Goal: Task Accomplishment & Management: Use online tool/utility

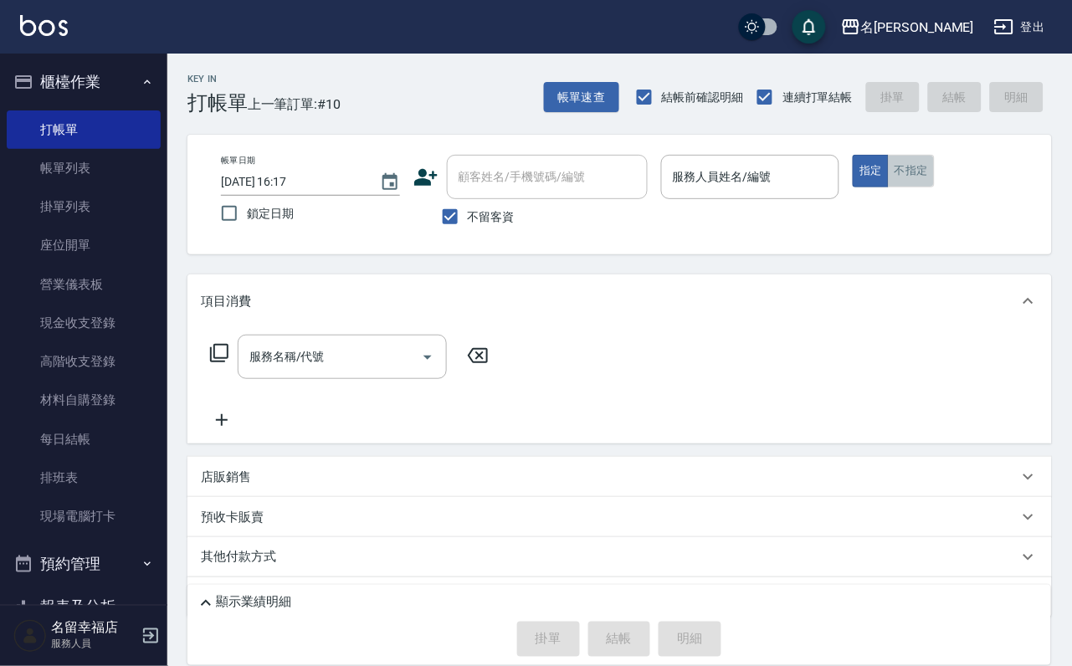
click at [935, 187] on button "不指定" at bounding box center [911, 171] width 47 height 33
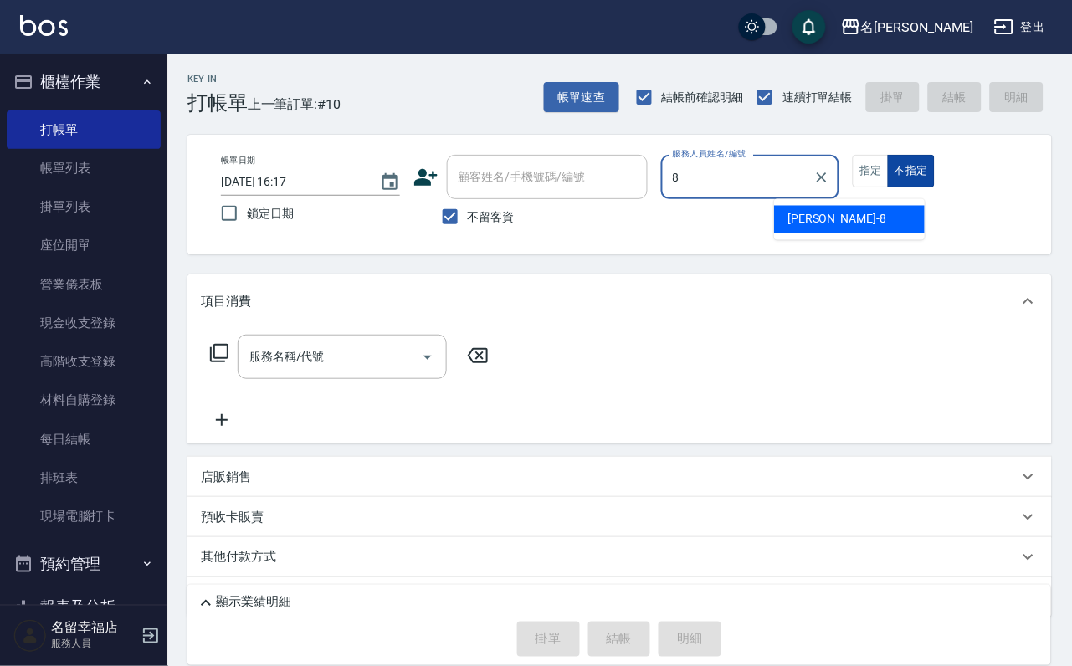
type input "[PERSON_NAME]-8"
type button "false"
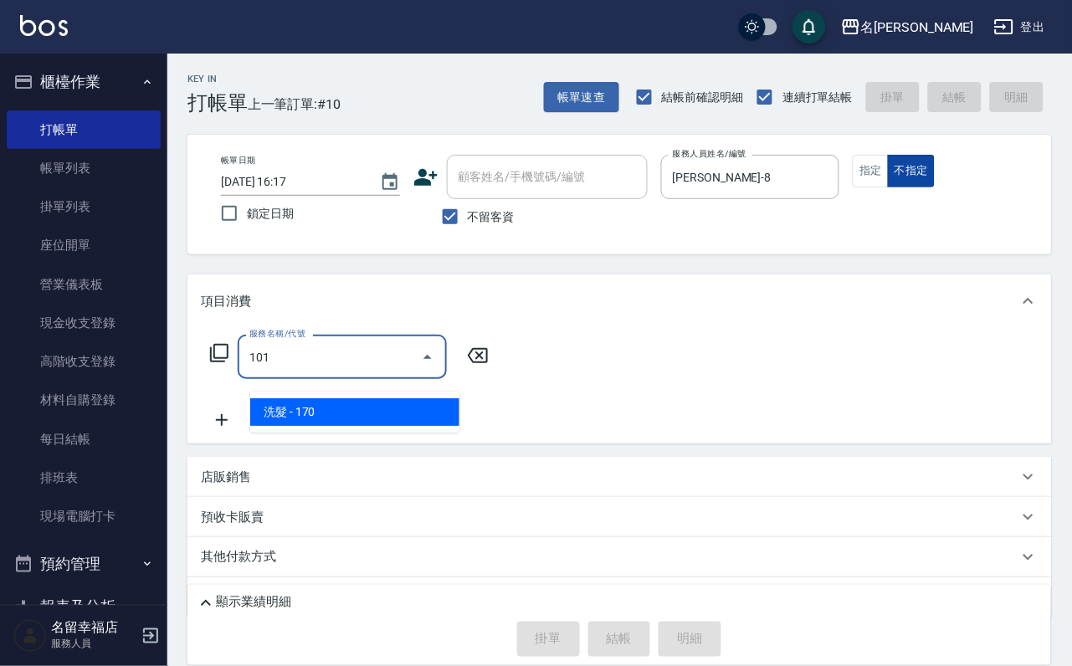
type input "洗髮(101)"
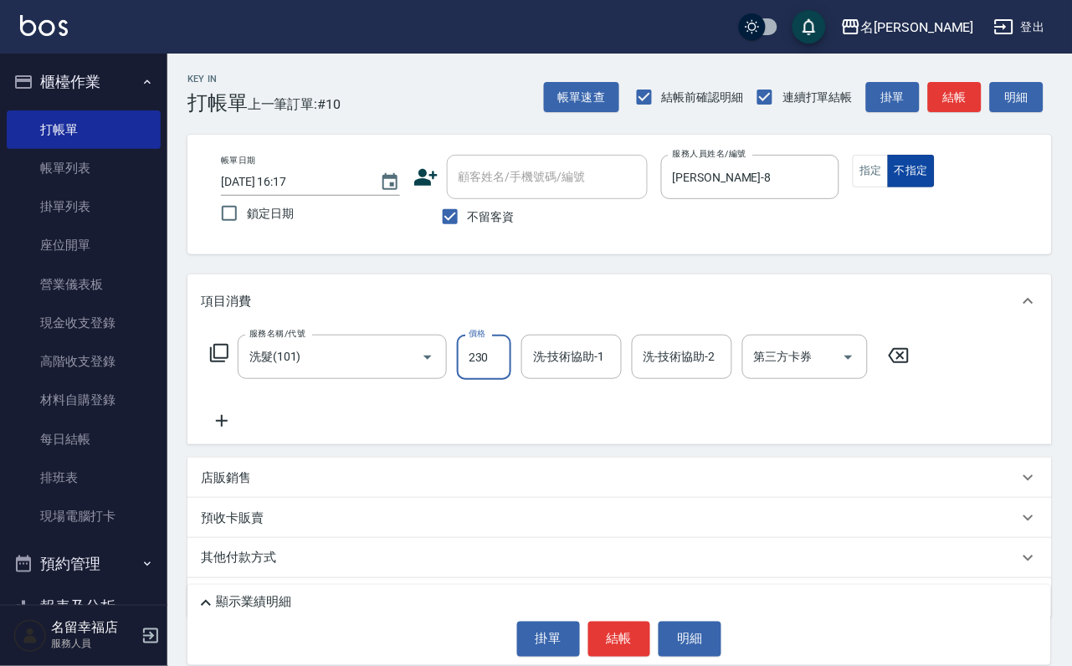
type input "230"
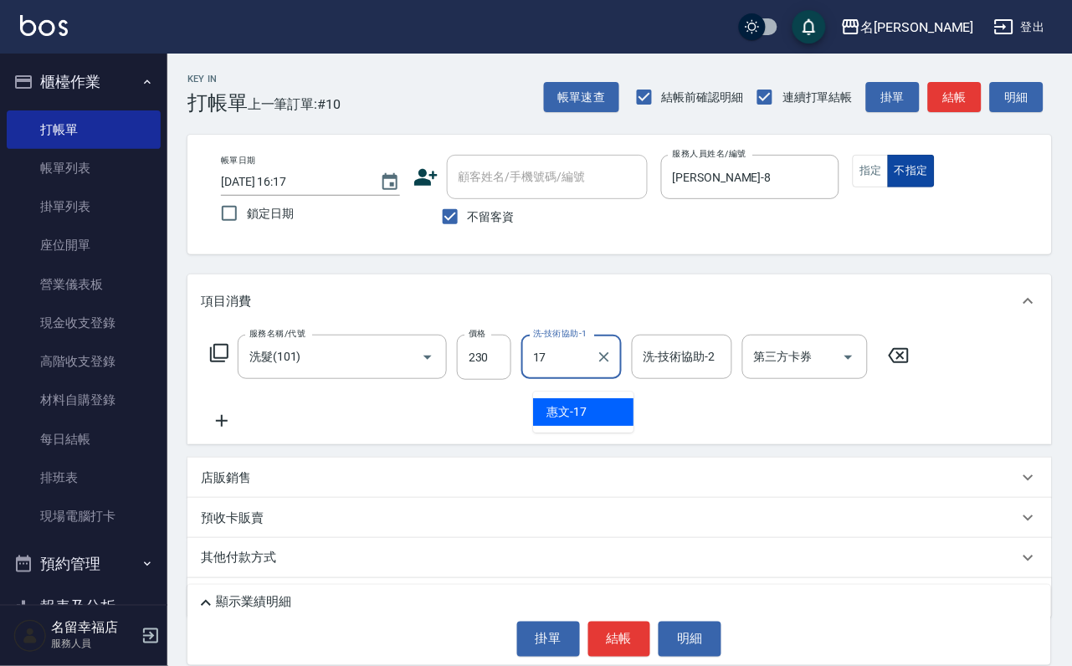
type input "惠文-17"
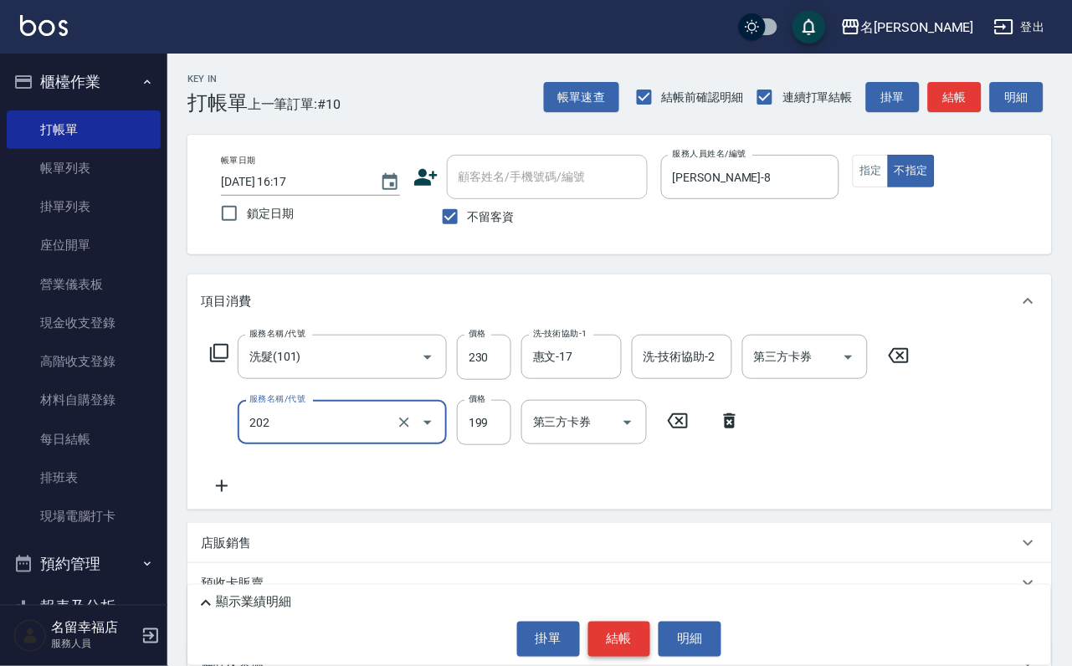
type input "不指定單剪(202)"
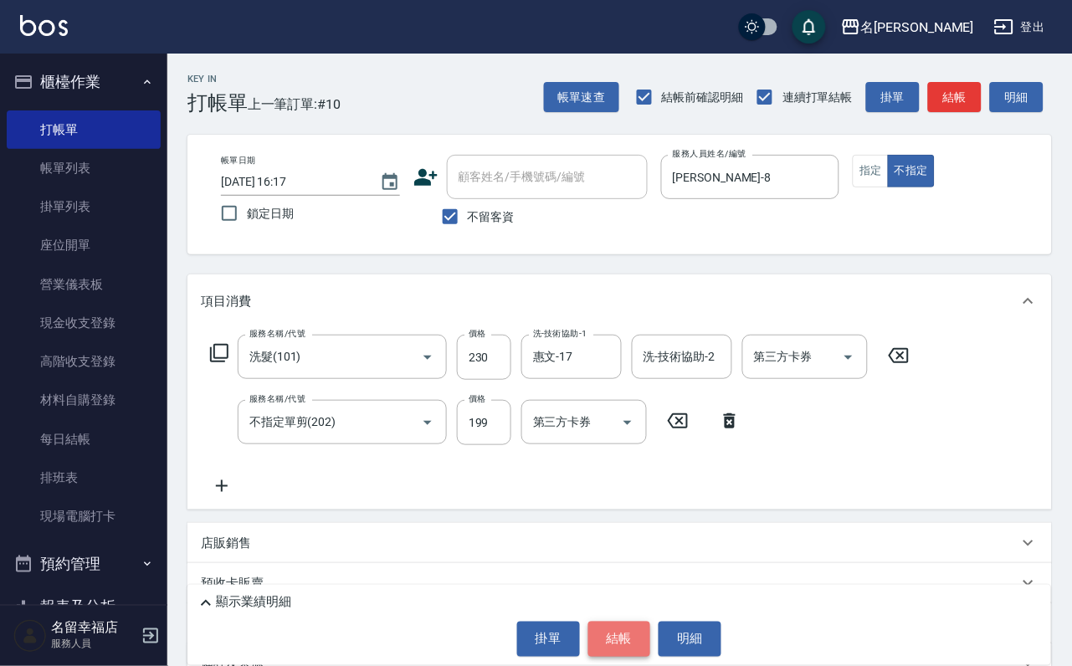
click at [630, 624] on button "結帳" at bounding box center [619, 639] width 63 height 35
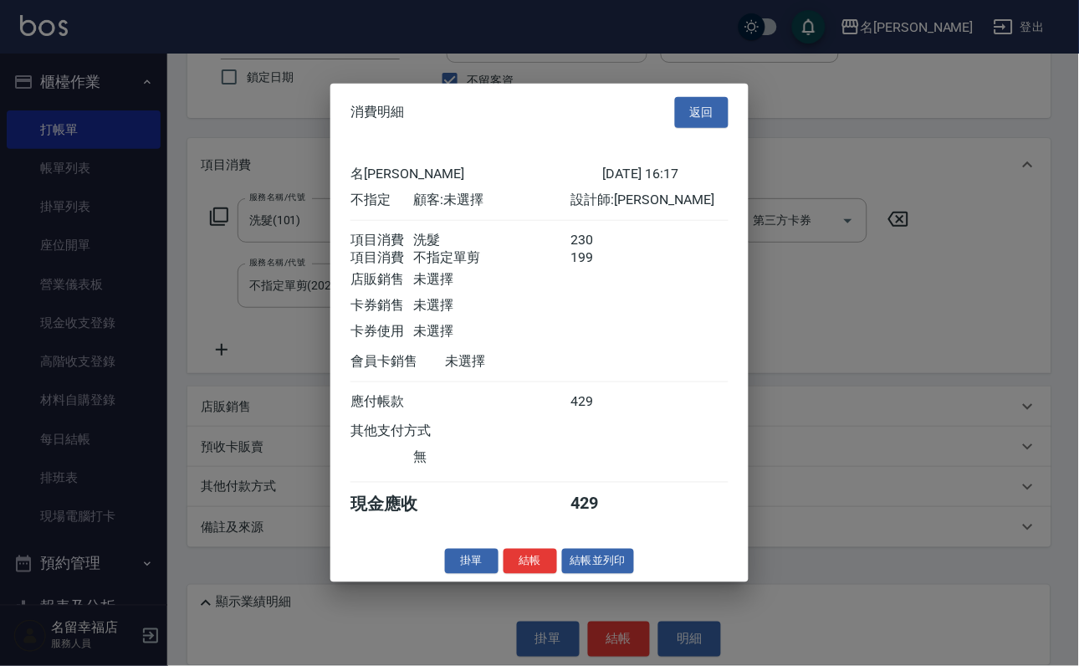
scroll to position [300, 0]
click at [564, 574] on button "結帳並列印" at bounding box center [598, 561] width 73 height 26
type input "[DATE] 16:54"
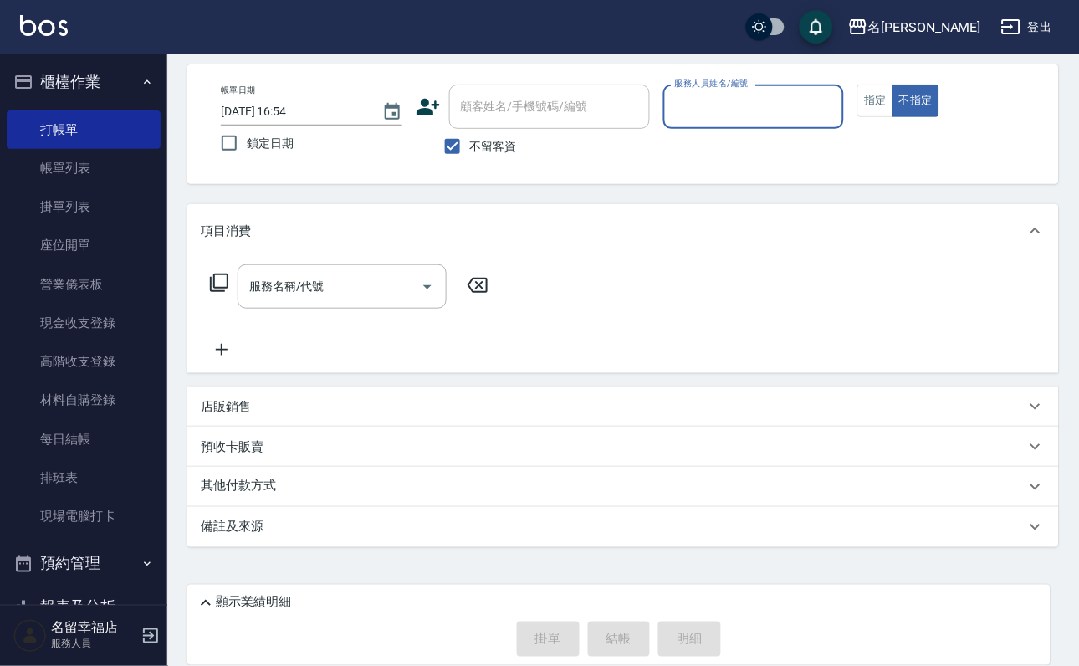
scroll to position [100, 0]
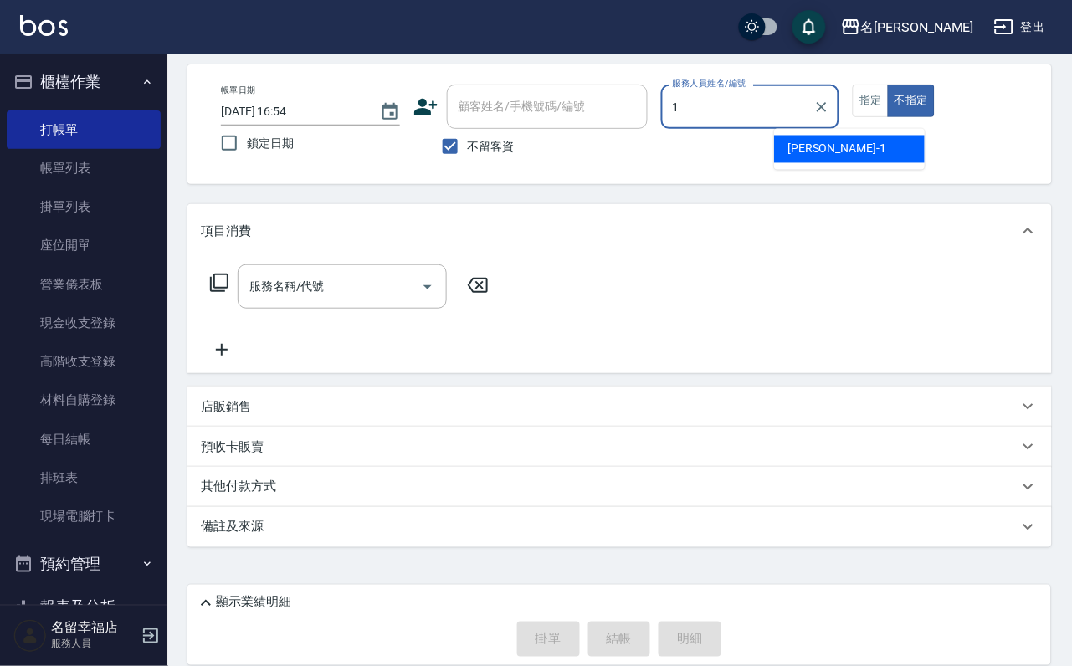
type input "[PERSON_NAME]-1"
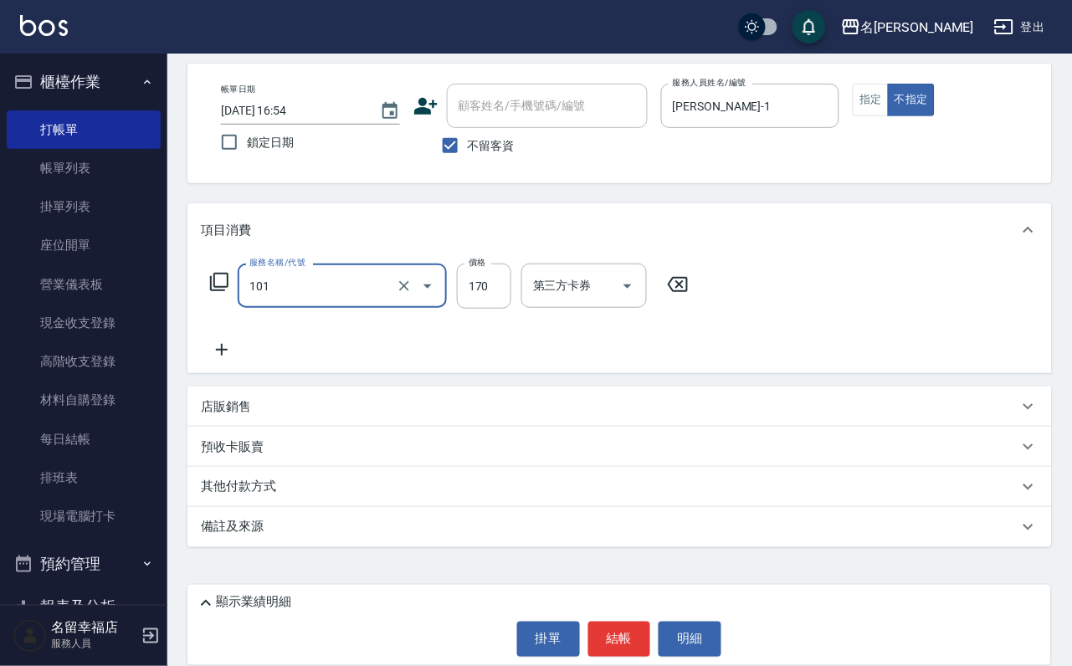
type input "洗髮(101)"
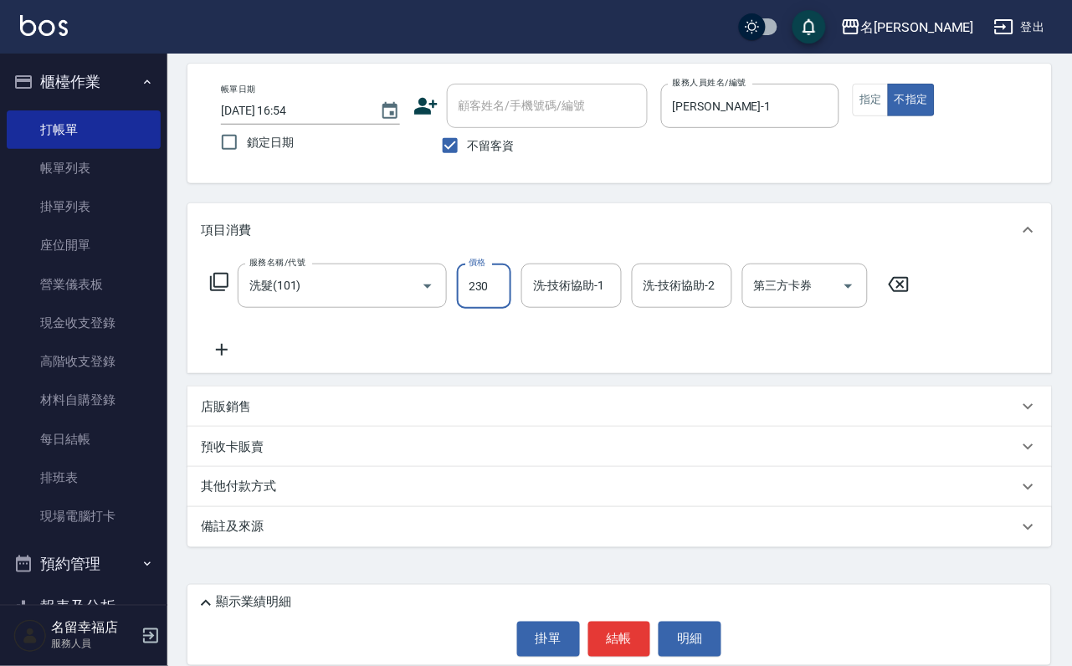
type input "230"
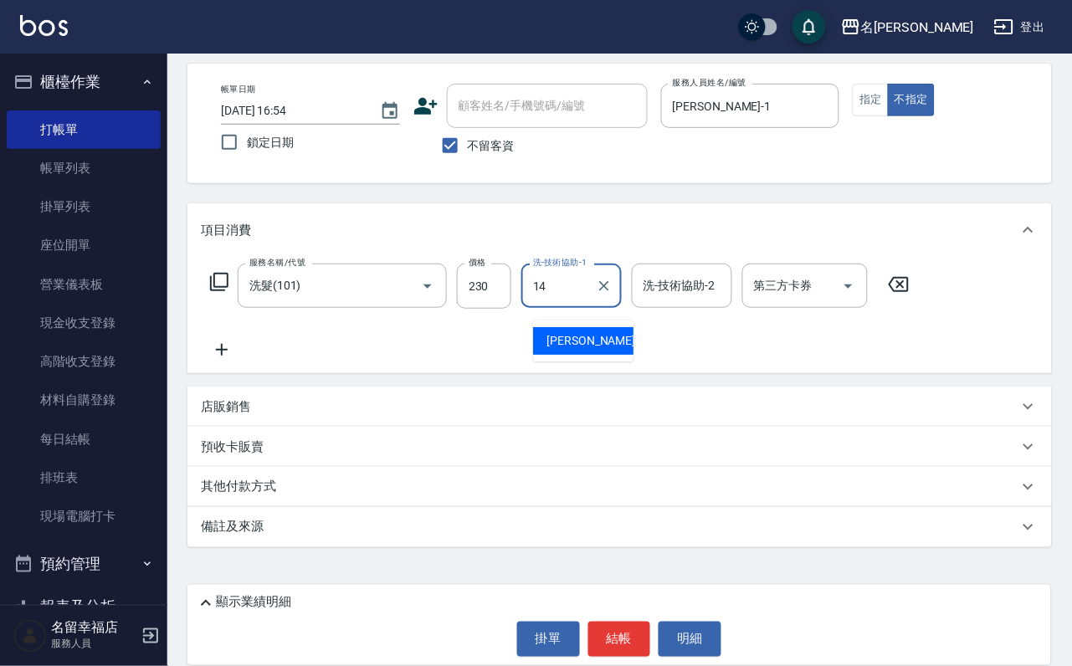
type input "[PERSON_NAME]-14"
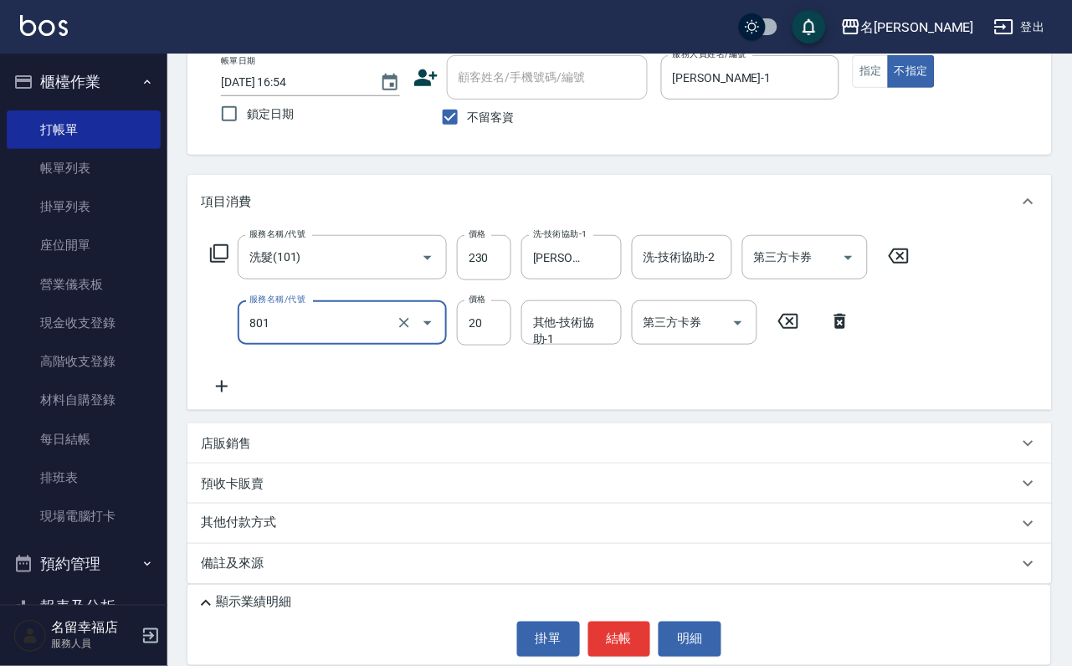
type input "潤絲(801)"
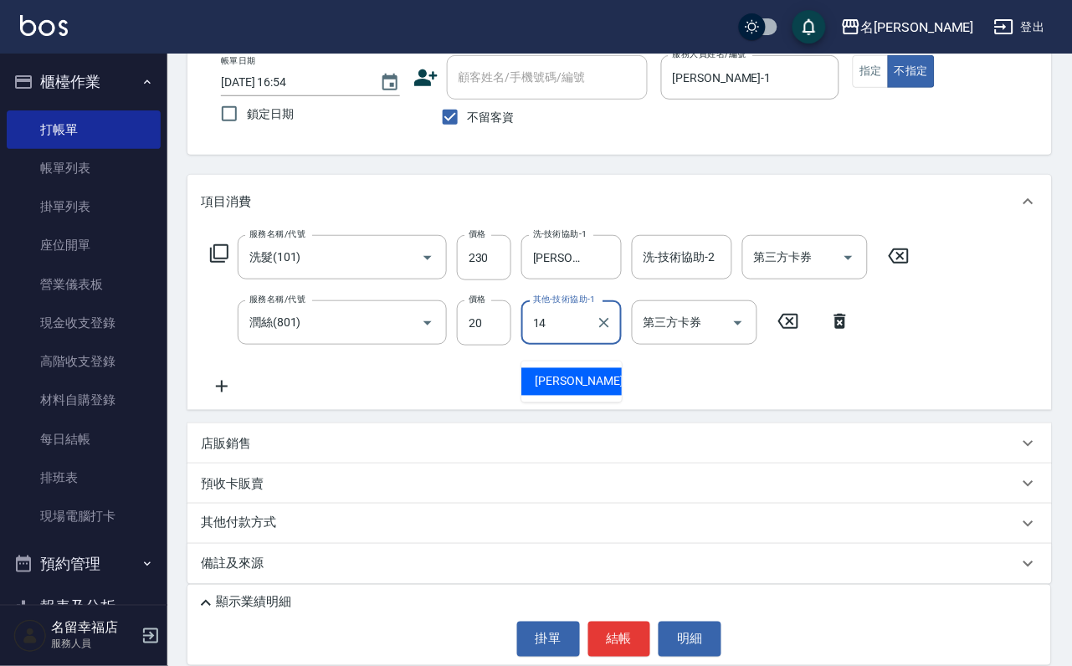
type input "[PERSON_NAME]-14"
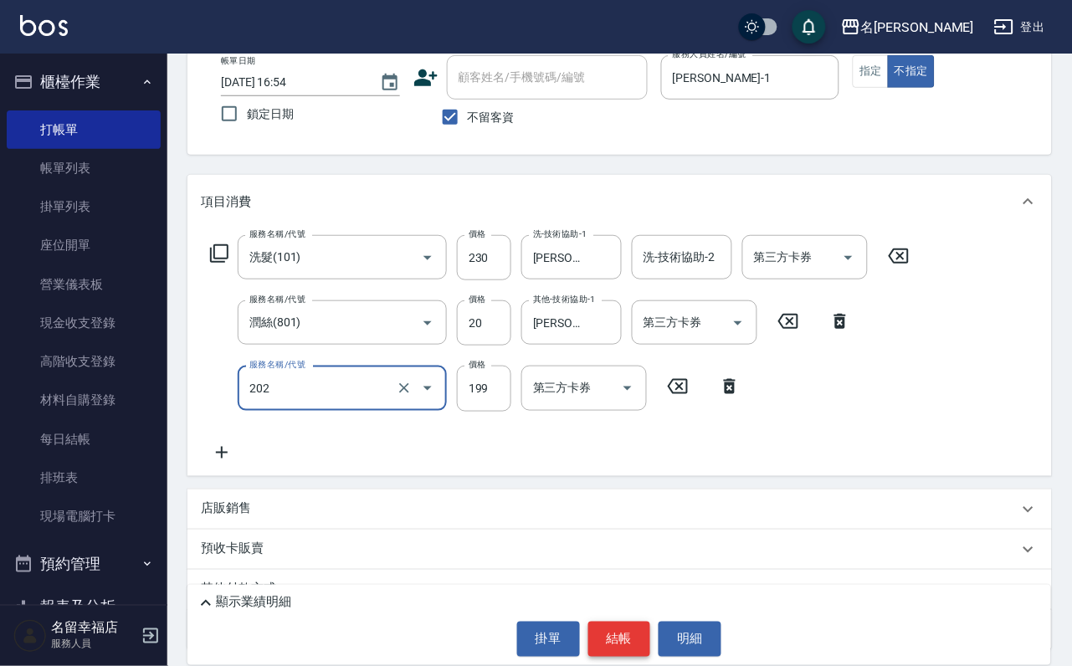
type input "不指定單剪(202)"
click at [621, 654] on button "結帳" at bounding box center [619, 639] width 63 height 35
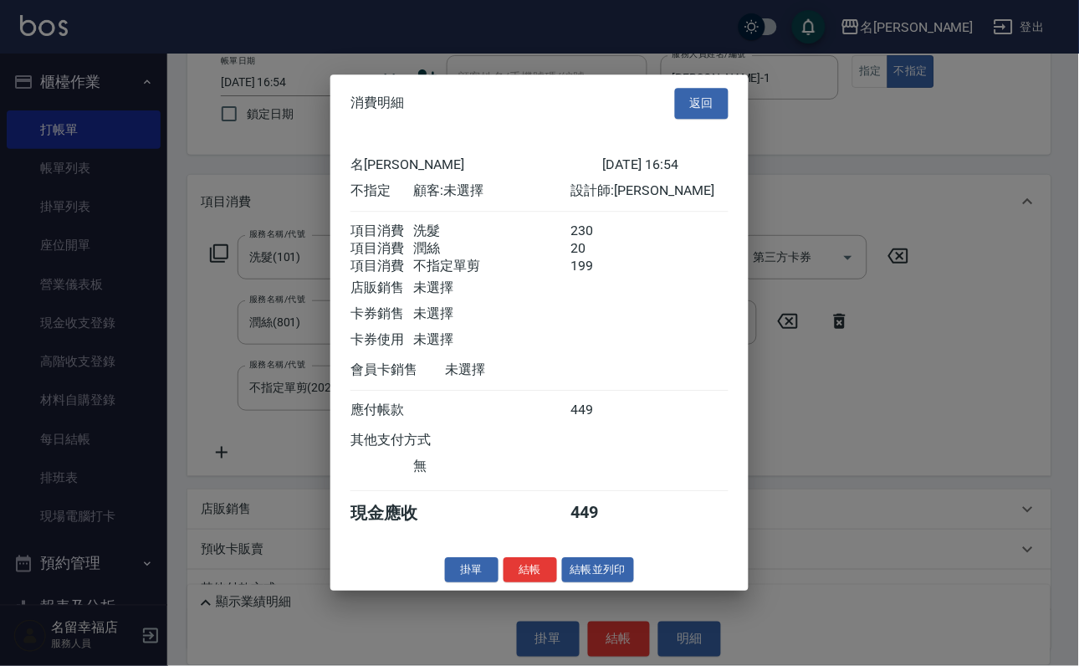
scroll to position [363, 0]
click at [616, 583] on button "結帳並列印" at bounding box center [598, 570] width 73 height 26
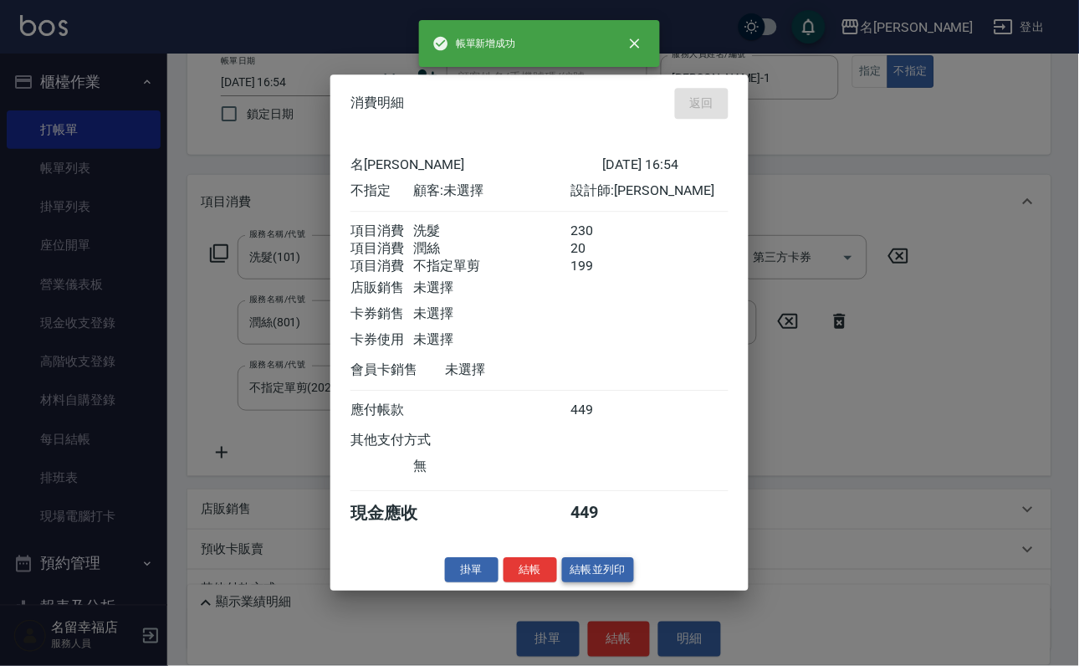
type input "[DATE] 16:59"
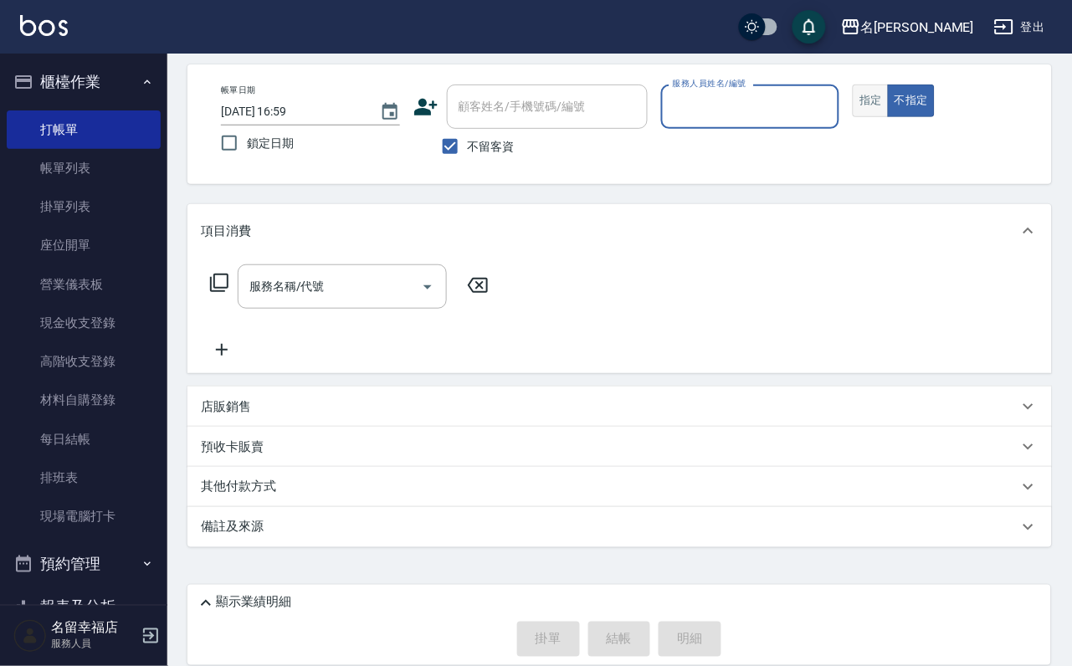
click at [889, 100] on button "指定" at bounding box center [871, 101] width 36 height 33
click at [833, 92] on input "服務人員姓名/編號" at bounding box center [751, 106] width 164 height 29
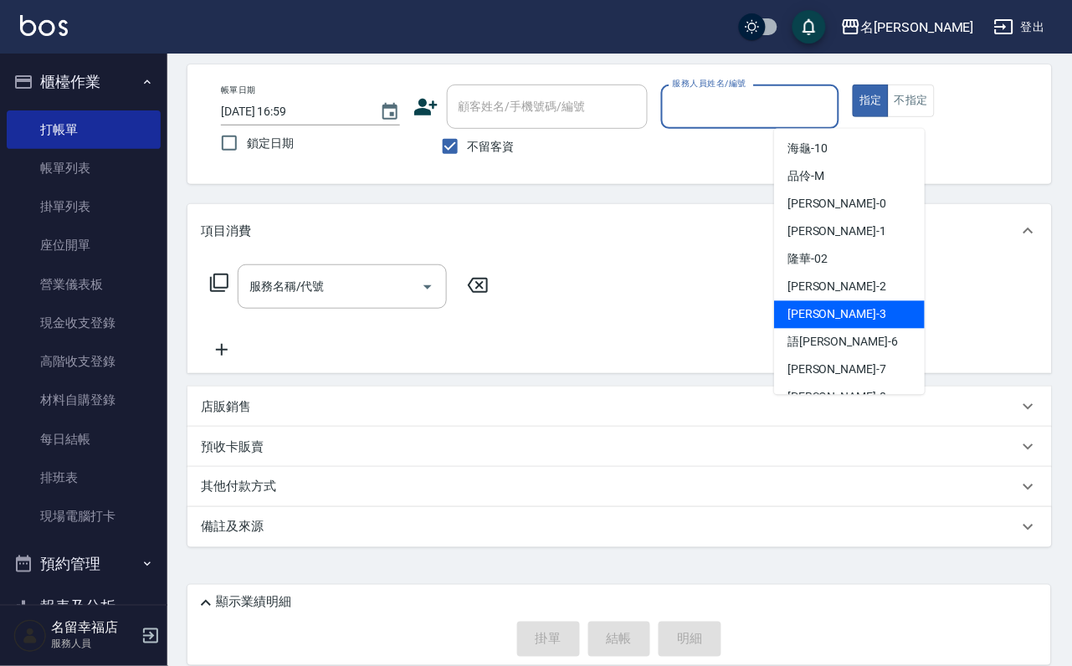
click at [845, 301] on div "[PERSON_NAME] -3" at bounding box center [849, 315] width 151 height 28
type input "[PERSON_NAME]-3"
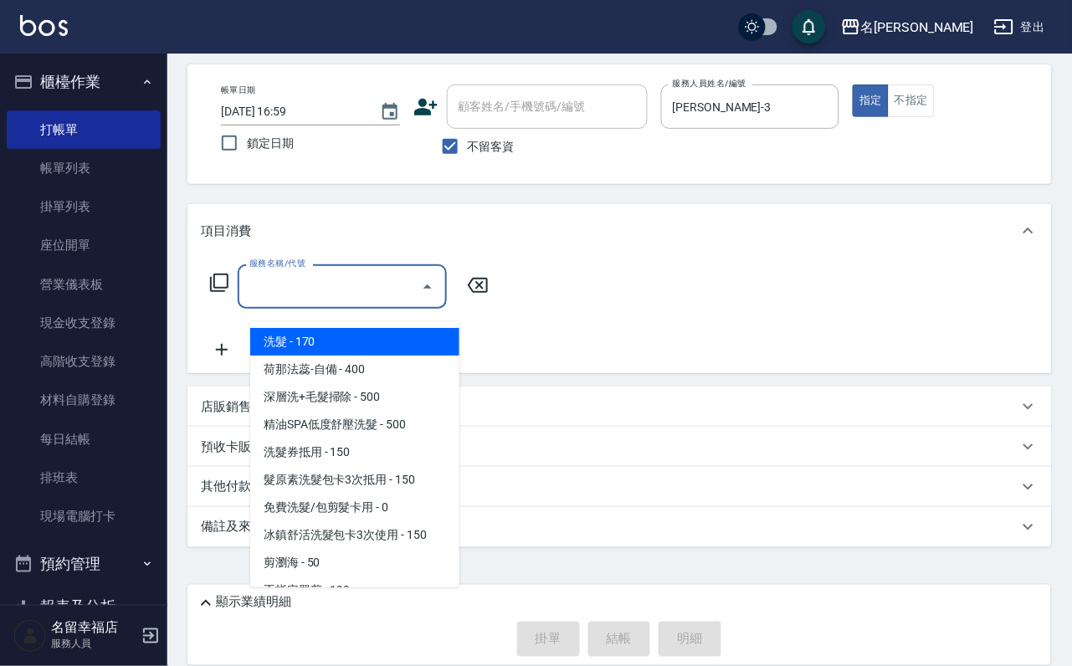
click at [320, 272] on input "服務名稱/代號" at bounding box center [329, 286] width 169 height 29
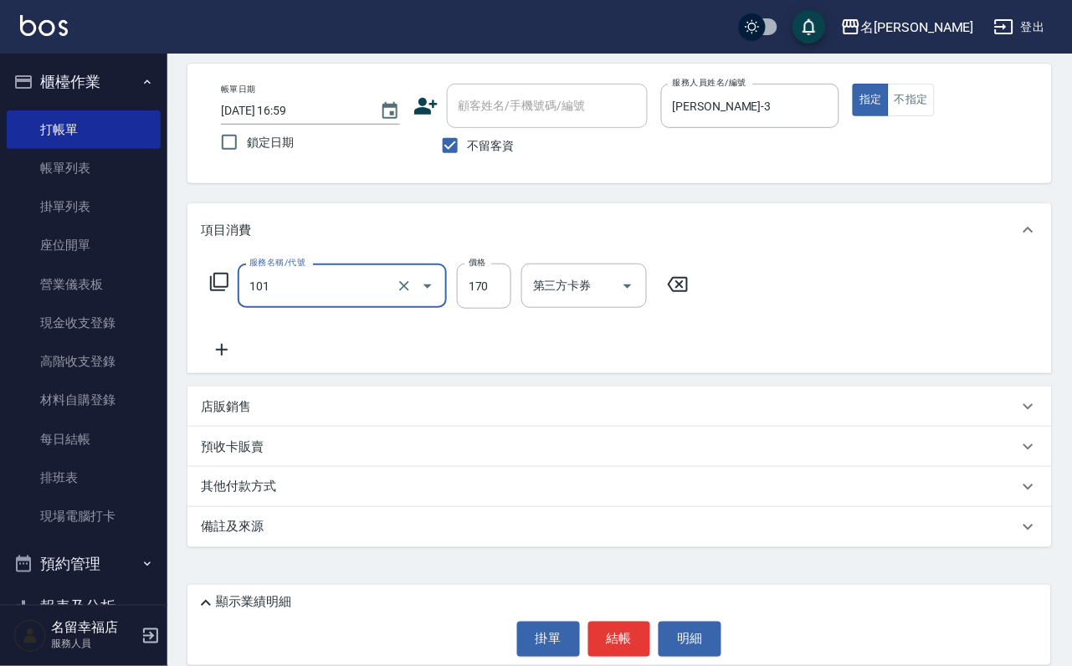
type input "洗髮(101)"
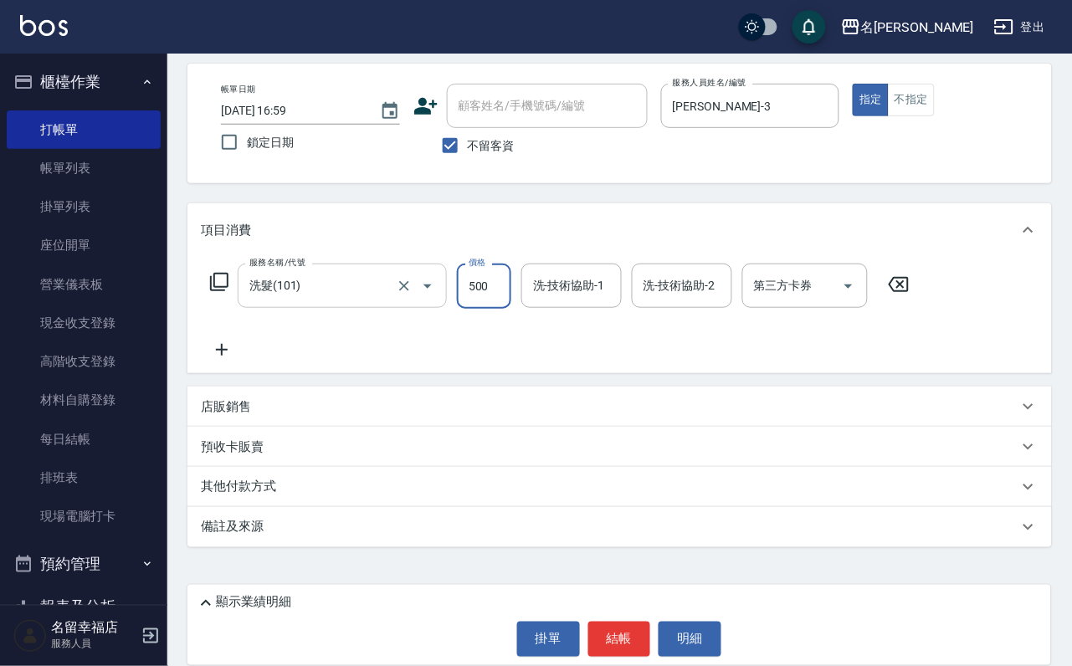
type input "500"
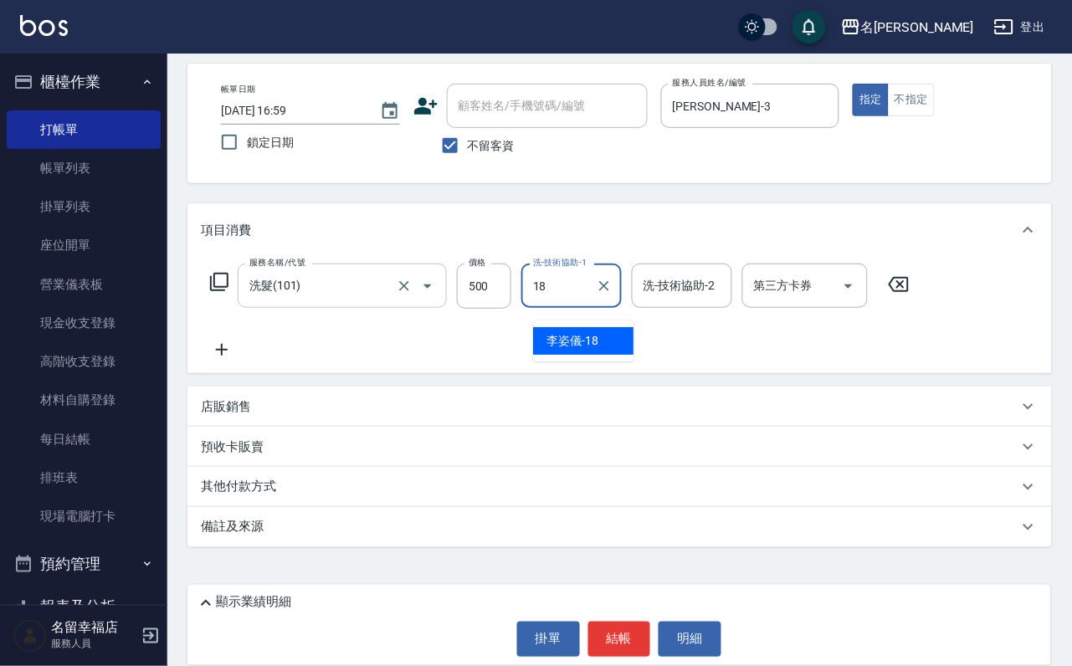
type input "[PERSON_NAME]-18"
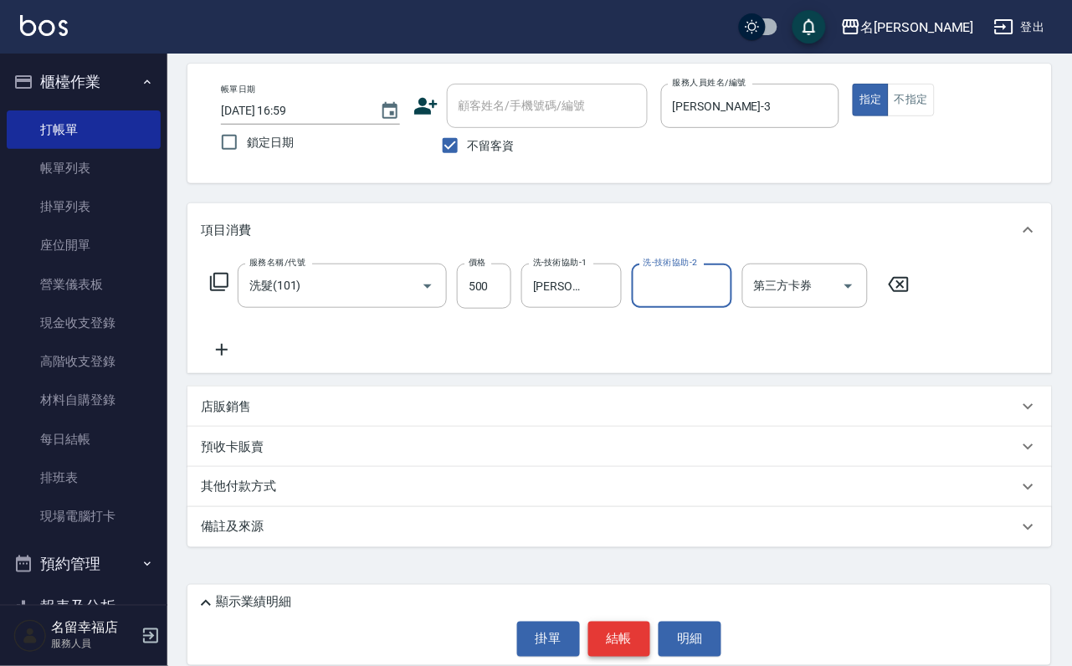
click at [615, 625] on button "結帳" at bounding box center [619, 639] width 63 height 35
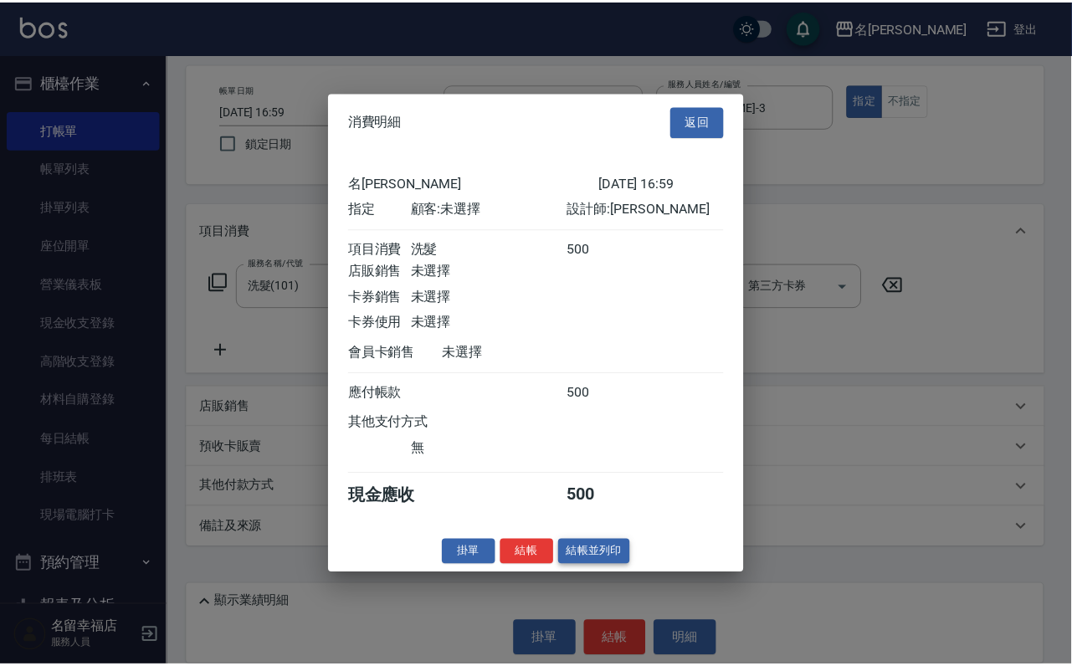
scroll to position [207, 0]
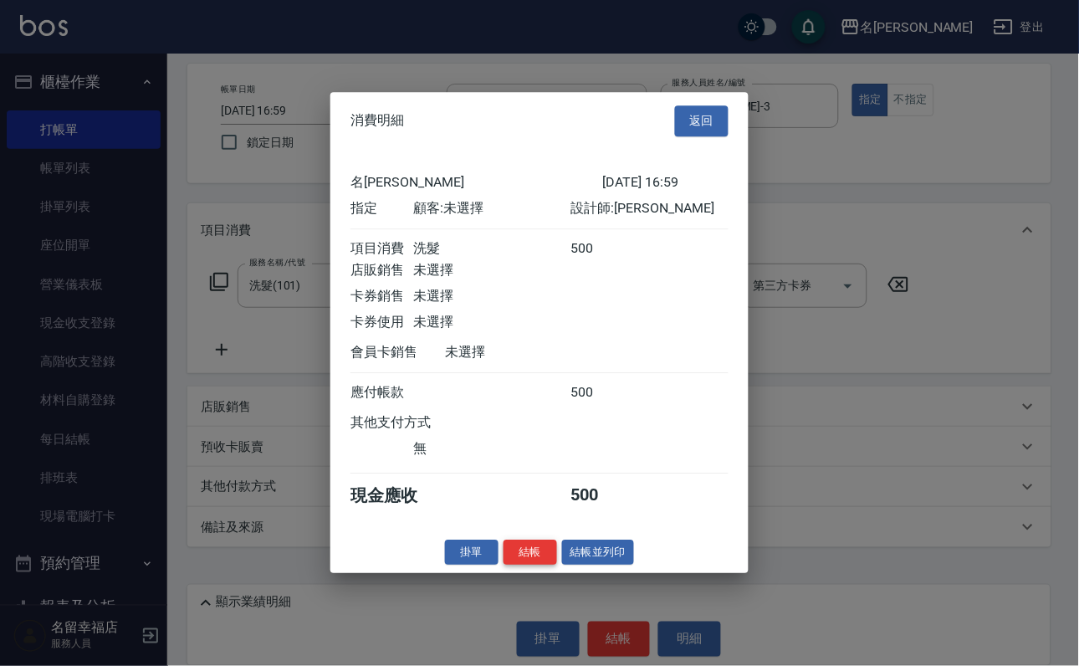
click at [520, 566] on button "結帳" at bounding box center [531, 553] width 54 height 26
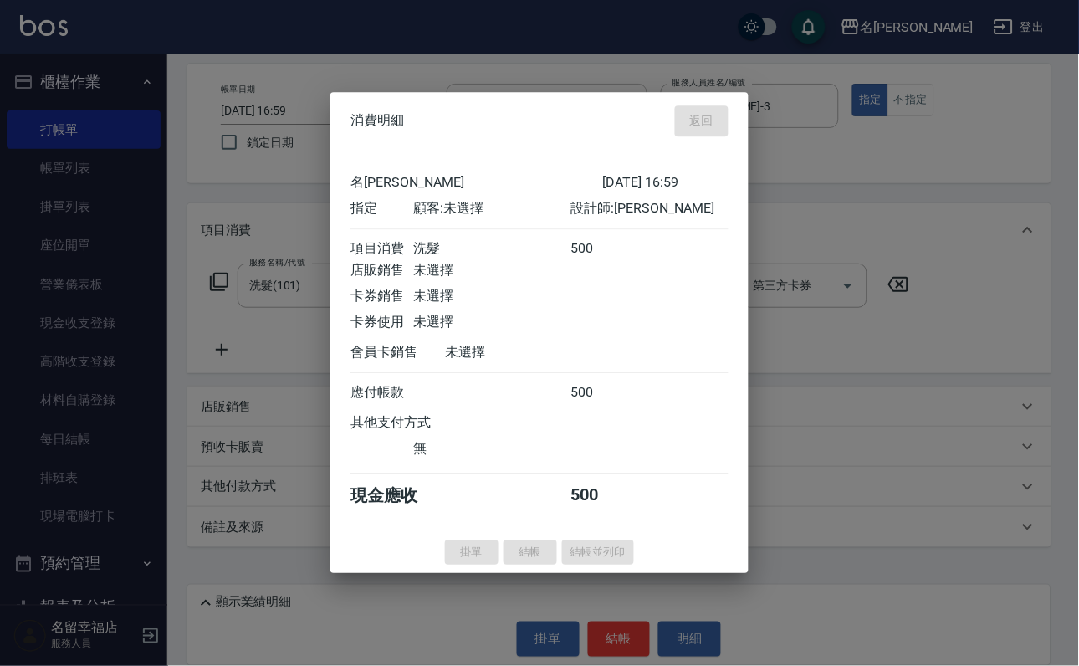
type input "[DATE] 17:57"
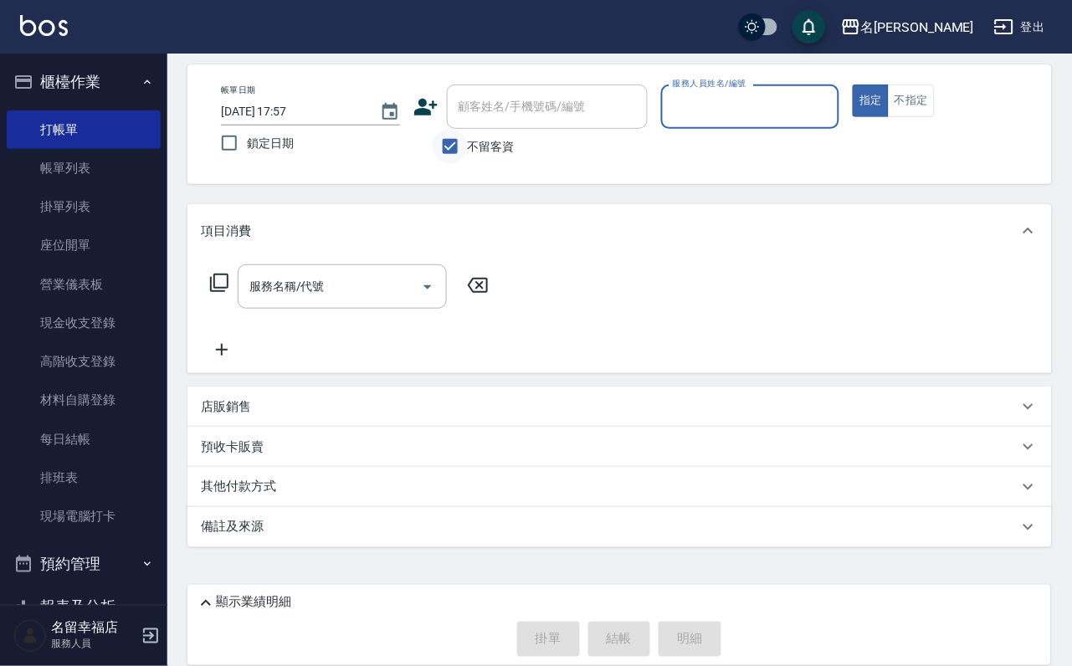
click at [441, 129] on input "不留客資" at bounding box center [450, 146] width 35 height 35
checkbox input "false"
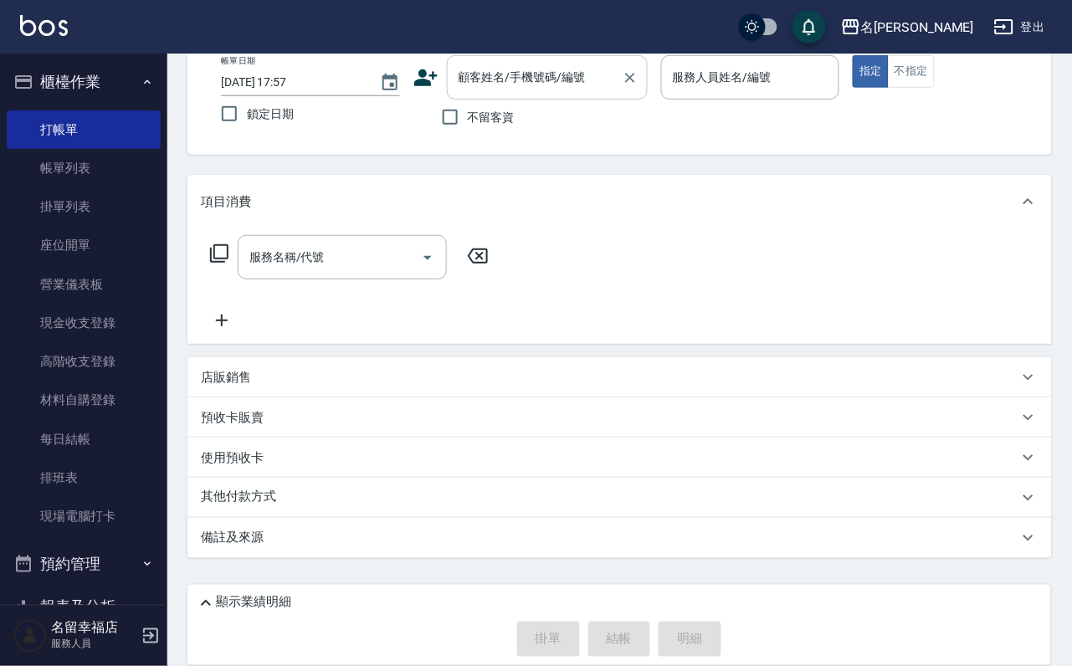
click at [529, 93] on div "顧客姓名/手機號碼/編號" at bounding box center [547, 77] width 201 height 44
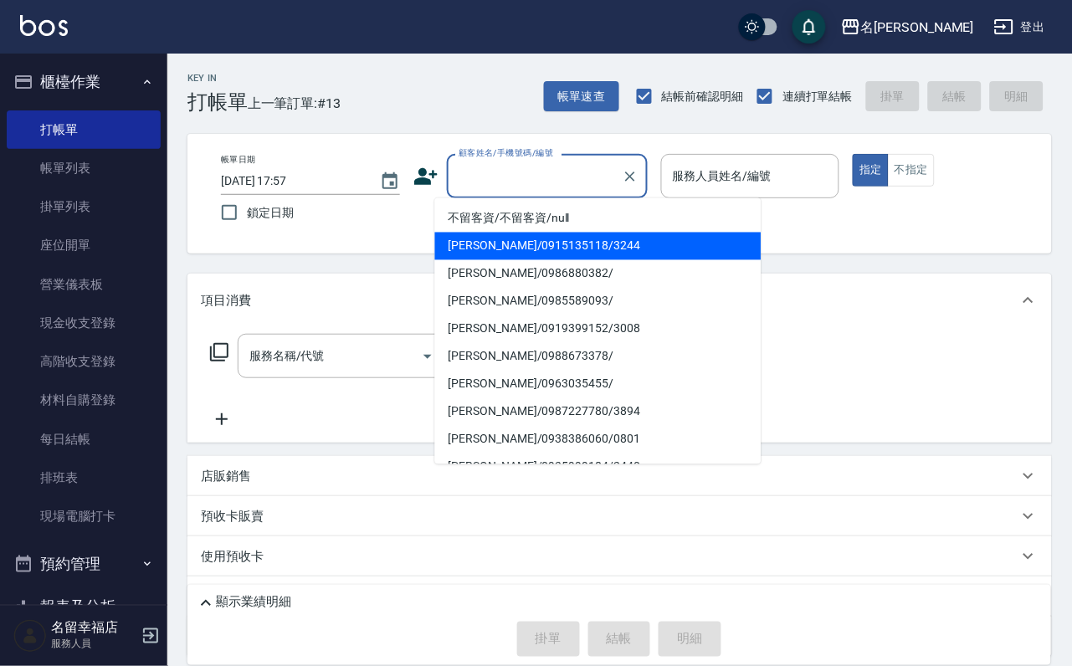
scroll to position [0, 0]
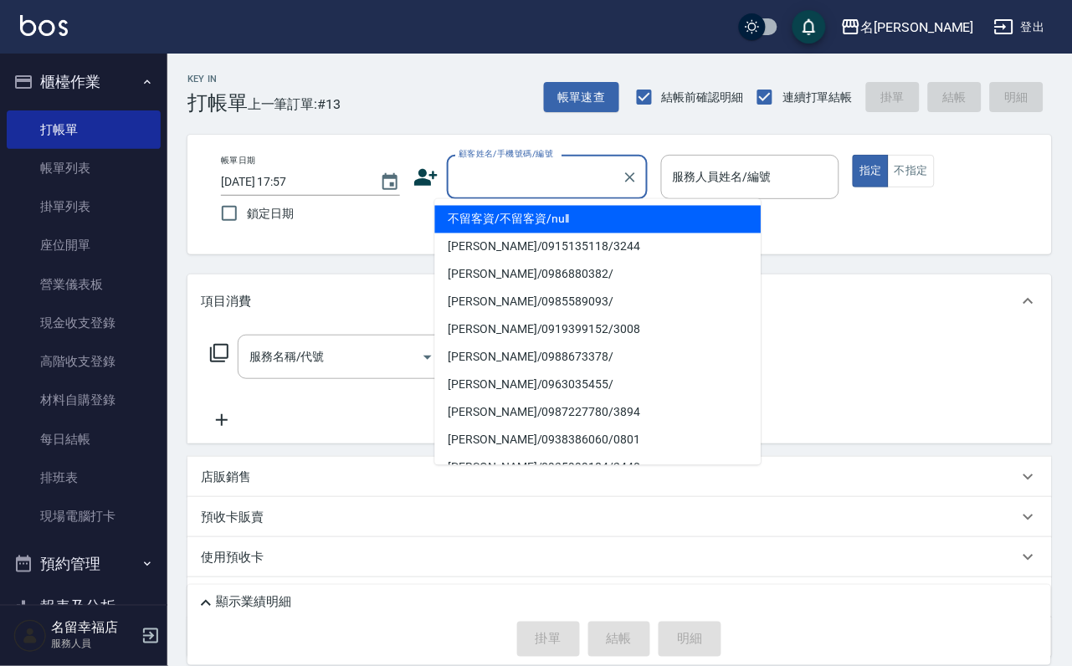
click at [538, 173] on input "顧客姓名/手機號碼/編號" at bounding box center [534, 176] width 161 height 29
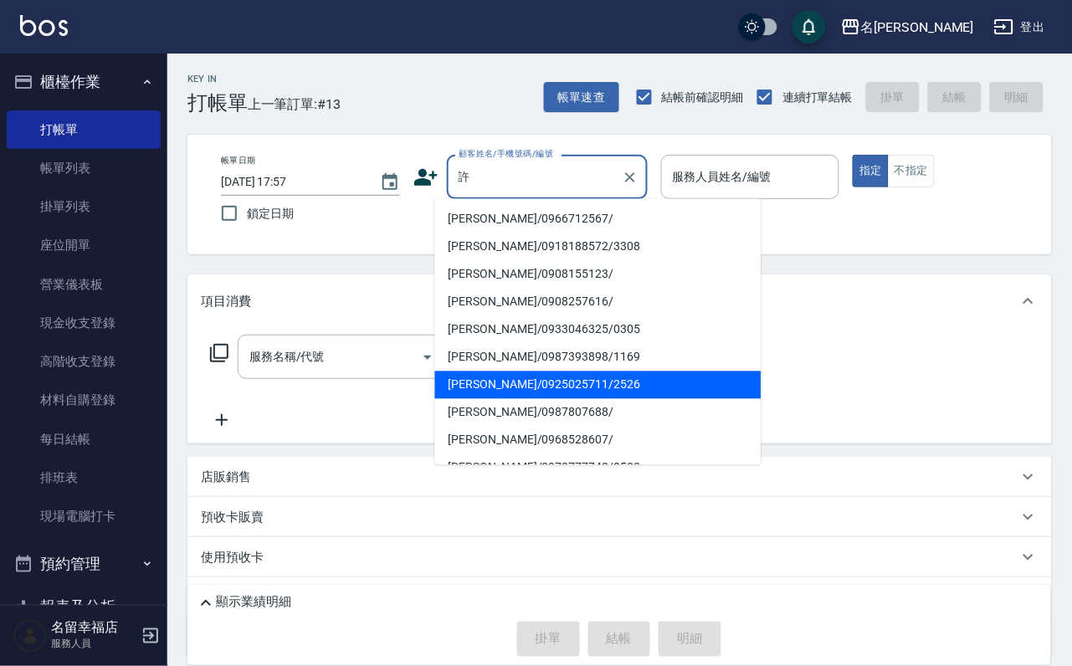
click at [596, 386] on li "[PERSON_NAME]/0925025711/2526" at bounding box center [598, 386] width 326 height 28
type input "[PERSON_NAME]/0925025711/2526"
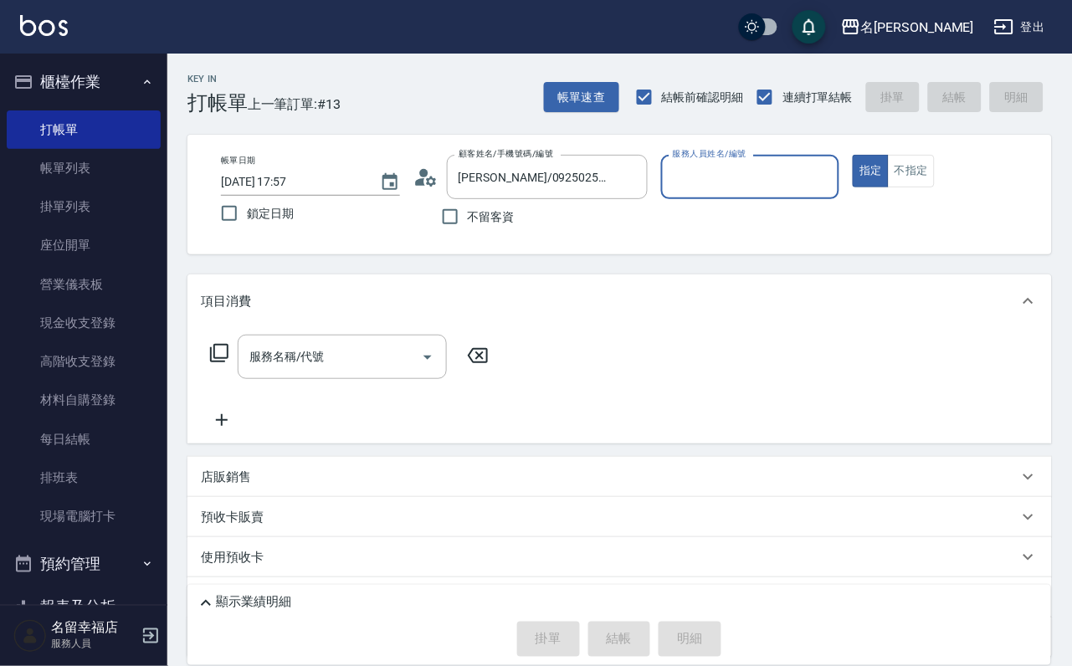
type input "語[PERSON_NAME]-6"
click at [223, 363] on icon at bounding box center [219, 353] width 20 height 20
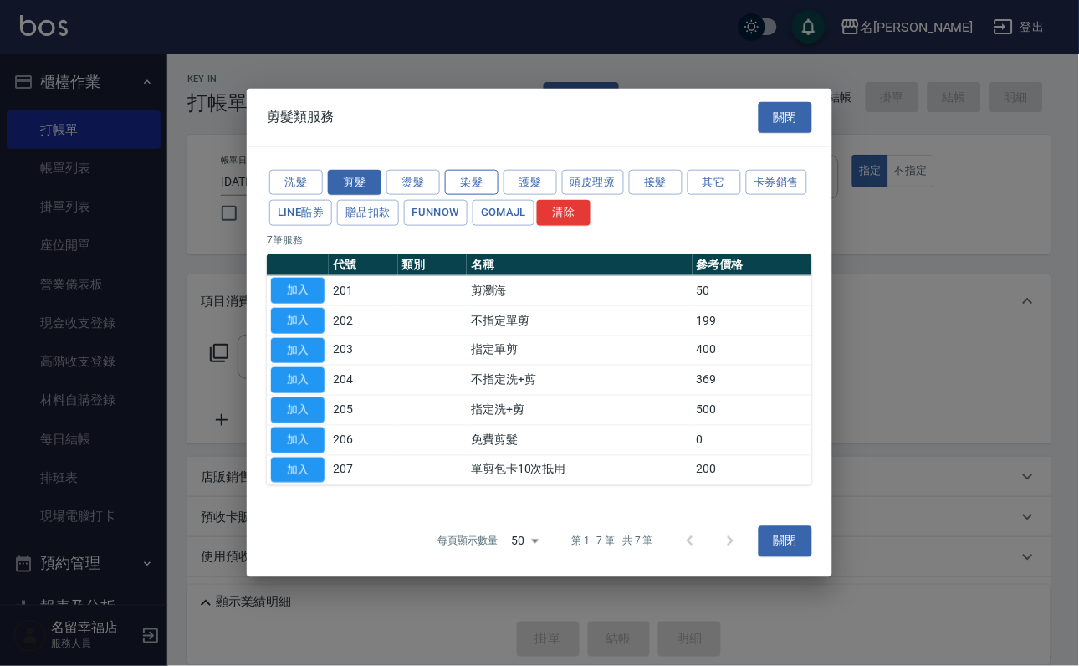
click at [465, 169] on button "染髮" at bounding box center [472, 182] width 54 height 26
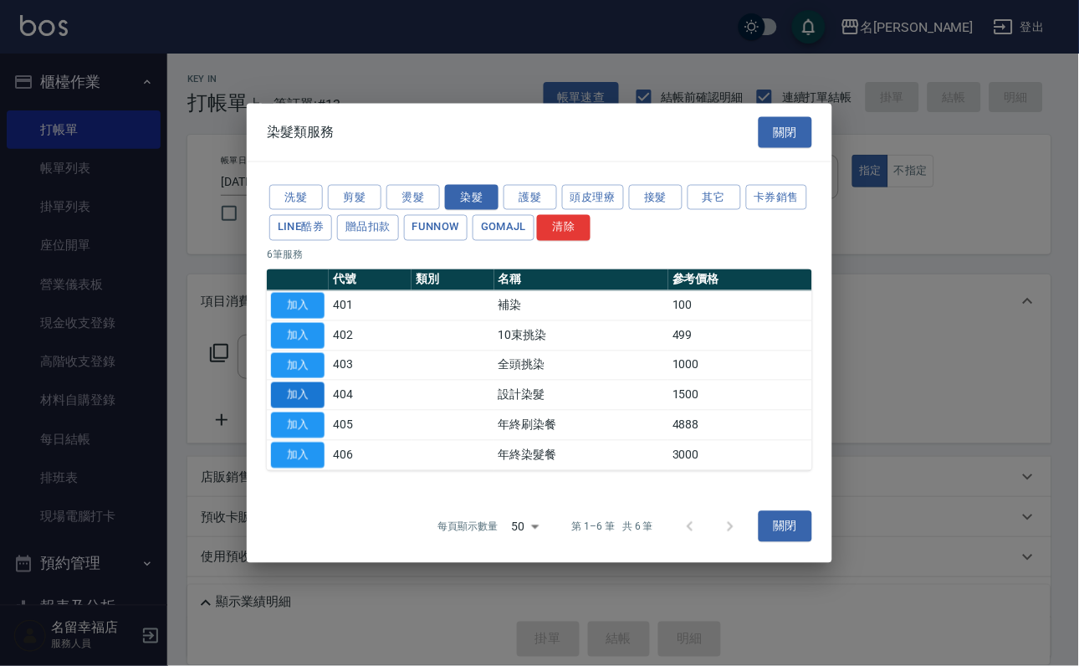
click at [300, 408] on button "加入" at bounding box center [298, 395] width 54 height 26
type input "設計染髮(404)"
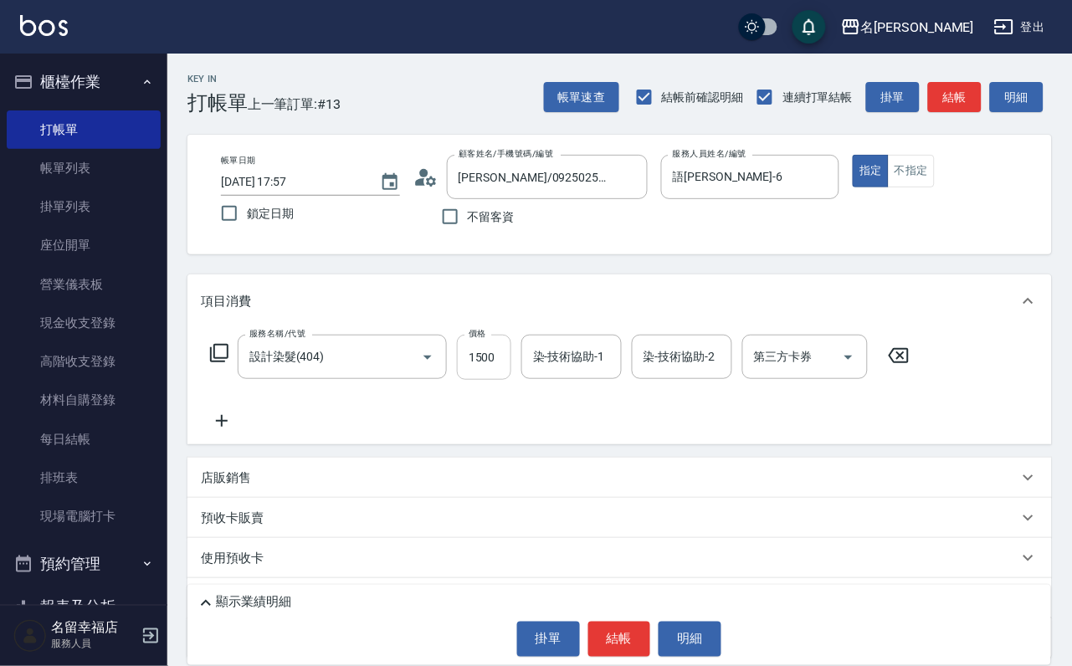
click at [511, 380] on input "1500" at bounding box center [484, 357] width 54 height 45
type input "1700"
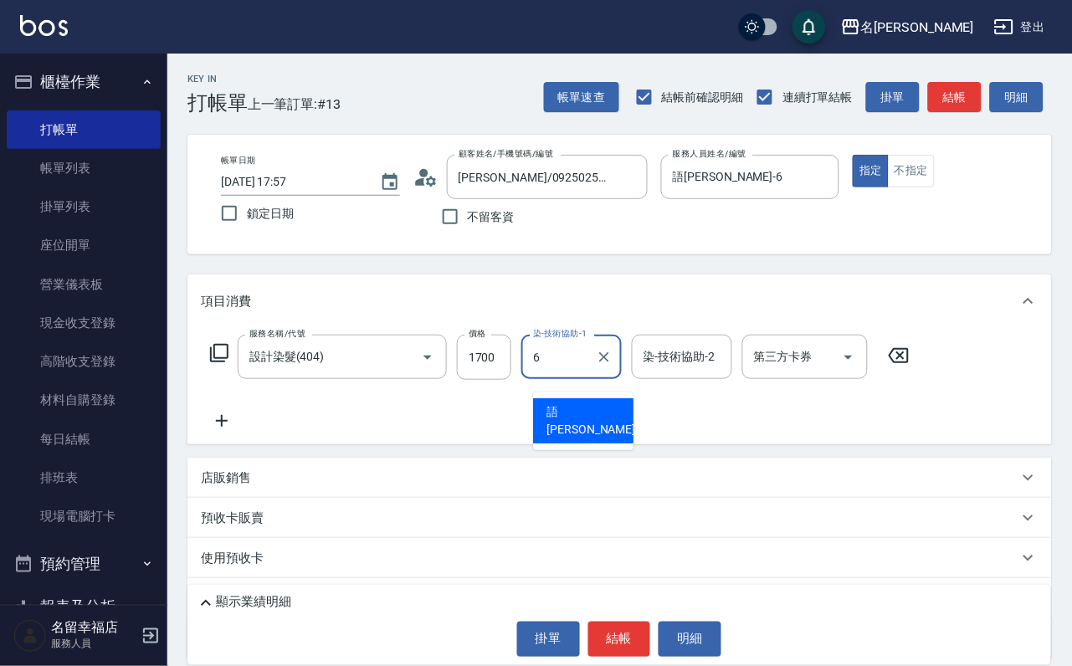
type input "語[PERSON_NAME]-6"
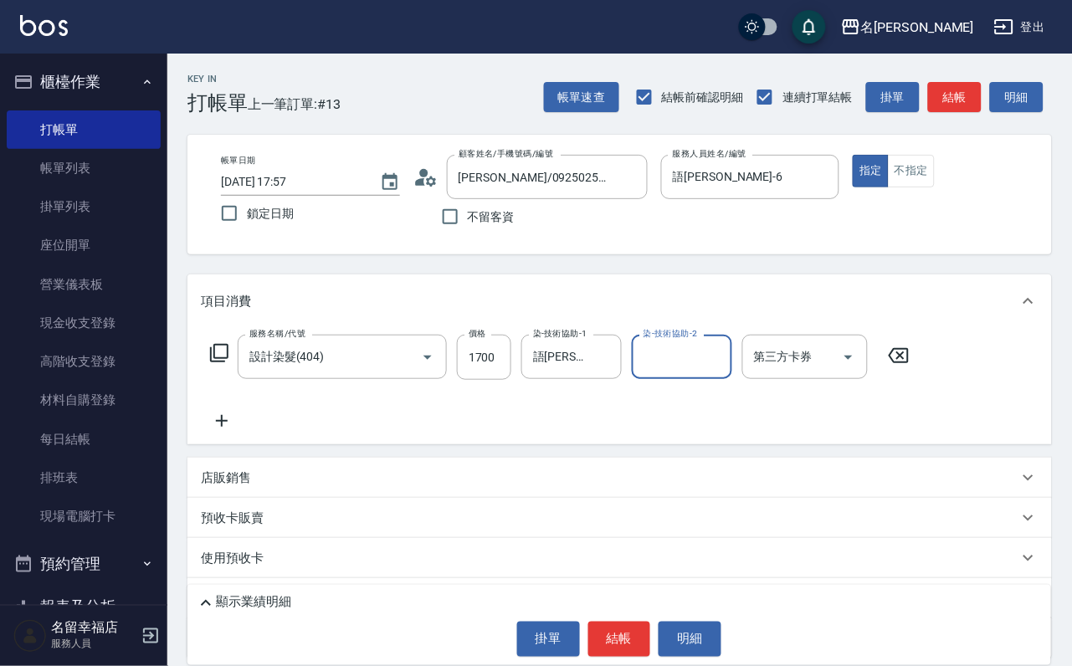
click at [229, 363] on icon at bounding box center [219, 353] width 20 height 20
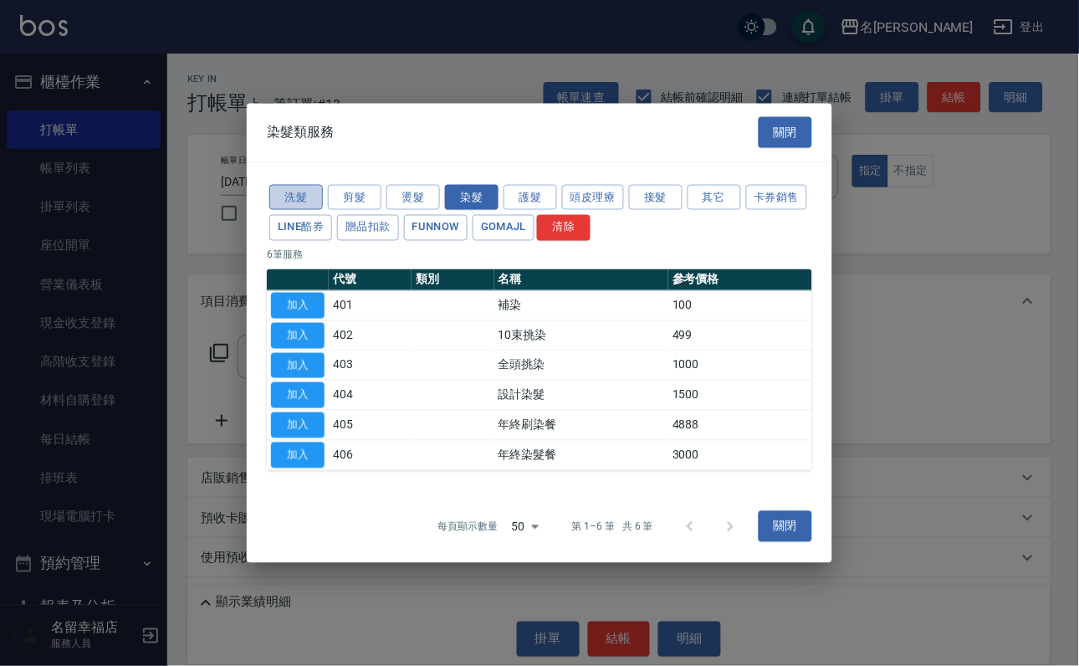
click at [304, 184] on button "洗髮" at bounding box center [296, 197] width 54 height 26
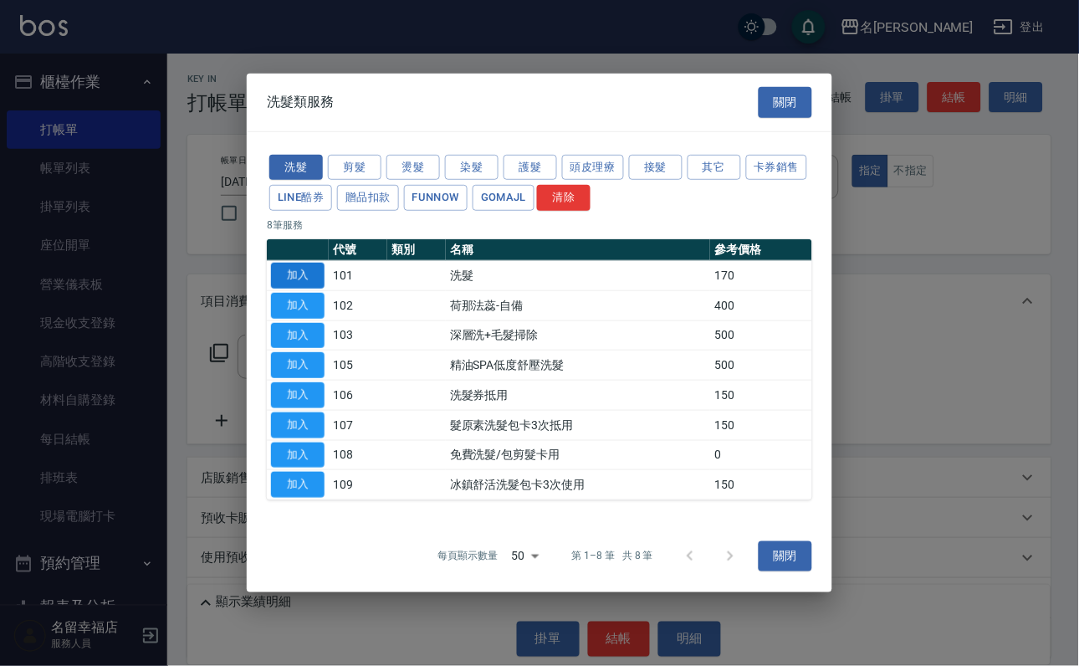
click at [293, 263] on button "加入" at bounding box center [298, 276] width 54 height 26
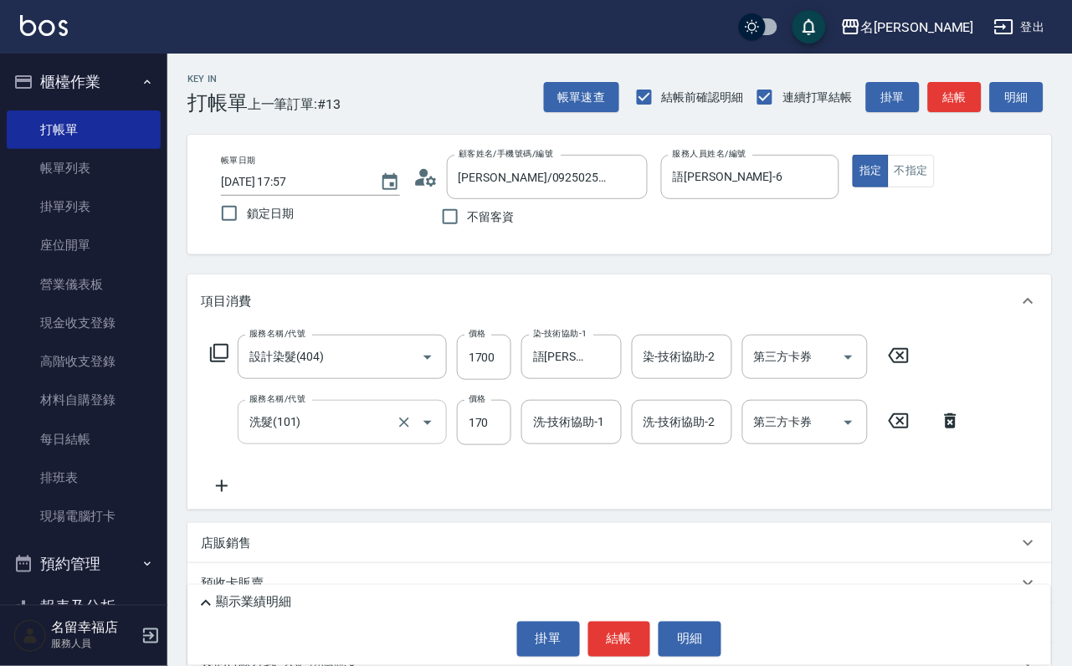
drag, startPoint x: 474, startPoint y: 436, endPoint x: 438, endPoint y: 439, distance: 36.1
click at [474, 436] on input "170" at bounding box center [484, 422] width 54 height 45
type input "200"
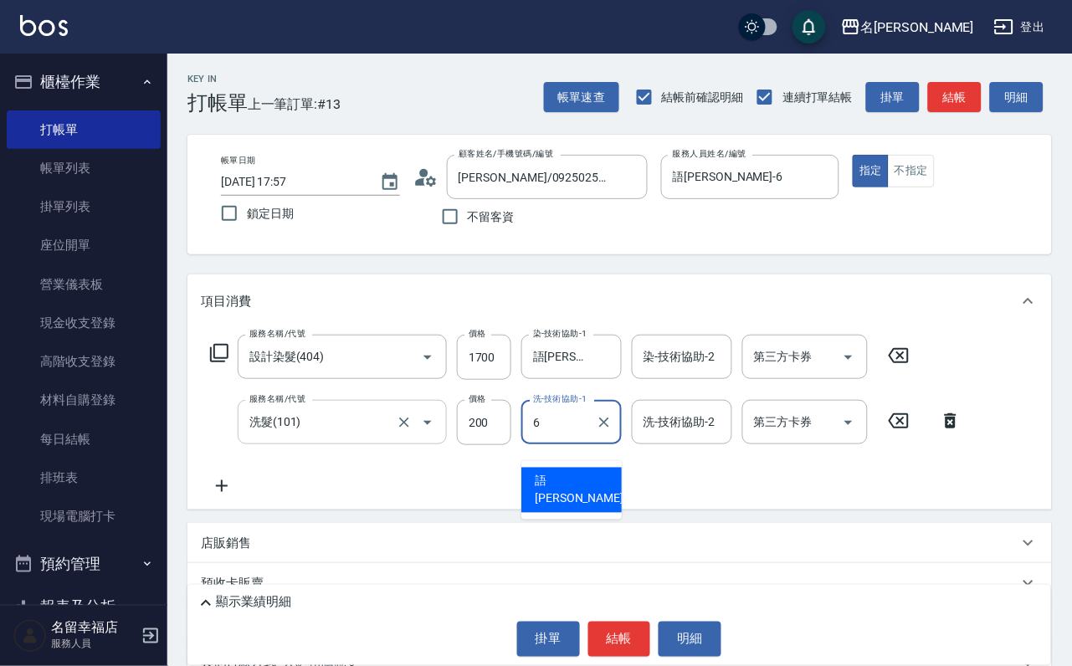
type input "語[PERSON_NAME]-6"
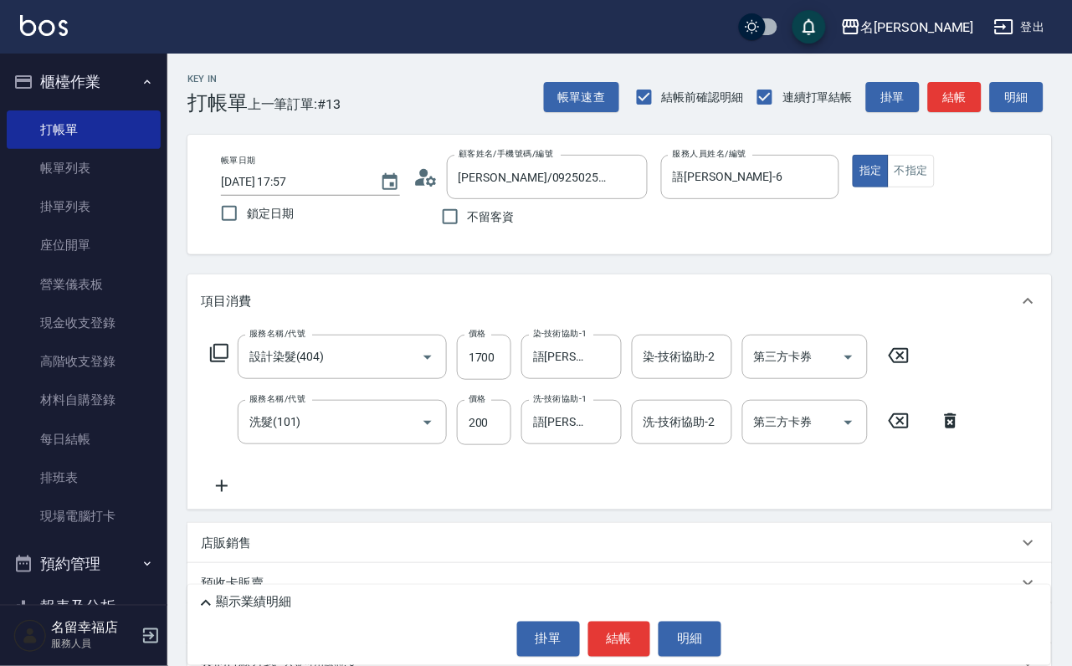
click at [224, 359] on icon at bounding box center [219, 353] width 18 height 18
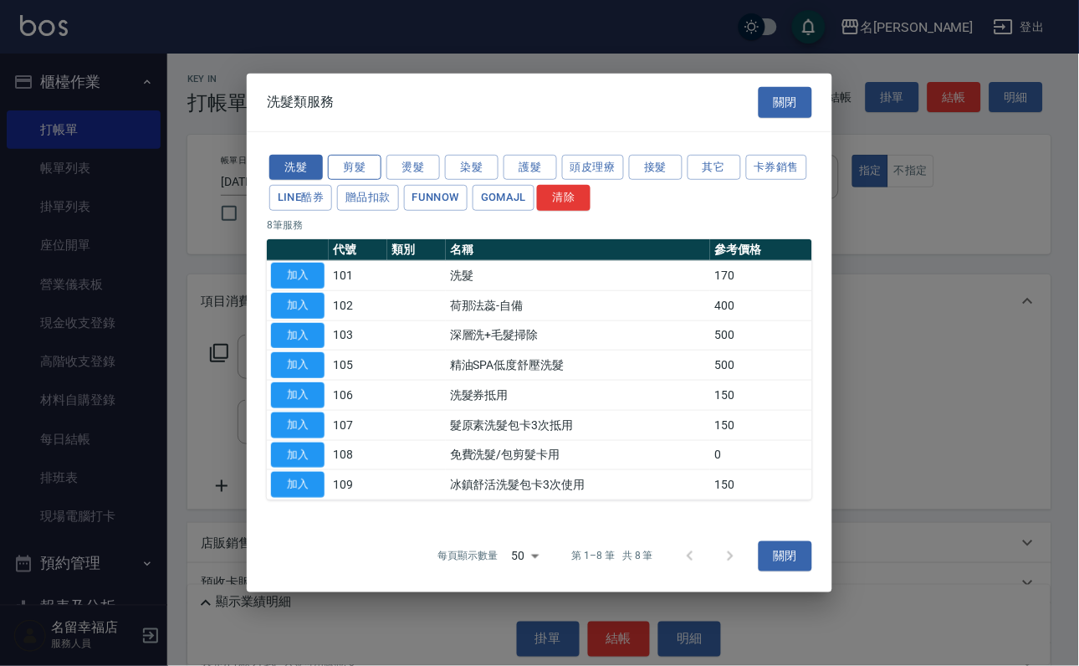
click at [356, 154] on button "剪髮" at bounding box center [355, 167] width 54 height 26
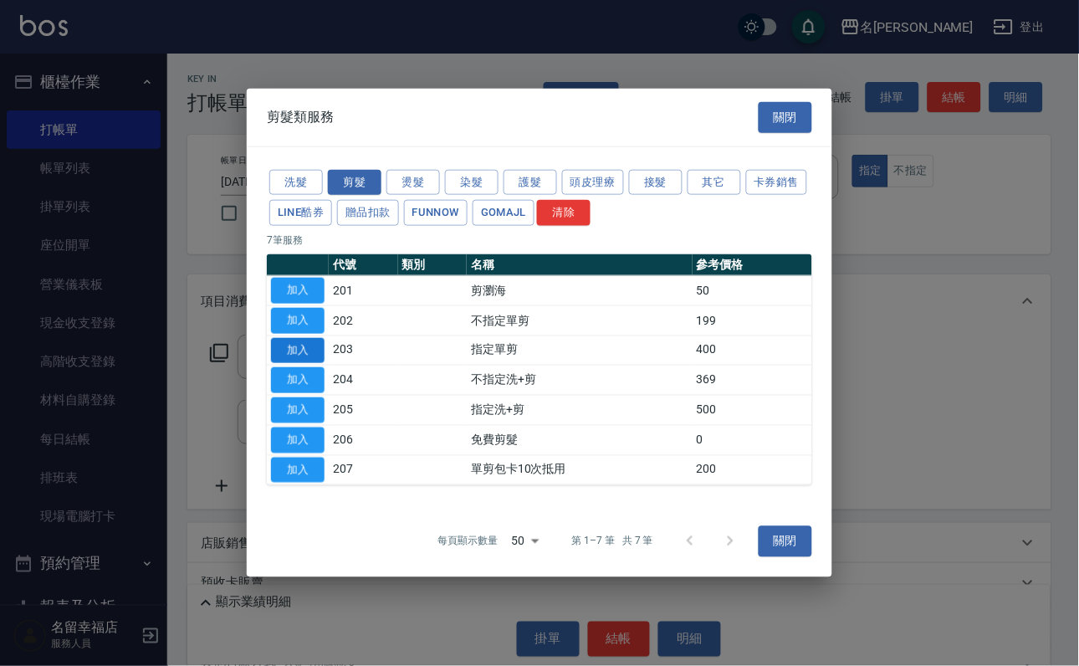
click at [315, 351] on button "加入" at bounding box center [298, 350] width 54 height 26
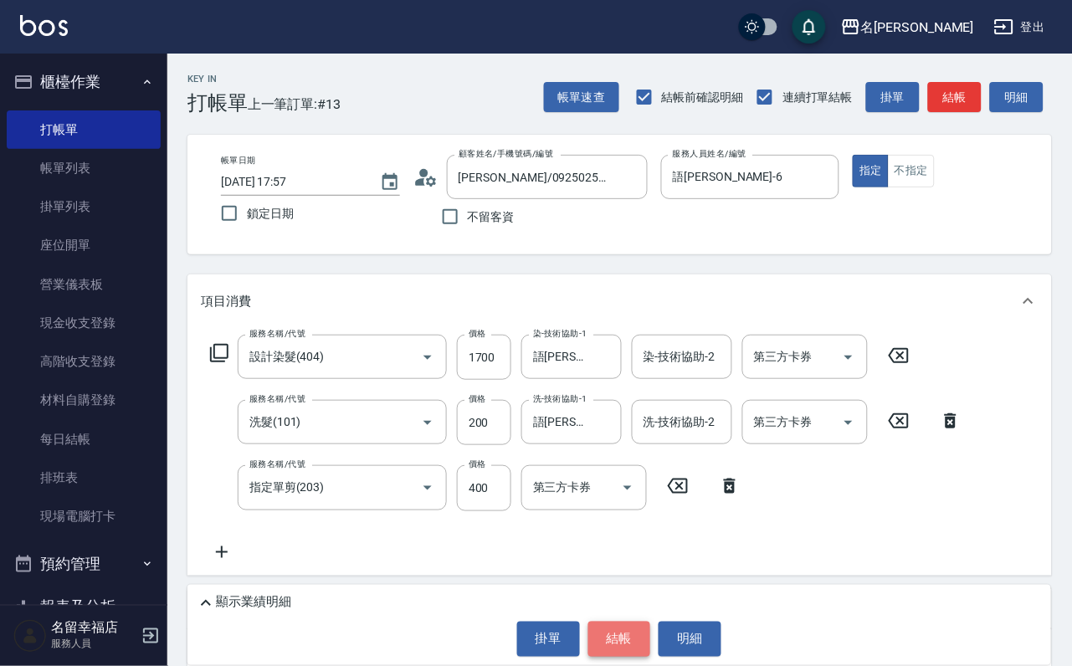
click at [605, 623] on button "結帳" at bounding box center [619, 639] width 63 height 35
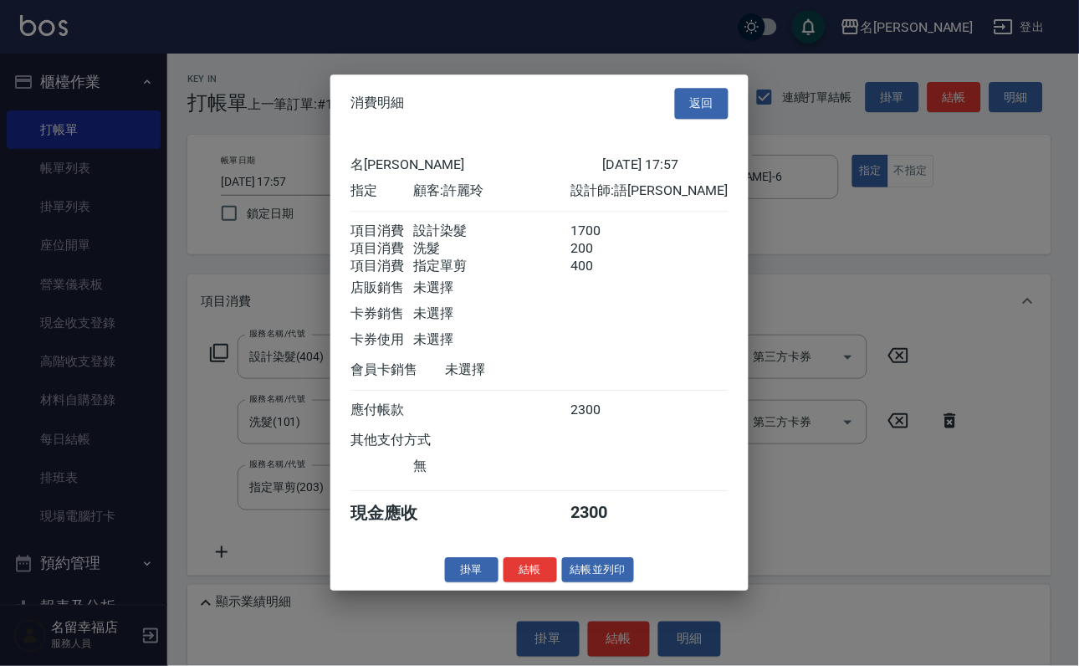
scroll to position [331, 0]
click at [513, 583] on button "結帳" at bounding box center [531, 570] width 54 height 26
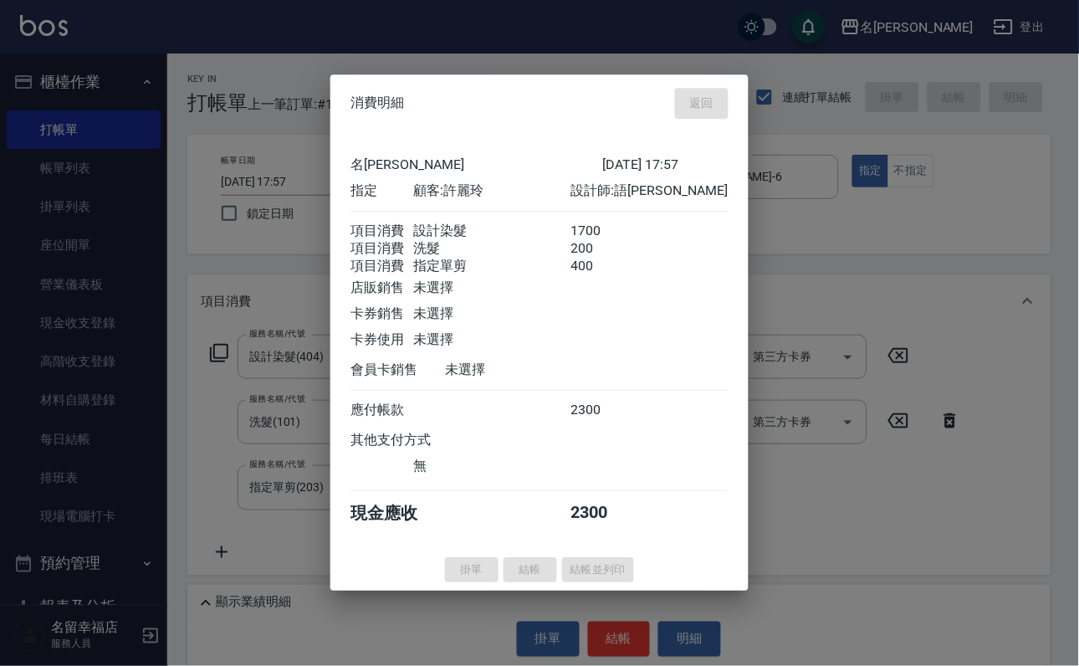
type input "[DATE] 18:10"
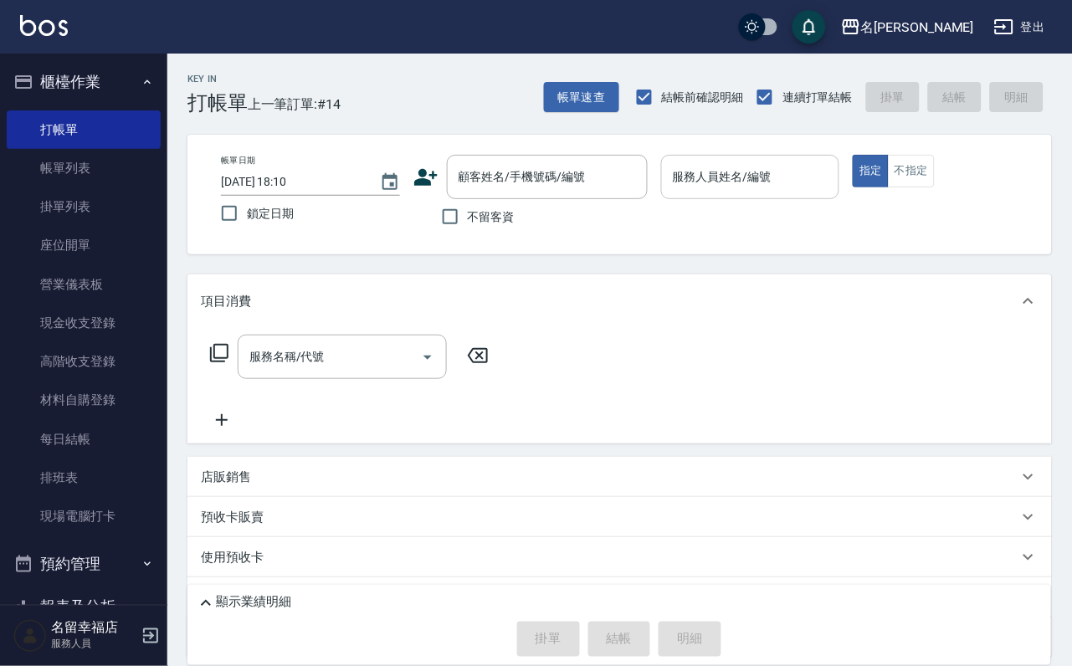
click at [840, 193] on div "服務人員姓名/編號" at bounding box center [750, 177] width 179 height 44
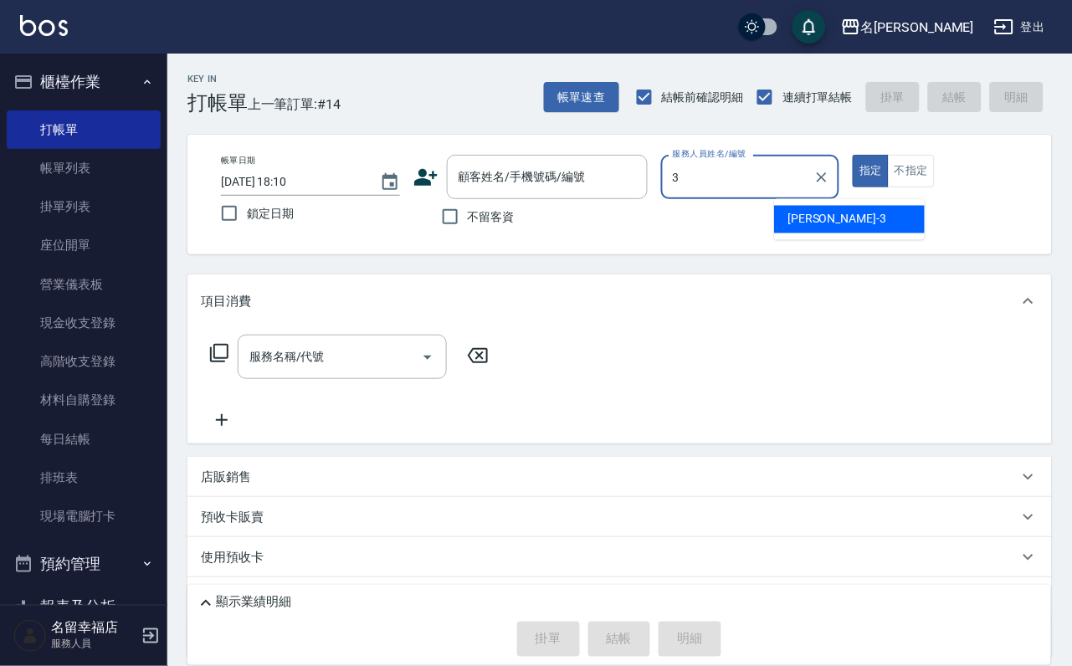
type input "[PERSON_NAME]-3"
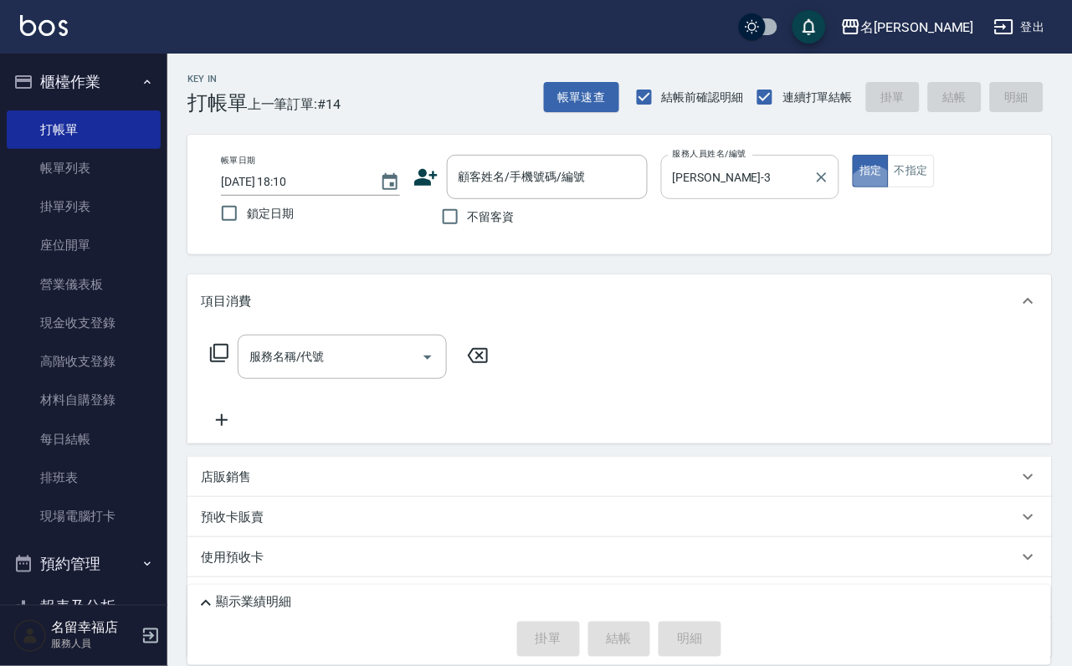
type button "true"
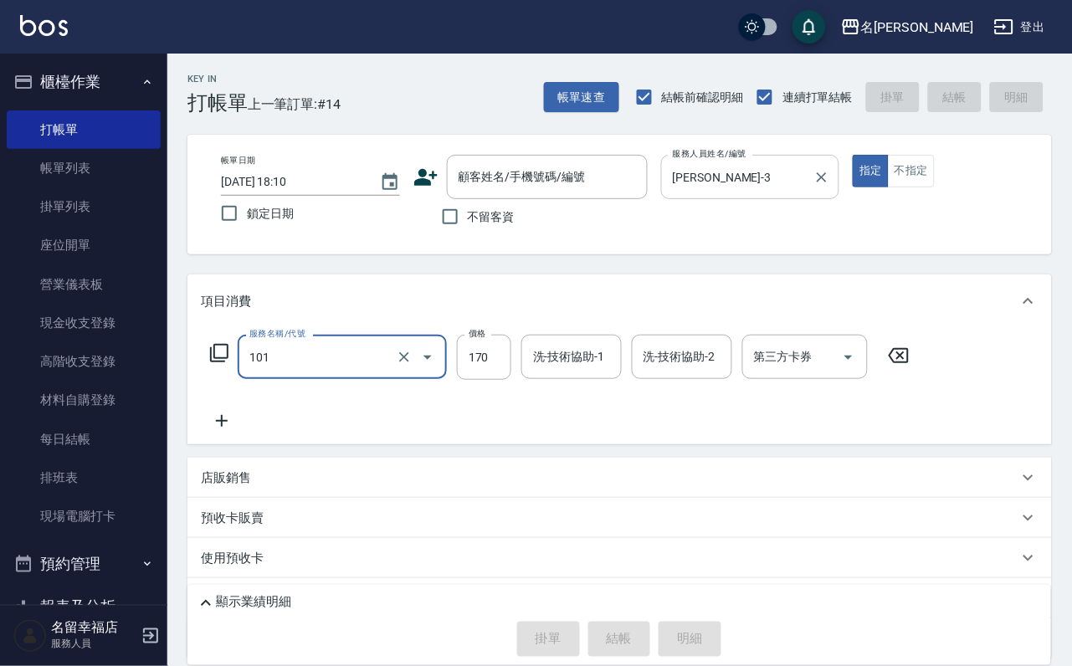
type input "洗髮(101)"
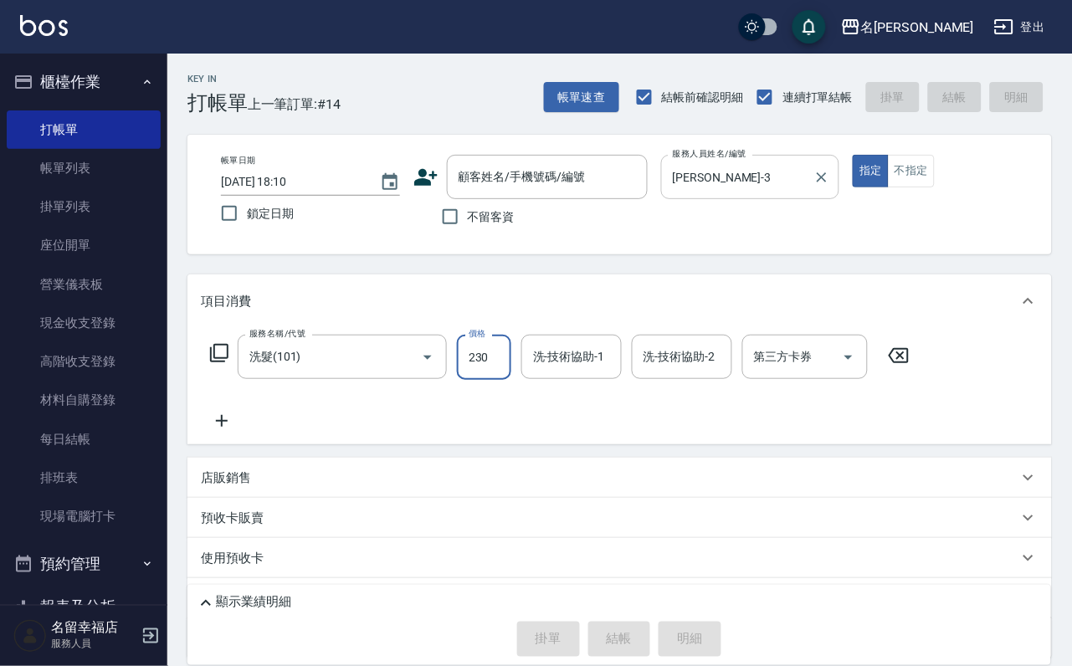
type input "230"
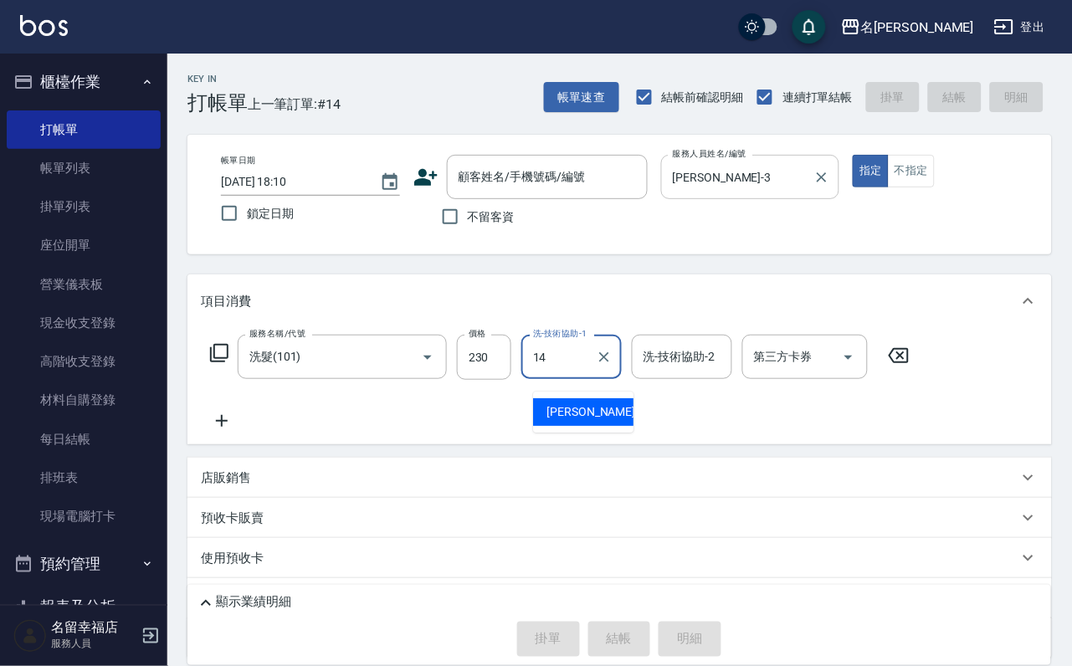
type input "[PERSON_NAME]-14"
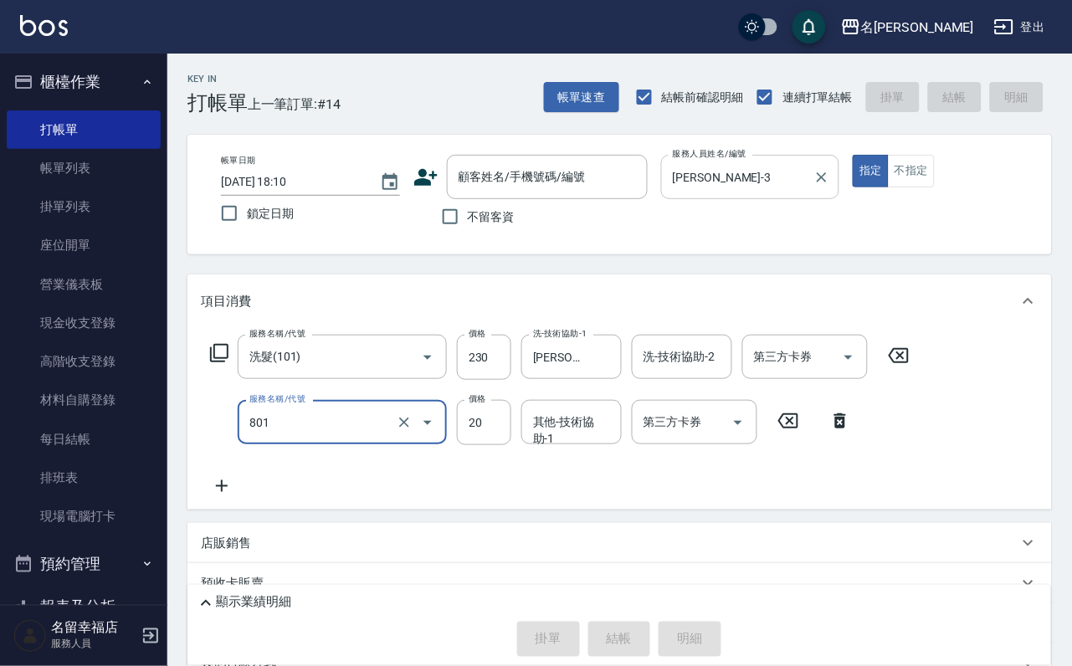
type input "潤絲(801)"
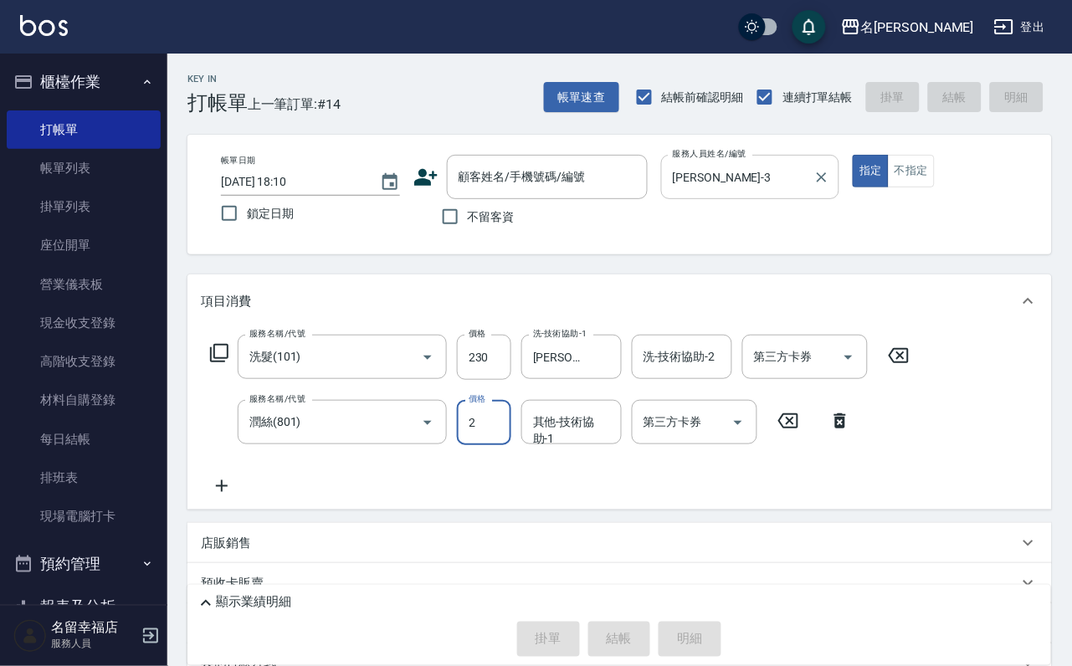
type input "20"
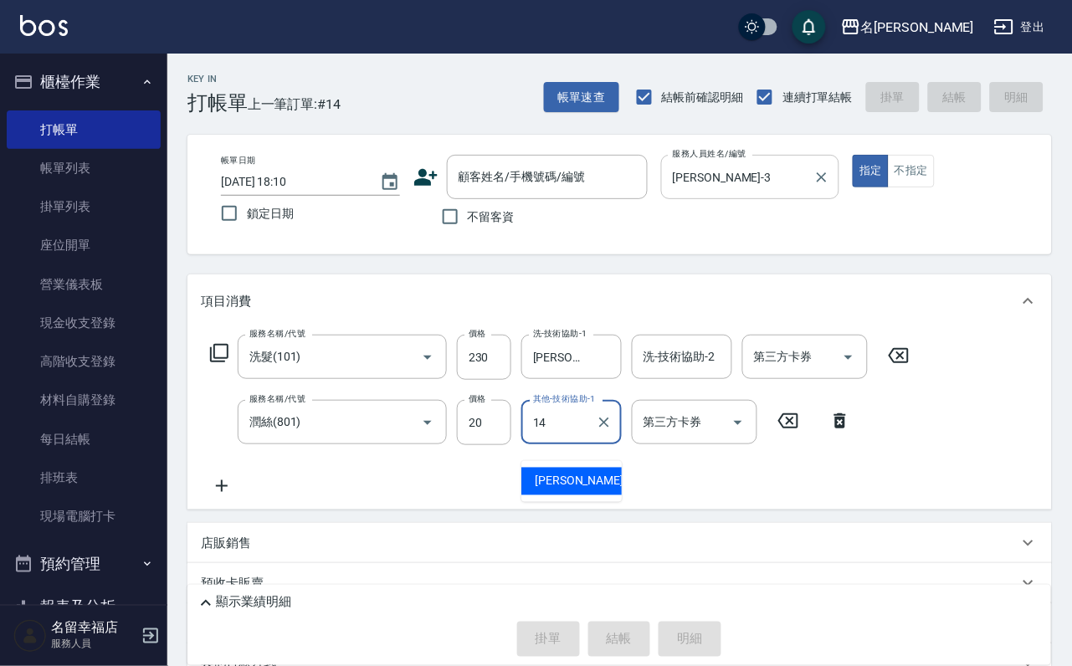
type input "[PERSON_NAME]-14"
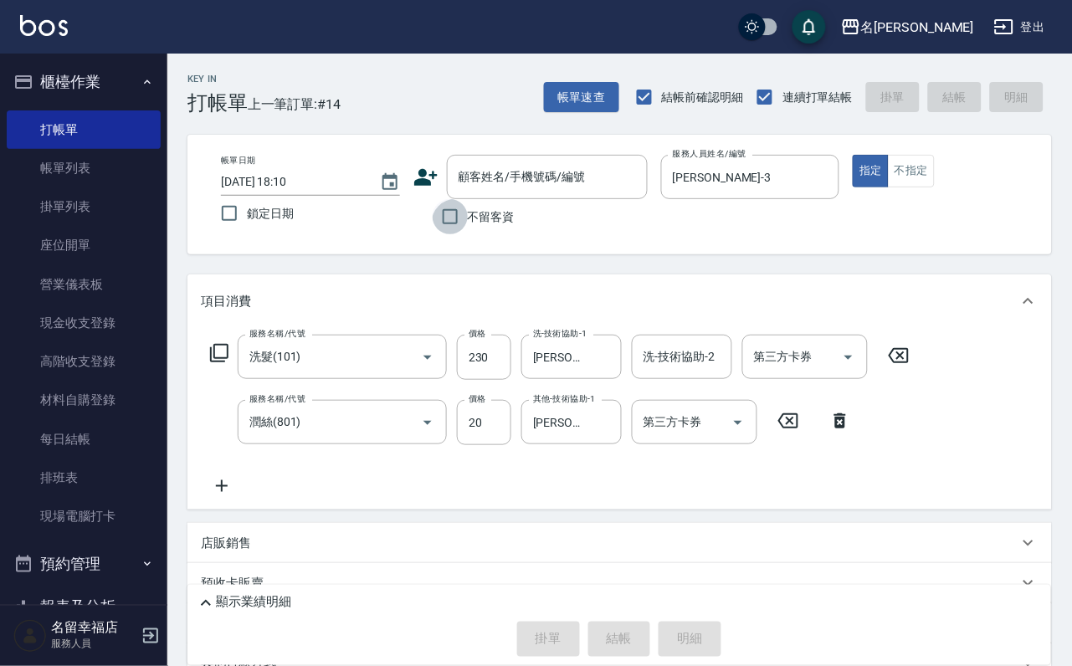
click at [433, 216] on input "不留客資" at bounding box center [450, 216] width 35 height 35
checkbox input "true"
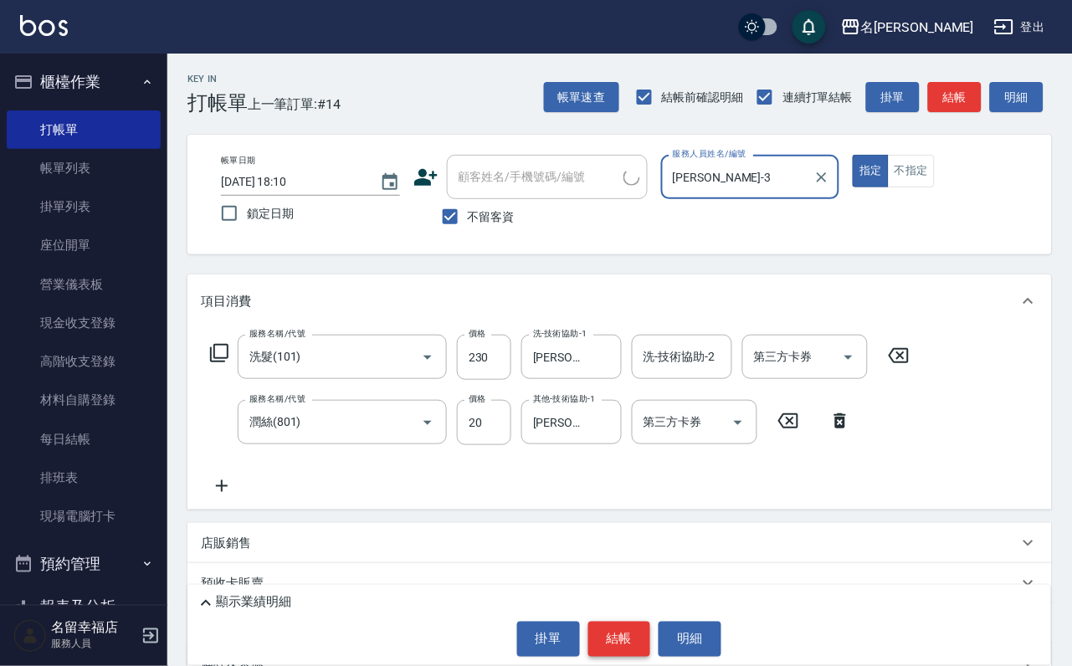
click at [610, 628] on button "結帳" at bounding box center [619, 639] width 63 height 35
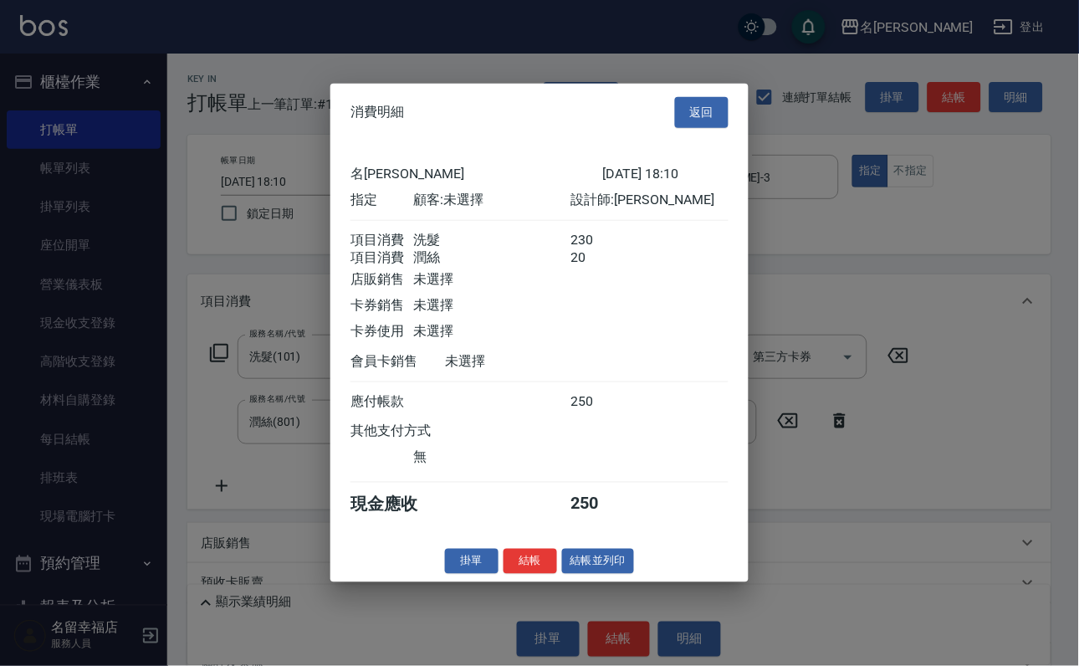
scroll to position [269, 0]
click at [509, 574] on button "結帳" at bounding box center [531, 561] width 54 height 26
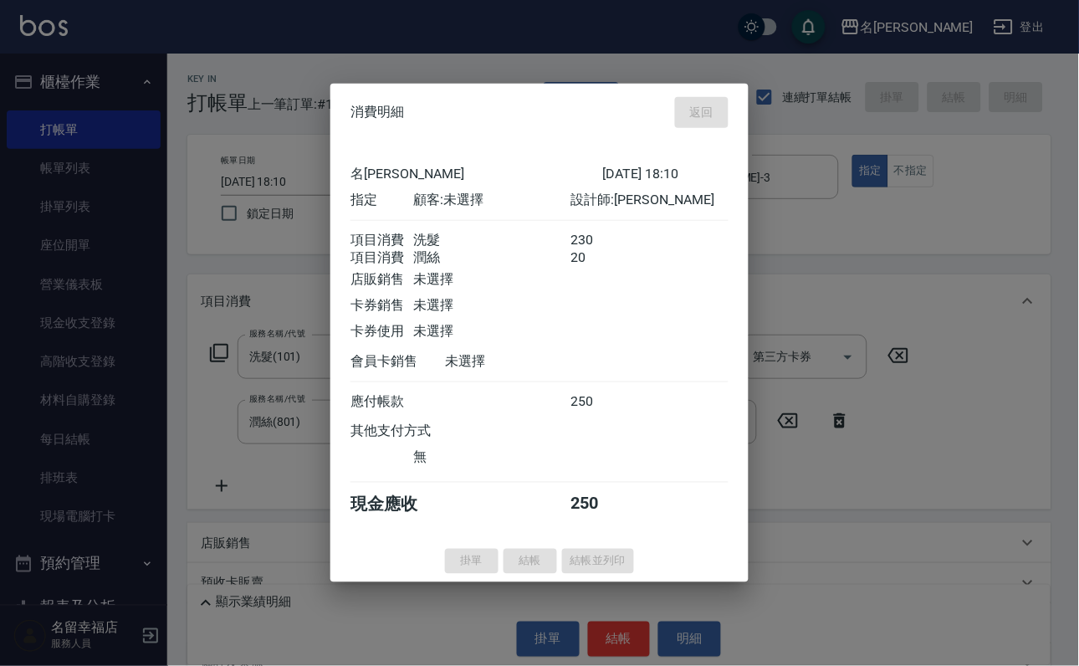
type input "[DATE] 18:14"
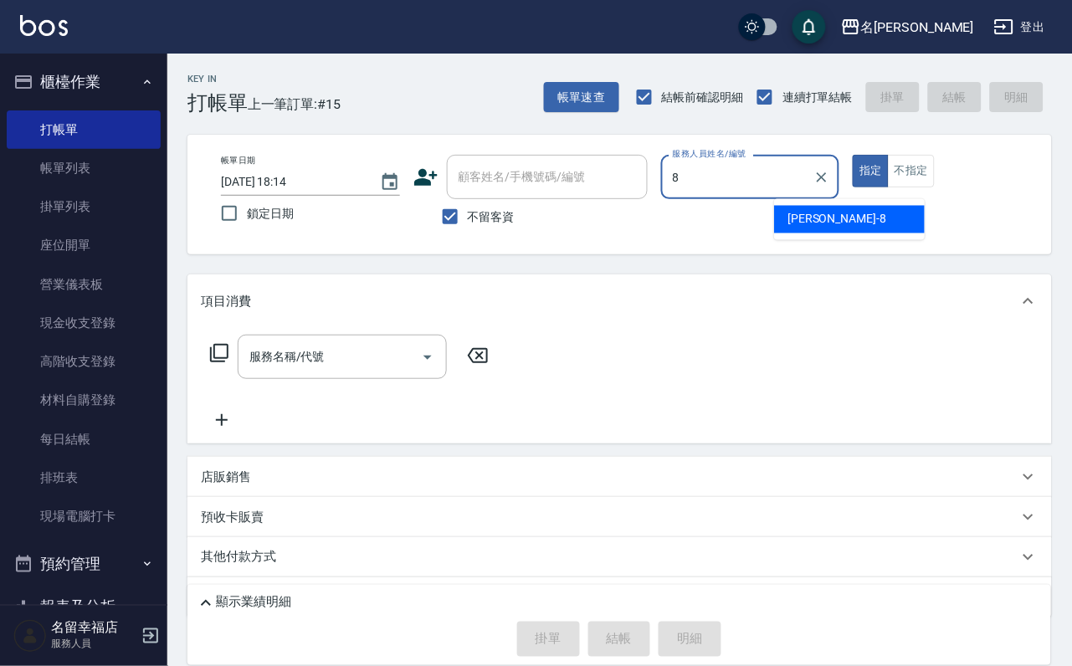
type input "[PERSON_NAME]-8"
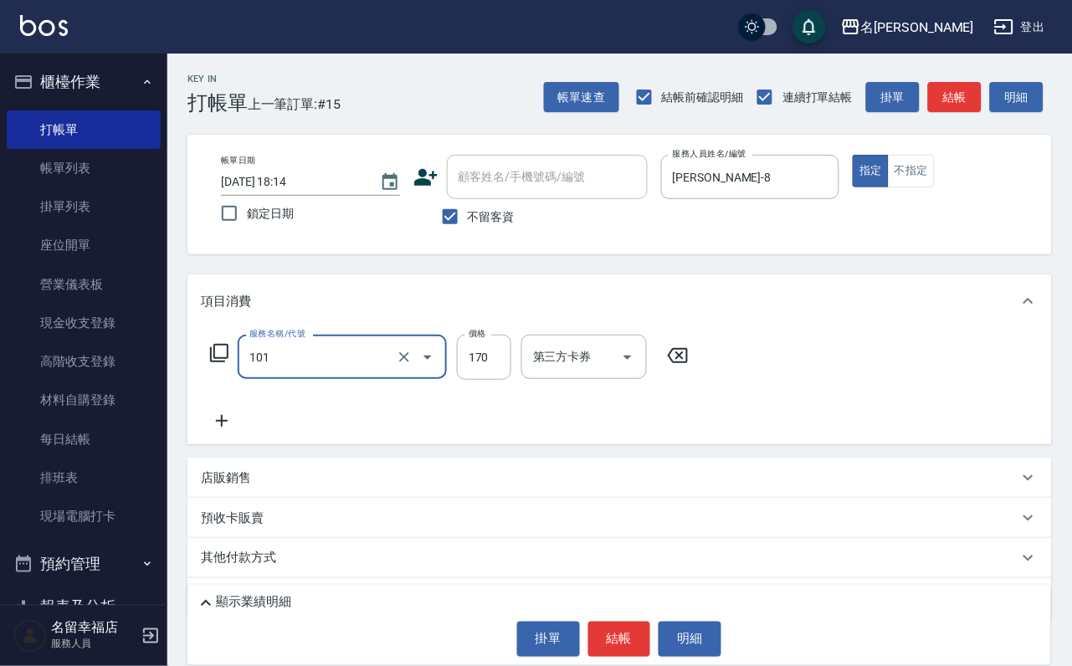
type input "洗髮(101)"
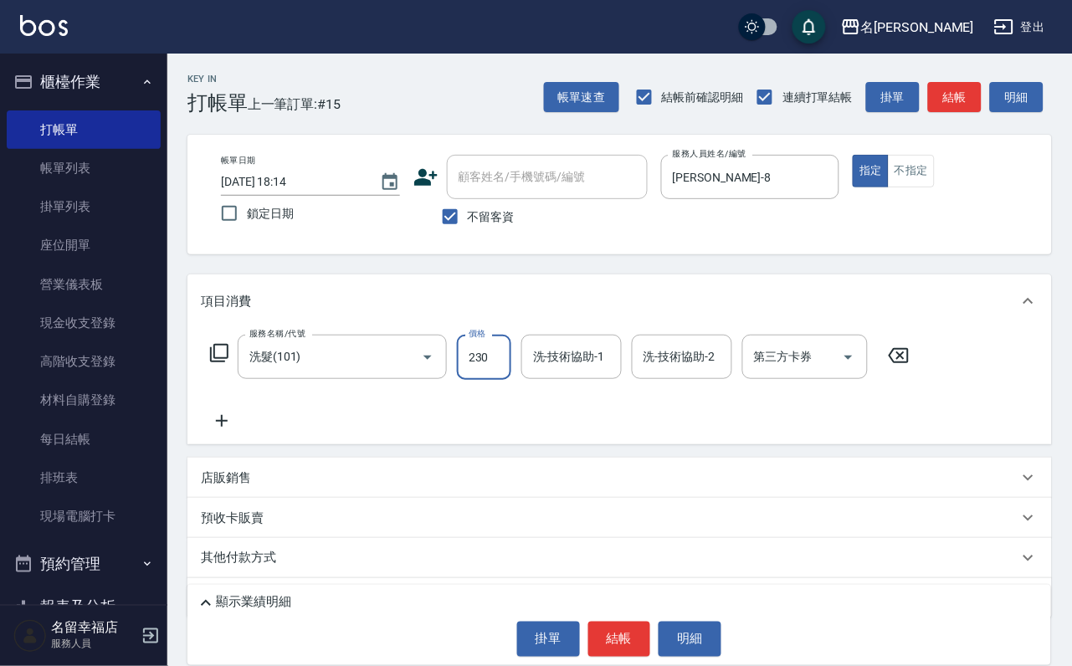
type input "230"
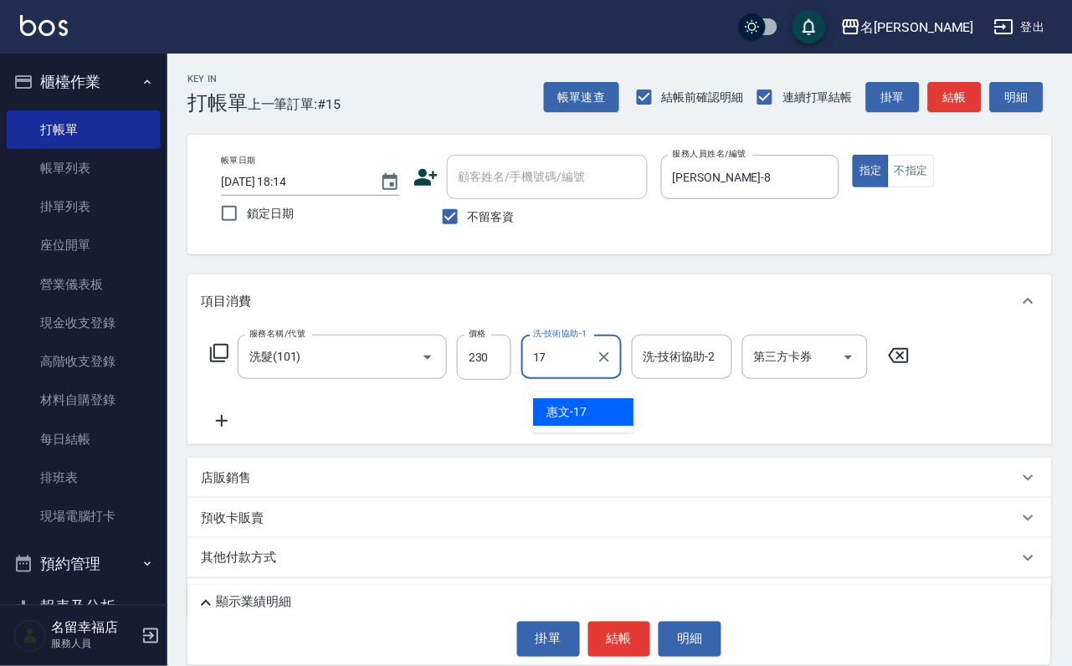
type input "惠文-17"
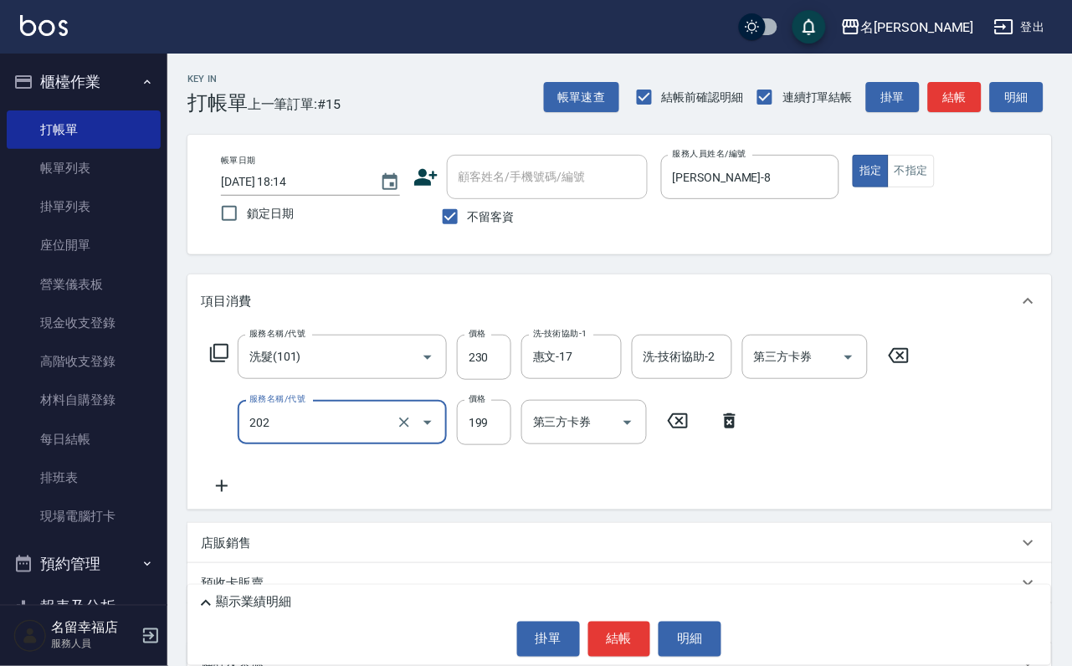
type input "不指定單剪(202)"
click at [725, 431] on icon at bounding box center [730, 421] width 42 height 20
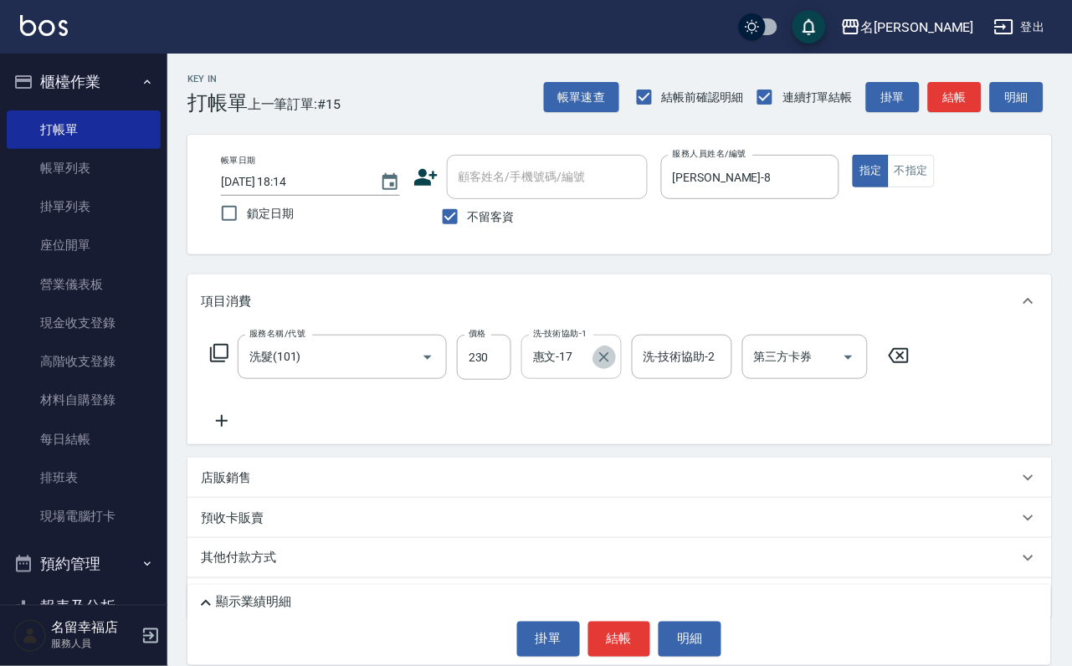
click at [613, 369] on button "Clear" at bounding box center [603, 357] width 23 height 23
type input "惠文-17"
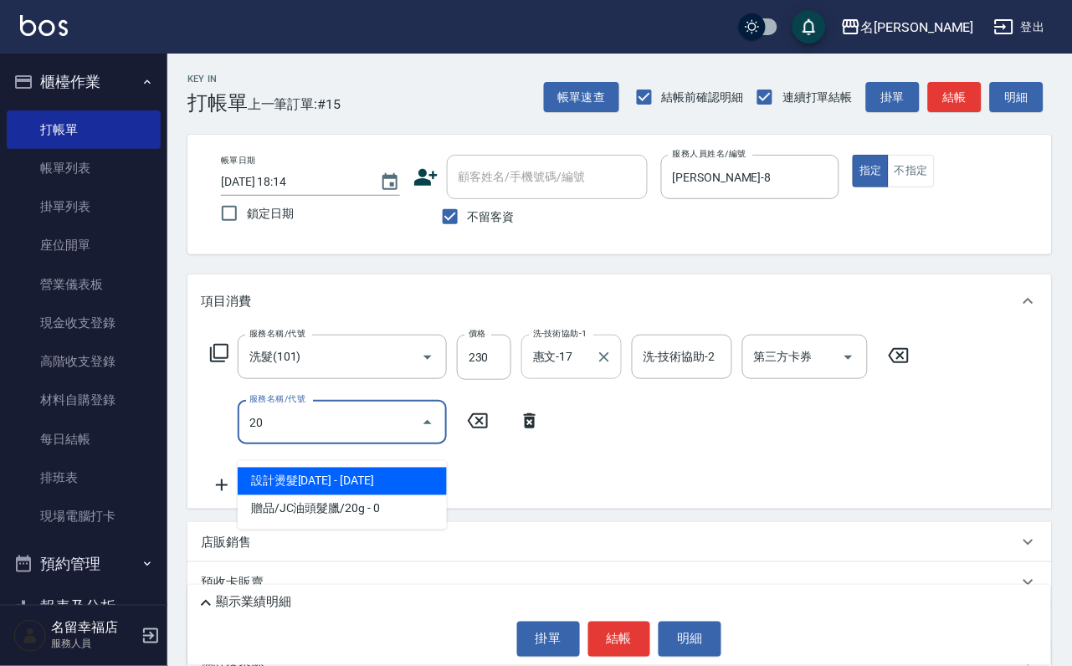
type input "2"
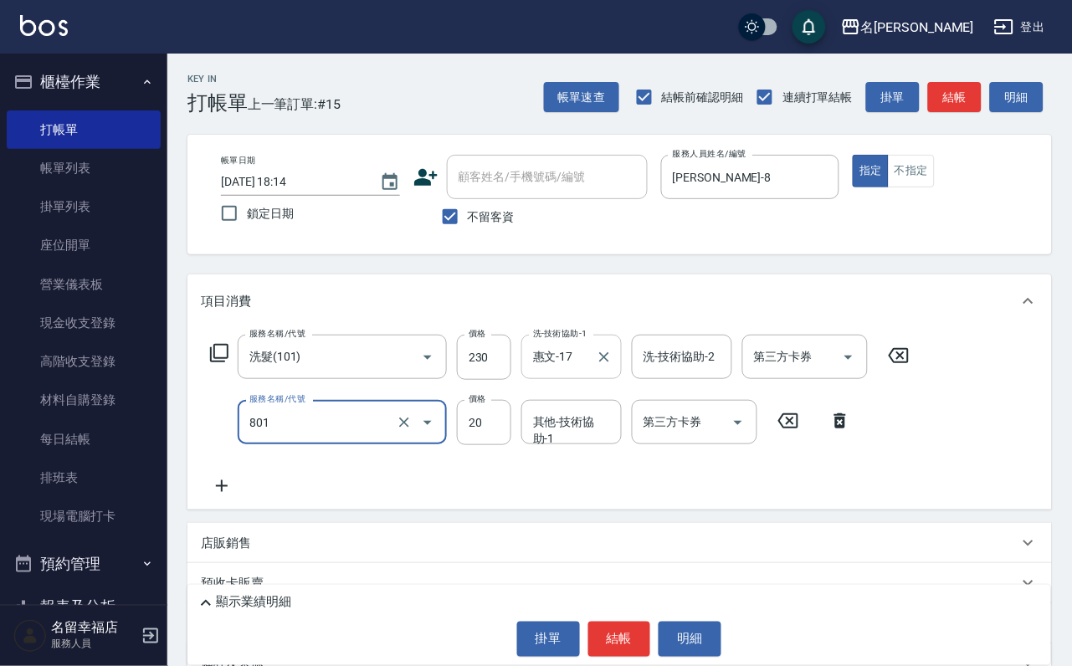
type input "潤絲(801)"
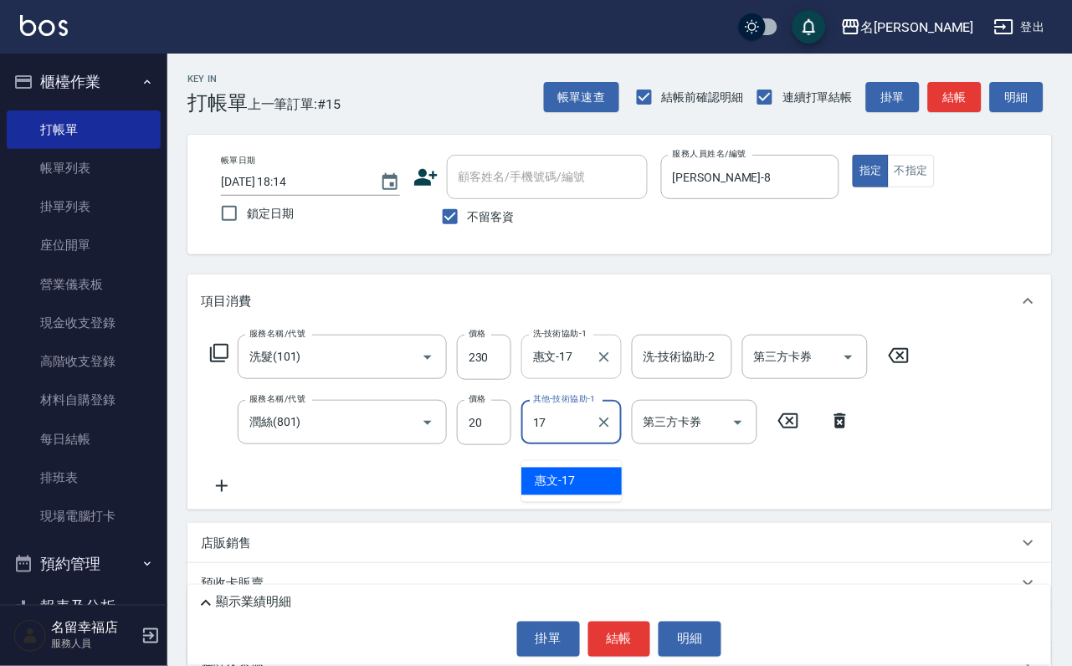
type input "惠文-17"
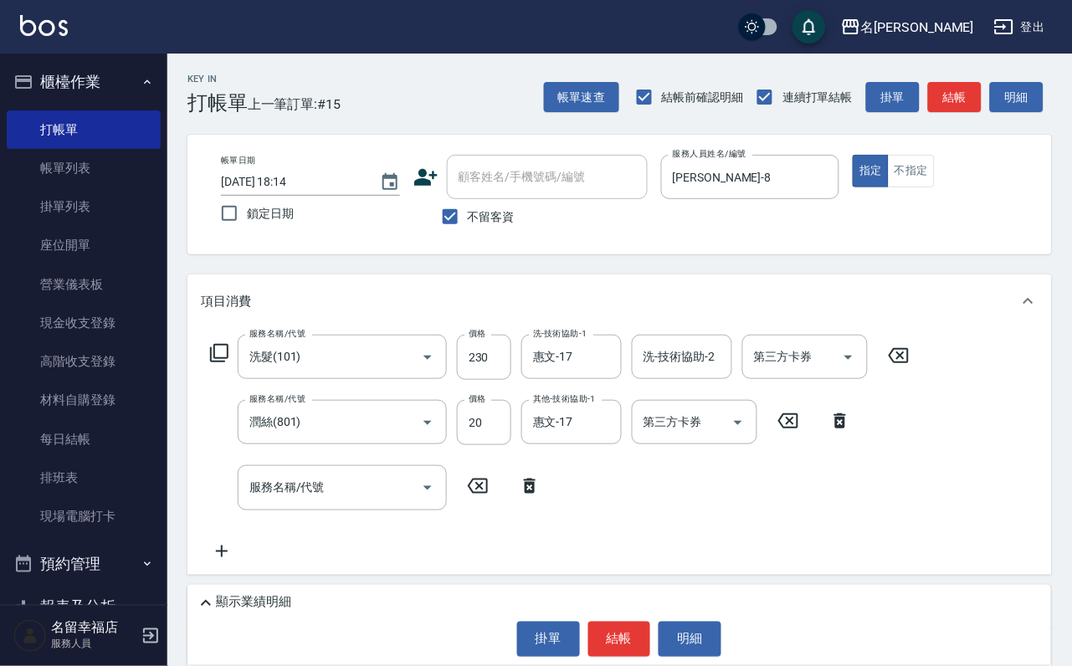
click at [226, 380] on div "服務名稱/代號 洗髮(101) 服務名稱/代號 價格 230 價格 洗-技術協助-1 惠文-17 洗-技術協助-1 洗-技術協助-2 洗-技術協助-2 第三方…" at bounding box center [560, 357] width 719 height 45
click at [533, 494] on icon at bounding box center [530, 486] width 12 height 15
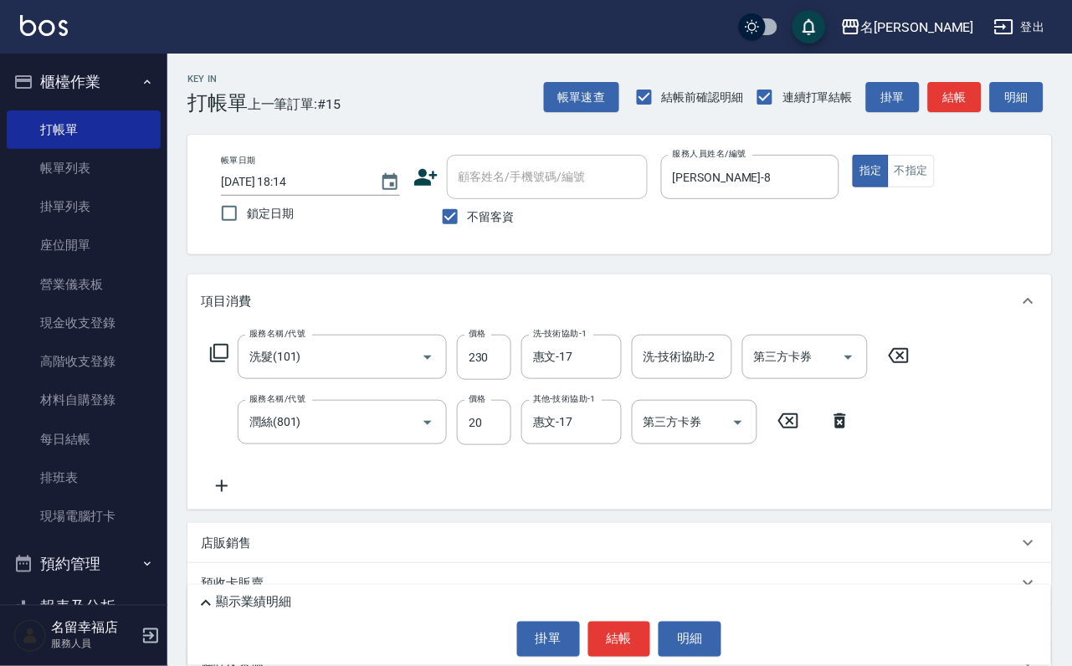
click at [229, 363] on icon at bounding box center [219, 353] width 20 height 20
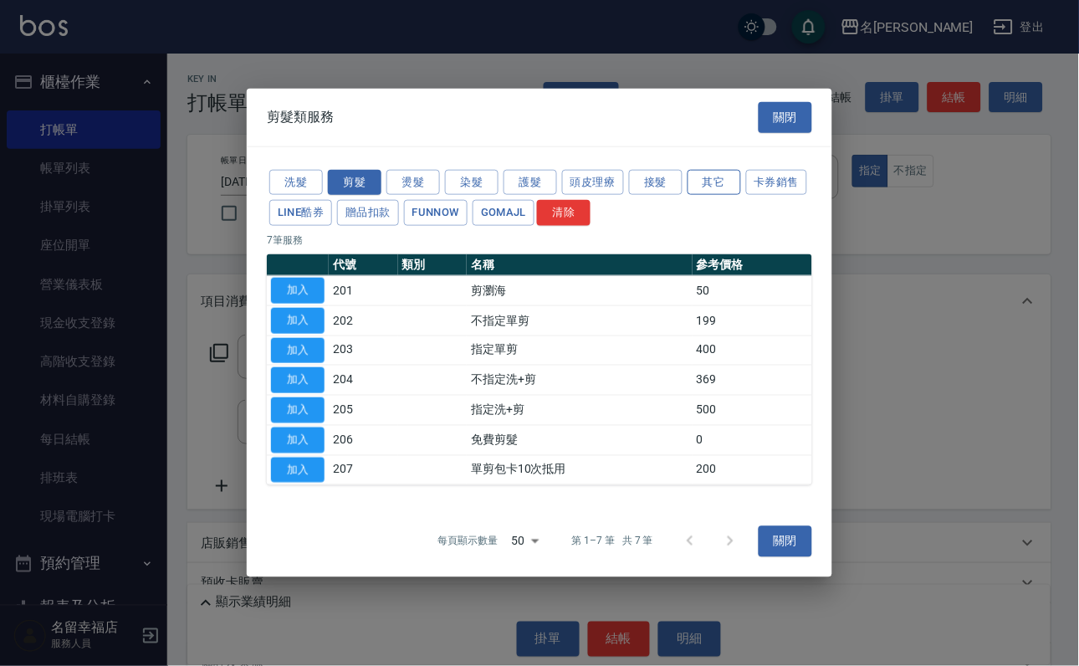
click at [736, 169] on button "其它" at bounding box center [715, 182] width 54 height 26
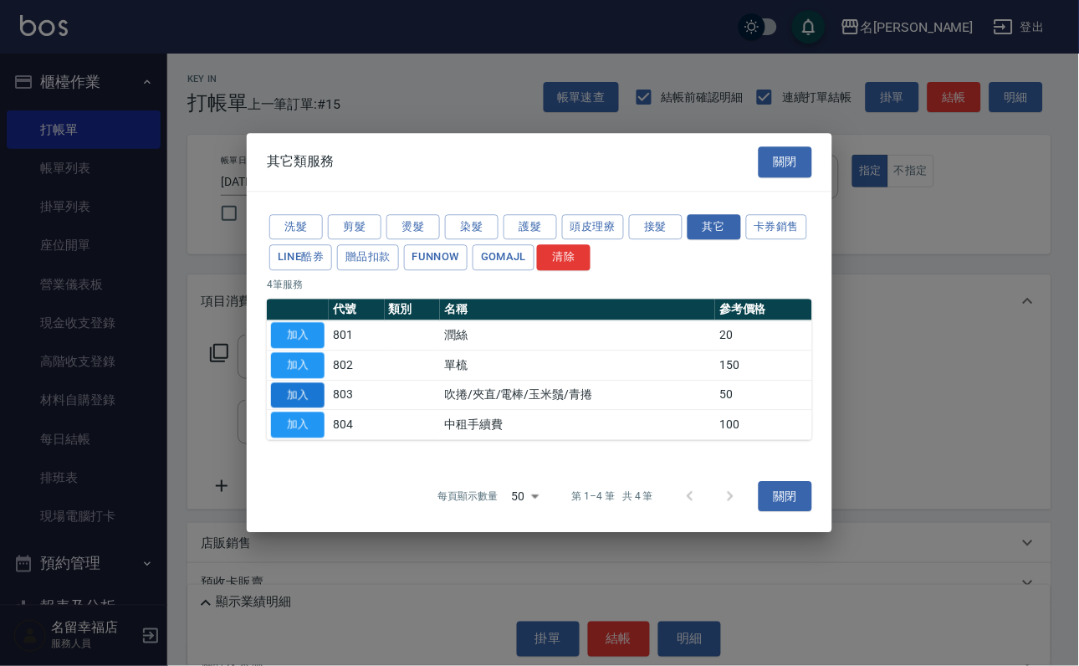
click at [308, 408] on button "加入" at bounding box center [298, 395] width 54 height 26
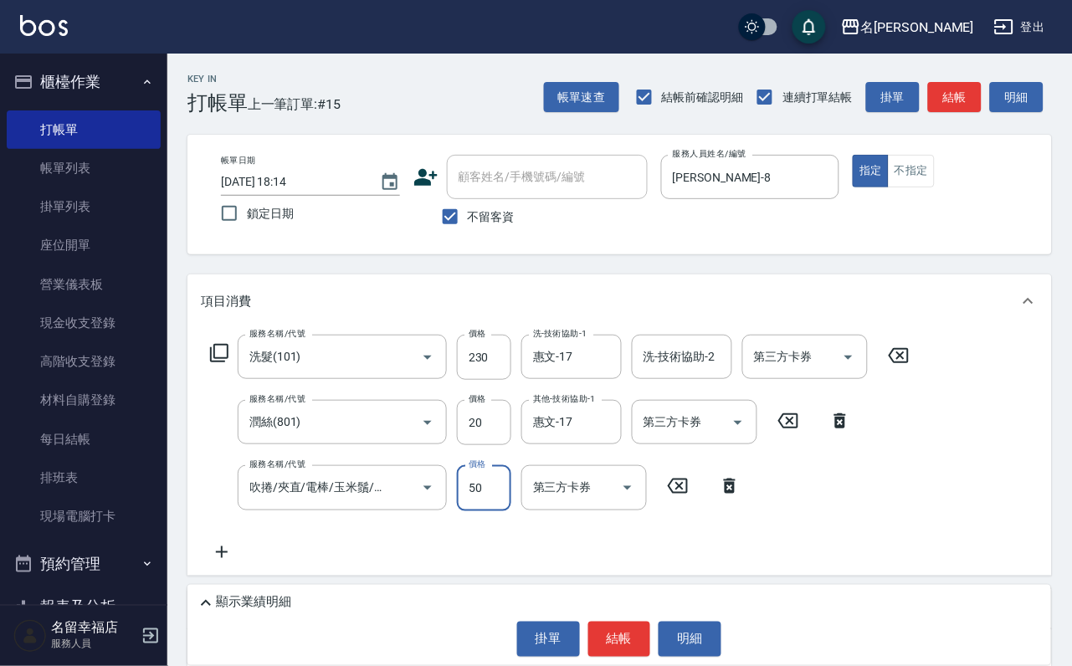
click at [490, 506] on input "50" at bounding box center [484, 487] width 54 height 45
type input "100"
click at [838, 535] on div "服務名稱/代號 洗髮(101) 服務名稱/代號 價格 230 價格 洗-技術協助-1 惠文-17 洗-技術協助-1 洗-技術協助-2 洗-技術協助-2 第三方…" at bounding box center [560, 448] width 719 height 227
click at [628, 633] on button "結帳" at bounding box center [619, 639] width 63 height 35
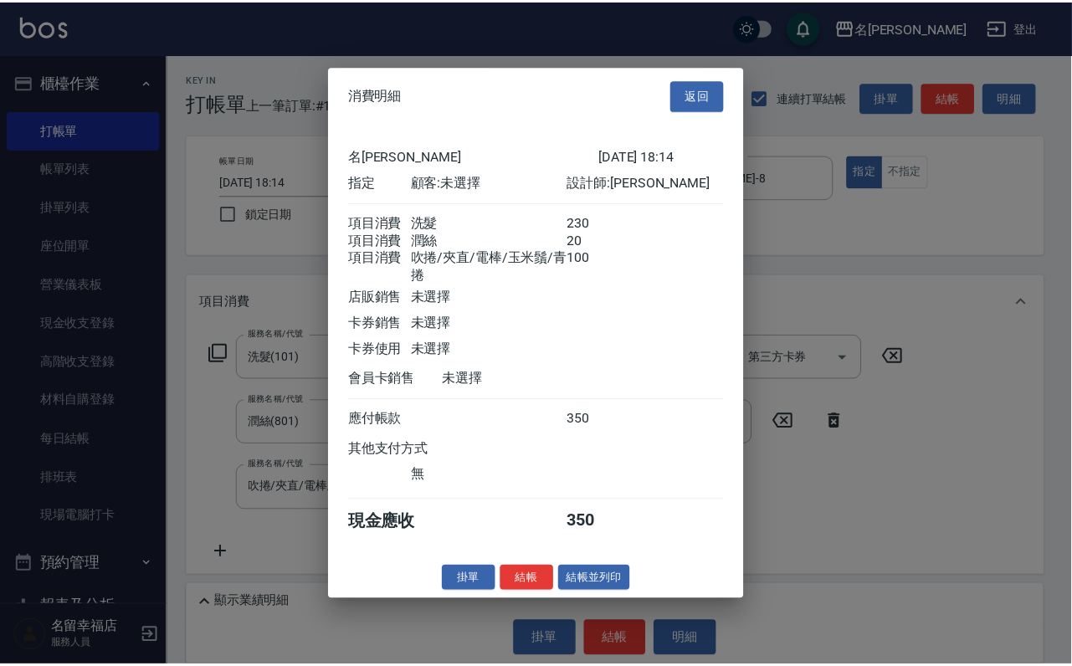
scroll to position [331, 0]
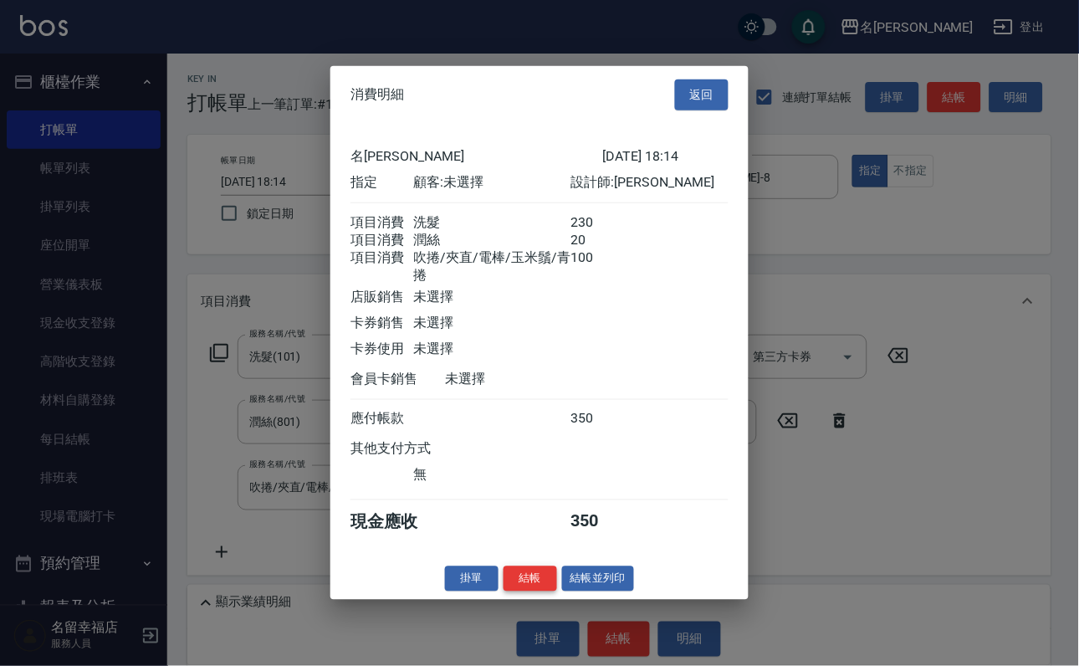
click at [510, 592] on button "結帳" at bounding box center [531, 579] width 54 height 26
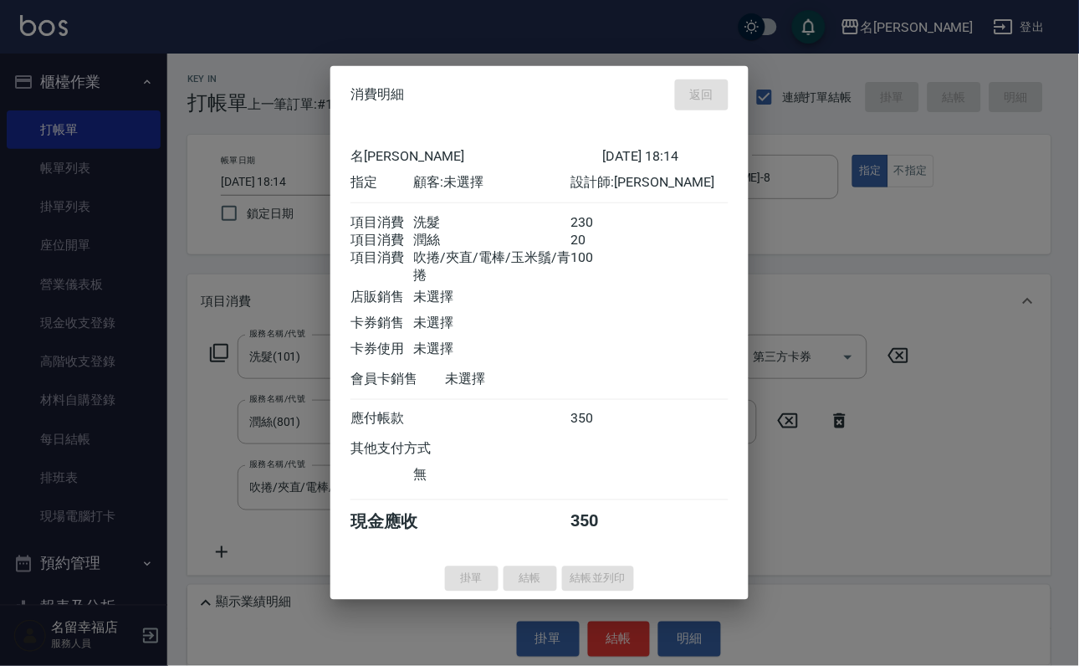
type input "[DATE] 18:22"
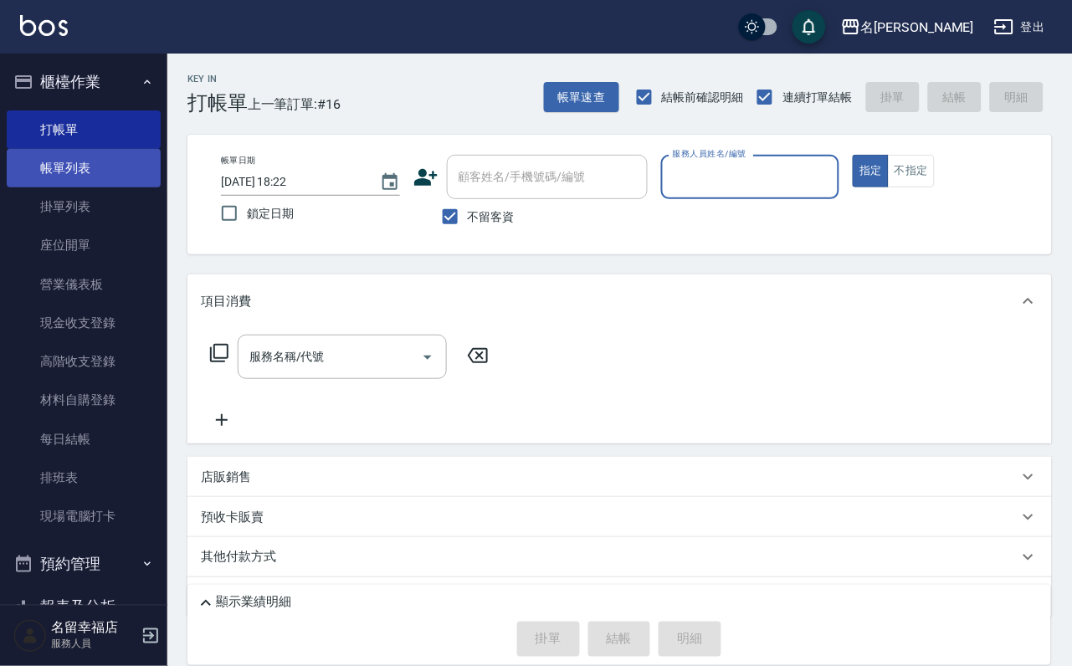
click at [53, 165] on link "帳單列表" at bounding box center [84, 168] width 154 height 38
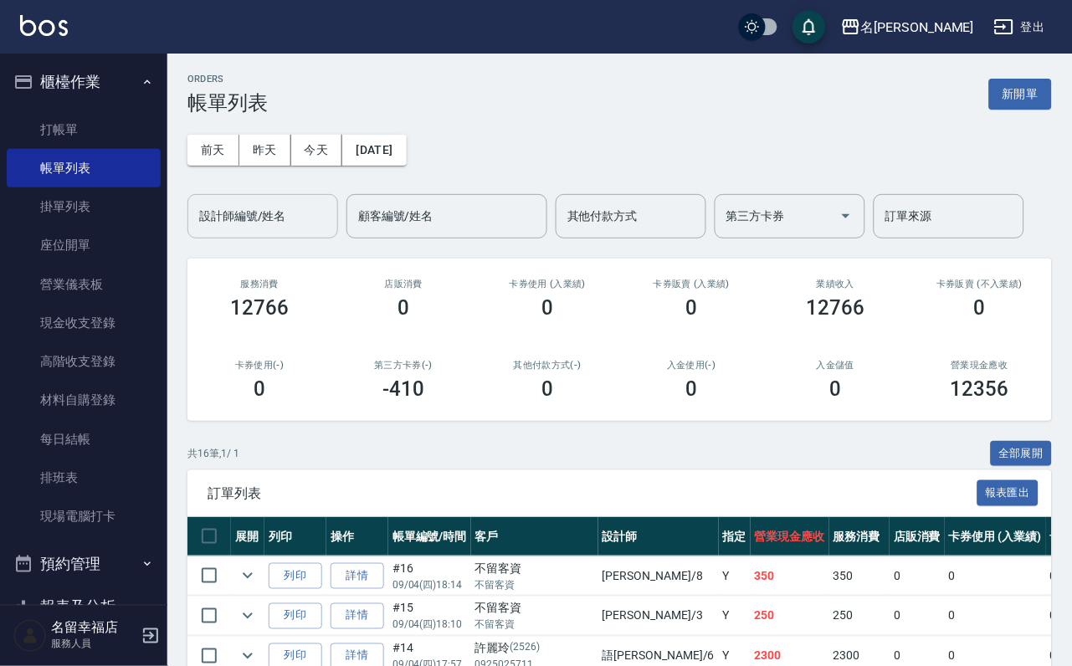
click at [211, 217] on input "設計師編號/姓名" at bounding box center [263, 216] width 136 height 29
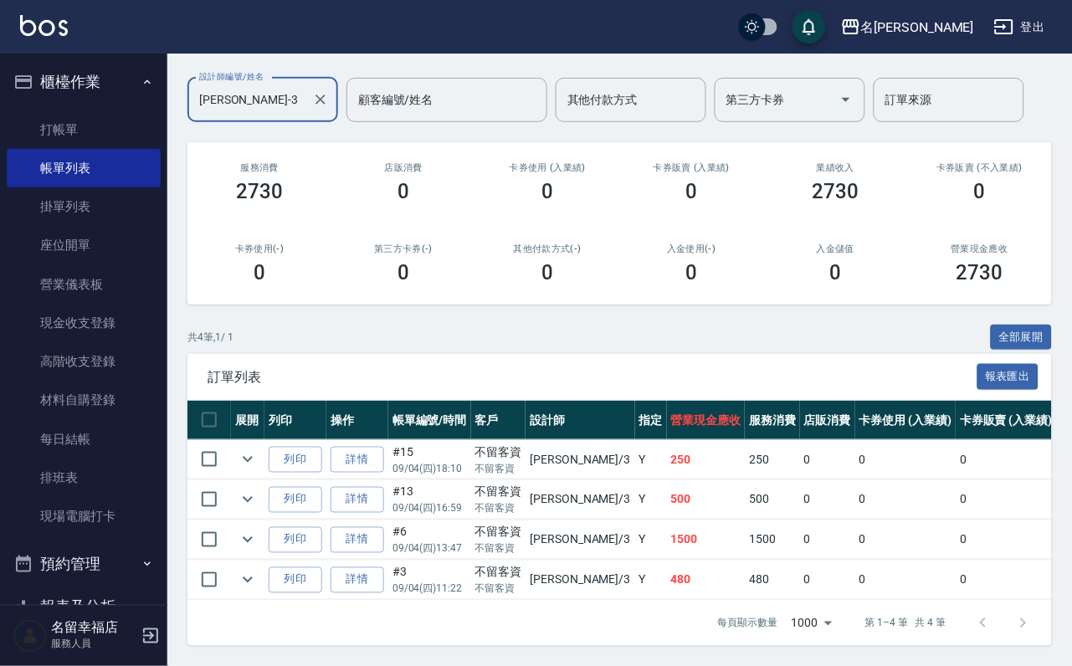
scroll to position [247, 0]
type input "[PERSON_NAME]-3"
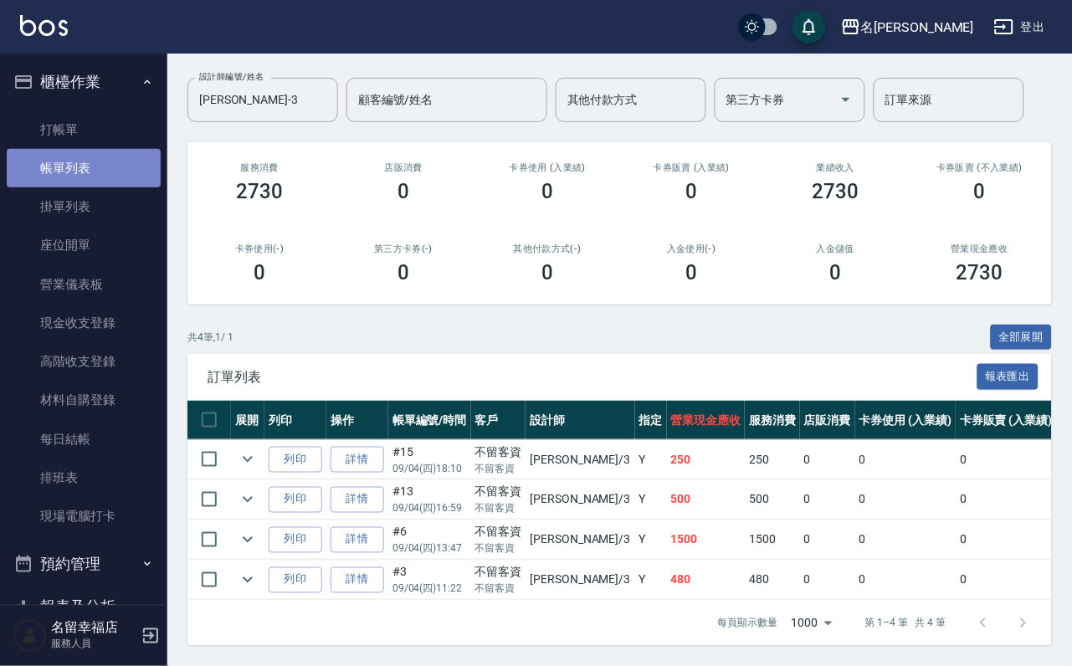
click at [125, 157] on link "帳單列表" at bounding box center [84, 168] width 154 height 38
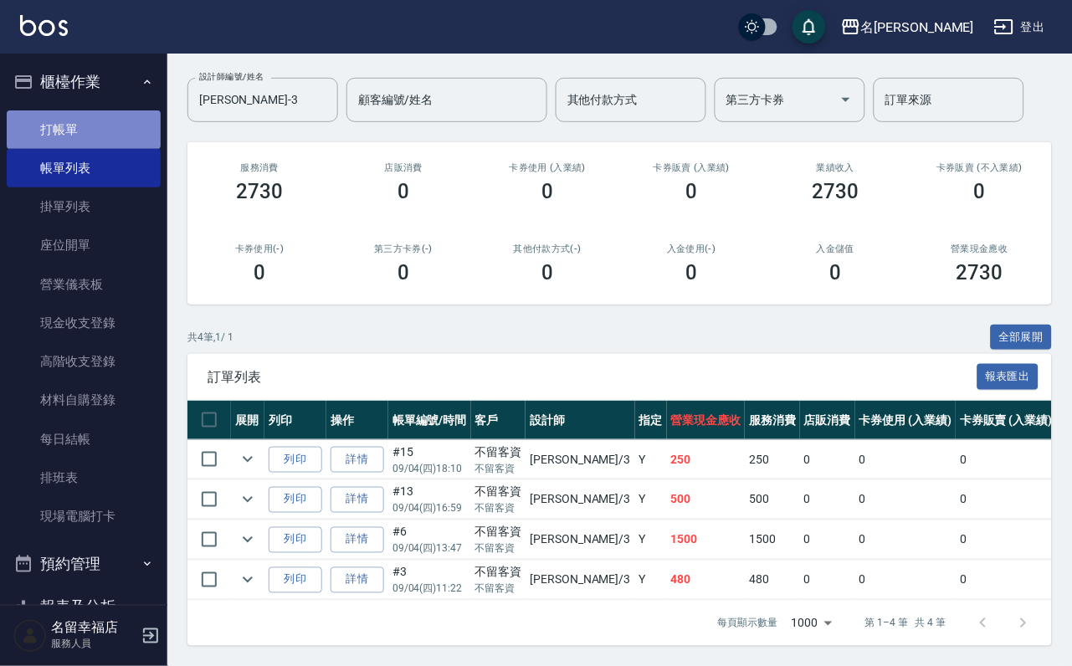
click at [109, 132] on link "打帳單" at bounding box center [84, 129] width 154 height 38
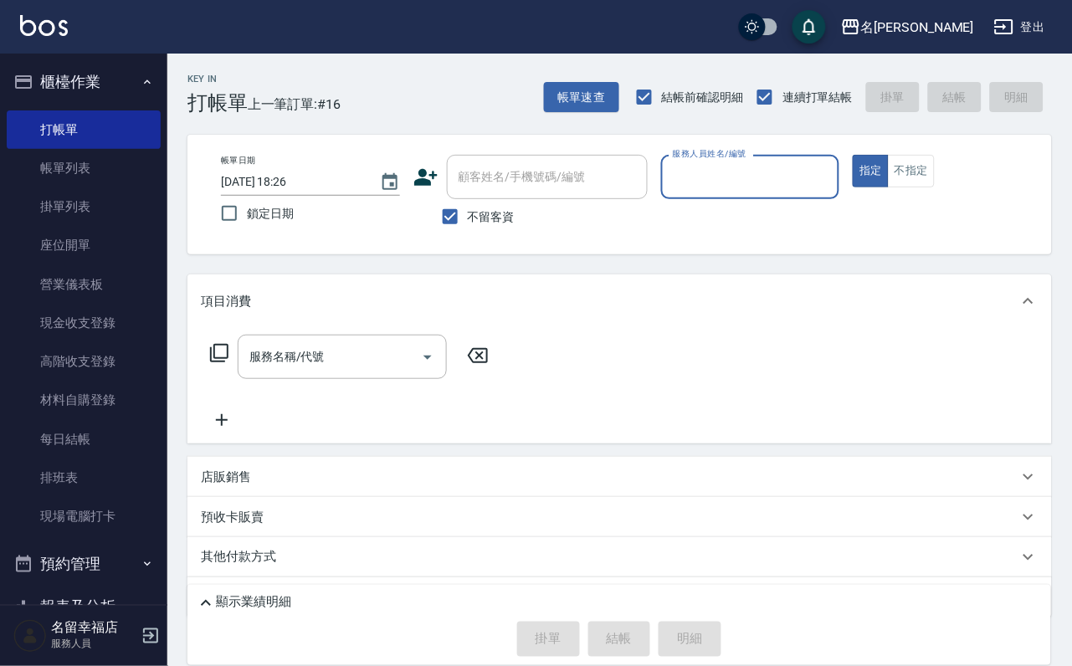
click at [820, 197] on div "服務人員姓名/編號" at bounding box center [750, 177] width 179 height 44
type input "小靜-0"
type button "true"
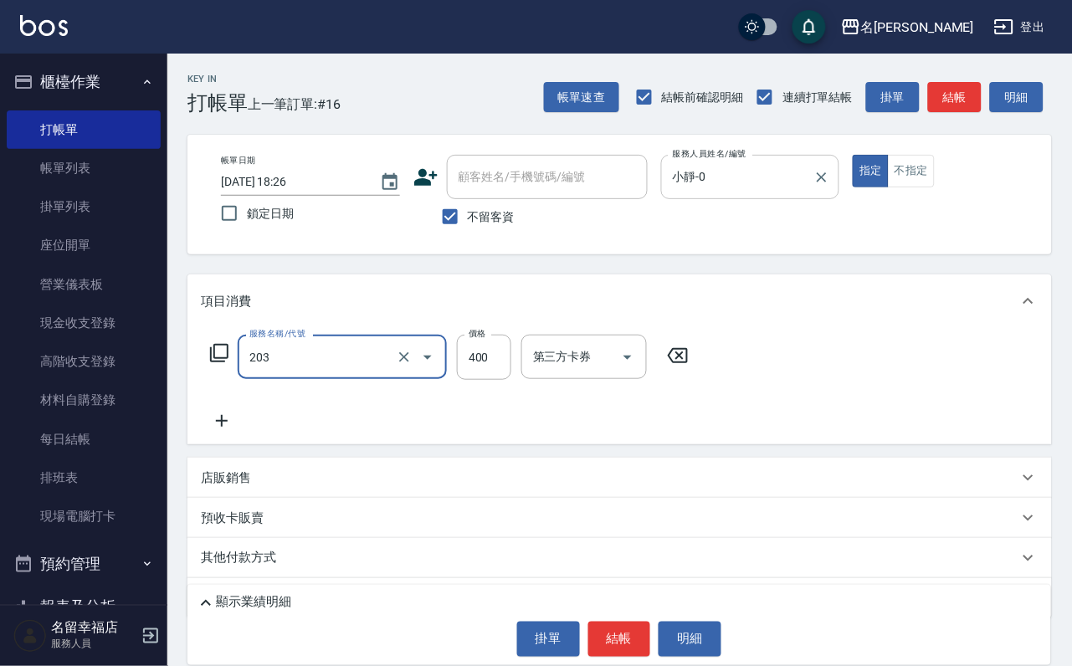
type input "指定單剪(203)"
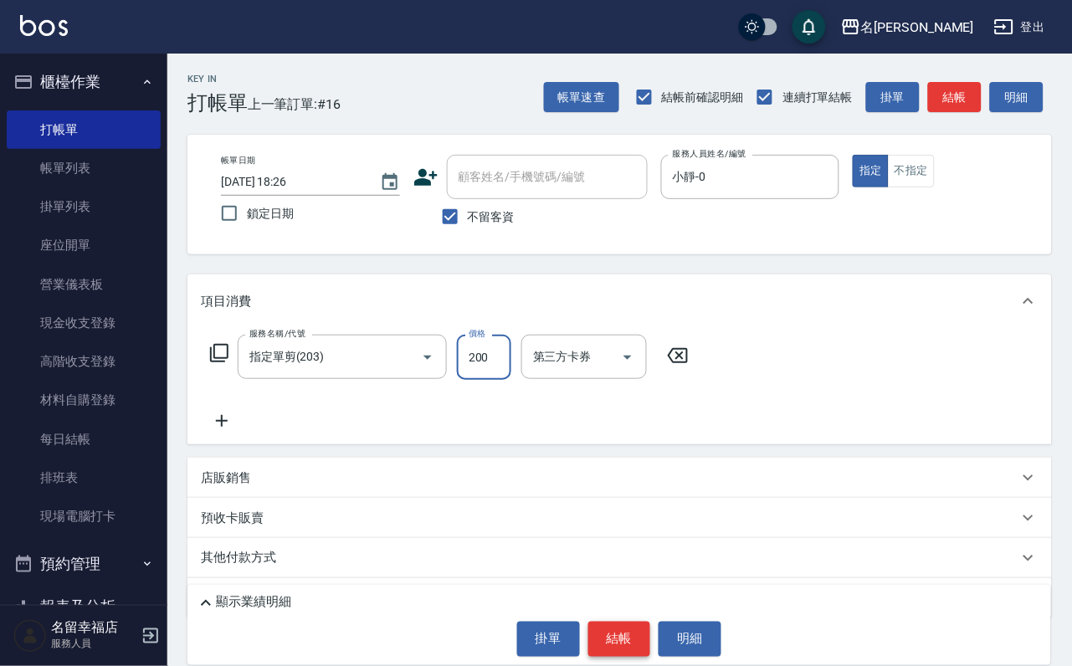
type input "200"
click at [643, 634] on button "結帳" at bounding box center [619, 639] width 63 height 35
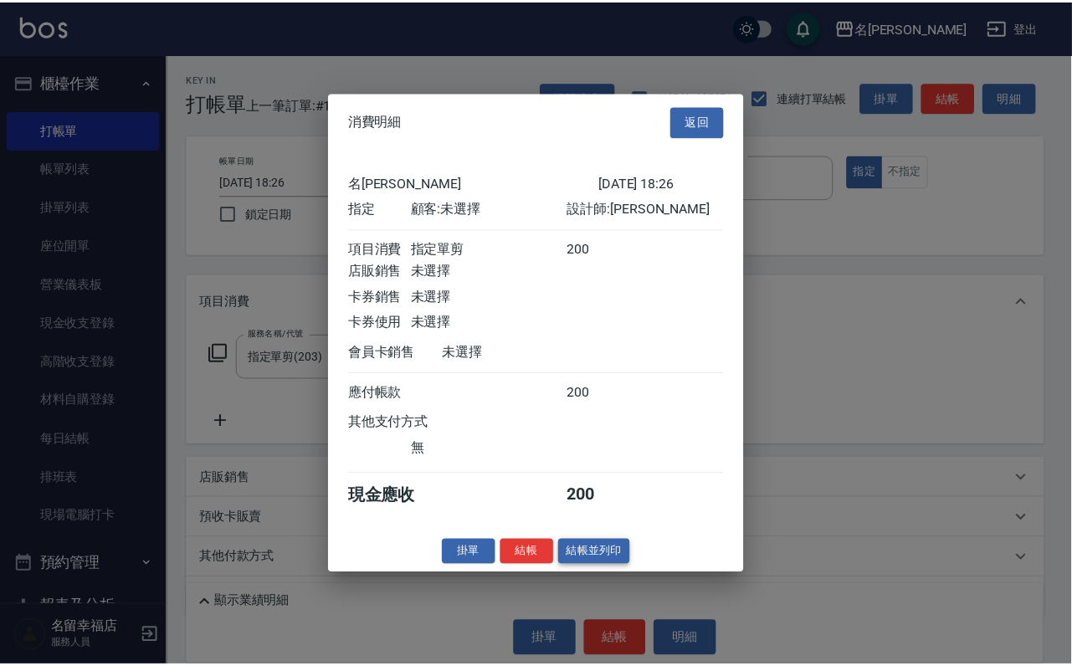
scroll to position [207, 0]
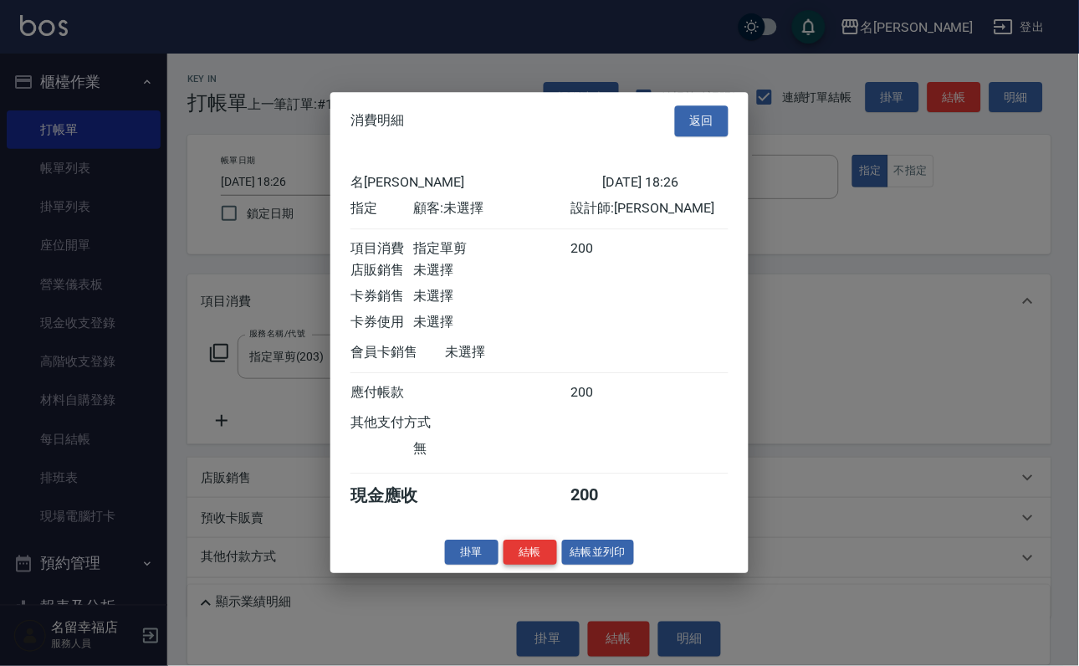
click at [508, 566] on button "結帳" at bounding box center [531, 553] width 54 height 26
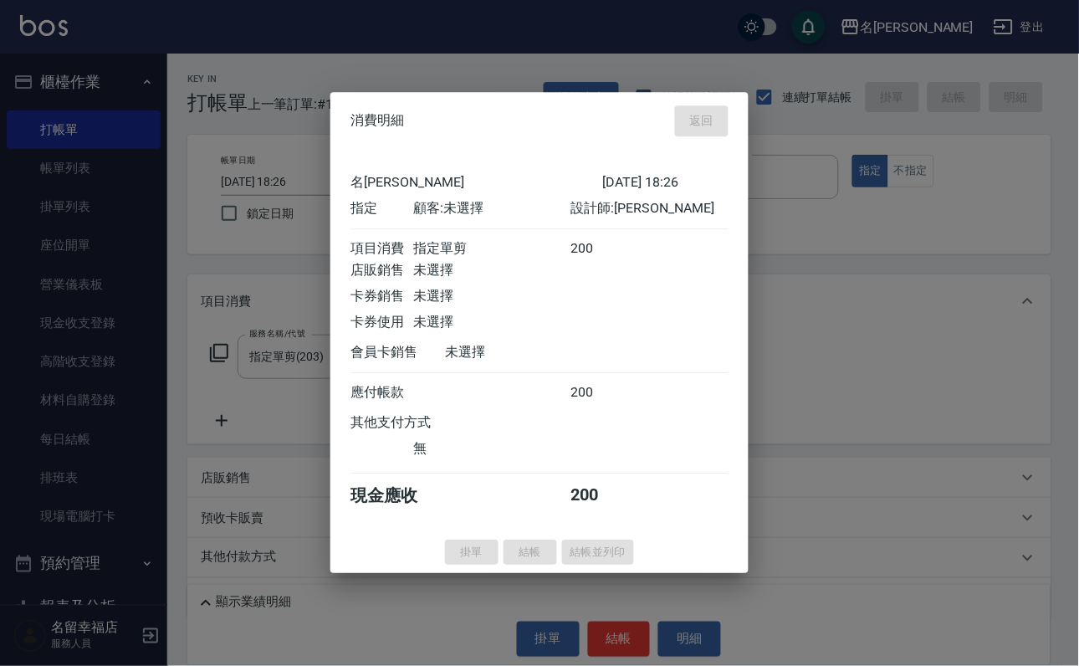
type input "[DATE] 18:42"
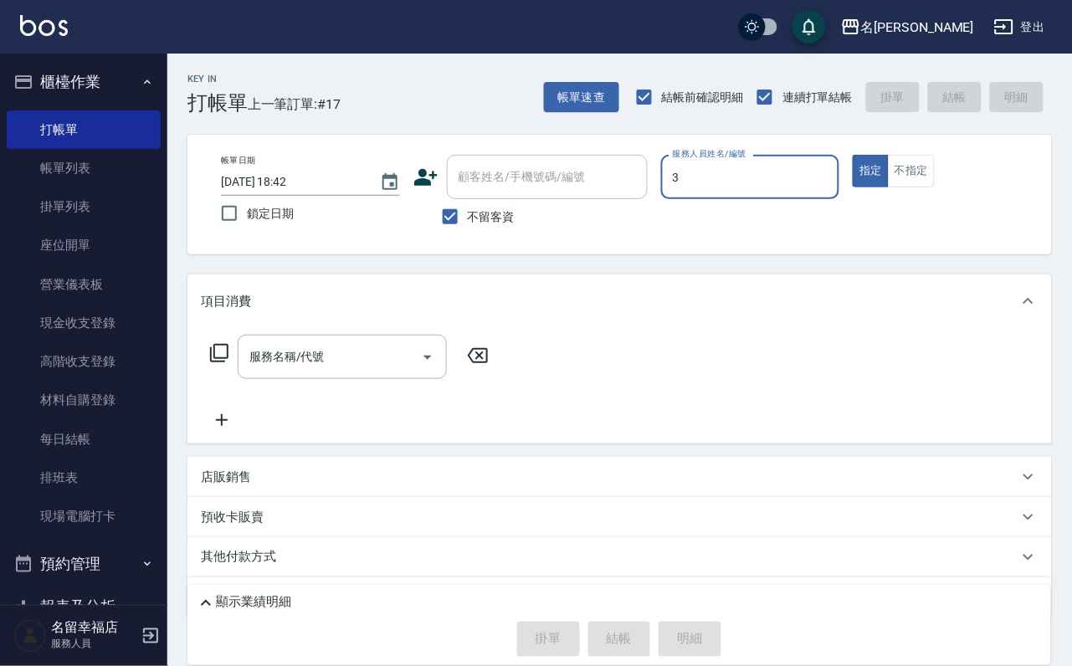
type input "[PERSON_NAME]-3"
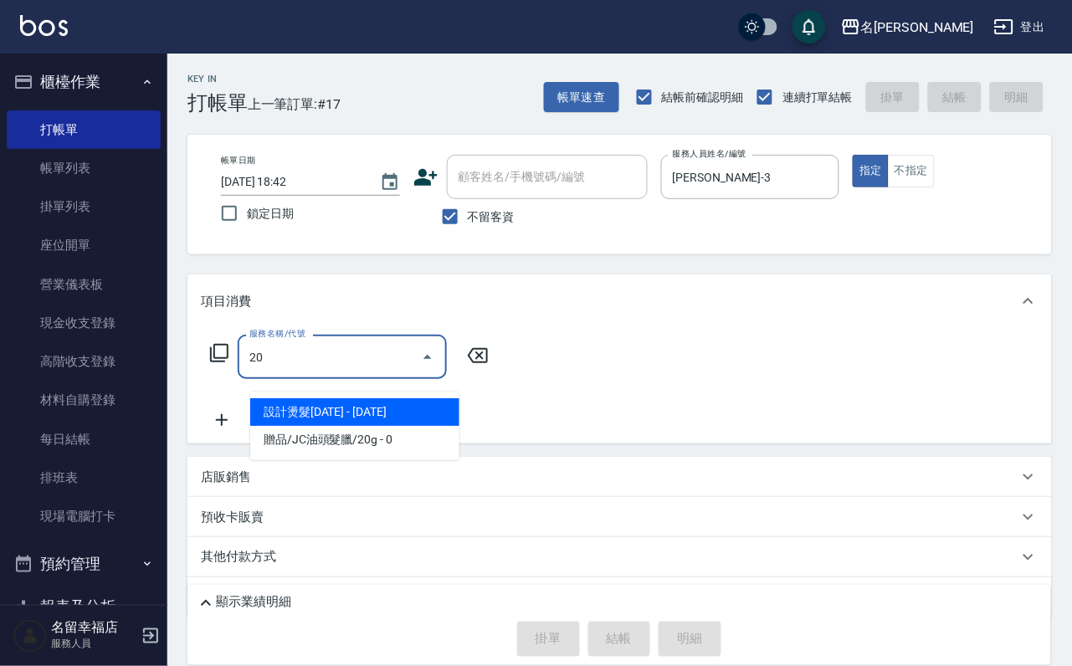
type input "203"
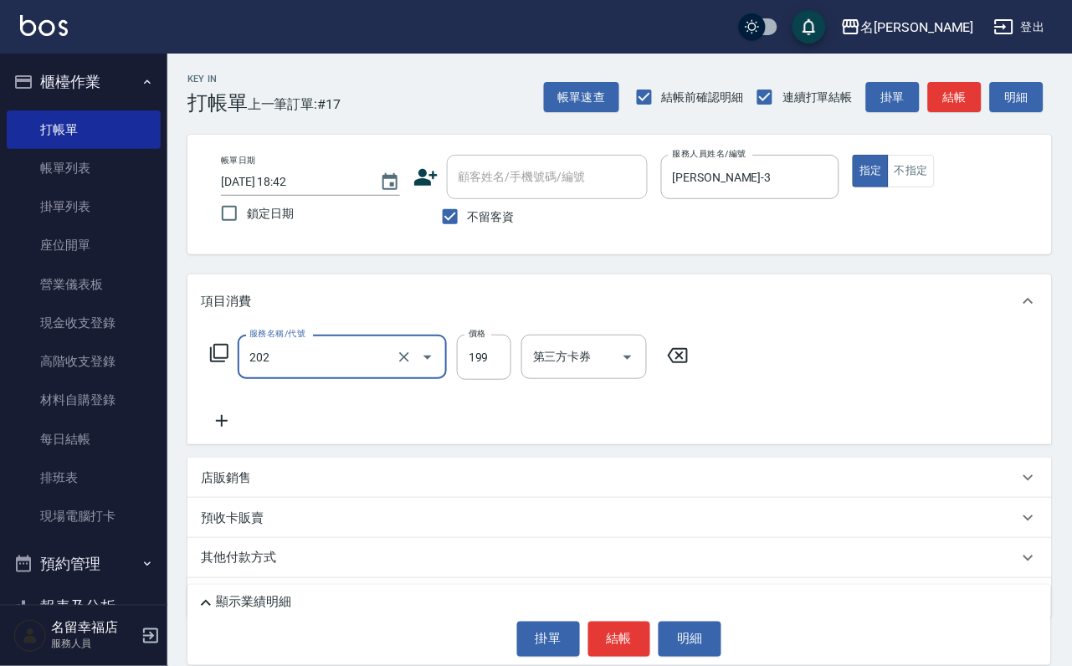
type input "不指定單剪(202)"
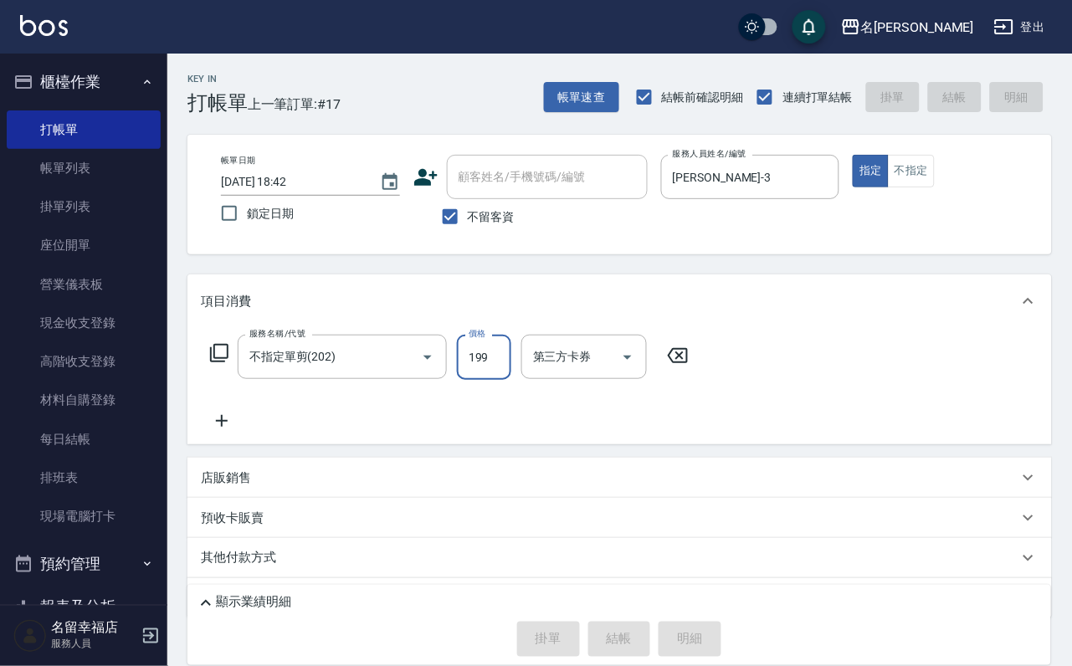
type input "[DATE] 19:07"
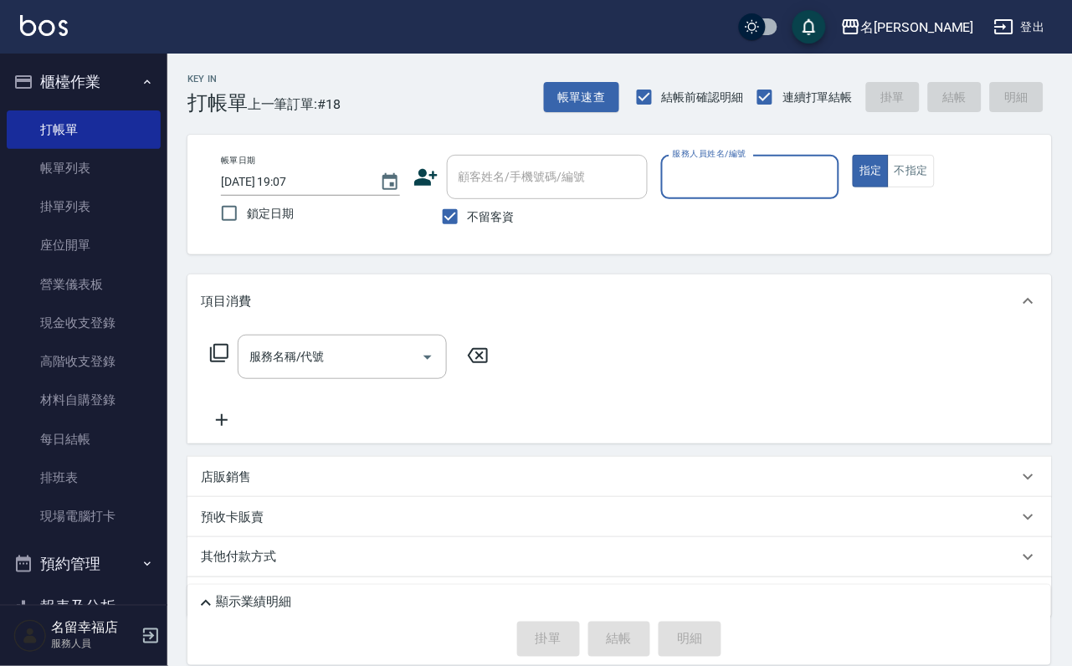
click at [811, 179] on input "服務人員姓名/編號" at bounding box center [751, 176] width 164 height 29
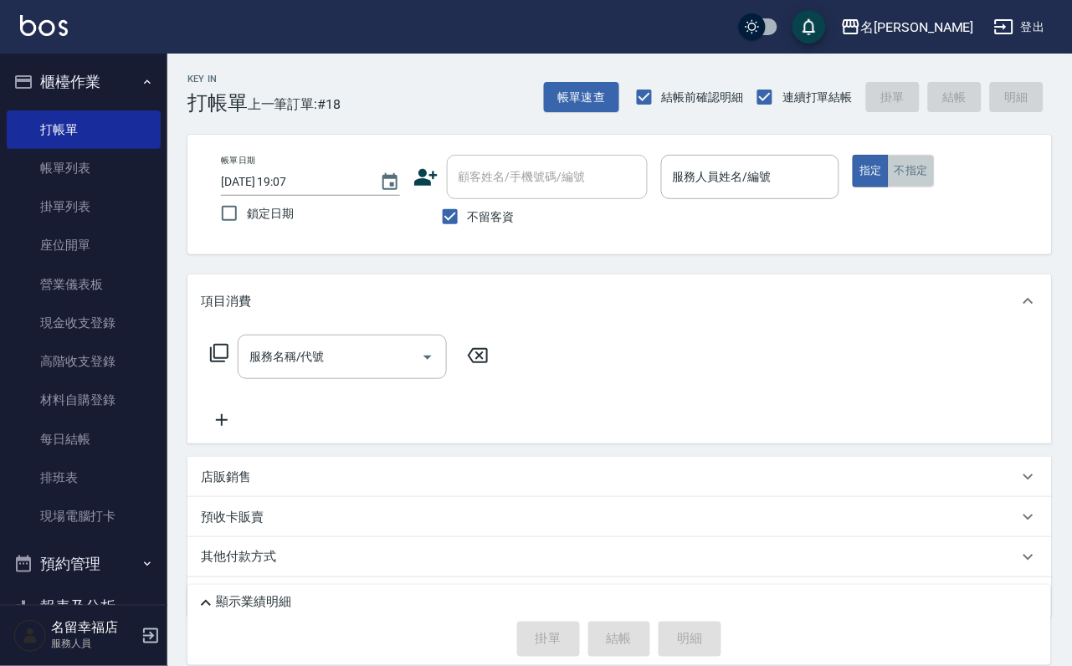
click at [935, 174] on button "不指定" at bounding box center [911, 171] width 47 height 33
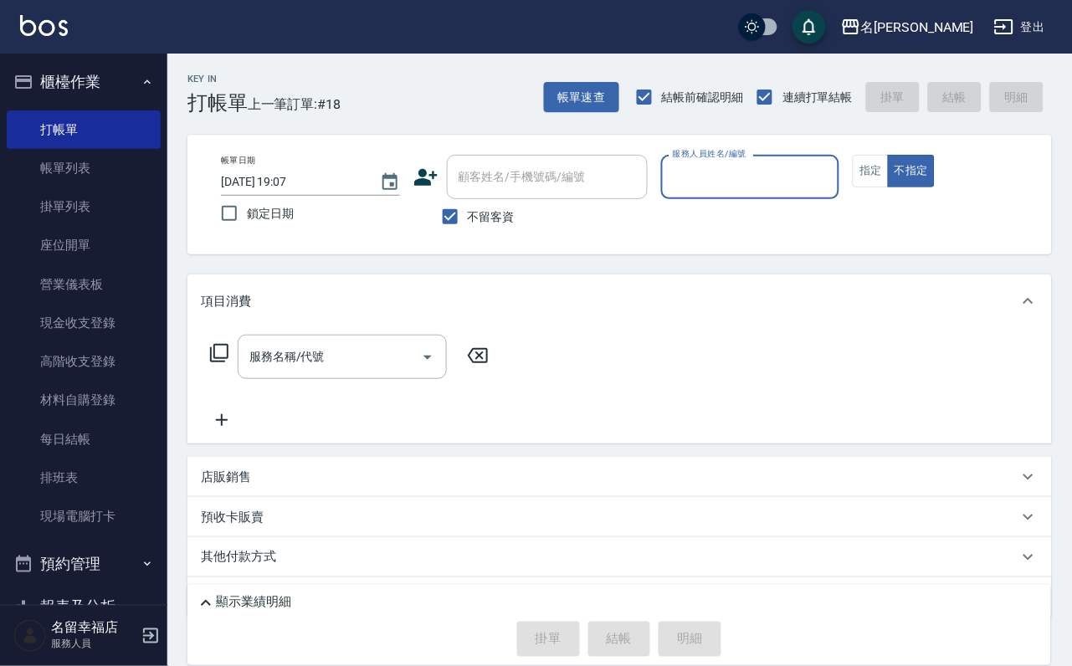
click at [833, 191] on input "服務人員姓名/編號" at bounding box center [751, 176] width 164 height 29
type input "[PERSON_NAME]-1"
type button "false"
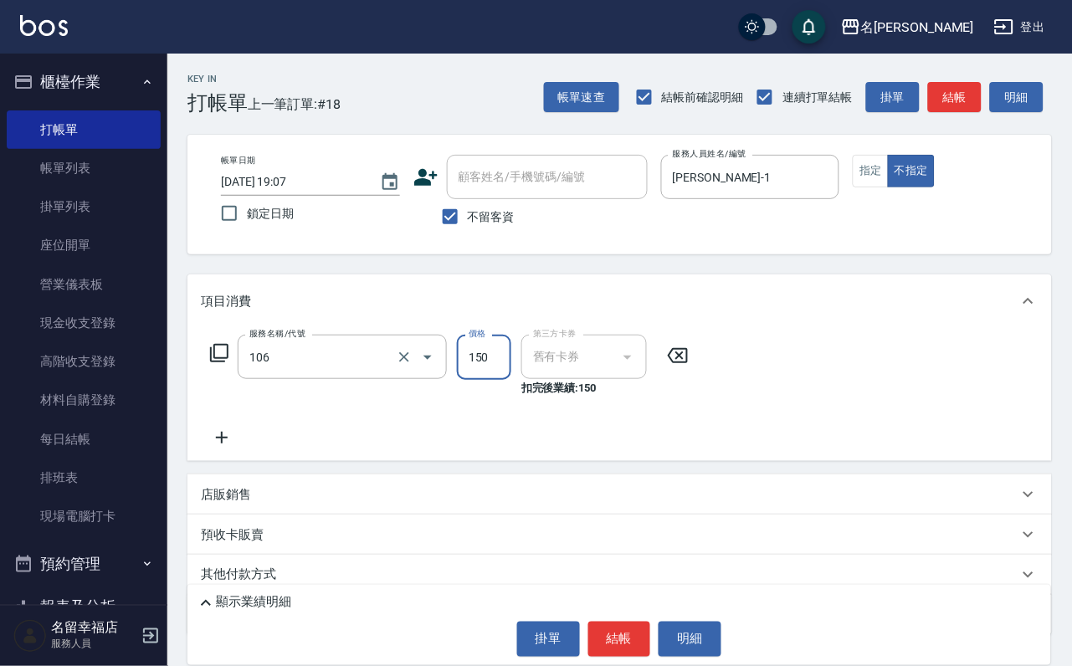
type input "洗髮券抵用(106)"
type input "230"
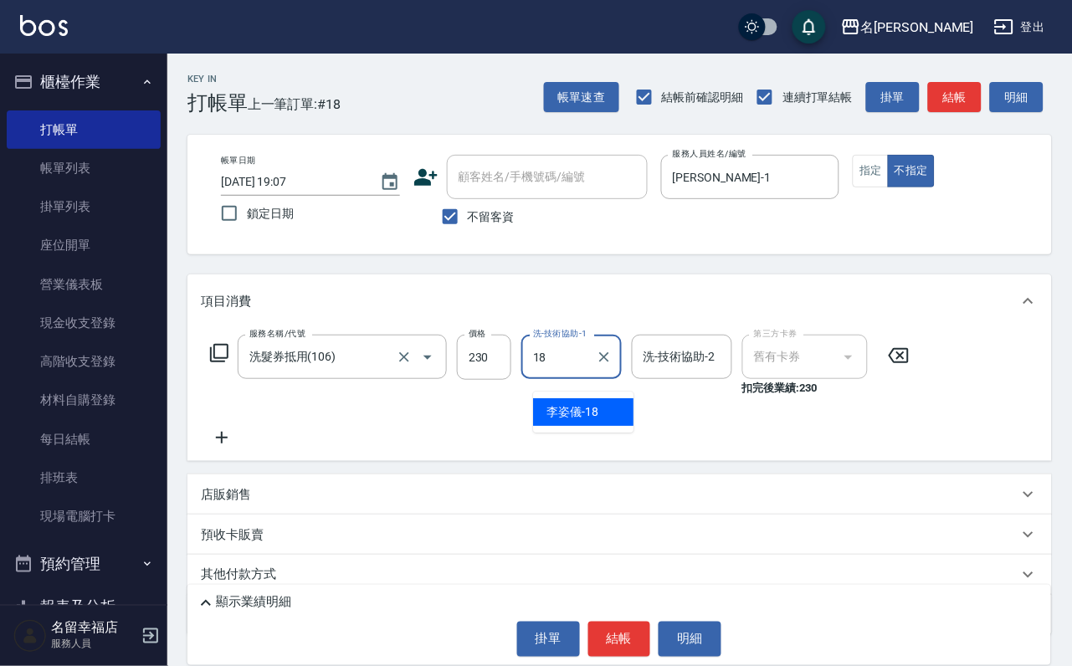
type input "[PERSON_NAME]-18"
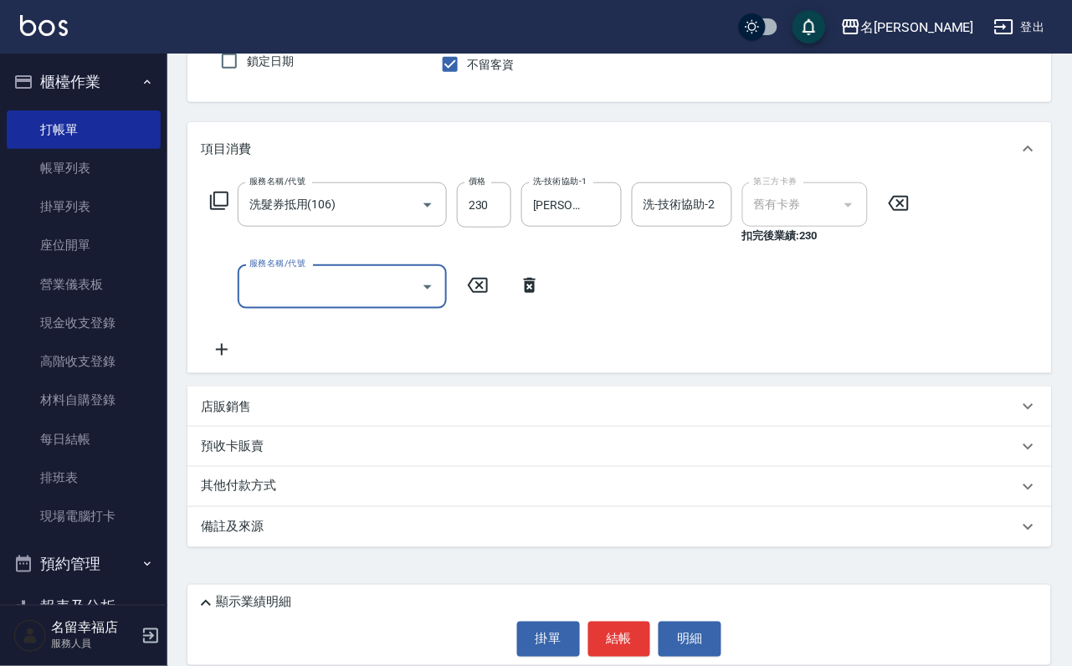
scroll to position [177, 0]
click at [337, 446] on div "預收卡販賣" at bounding box center [610, 447] width 818 height 18
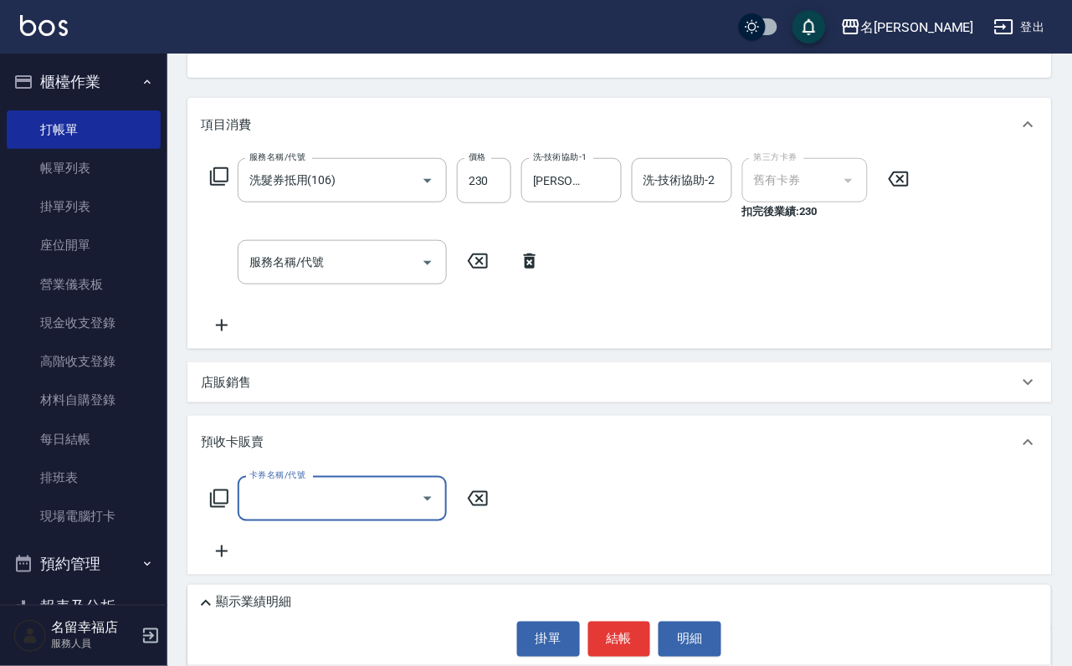
scroll to position [0, 0]
click at [221, 508] on icon at bounding box center [219, 499] width 18 height 18
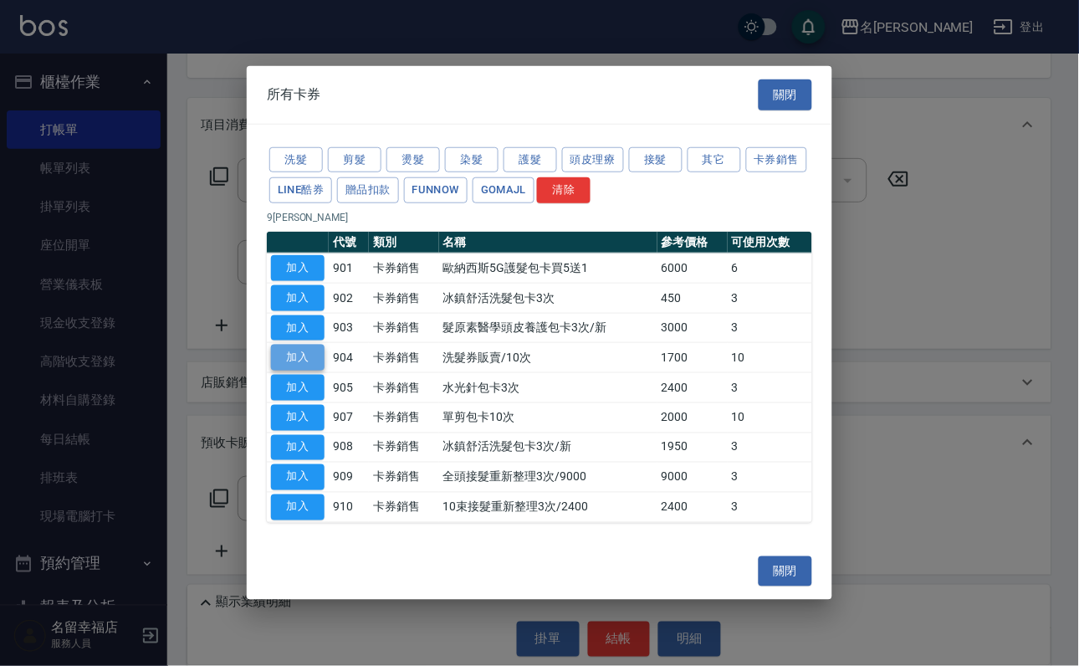
click at [305, 368] on button "加入" at bounding box center [298, 358] width 54 height 26
type input "洗髮券販賣/10次(904)"
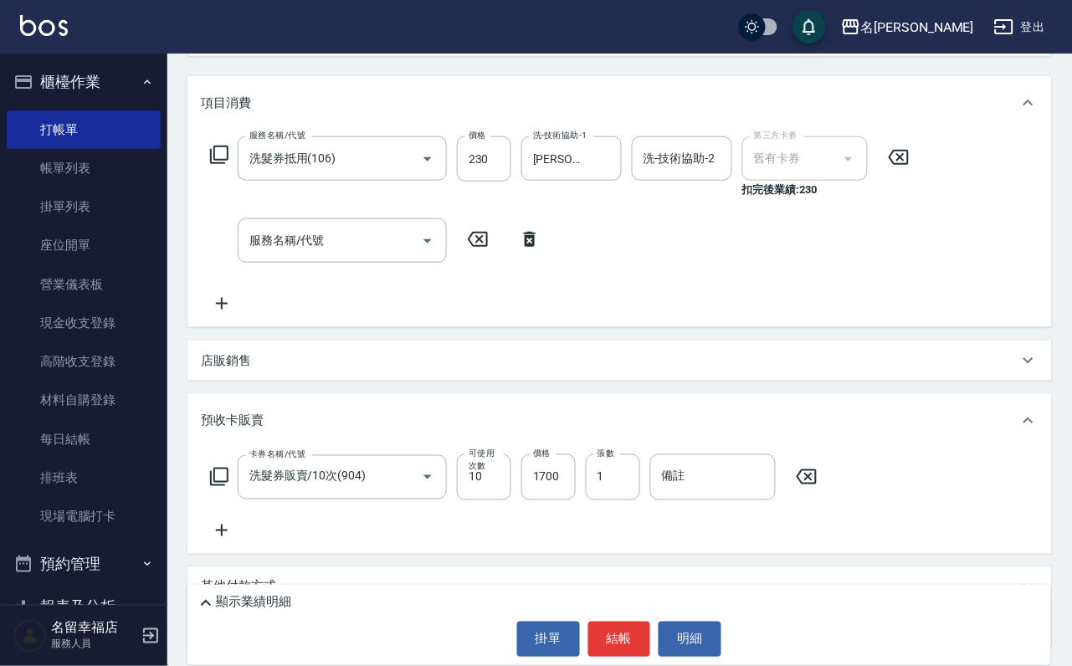
scroll to position [302, 0]
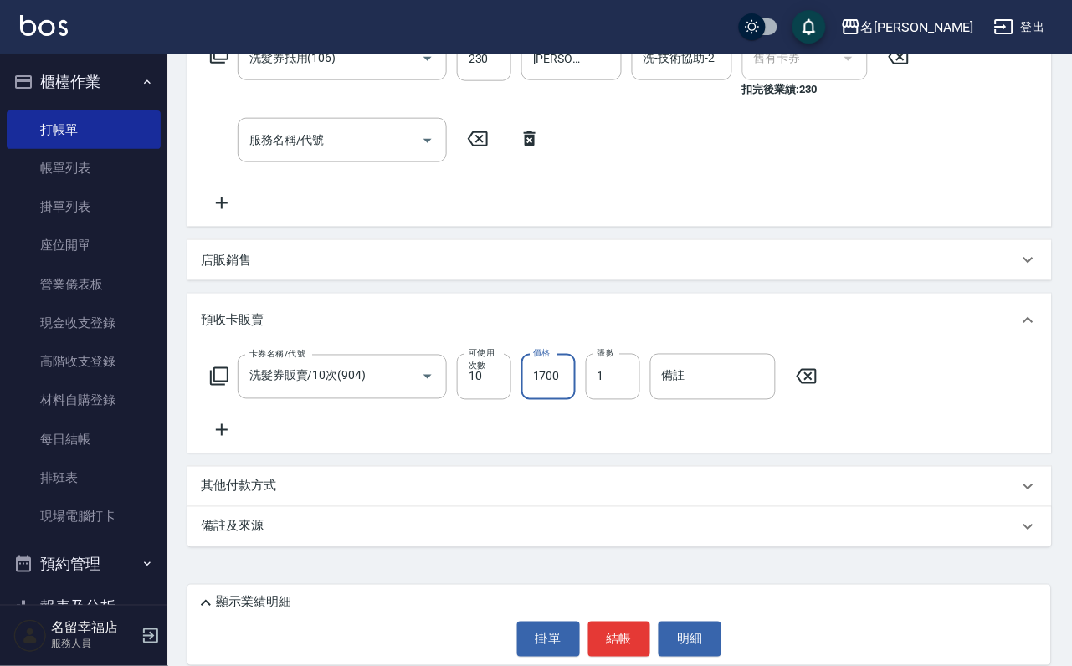
click at [565, 399] on input "1700" at bounding box center [548, 376] width 54 height 45
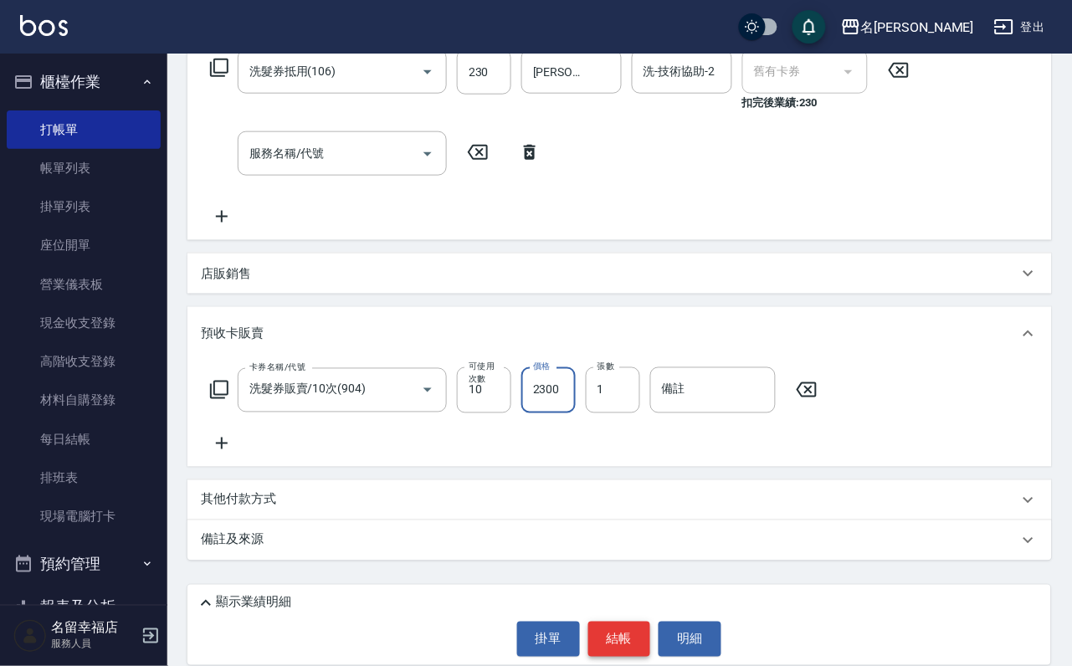
scroll to position [0, 0]
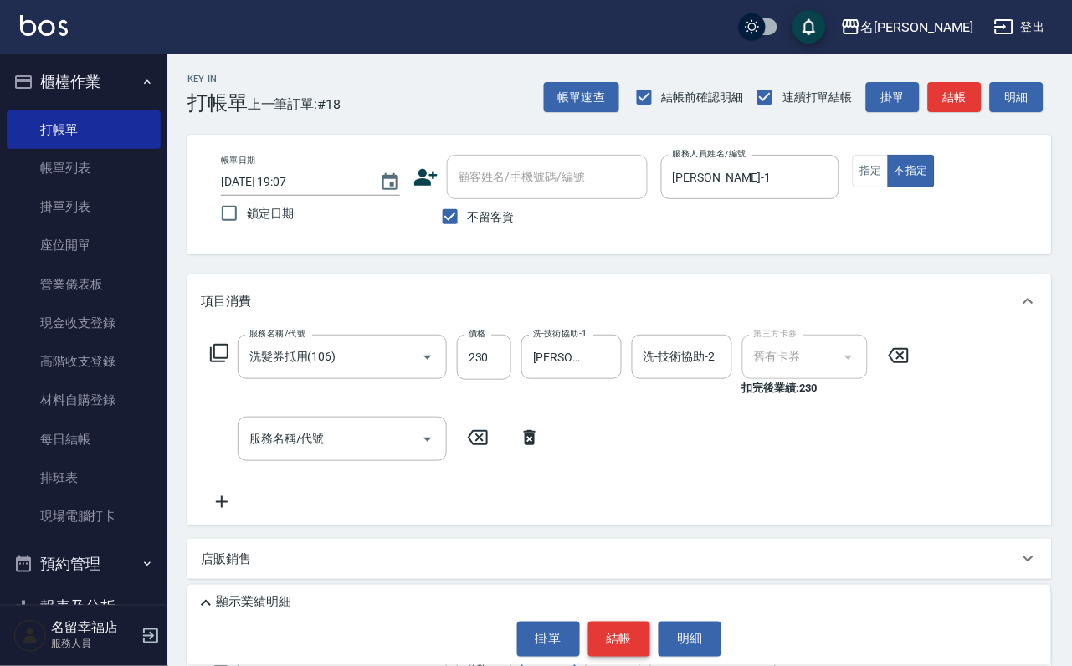
type input "2300"
click at [618, 622] on button "結帳" at bounding box center [619, 639] width 63 height 35
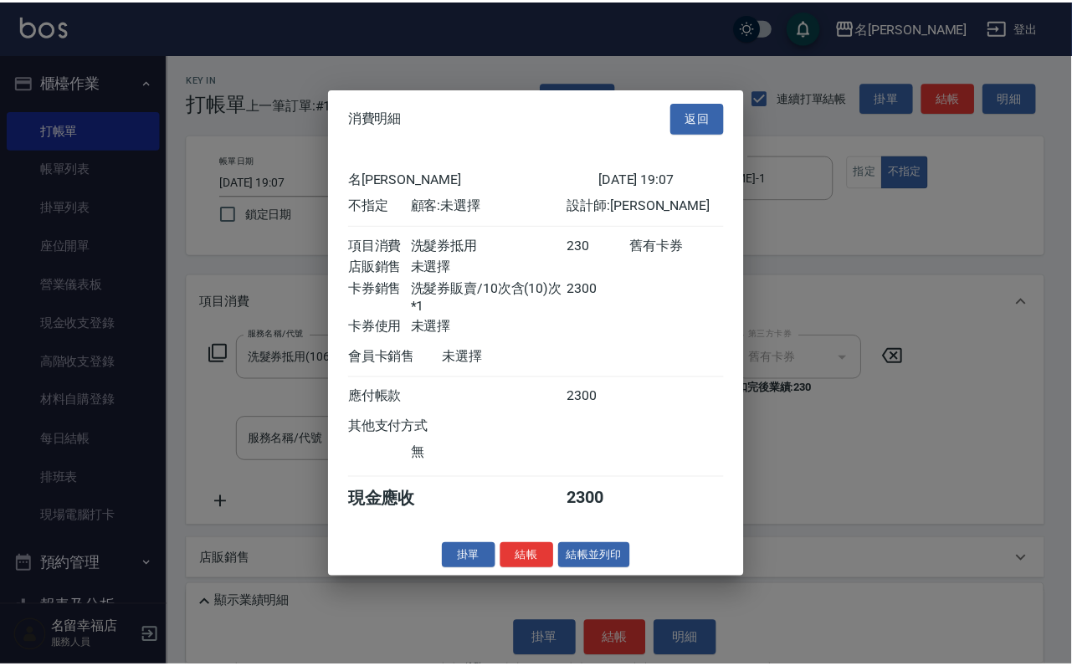
scroll to position [229, 0]
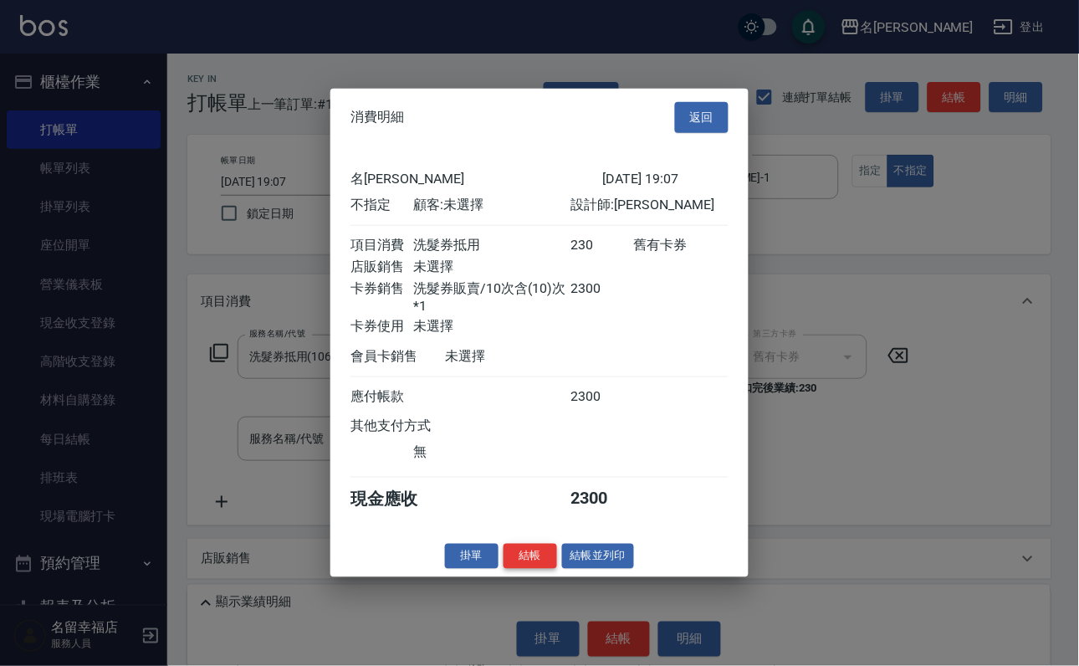
click at [522, 569] on button "結帳" at bounding box center [531, 556] width 54 height 26
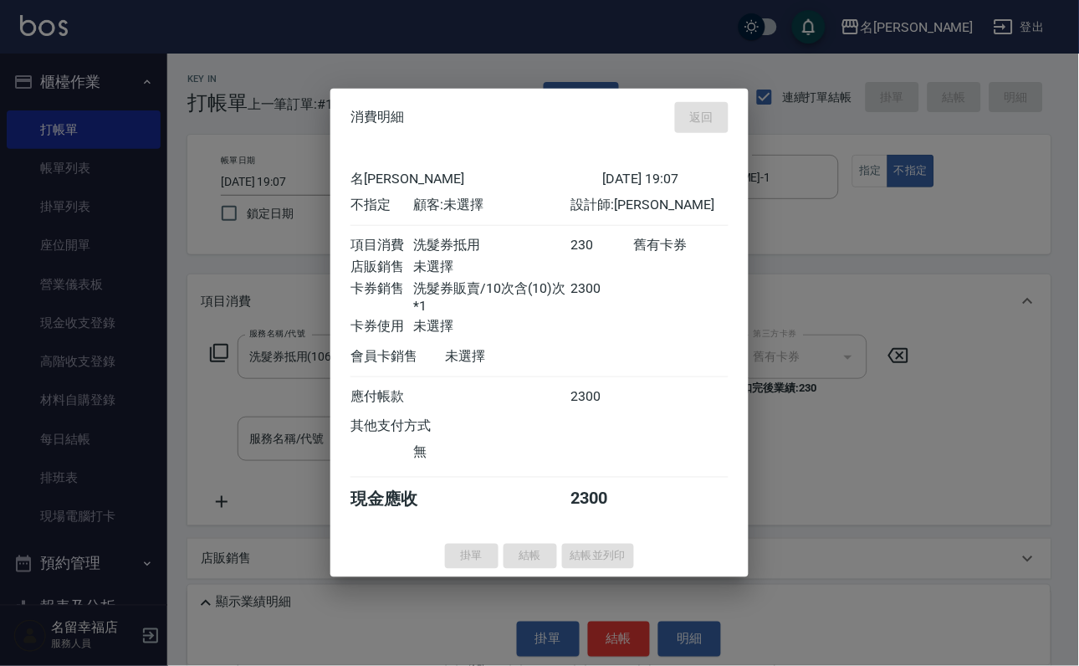
type input "[DATE] 19:19"
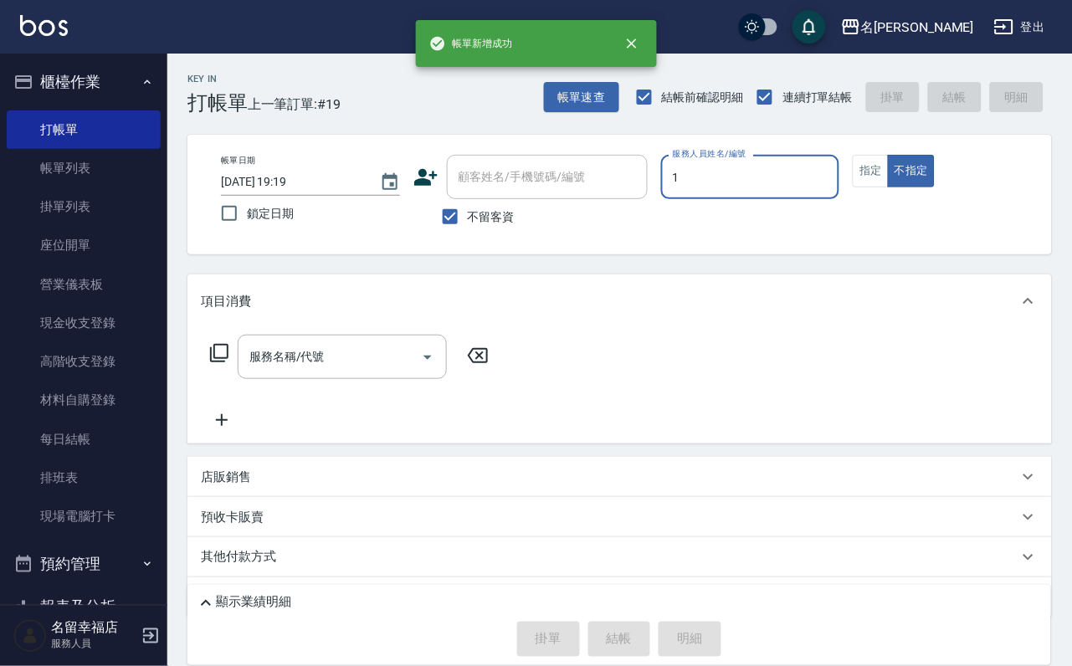
type input "[PERSON_NAME]-1"
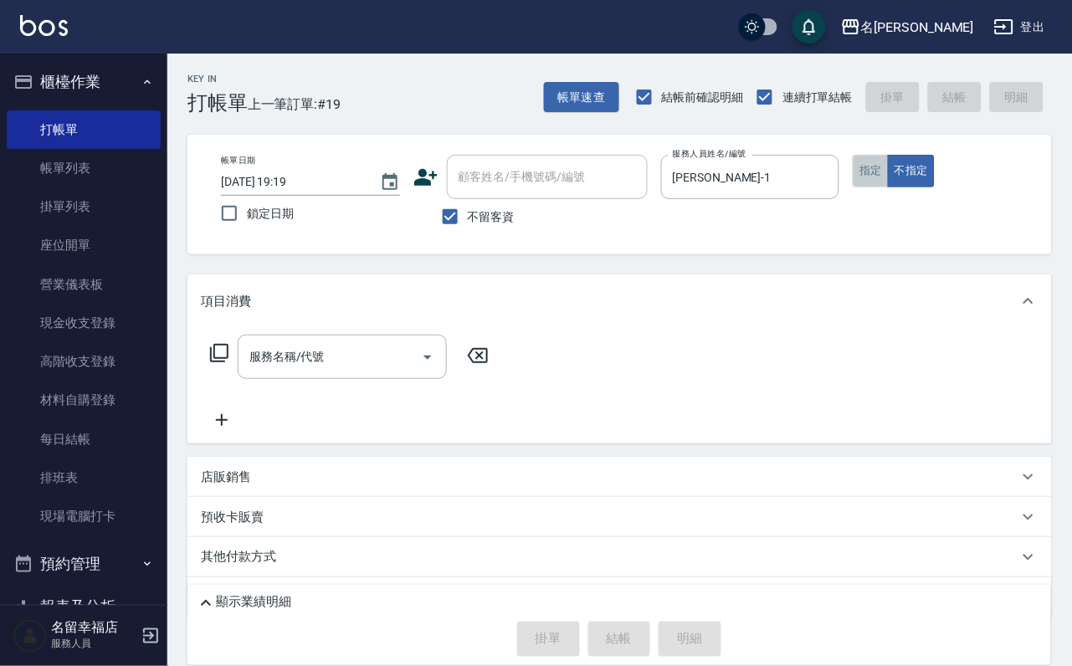
click at [889, 183] on button "指定" at bounding box center [871, 171] width 36 height 33
click at [228, 362] on icon at bounding box center [219, 353] width 18 height 18
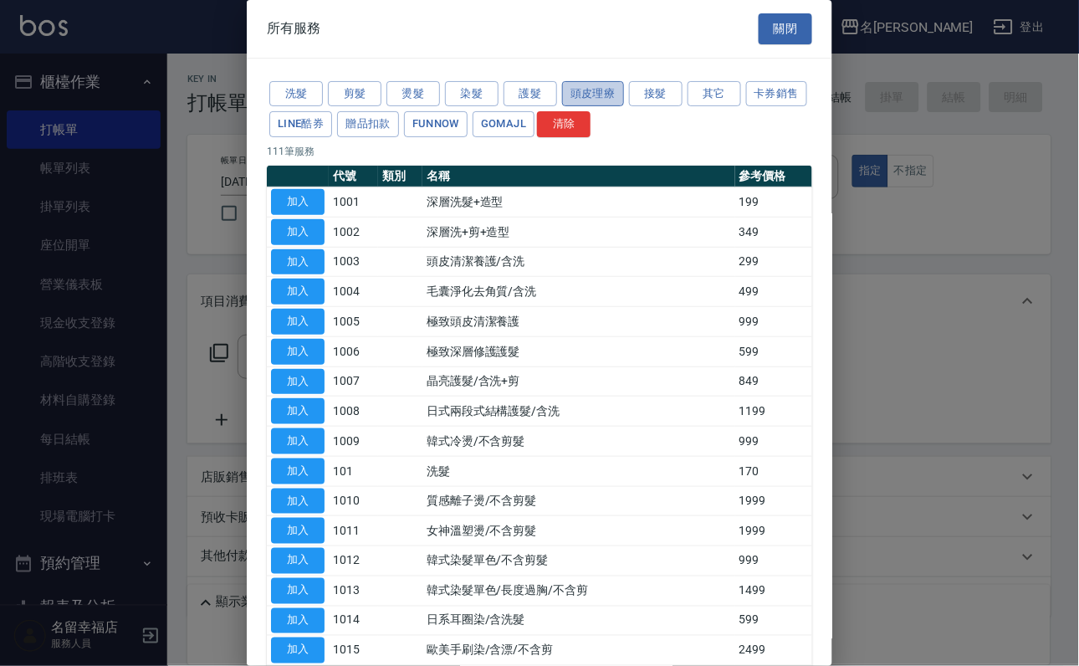
drag, startPoint x: 619, startPoint y: 110, endPoint x: 609, endPoint y: 117, distance: 12.1
click at [618, 107] on button "頭皮理療" at bounding box center [593, 94] width 62 height 26
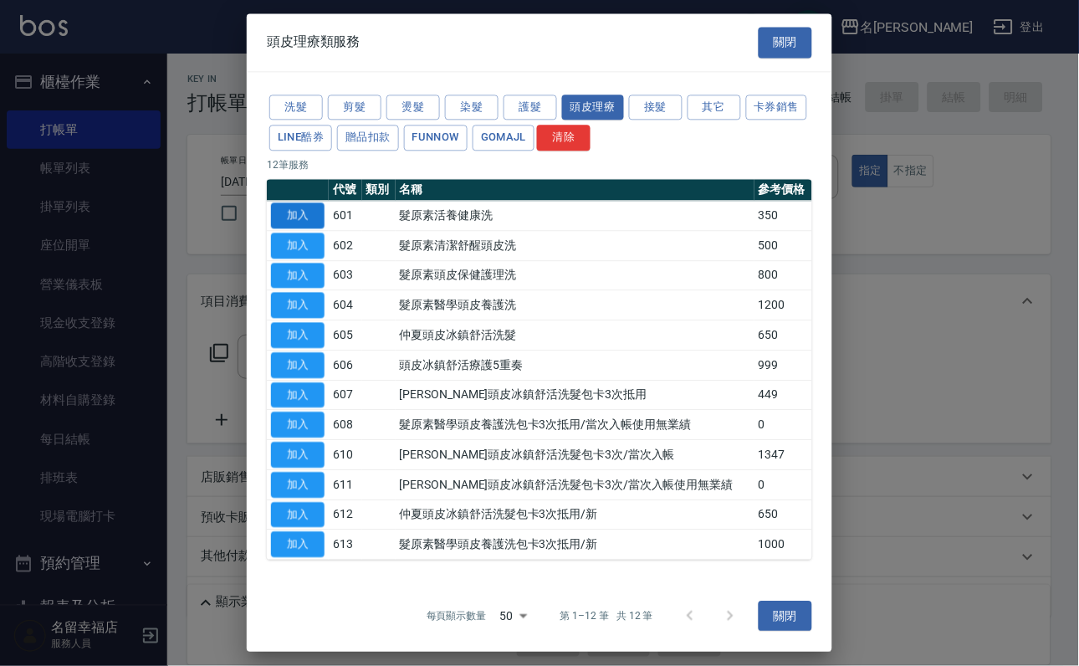
click at [278, 228] on button "加入" at bounding box center [298, 216] width 54 height 26
type input "髮原素活養健康洗(601)"
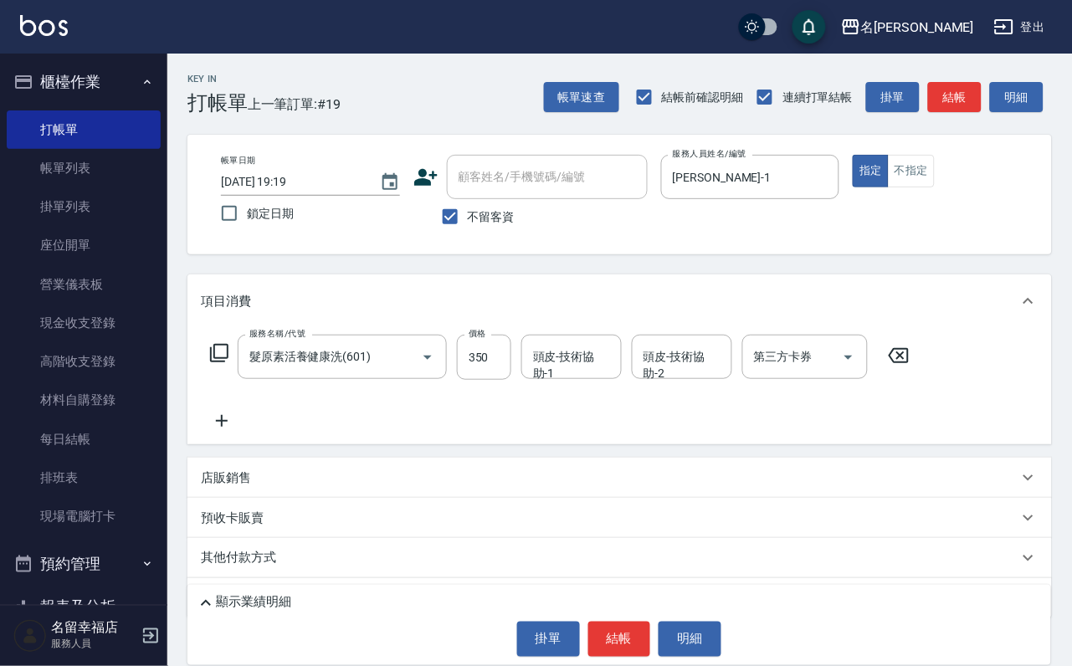
click at [228, 431] on icon at bounding box center [222, 421] width 42 height 20
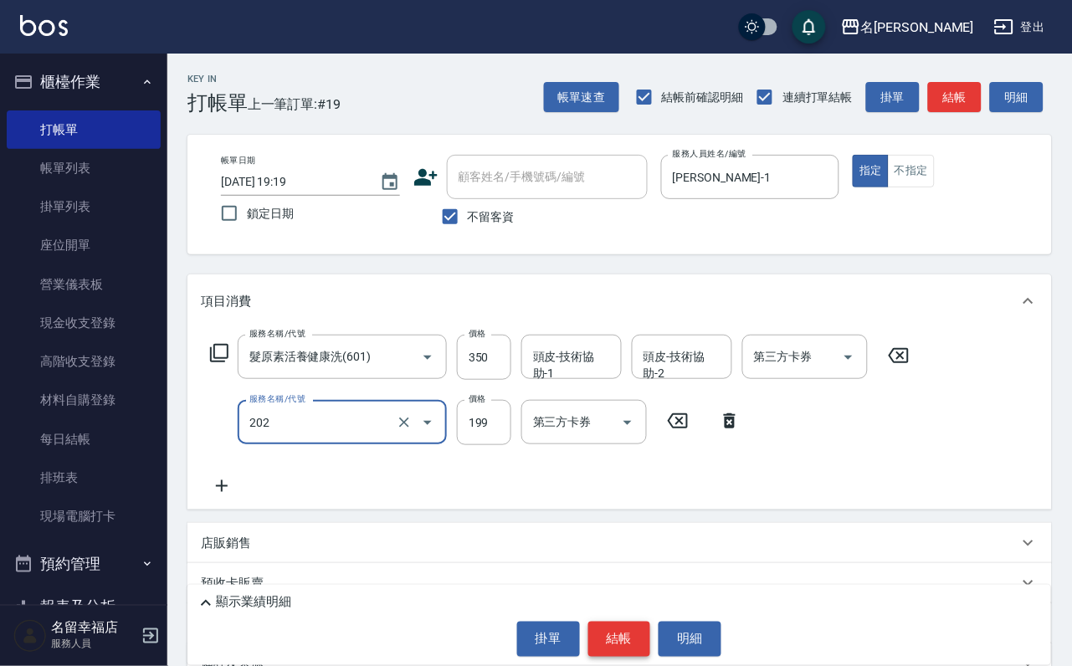
type input "不指定單剪(202)"
click at [620, 622] on button "結帳" at bounding box center [619, 639] width 63 height 35
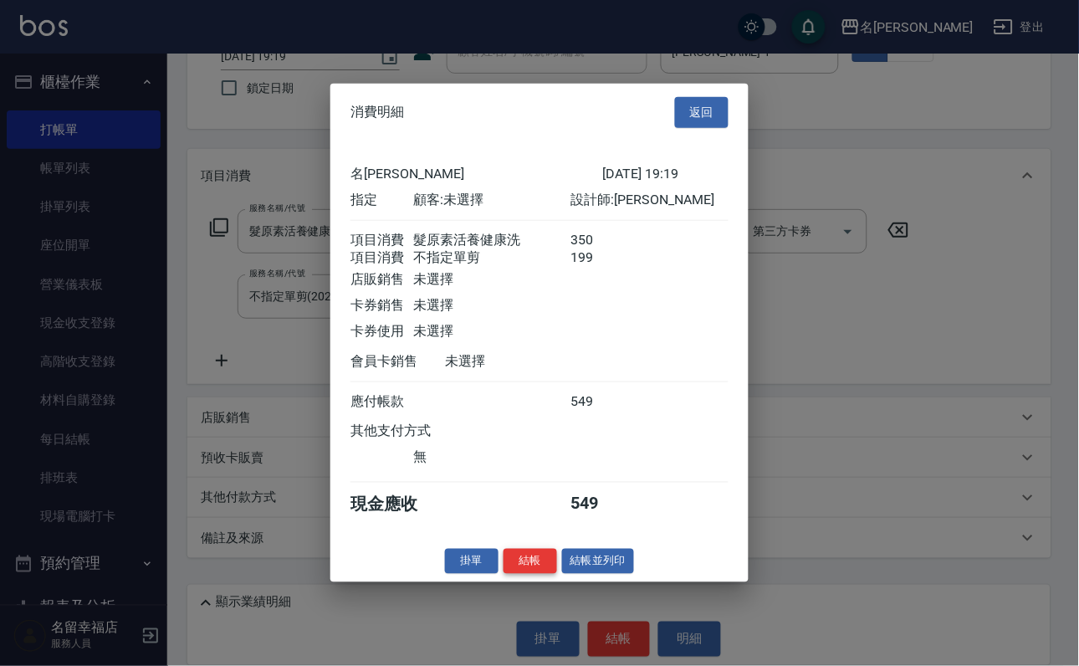
scroll to position [269, 0]
click at [504, 574] on button "結帳" at bounding box center [531, 561] width 54 height 26
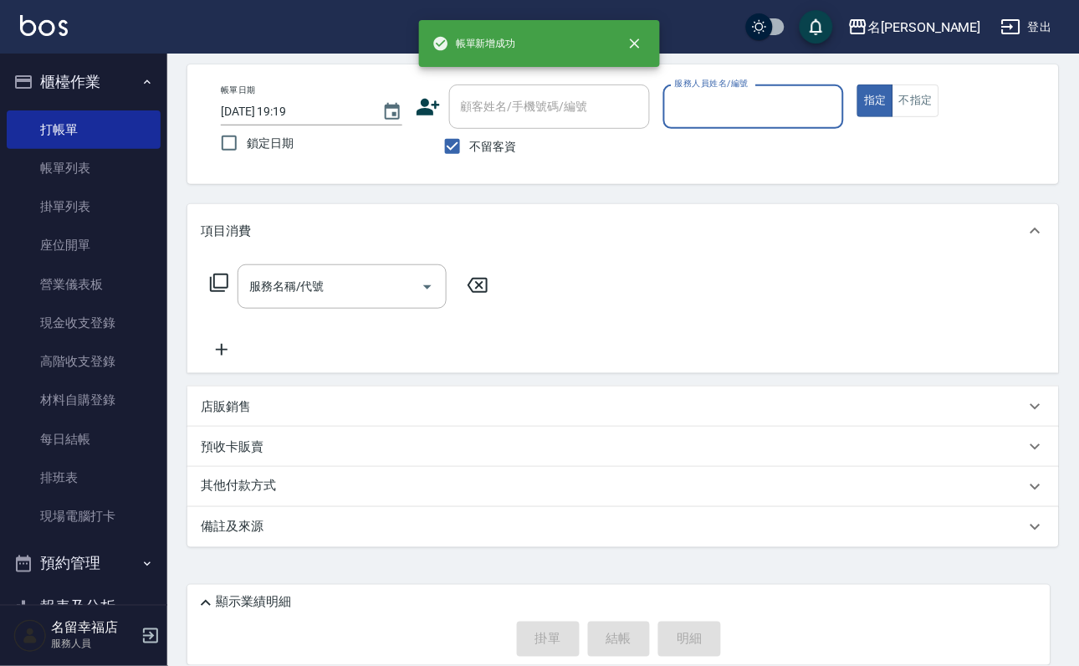
scroll to position [100, 0]
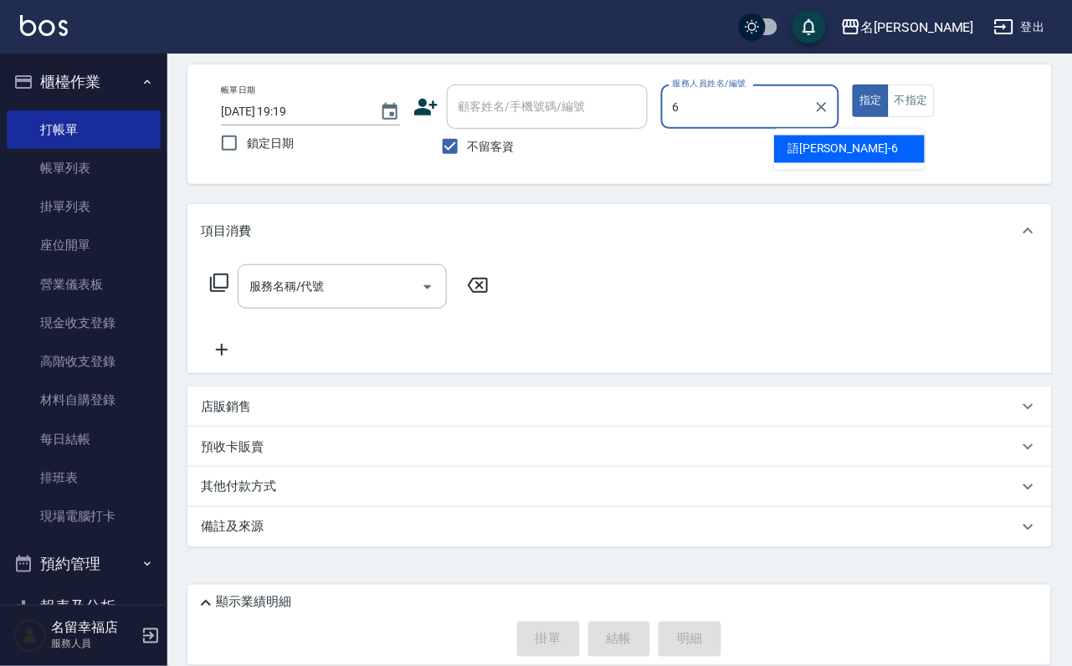
type input "語[PERSON_NAME]-6"
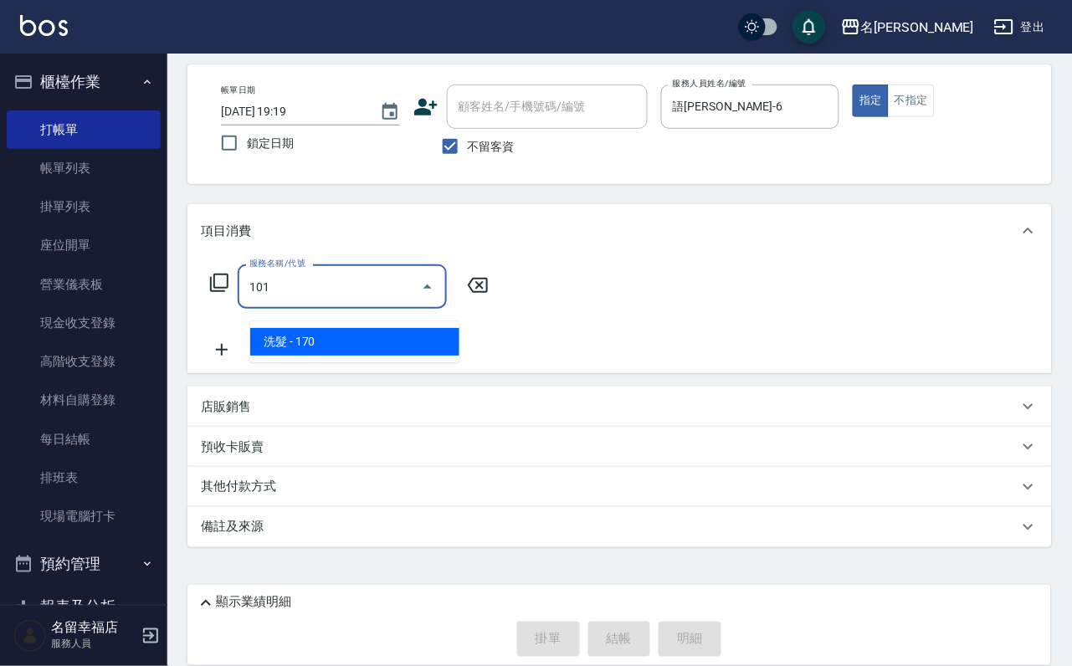
type input "洗髮(101)"
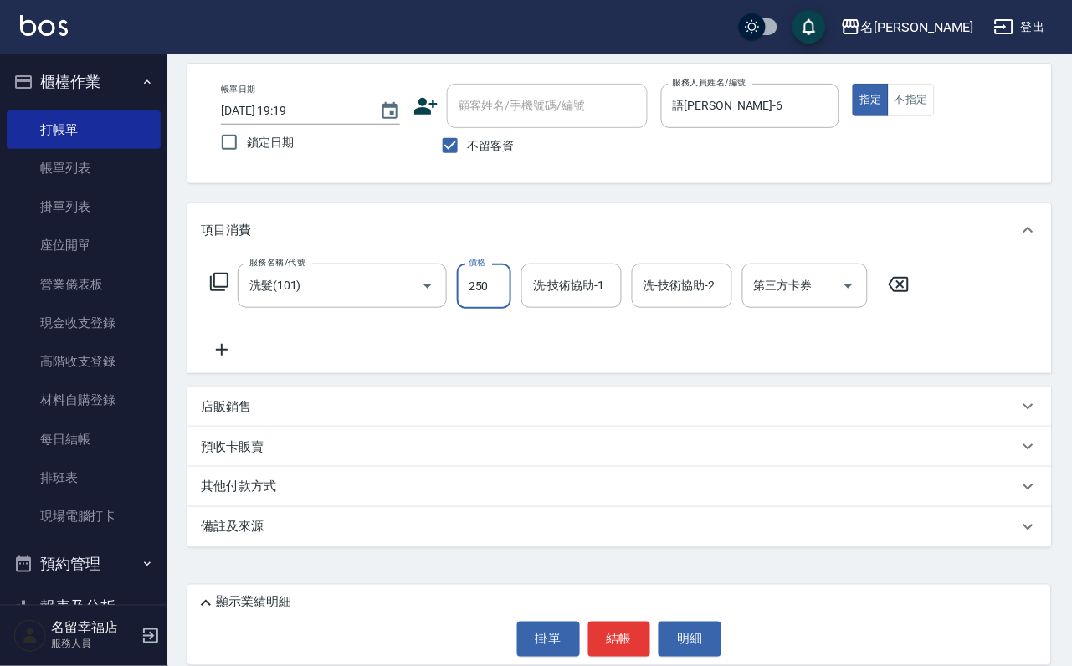
type input "250"
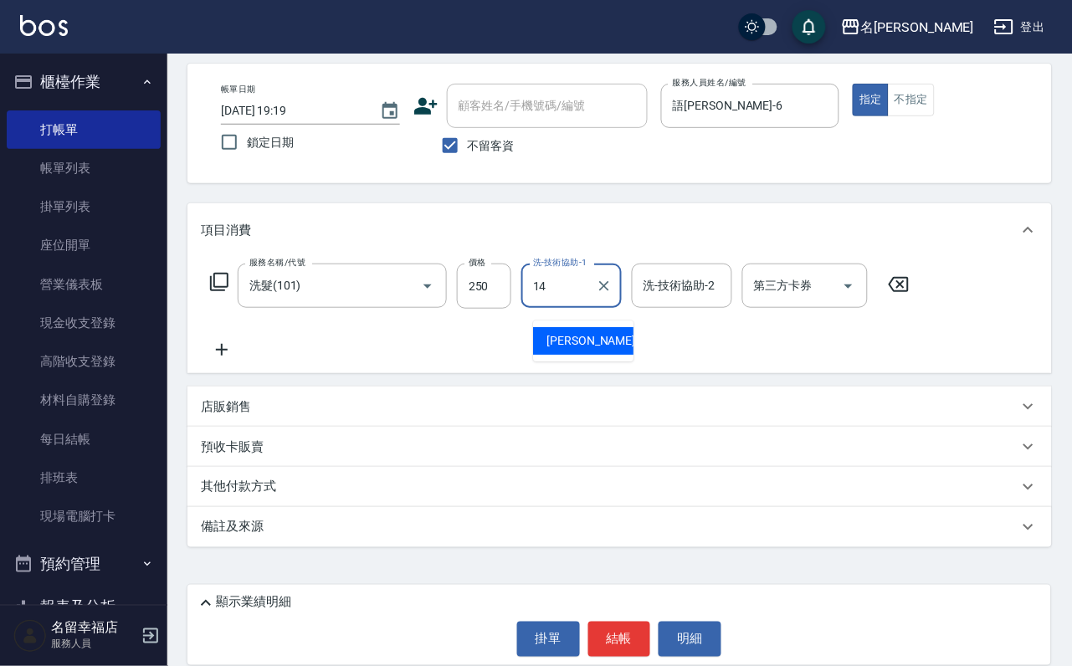
type input "[PERSON_NAME]-14"
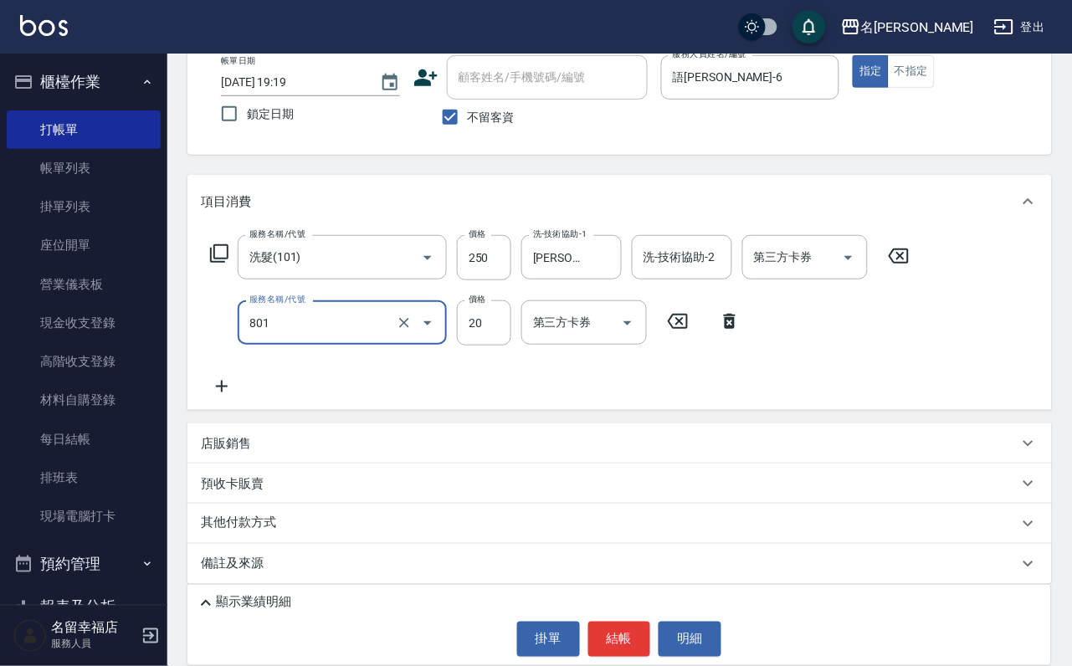
type input "潤絲(801)"
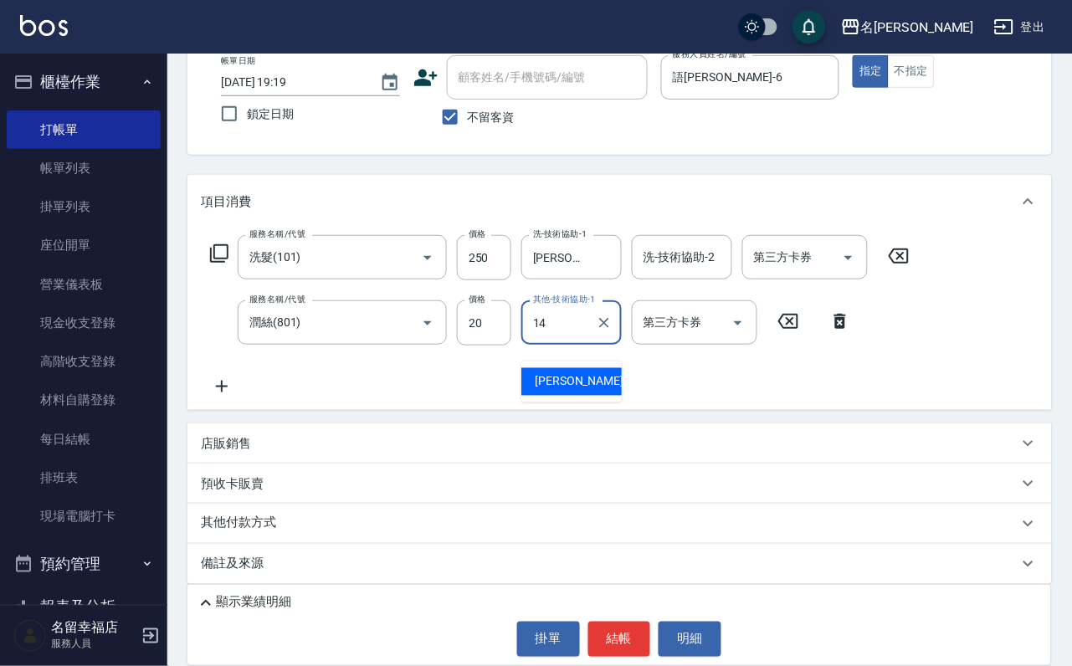
type input "[PERSON_NAME]-14"
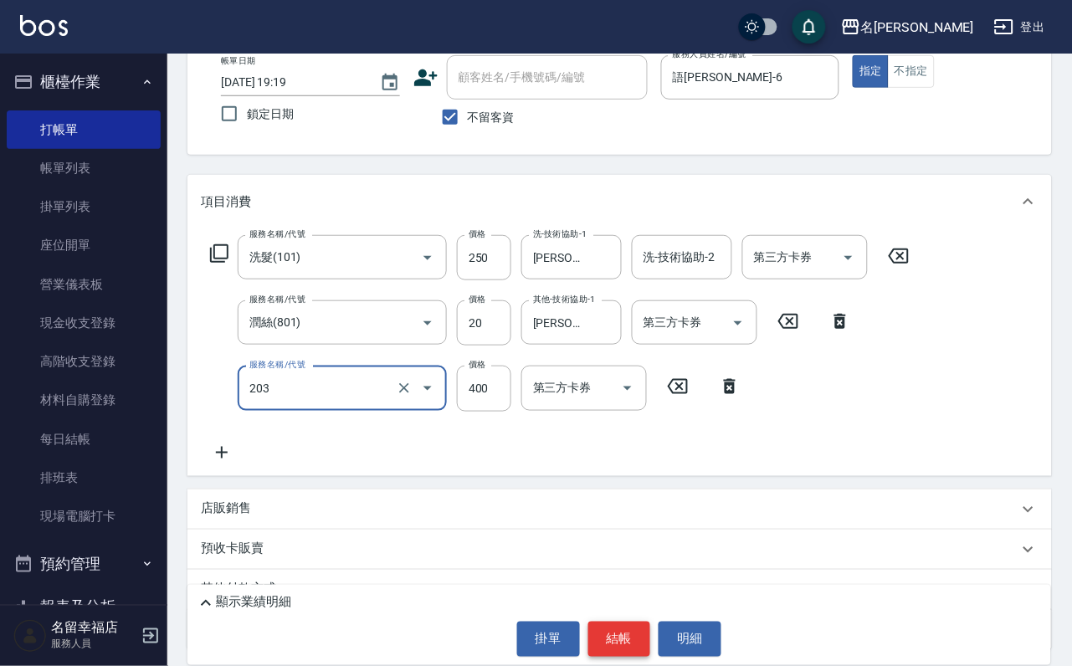
type input "指定單剪(203)"
click at [608, 628] on button "結帳" at bounding box center [619, 639] width 63 height 35
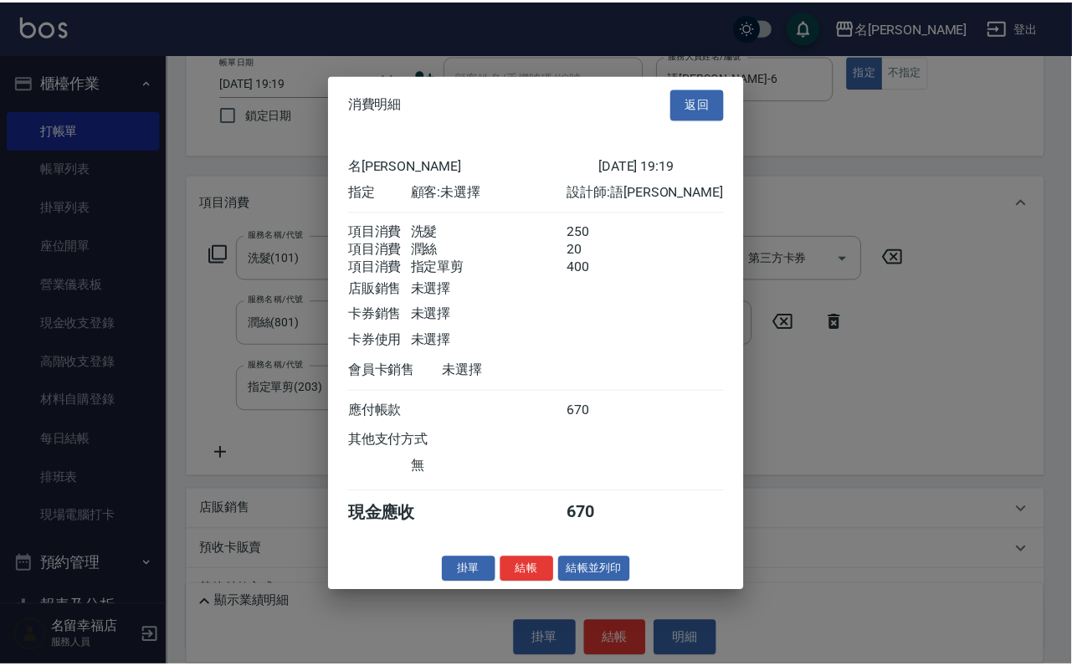
scroll to position [331, 0]
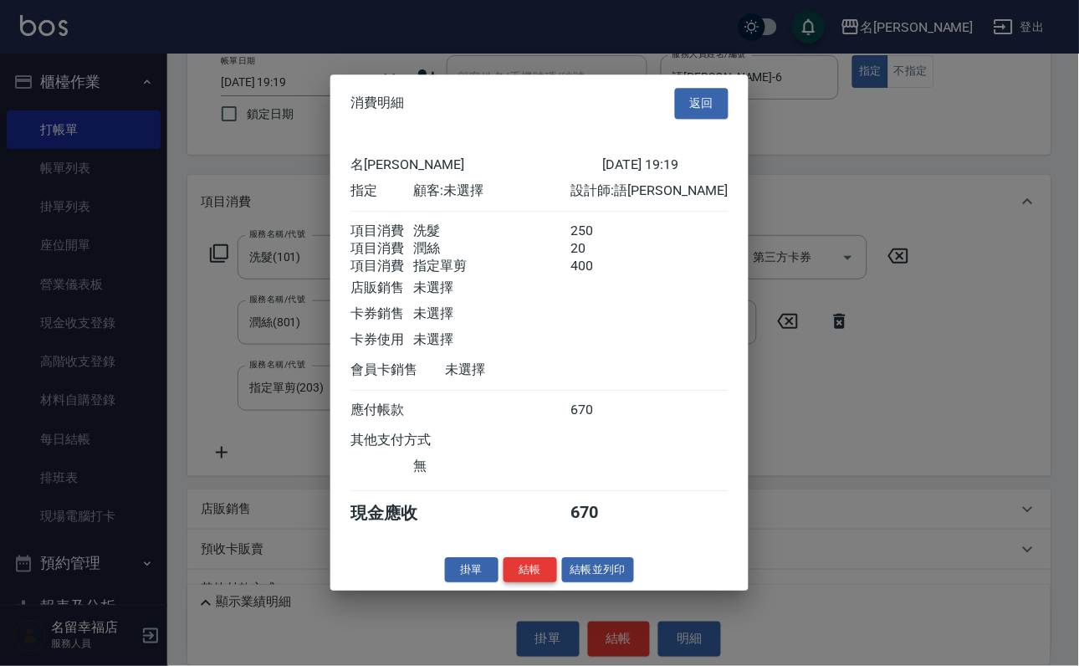
click at [504, 583] on button "結帳" at bounding box center [531, 570] width 54 height 26
type input "[DATE] 19:20"
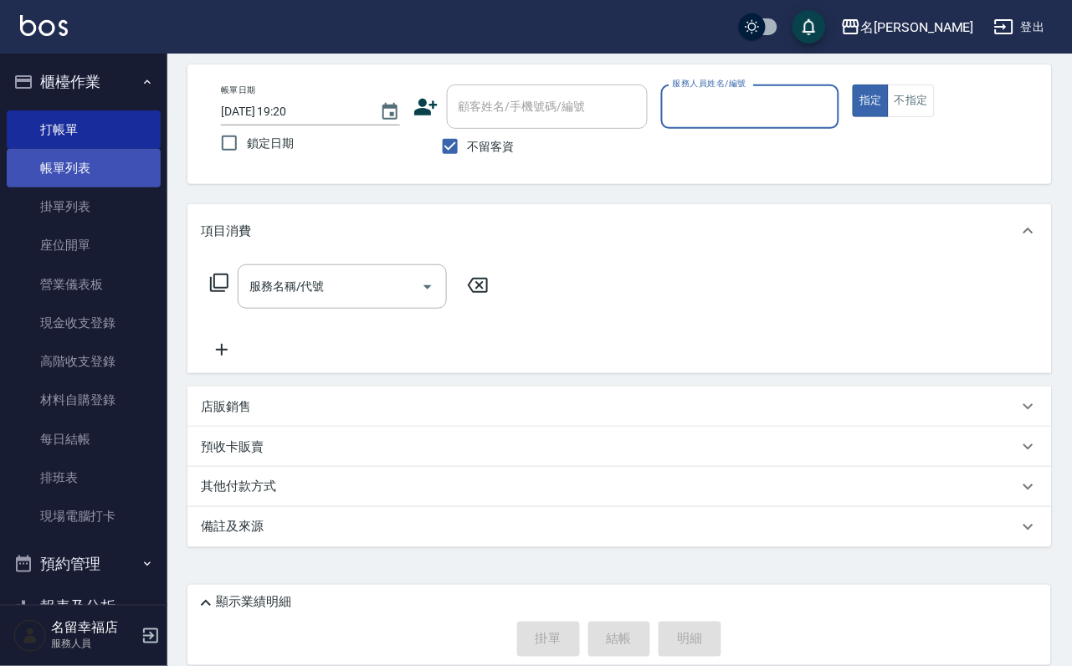
click at [98, 187] on link "帳單列表" at bounding box center [84, 168] width 154 height 38
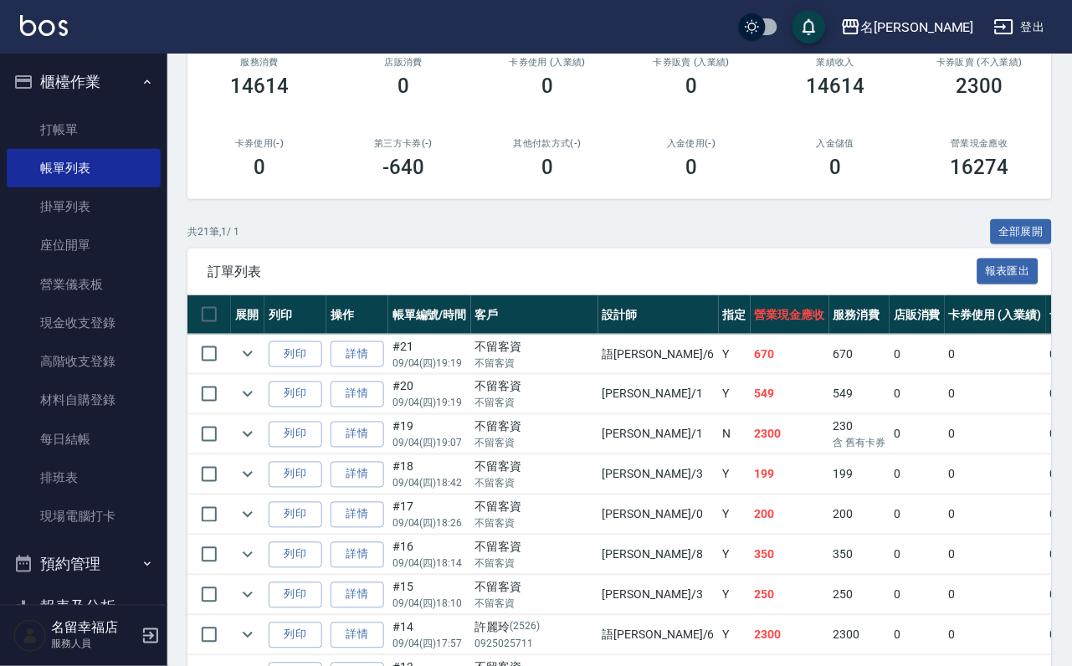
scroll to position [251, 0]
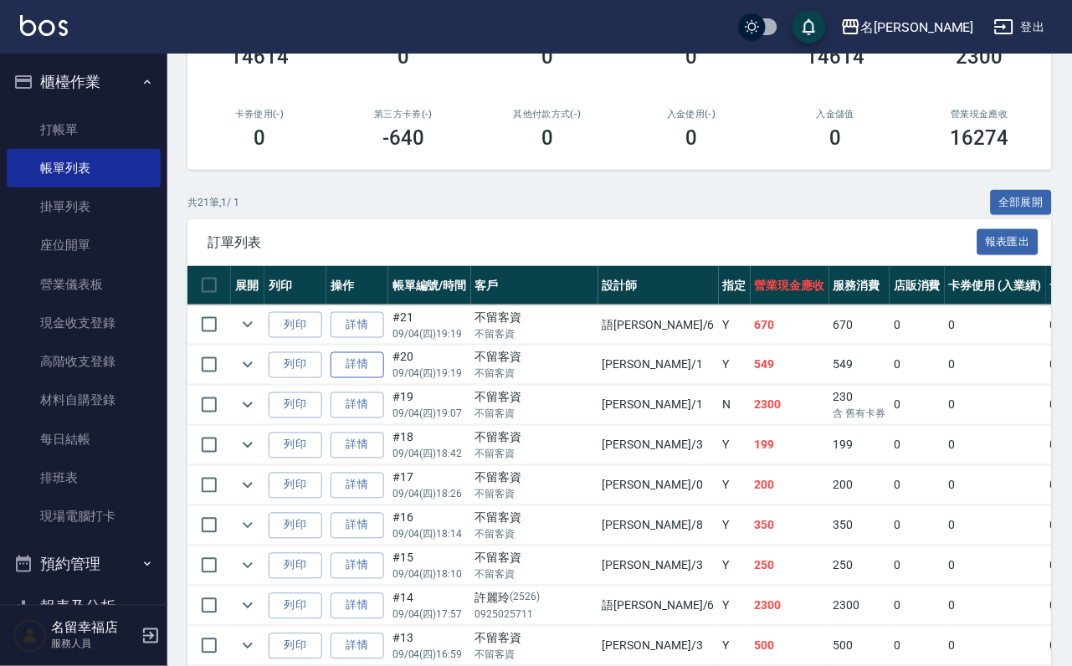
click at [380, 378] on link "詳情" at bounding box center [358, 365] width 54 height 26
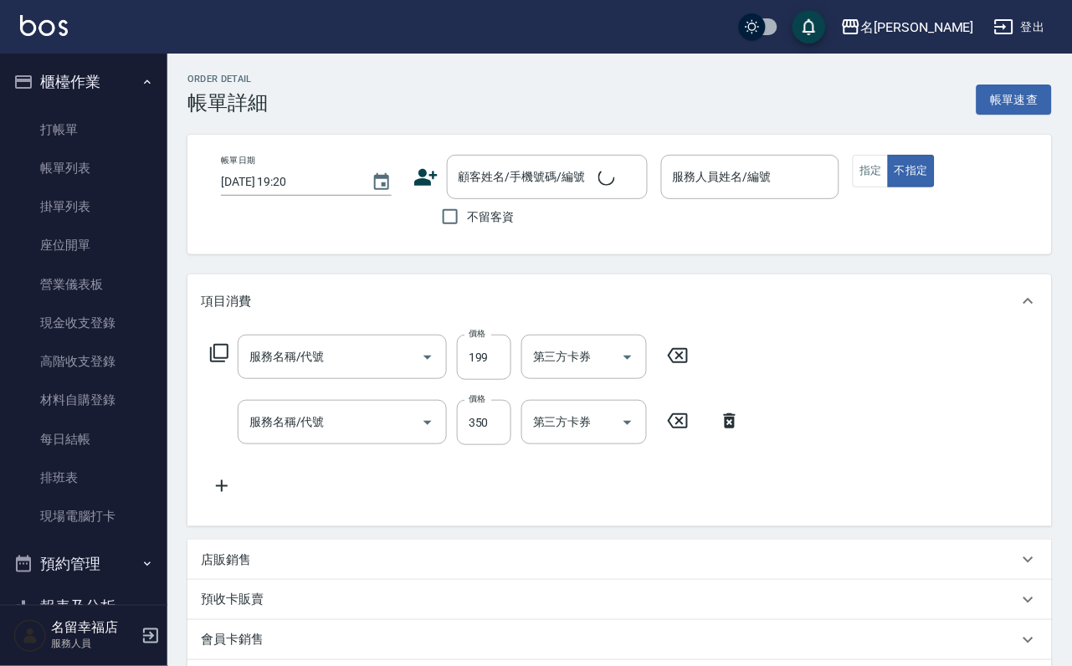
type input "[DATE] 19:19"
checkbox input "true"
type input "[PERSON_NAME]-1"
type input "不指定單剪(202)"
type input "髮原素活養健康洗(601)"
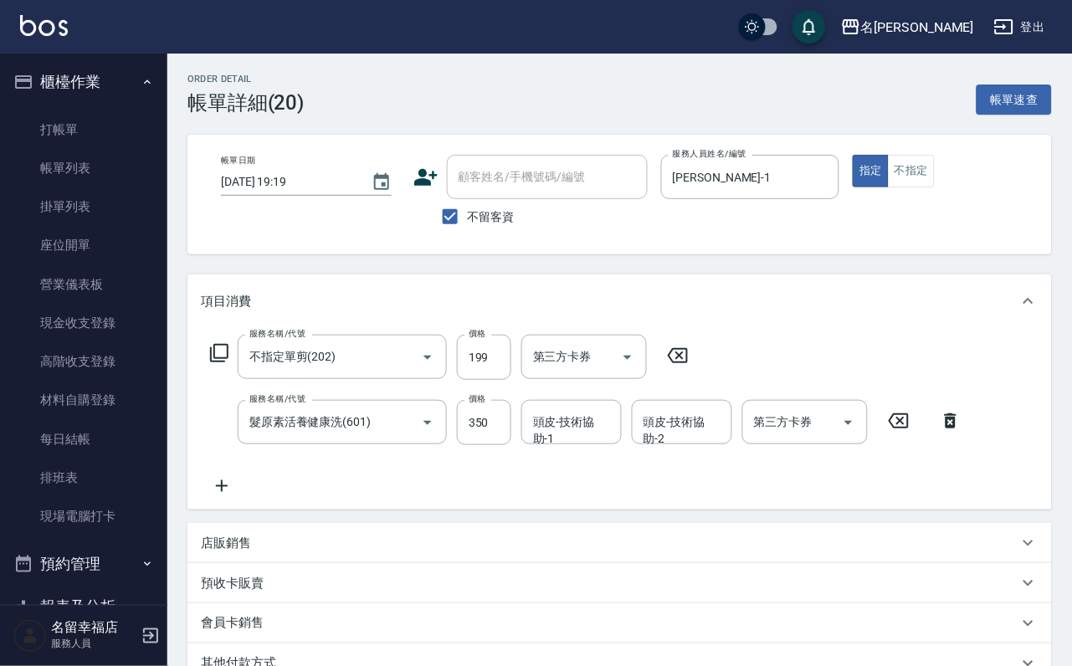
click at [951, 431] on icon at bounding box center [951, 421] width 42 height 20
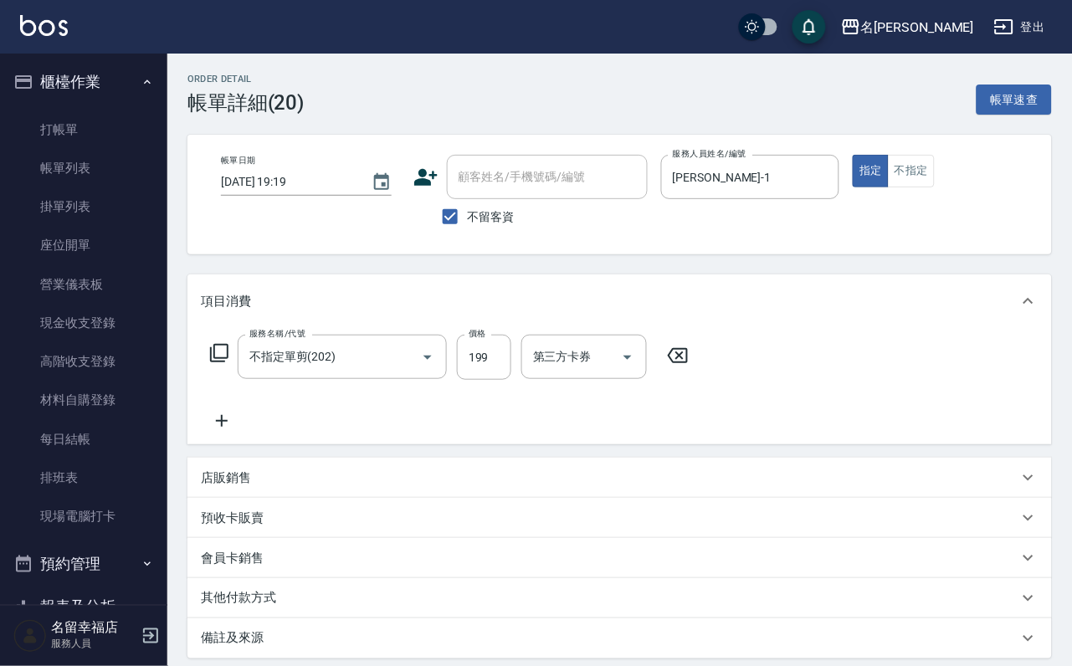
click at [225, 431] on icon at bounding box center [222, 421] width 42 height 20
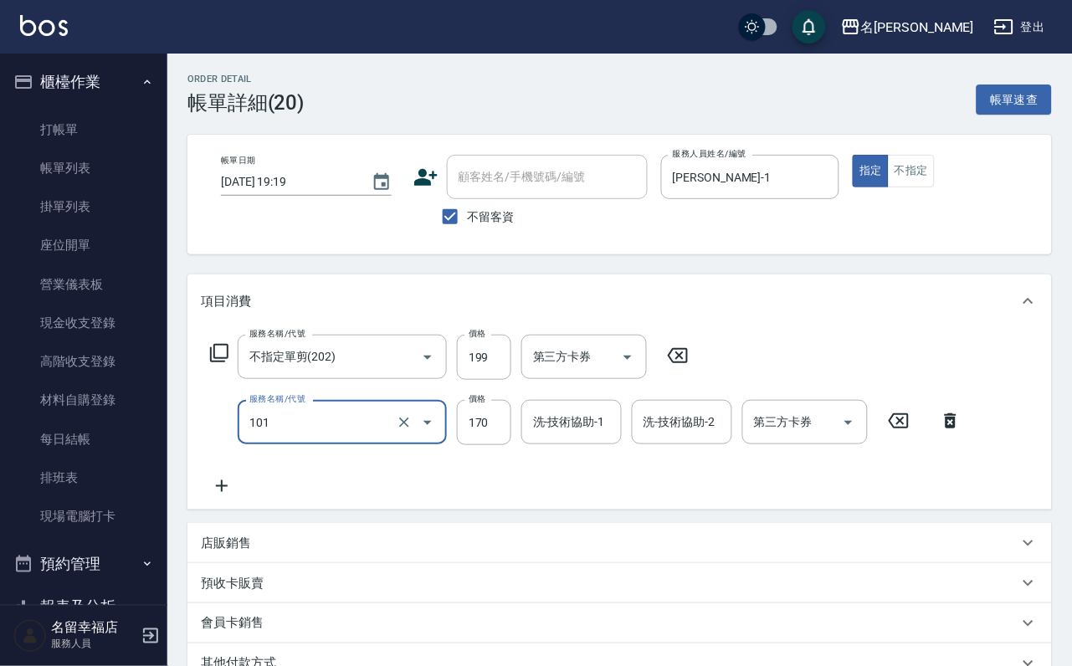
type input "洗髮(101)"
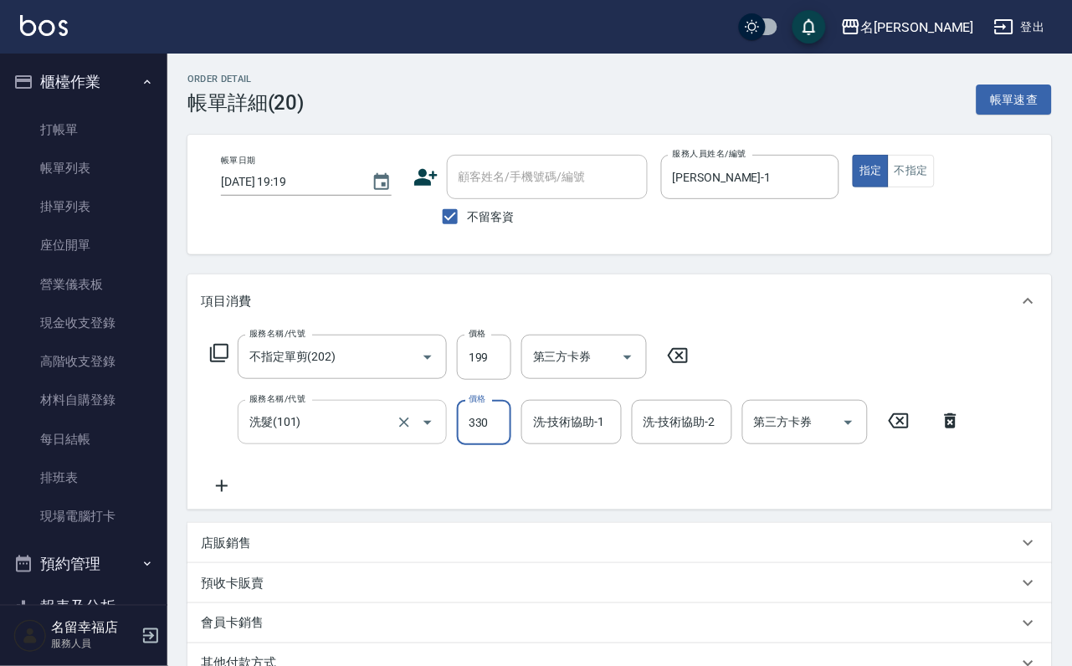
type input "330"
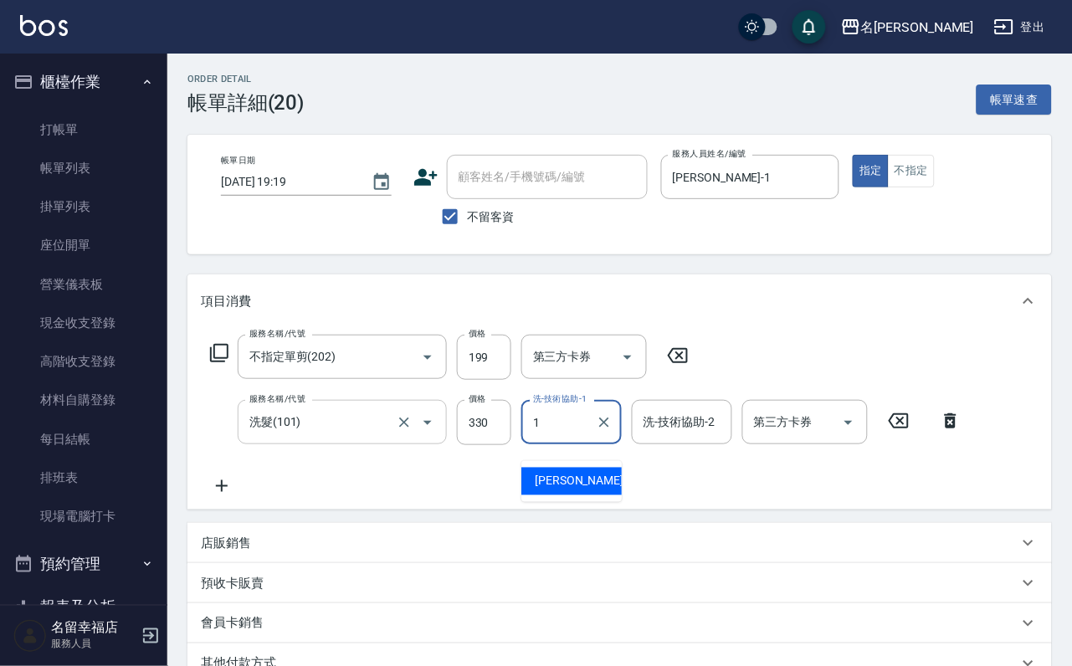
type input "[PERSON_NAME]-1"
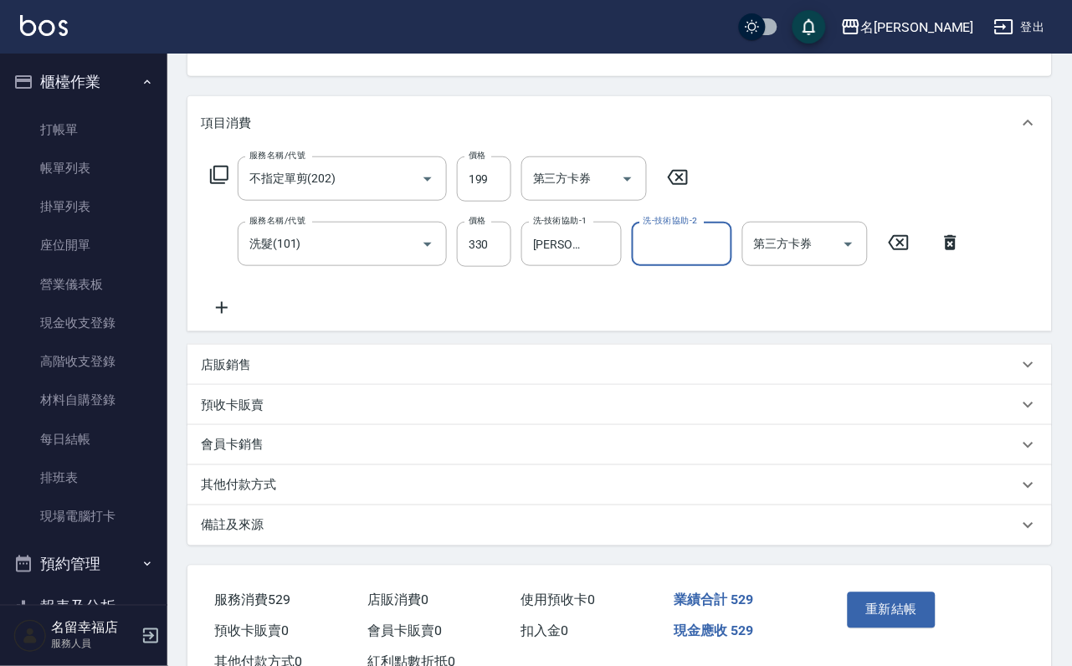
scroll to position [300, 0]
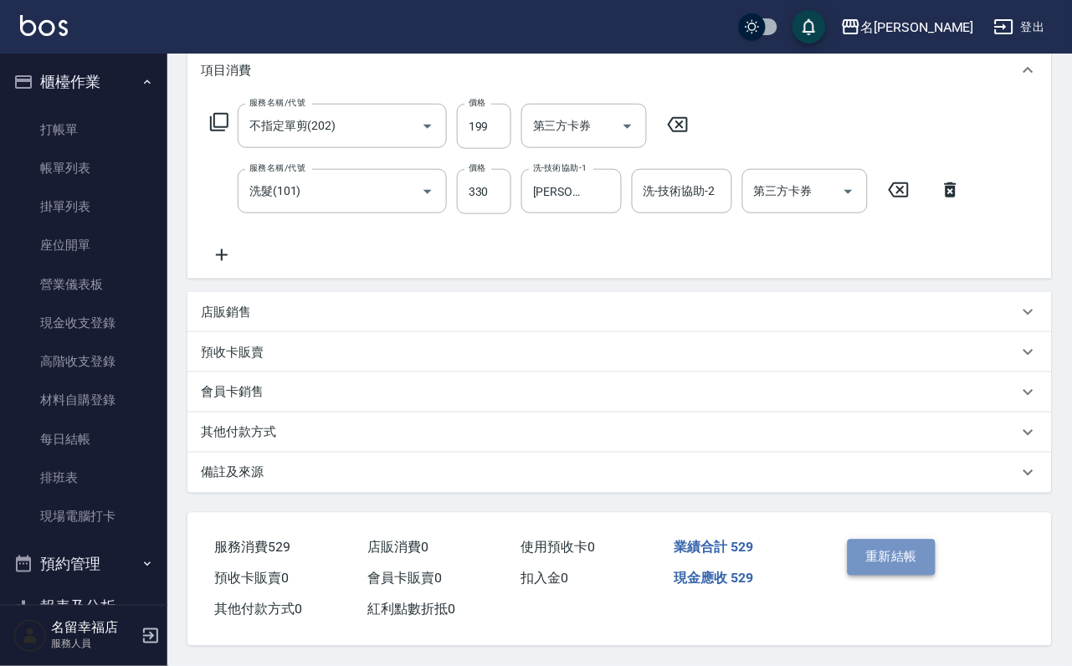
click at [920, 540] on button "重新結帳" at bounding box center [892, 557] width 89 height 35
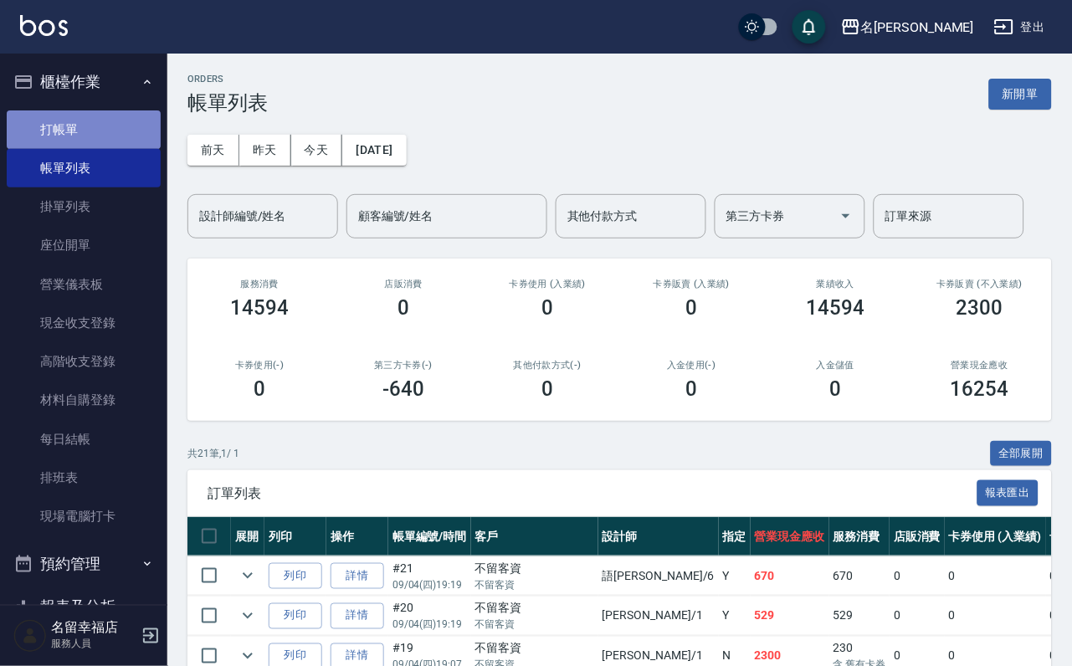
click at [144, 125] on link "打帳單" at bounding box center [84, 129] width 154 height 38
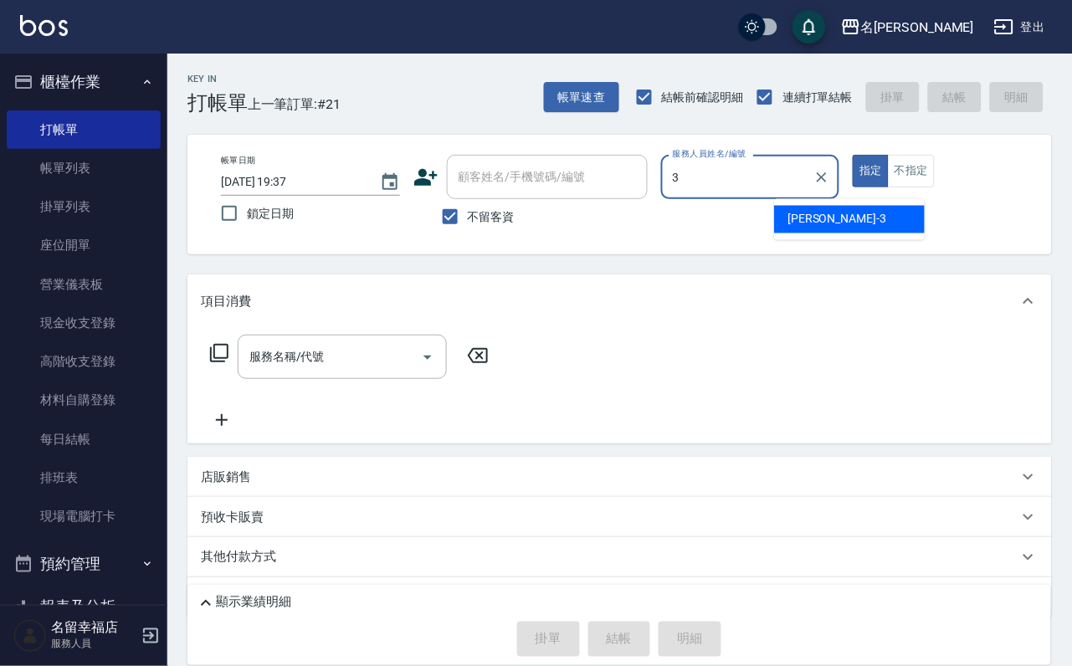
type input "[PERSON_NAME]-3"
type button "true"
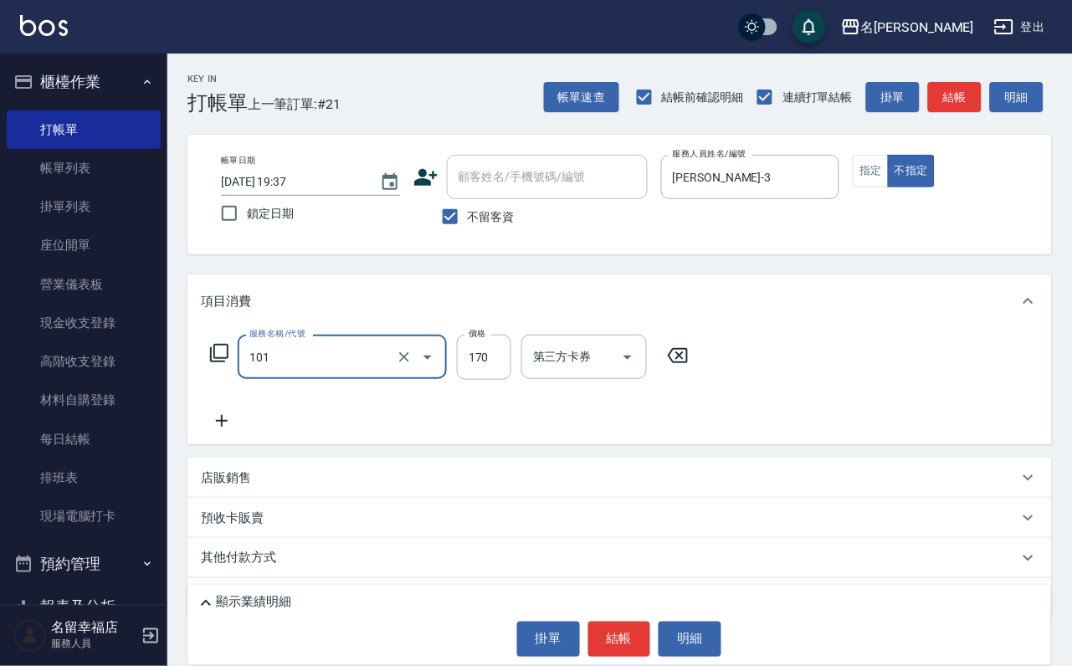
type input "洗髮(101)"
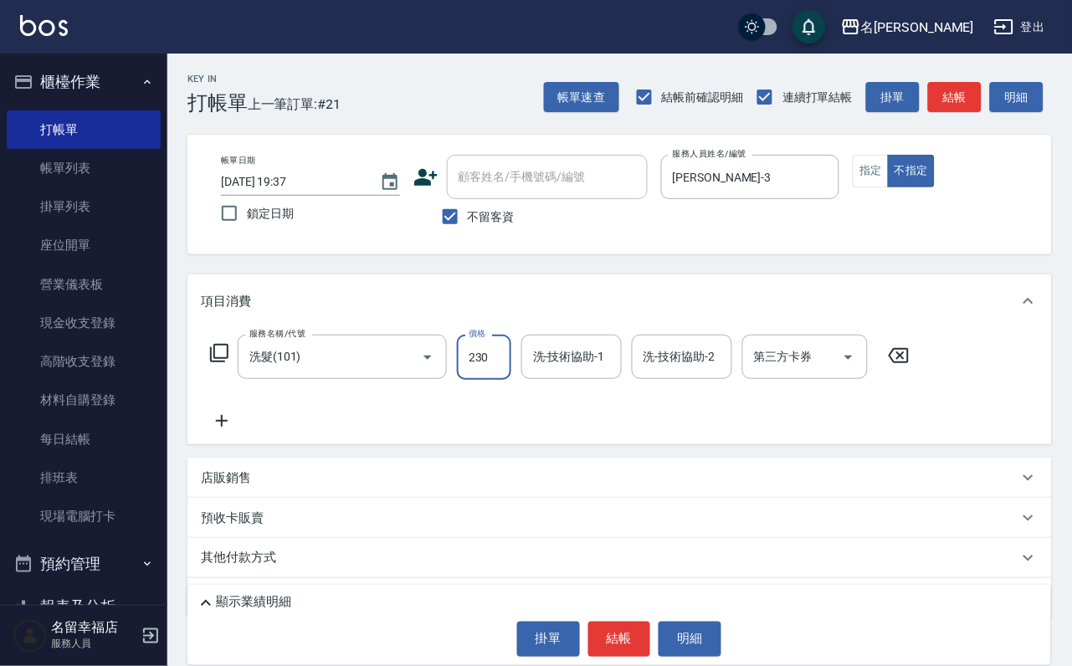
type input "230"
type input "4"
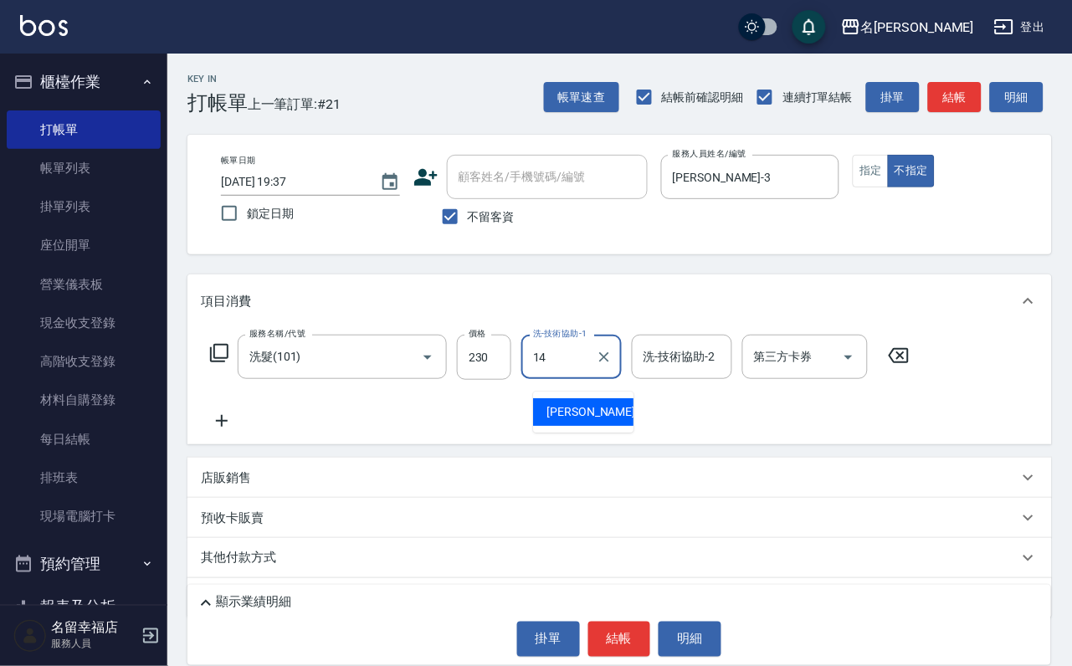
type input "[PERSON_NAME]-14"
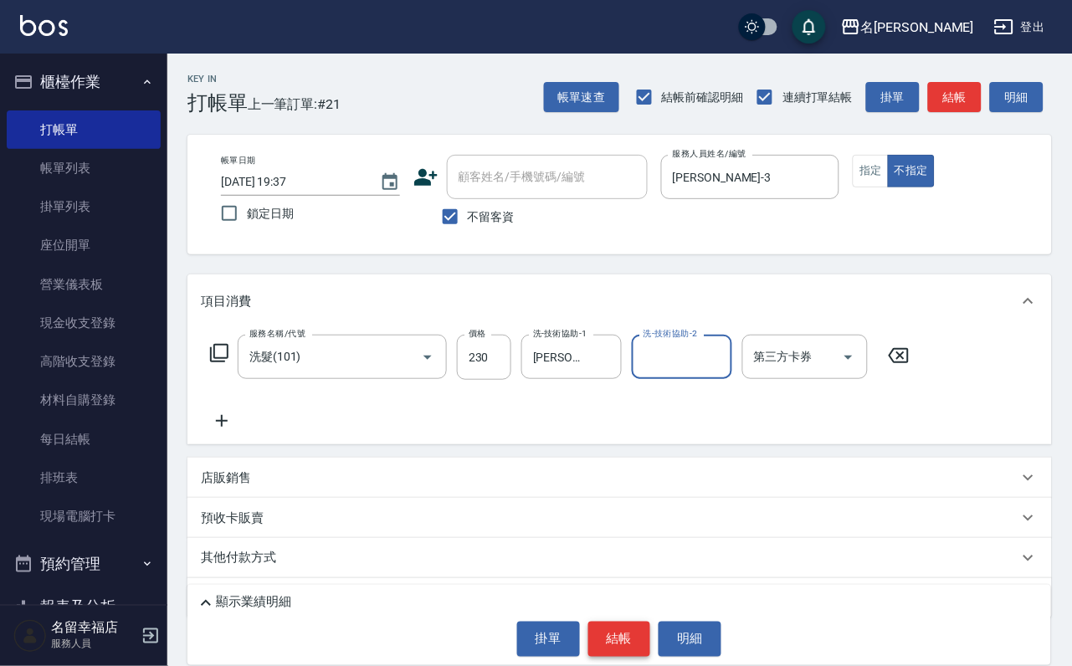
click at [619, 640] on button "結帳" at bounding box center [619, 639] width 63 height 35
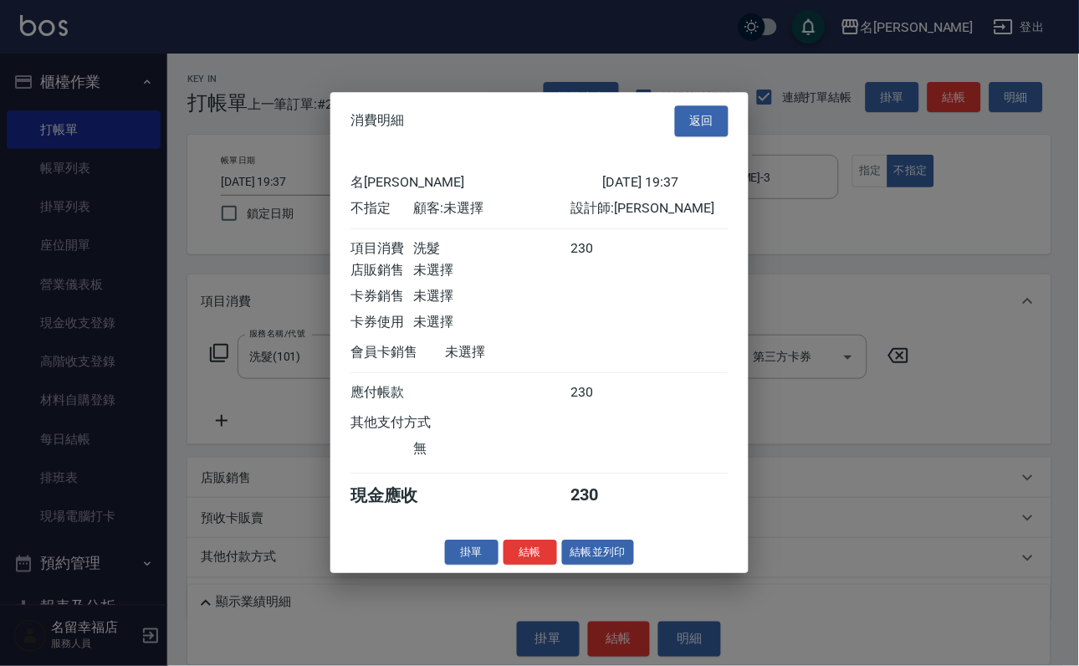
scroll to position [238, 0]
click at [589, 566] on button "結帳並列印" at bounding box center [598, 553] width 73 height 26
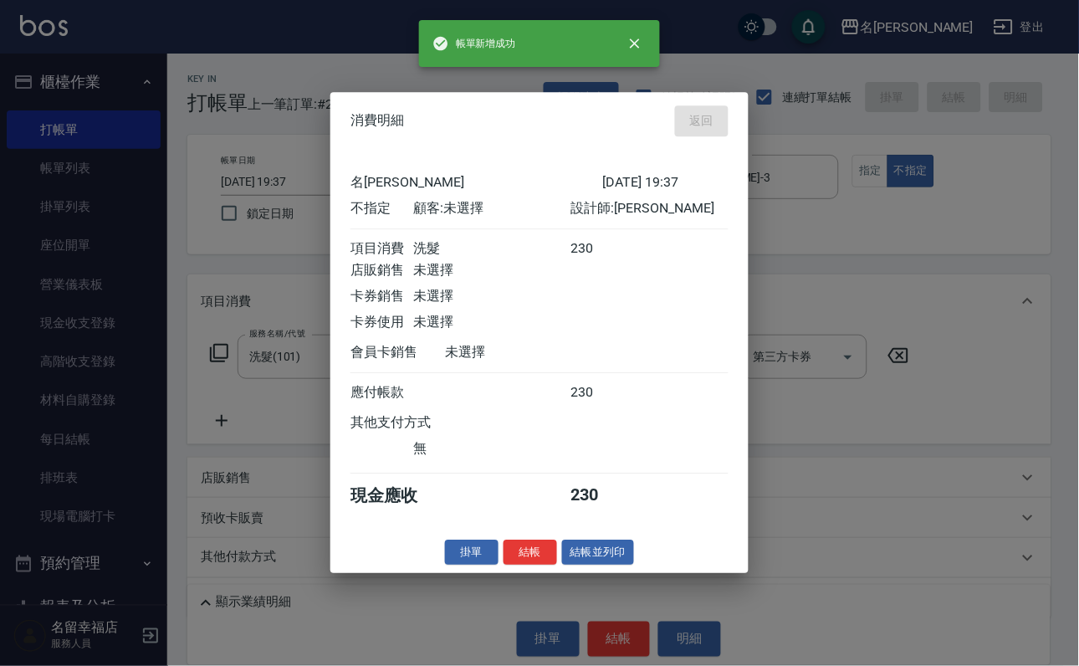
type input "[DATE] 19:38"
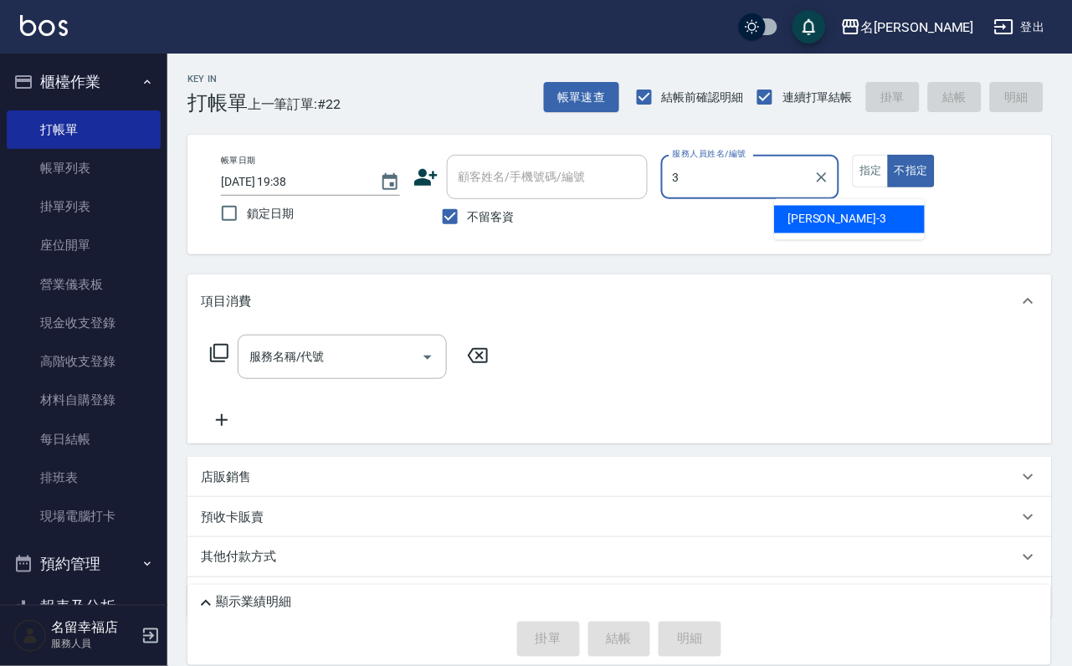
type input "[PERSON_NAME]-3"
type button "false"
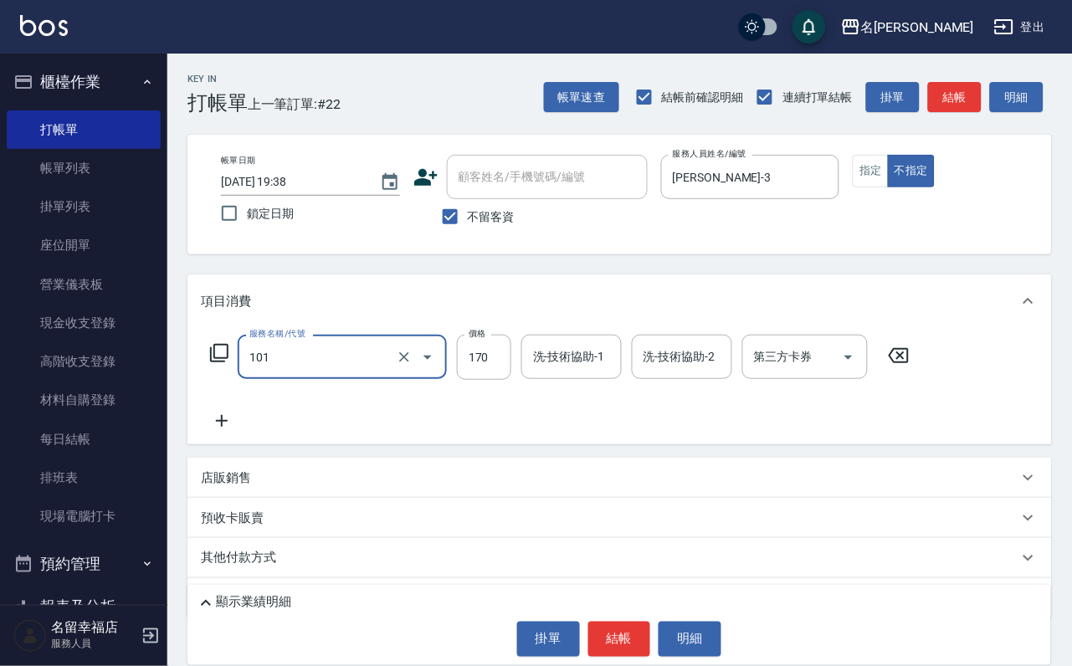
type input "洗髮(101)"
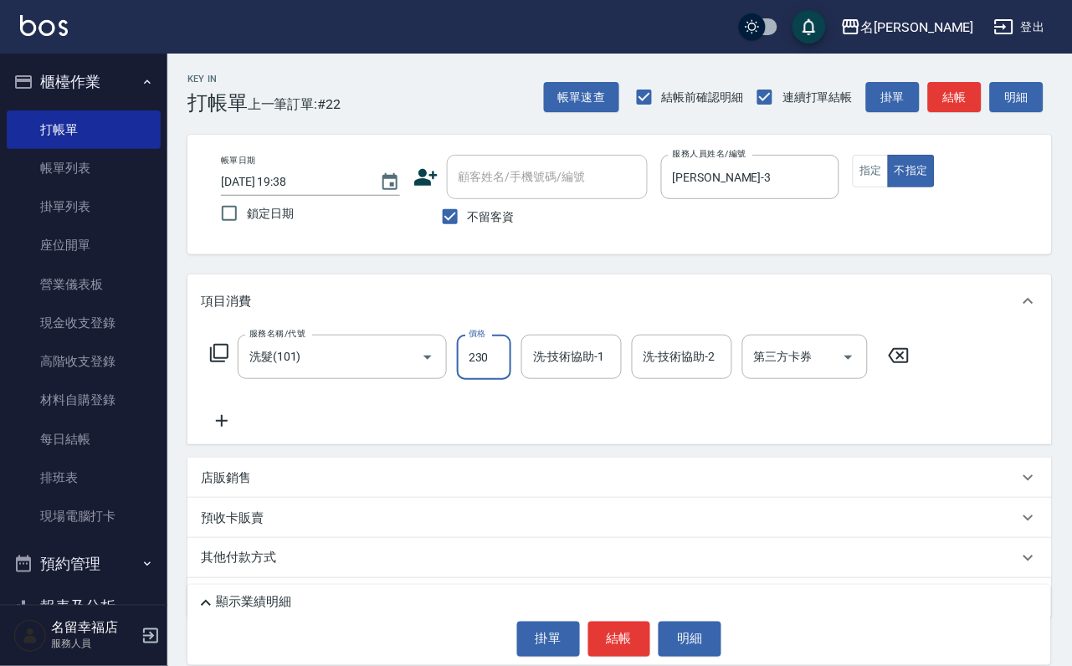
type input "230"
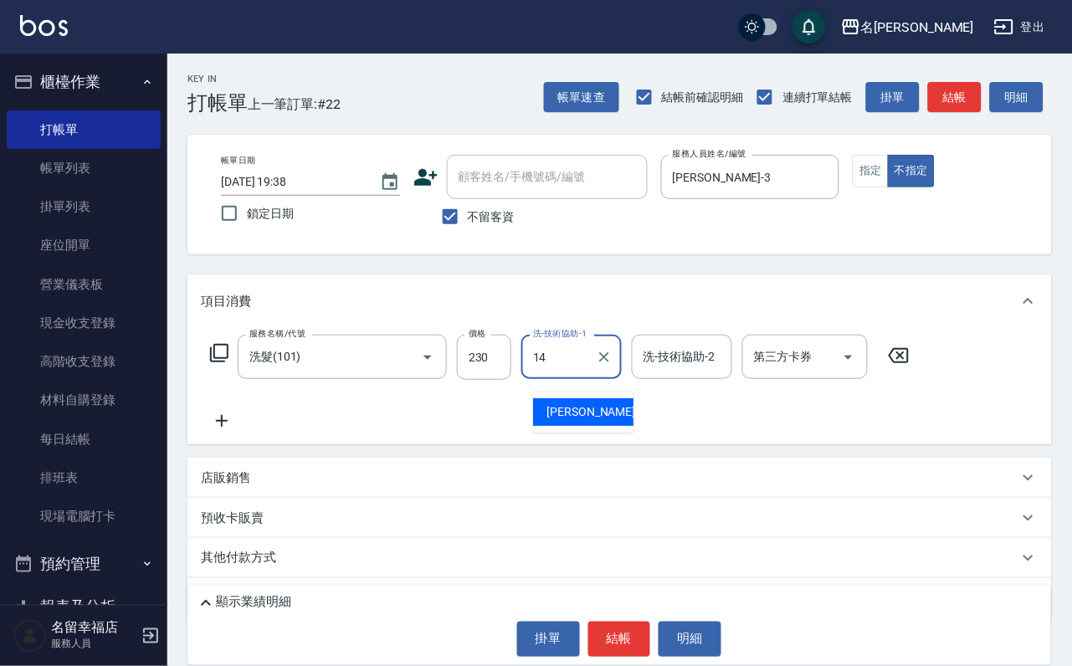
type input "[PERSON_NAME]-14"
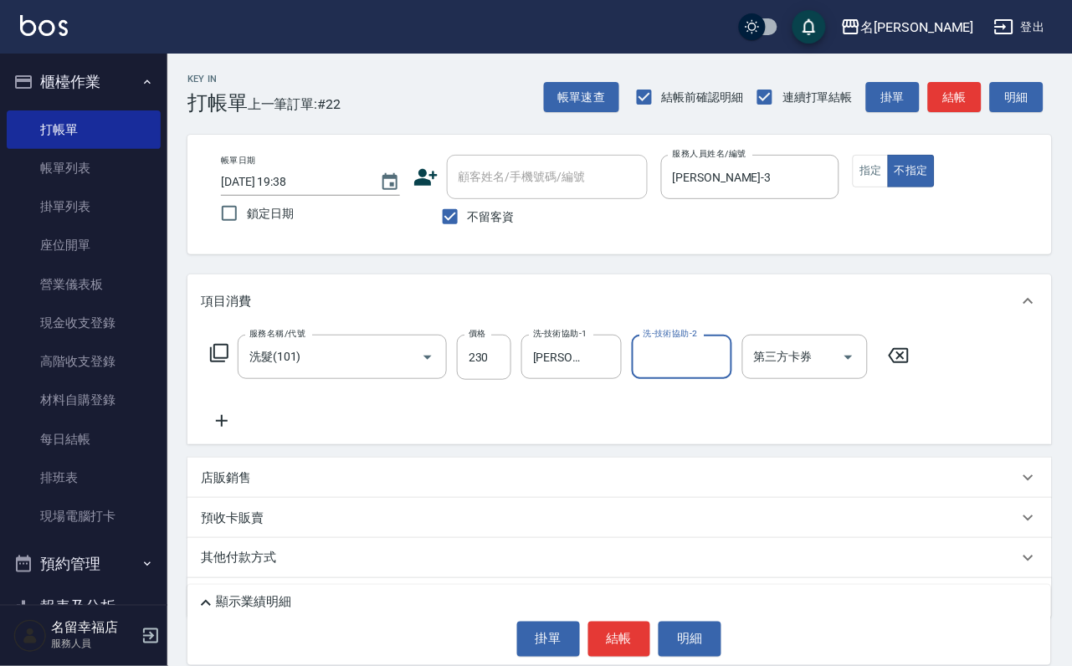
click at [229, 363] on icon at bounding box center [219, 353] width 20 height 20
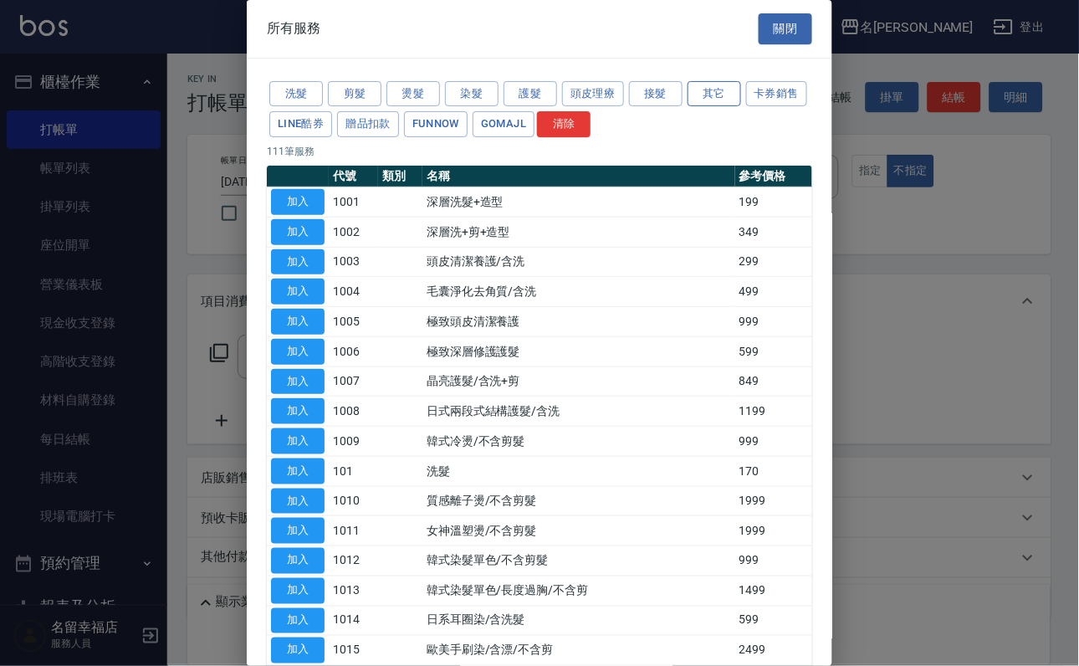
click at [741, 93] on button "其它" at bounding box center [715, 94] width 54 height 26
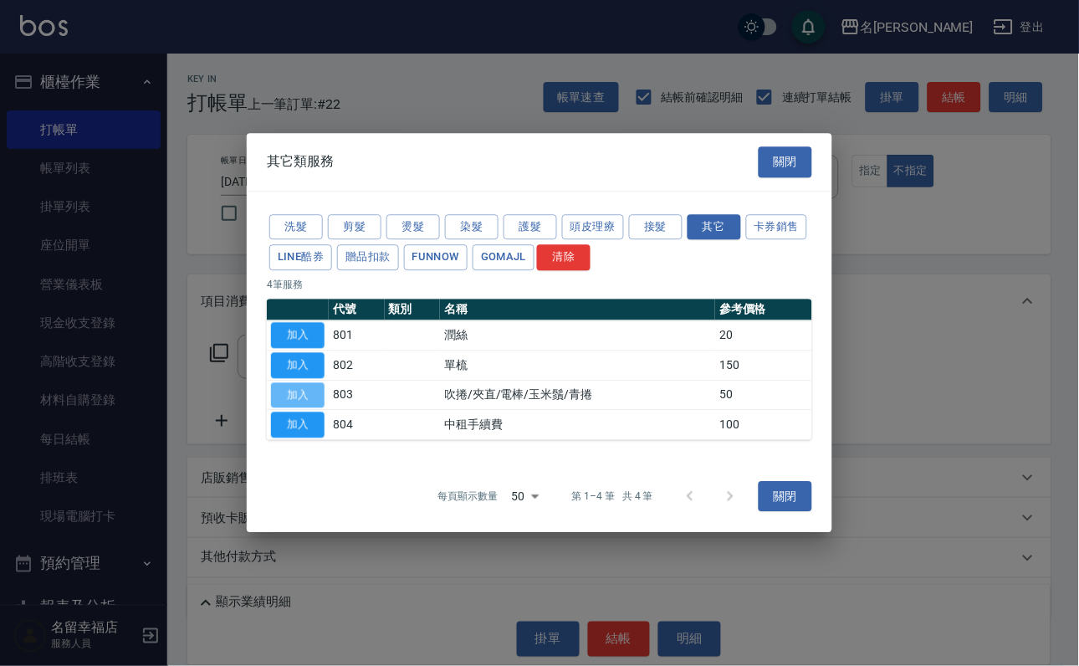
click at [305, 397] on button "加入" at bounding box center [298, 395] width 54 height 26
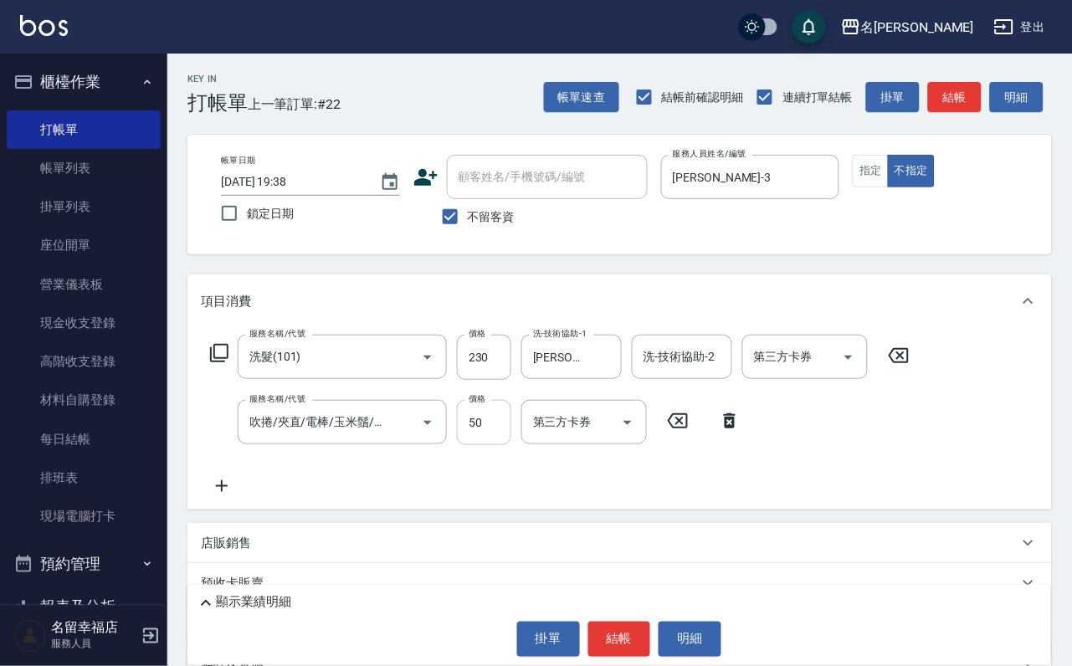
drag, startPoint x: 485, startPoint y: 447, endPoint x: 478, endPoint y: 440, distance: 10.1
click at [485, 445] on input "50" at bounding box center [484, 422] width 54 height 45
type input "100"
click at [588, 622] on button "結帳" at bounding box center [619, 639] width 63 height 35
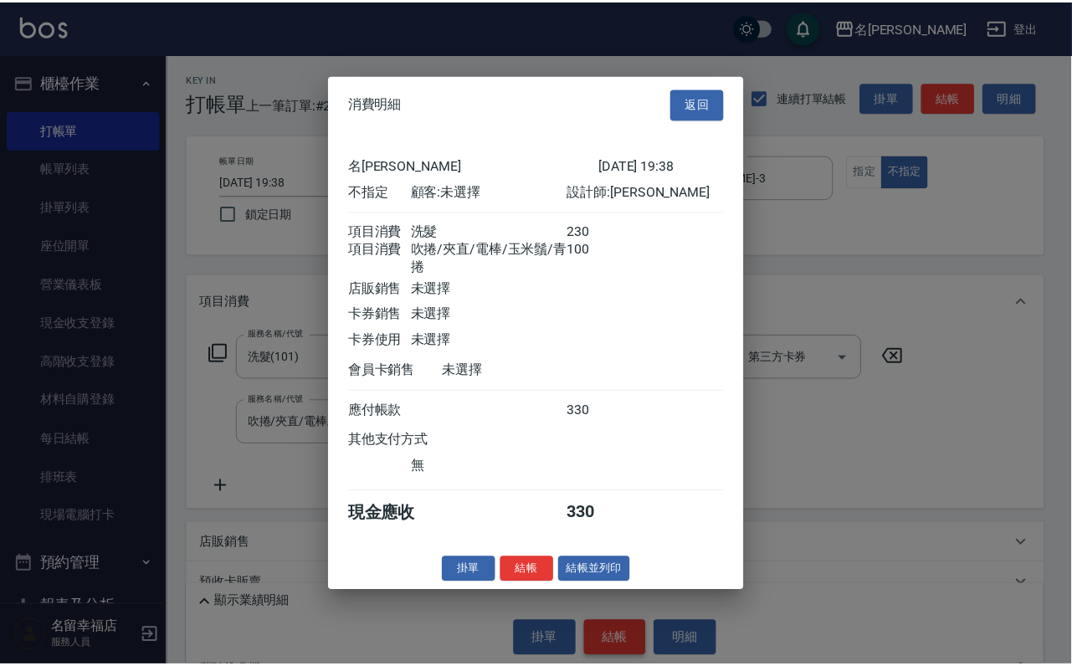
scroll to position [300, 0]
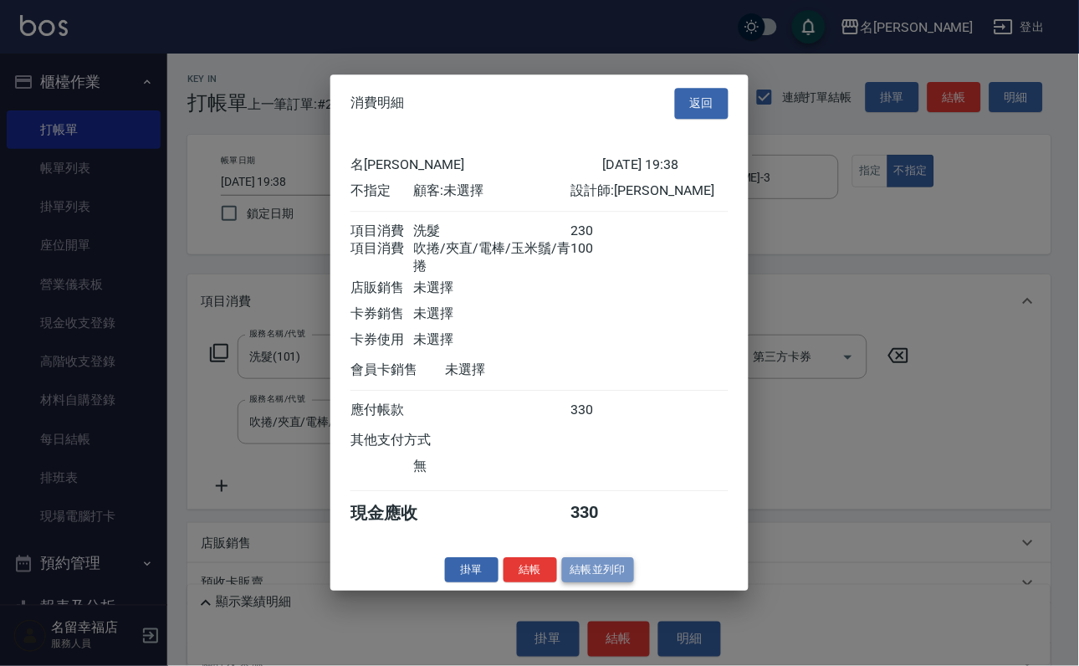
click at [588, 583] on button "結帳並列印" at bounding box center [598, 570] width 73 height 26
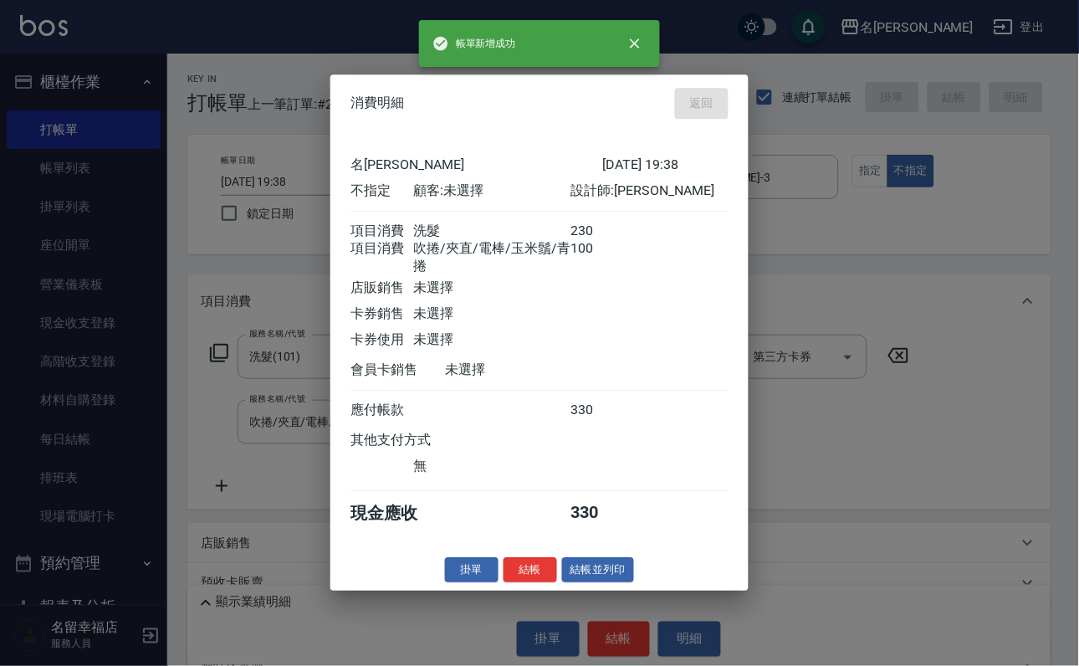
type input "[DATE] 19:39"
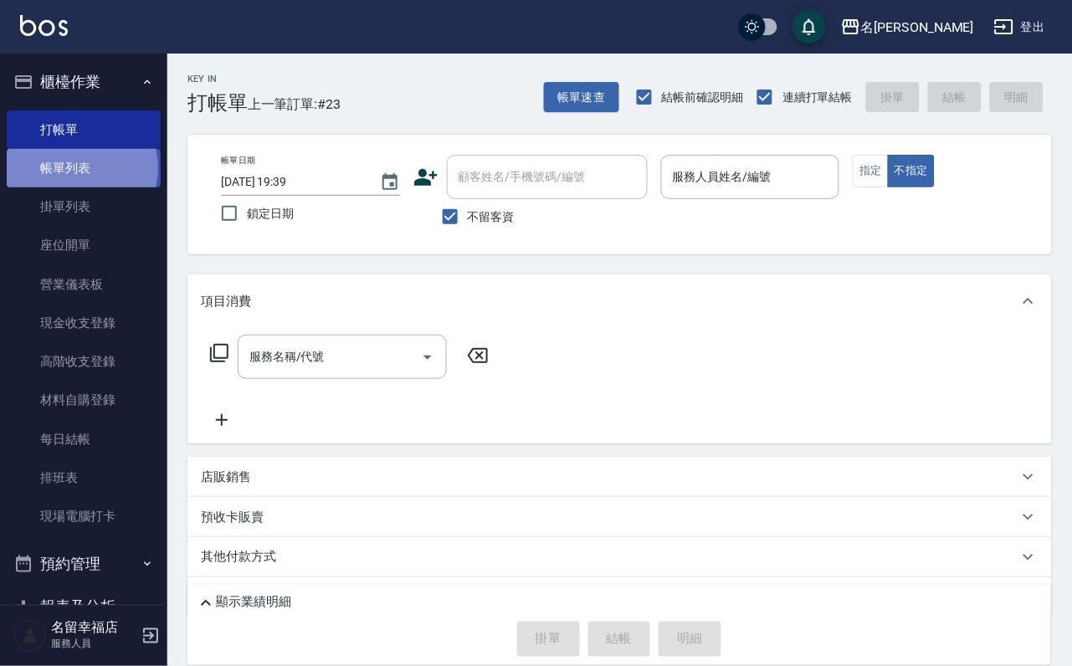
click at [80, 177] on link "帳單列表" at bounding box center [84, 168] width 154 height 38
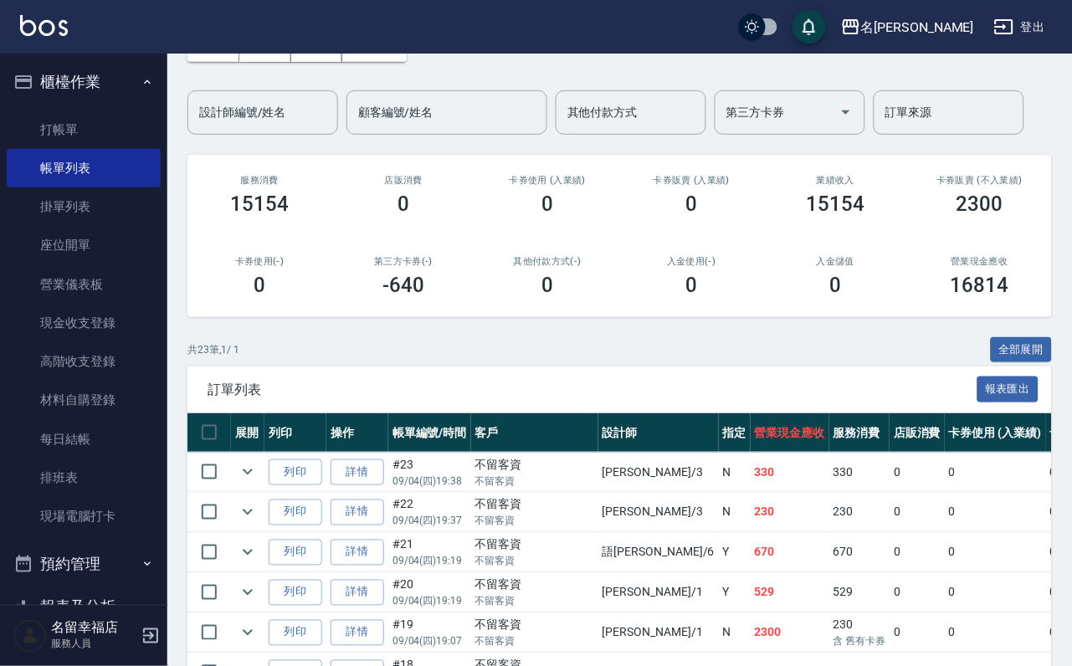
scroll to position [251, 0]
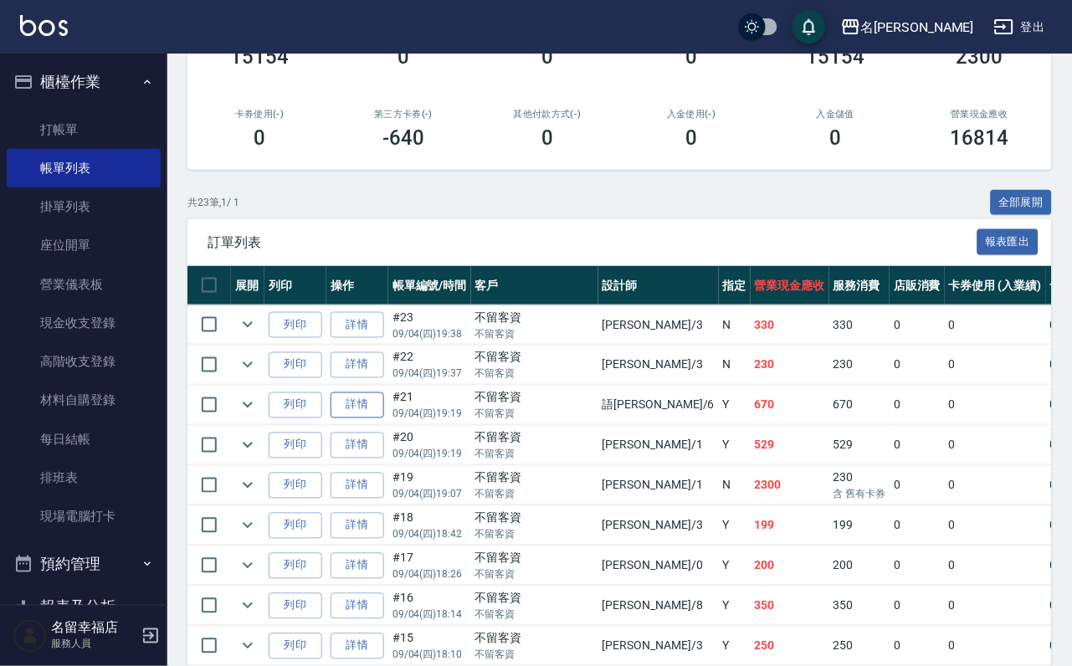
click at [384, 418] on link "詳情" at bounding box center [358, 405] width 54 height 26
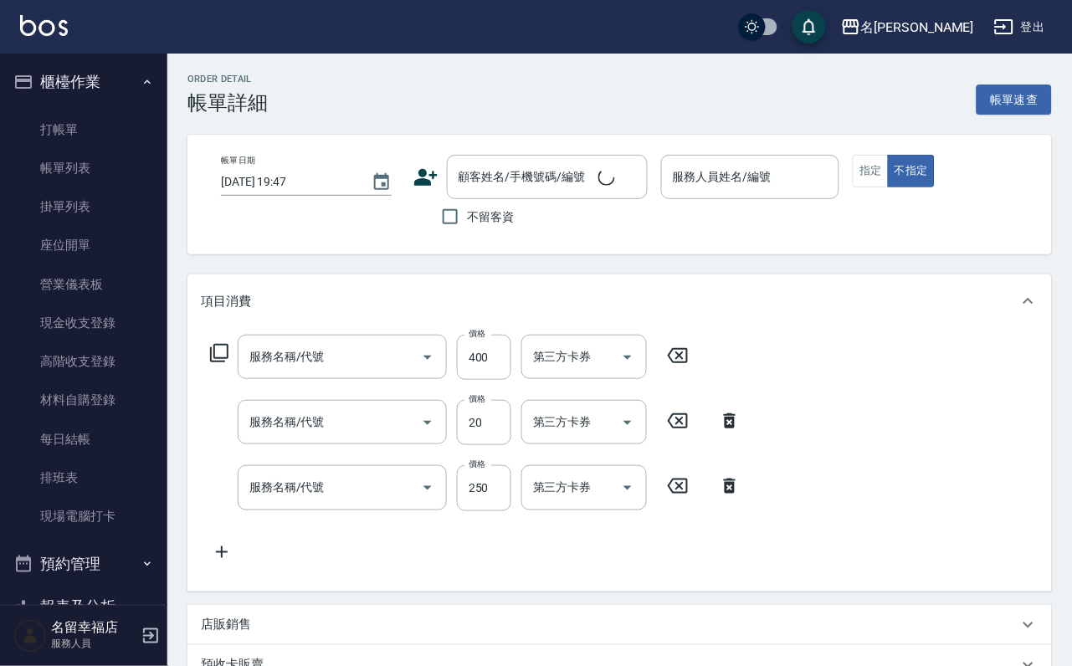
type input "[DATE] 19:19"
checkbox input "true"
type input "語[PERSON_NAME]-6"
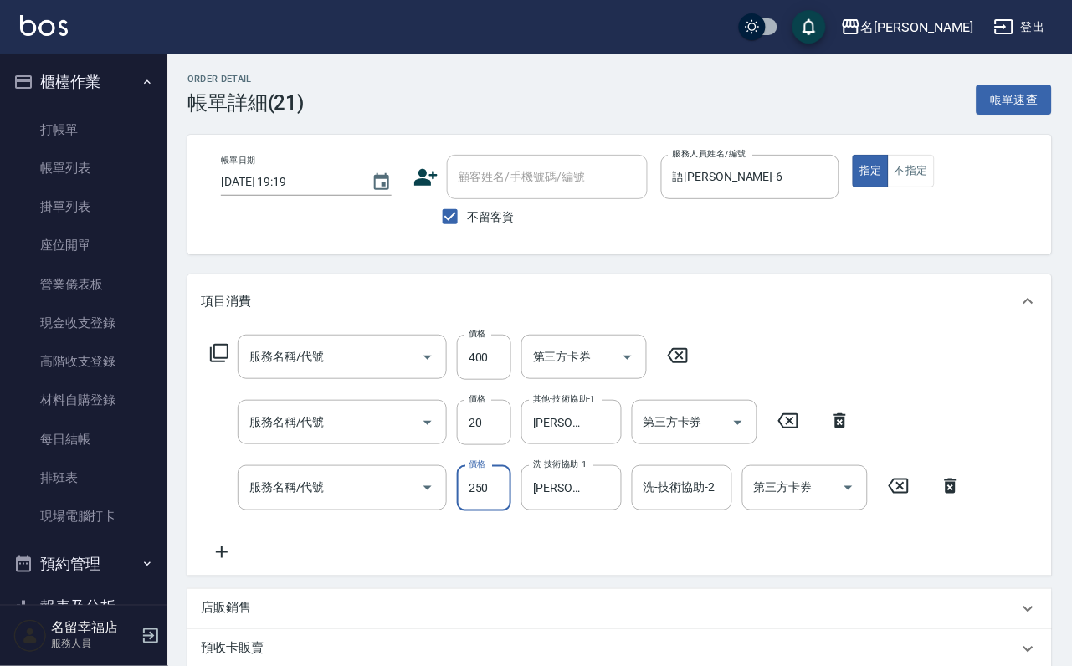
click at [470, 510] on input "250" at bounding box center [484, 487] width 54 height 45
type input "2"
type input "指定單剪(203)"
type input "潤絲(801)"
type input "洗髮(101)"
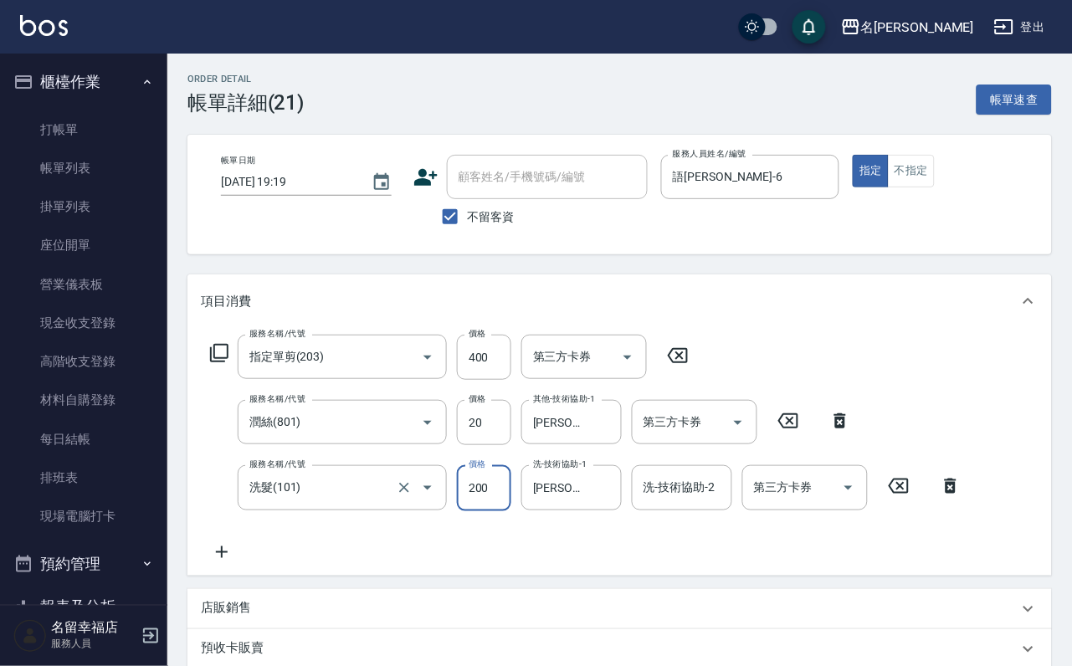
type input "200"
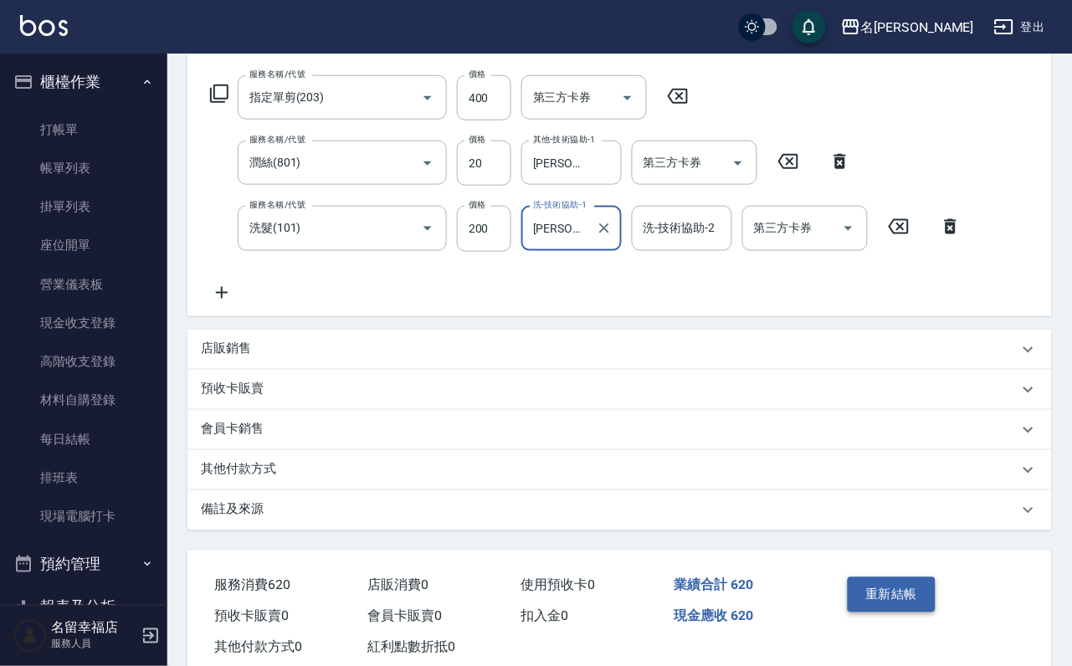
scroll to position [366, 0]
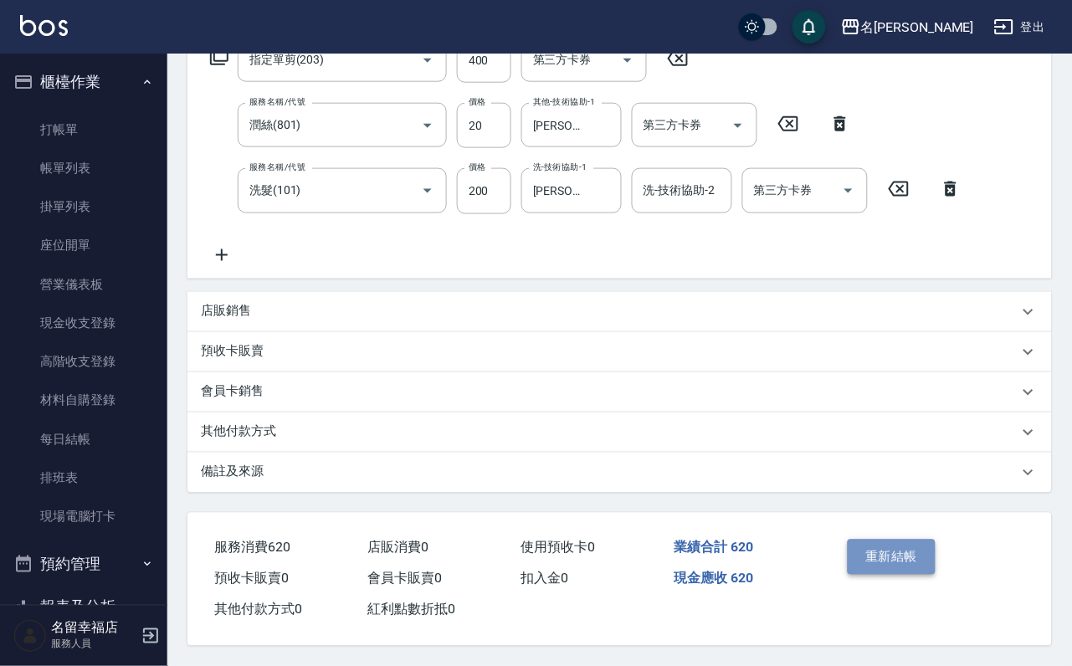
click at [900, 543] on button "重新結帳" at bounding box center [892, 557] width 89 height 35
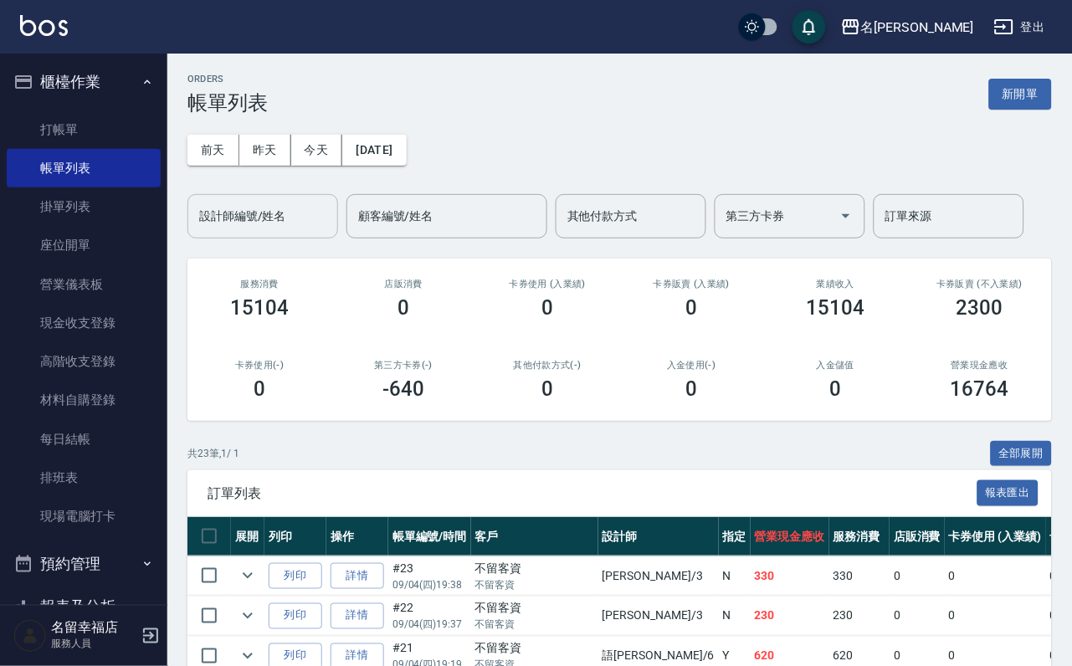
click at [252, 220] on input "設計師編號/姓名" at bounding box center [263, 216] width 136 height 29
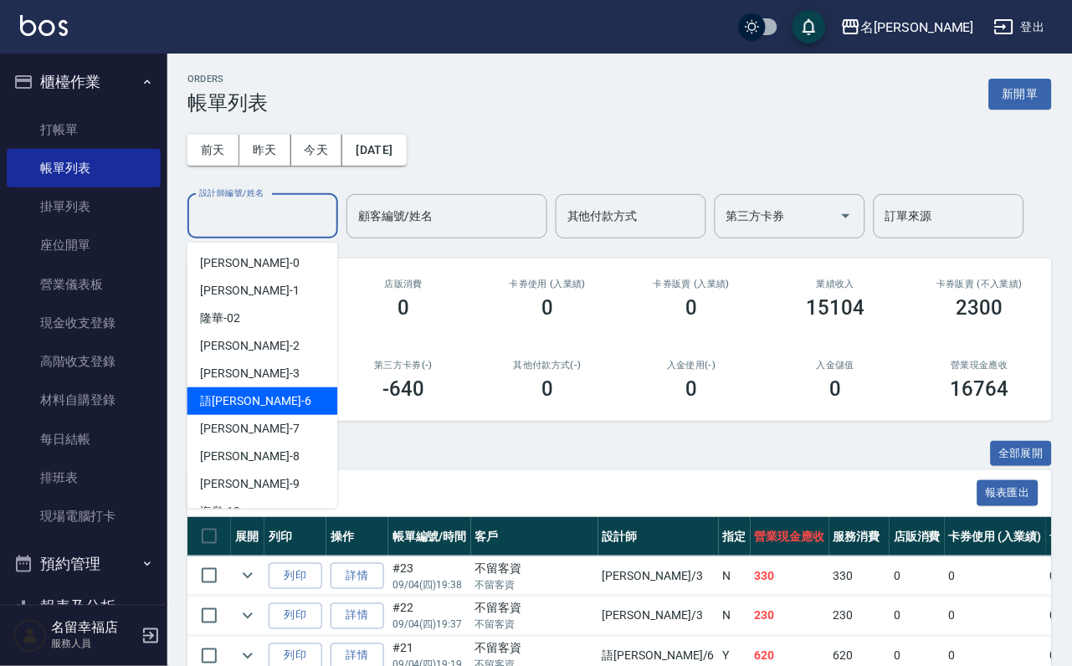
click at [237, 402] on span "語[PERSON_NAME] -6" at bounding box center [256, 401] width 110 height 18
type input "語[PERSON_NAME]-6"
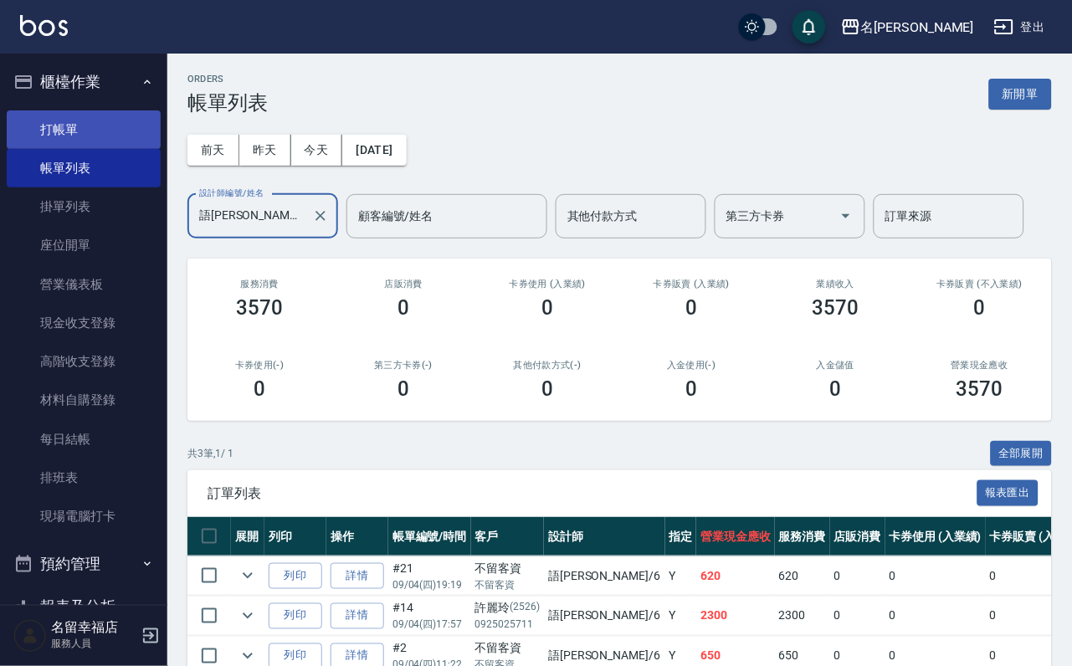
click at [104, 143] on link "打帳單" at bounding box center [84, 129] width 154 height 38
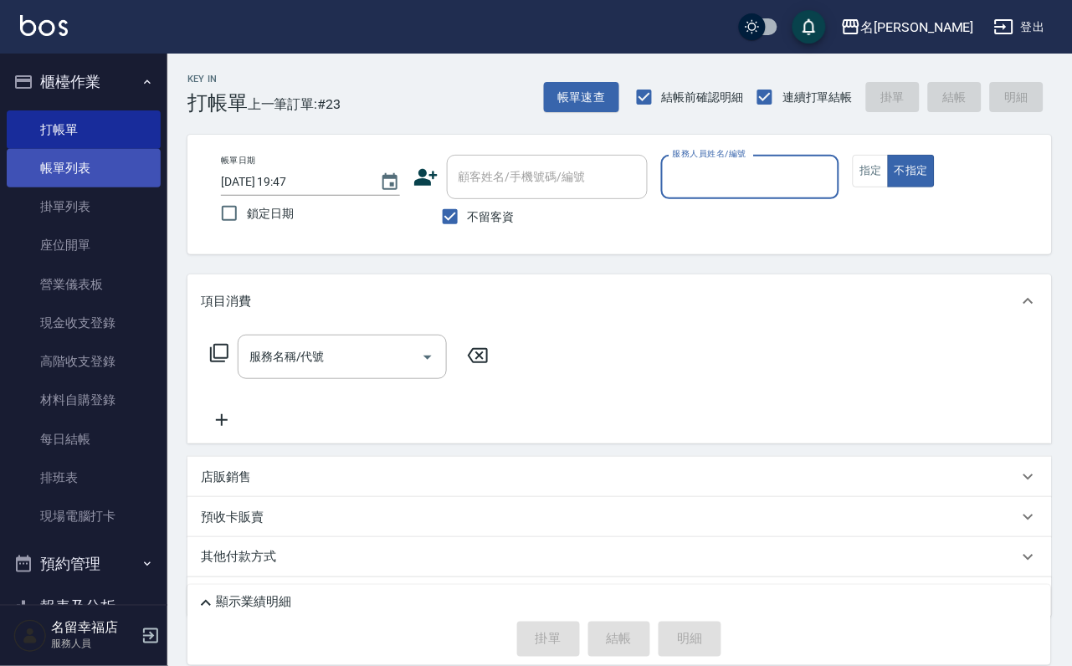
click at [99, 179] on link "帳單列表" at bounding box center [84, 168] width 154 height 38
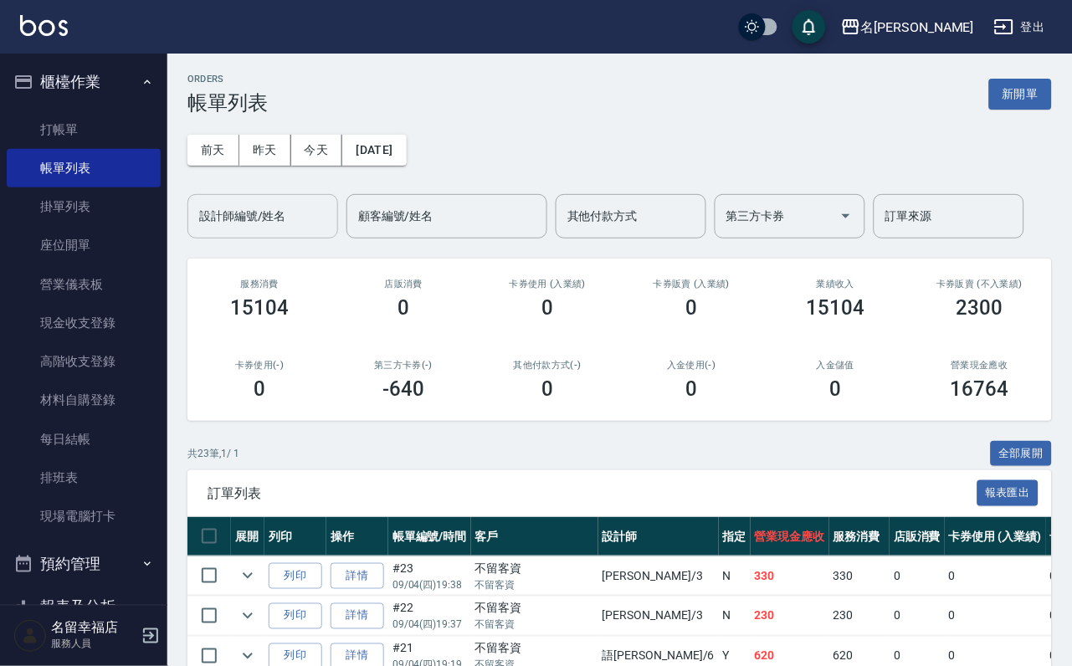
click at [273, 223] on input "設計師編號/姓名" at bounding box center [263, 216] width 136 height 29
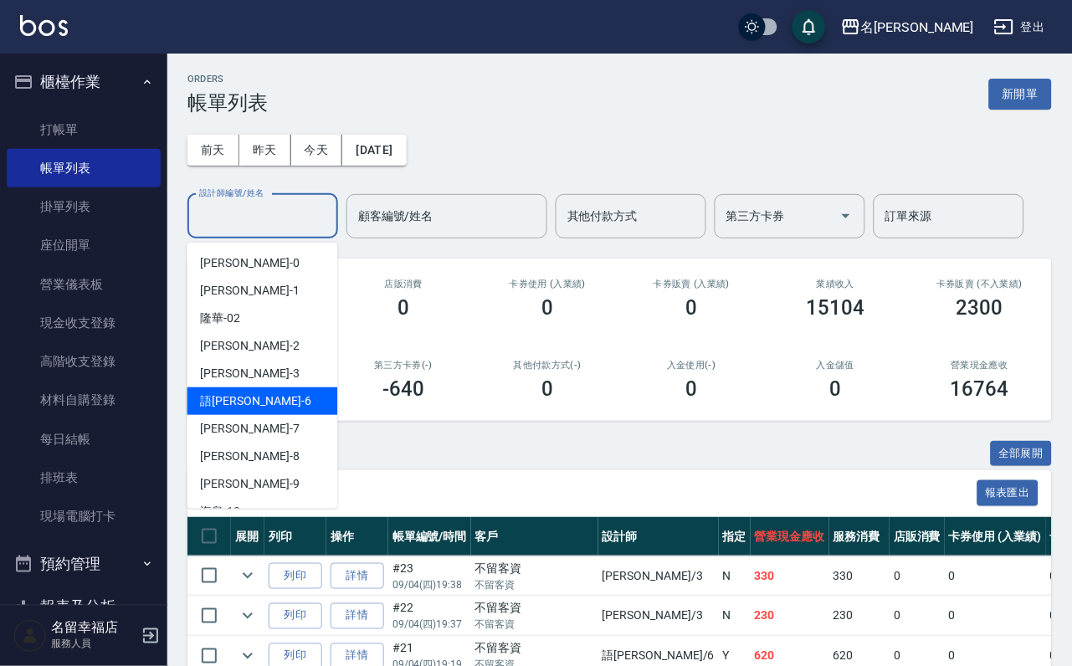
click at [267, 406] on div "語[PERSON_NAME] -6" at bounding box center [262, 401] width 151 height 28
type input "語[PERSON_NAME]-6"
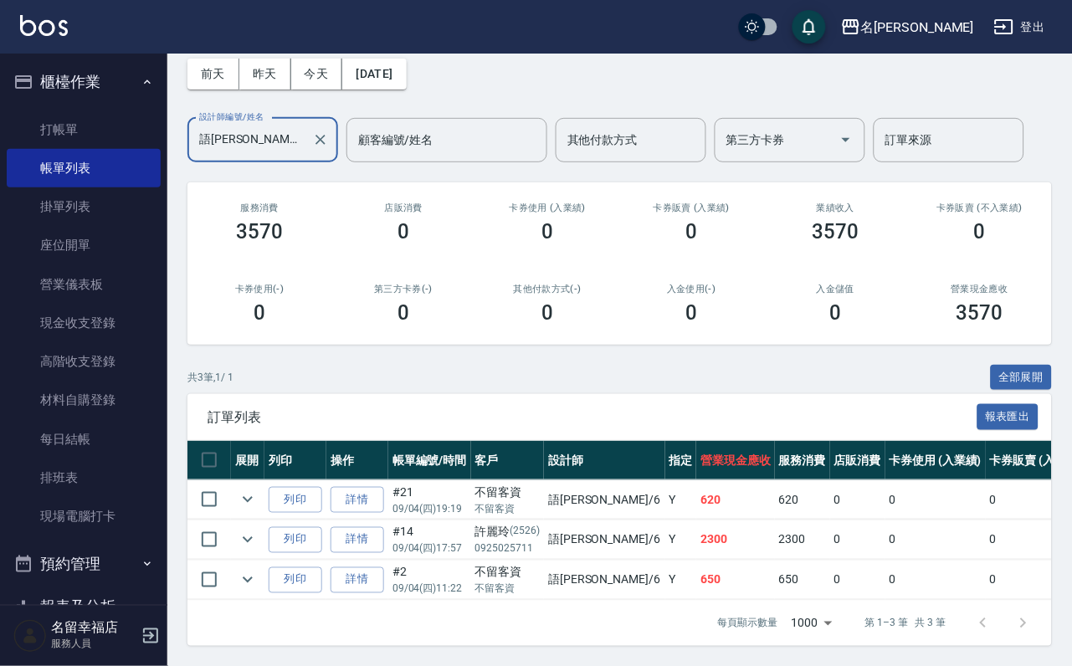
scroll to position [193, 0]
click at [384, 567] on link "詳情" at bounding box center [358, 580] width 54 height 26
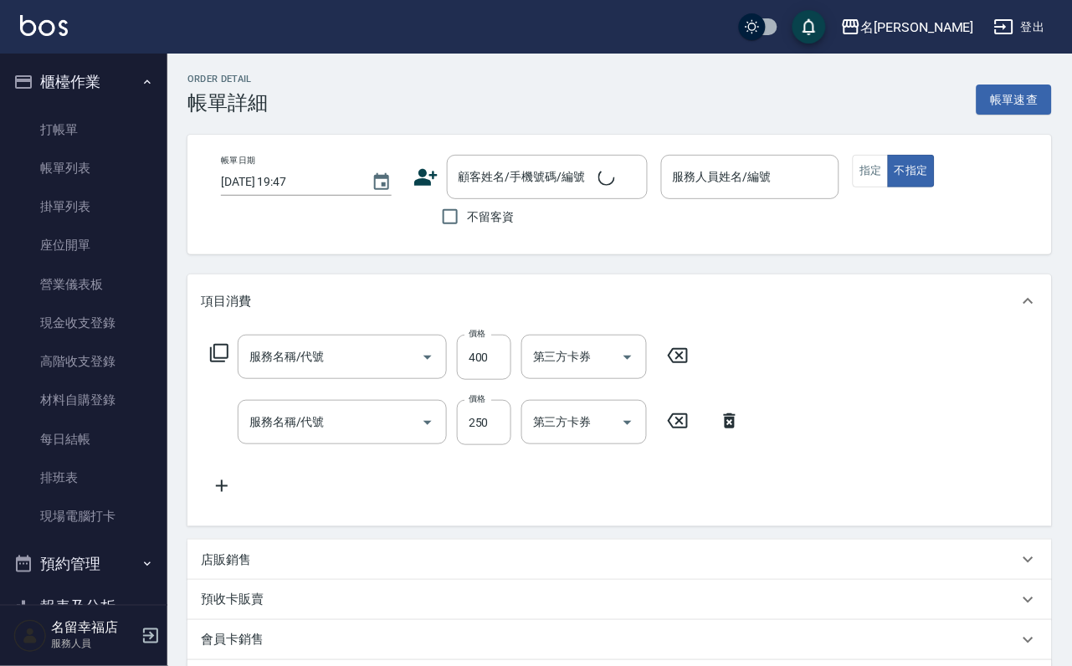
type input "[DATE] 11:22"
checkbox input "true"
type input "語[PERSON_NAME]-6"
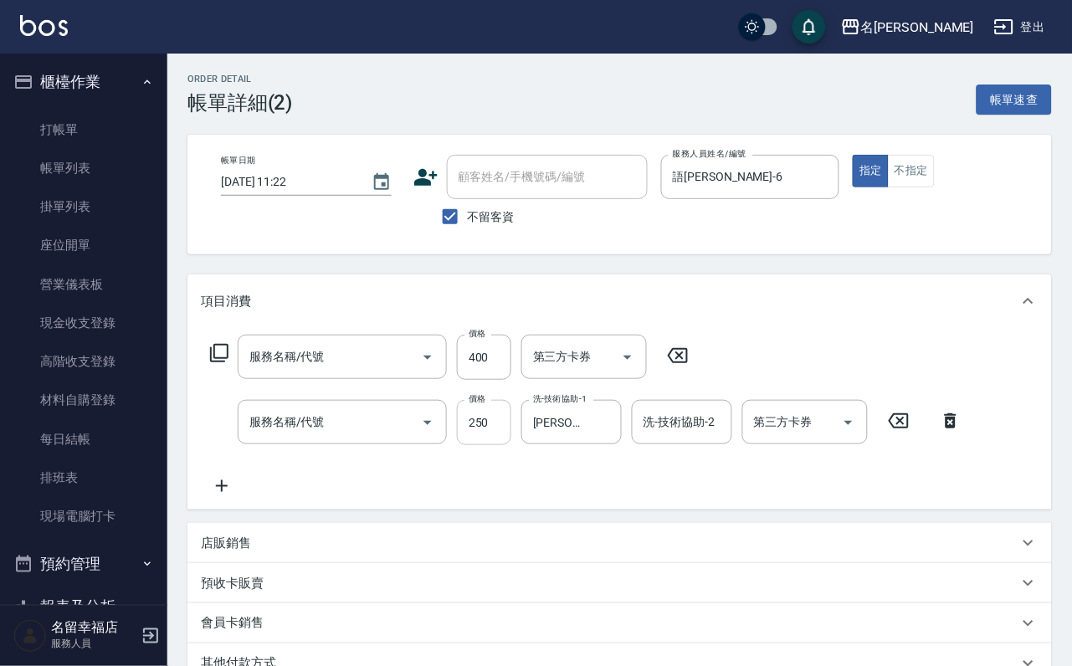
type input "指定單剪(203)"
type input "洗髮(101)"
click at [498, 435] on input "250" at bounding box center [484, 422] width 54 height 45
type input "200"
type input "300"
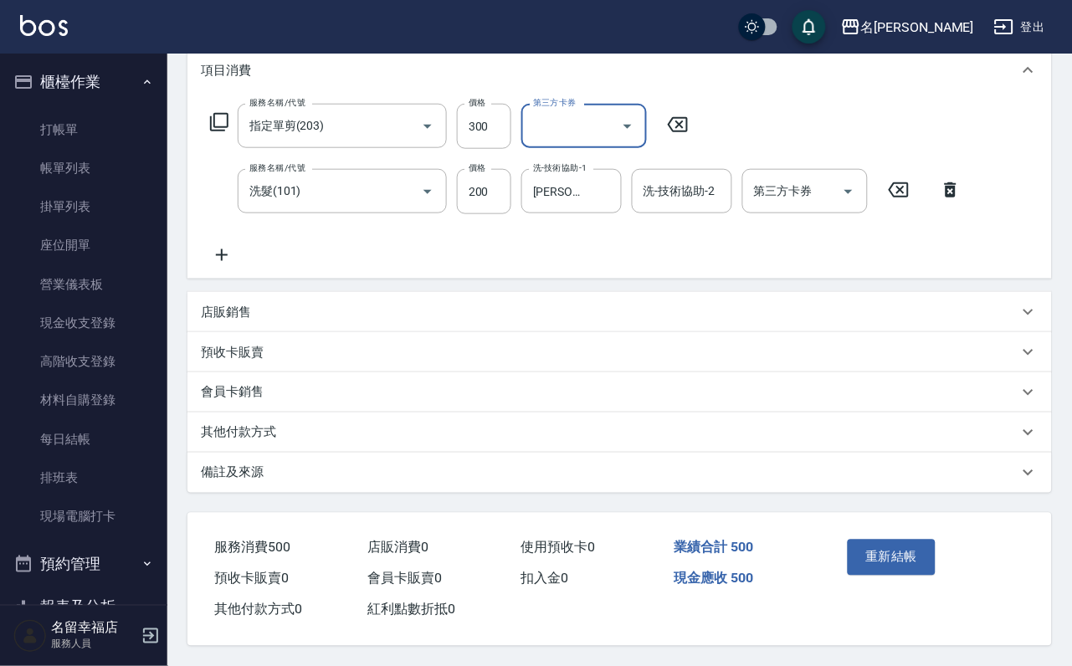
scroll to position [300, 0]
click at [905, 541] on button "重新結帳" at bounding box center [892, 557] width 89 height 35
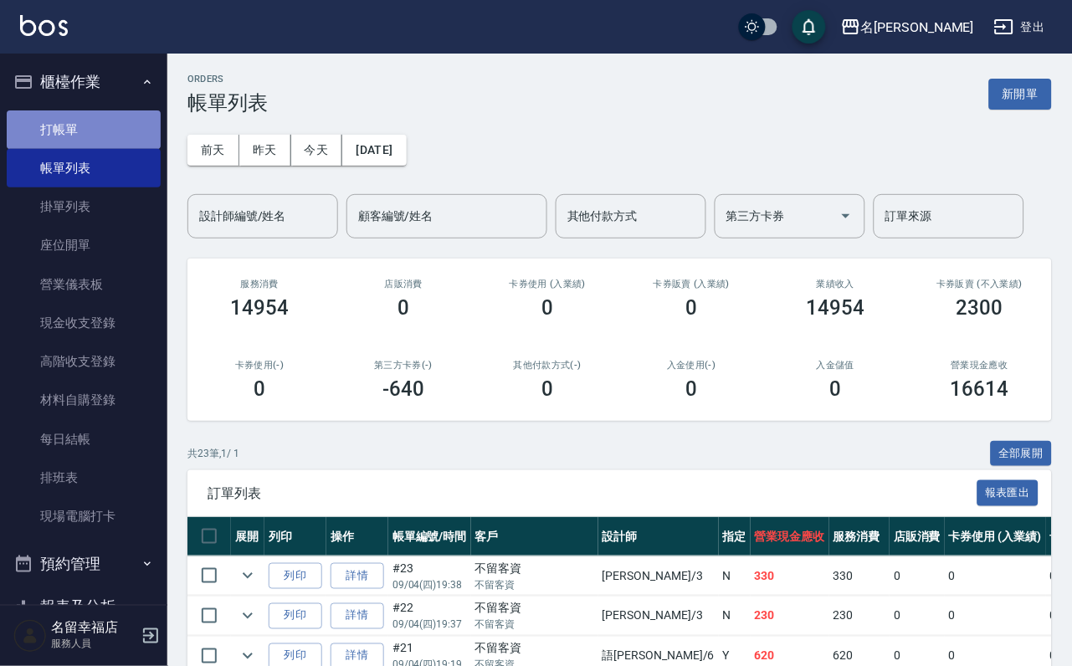
click at [121, 143] on link "打帳單" at bounding box center [84, 129] width 154 height 38
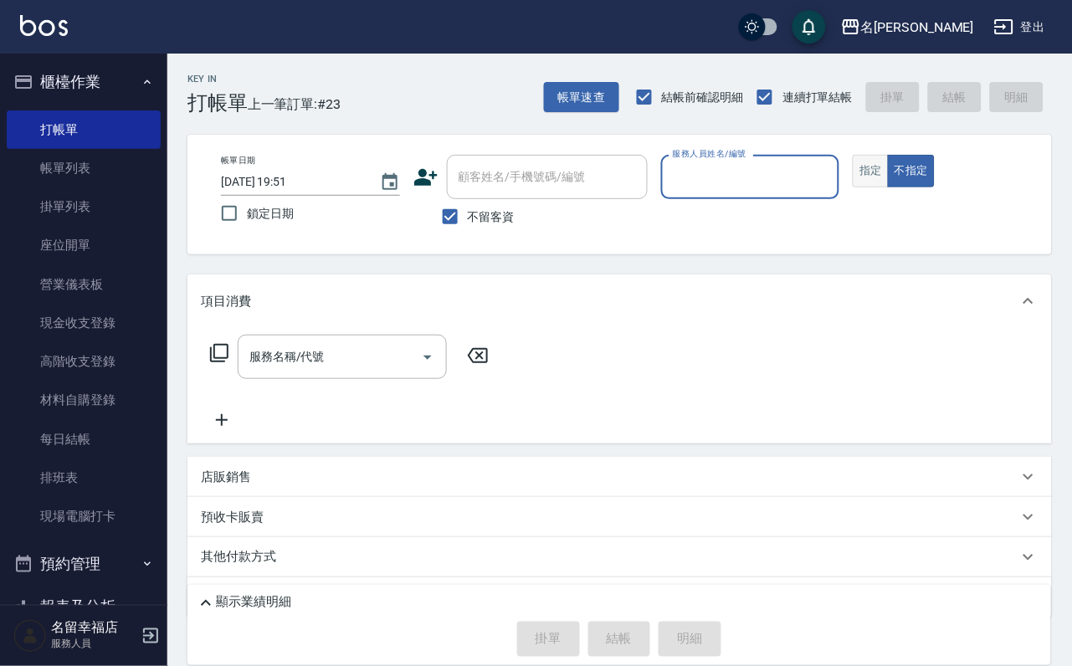
click at [889, 187] on button "指定" at bounding box center [871, 171] width 36 height 33
click at [1056, 163] on div "Key In 打帳單 上一筆訂單:#23 帳單速查 結帳前確認明細 連續打單結帳 掛單 結帳 明細 帳單日期 [DATE] 19:51 鎖定日期 顧客姓名/手…" at bounding box center [619, 395] width 905 height 683
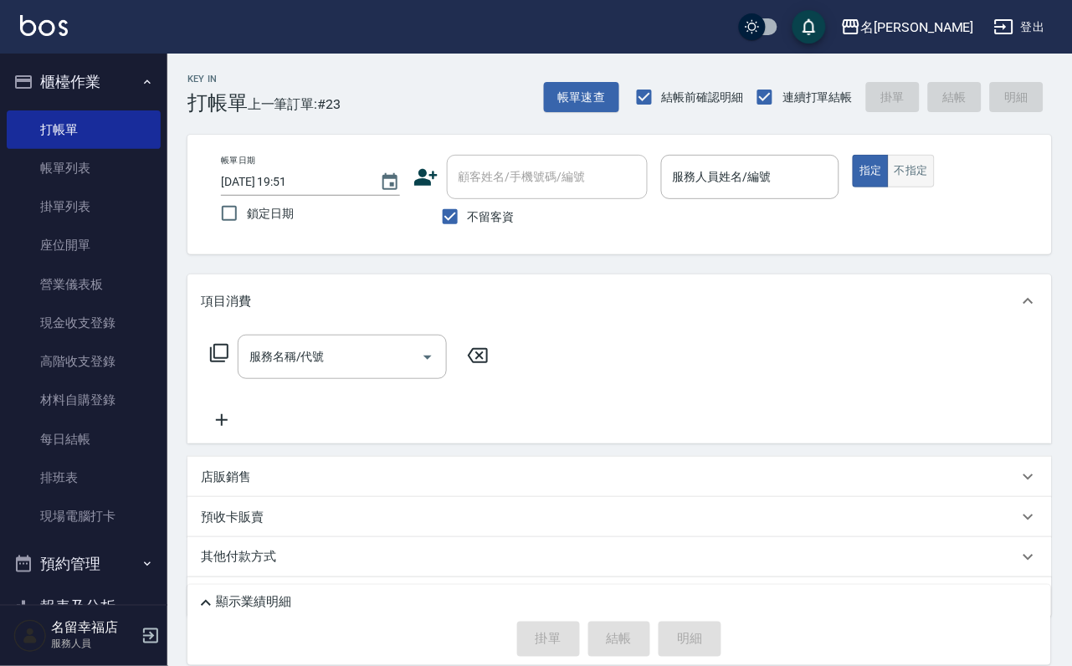
click at [935, 187] on button "不指定" at bounding box center [911, 171] width 47 height 33
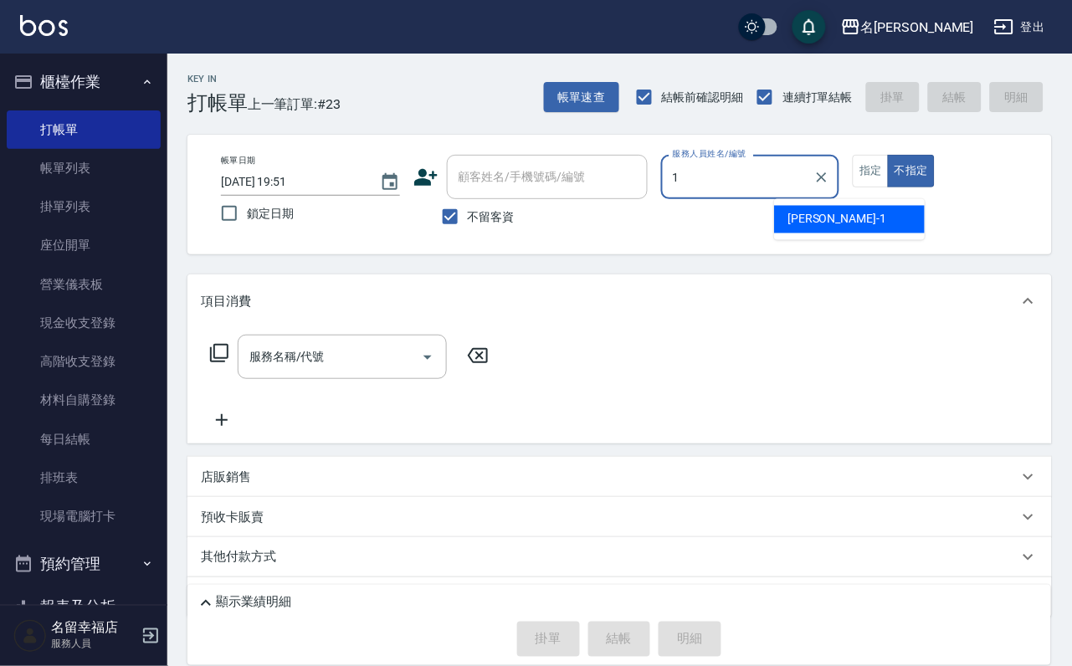
type input "[PERSON_NAME]-1"
type button "false"
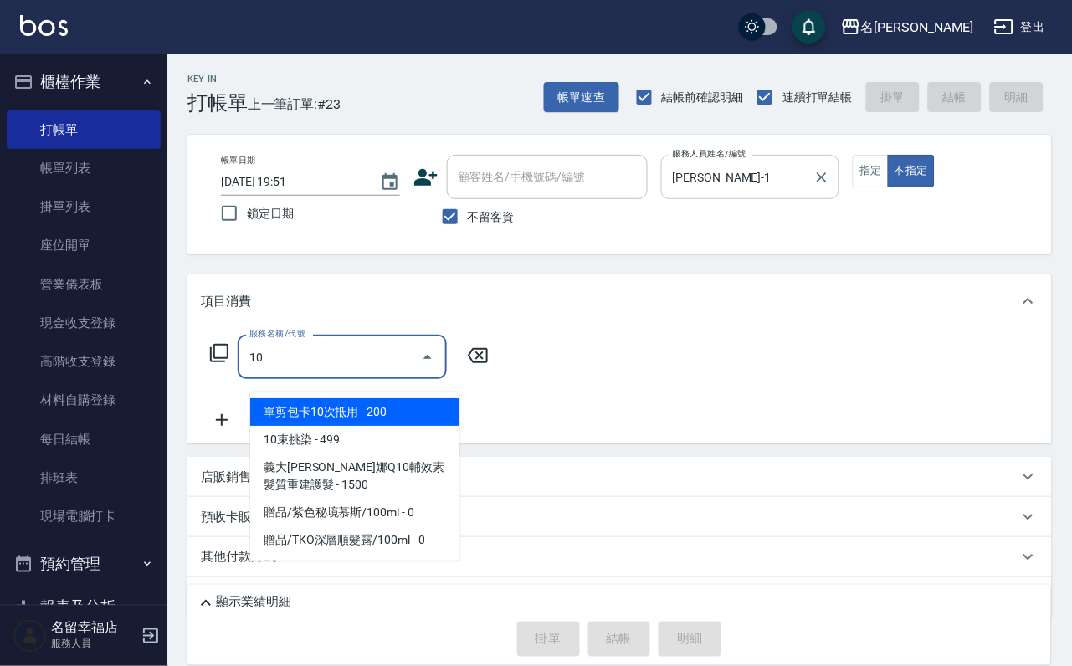
type input "1"
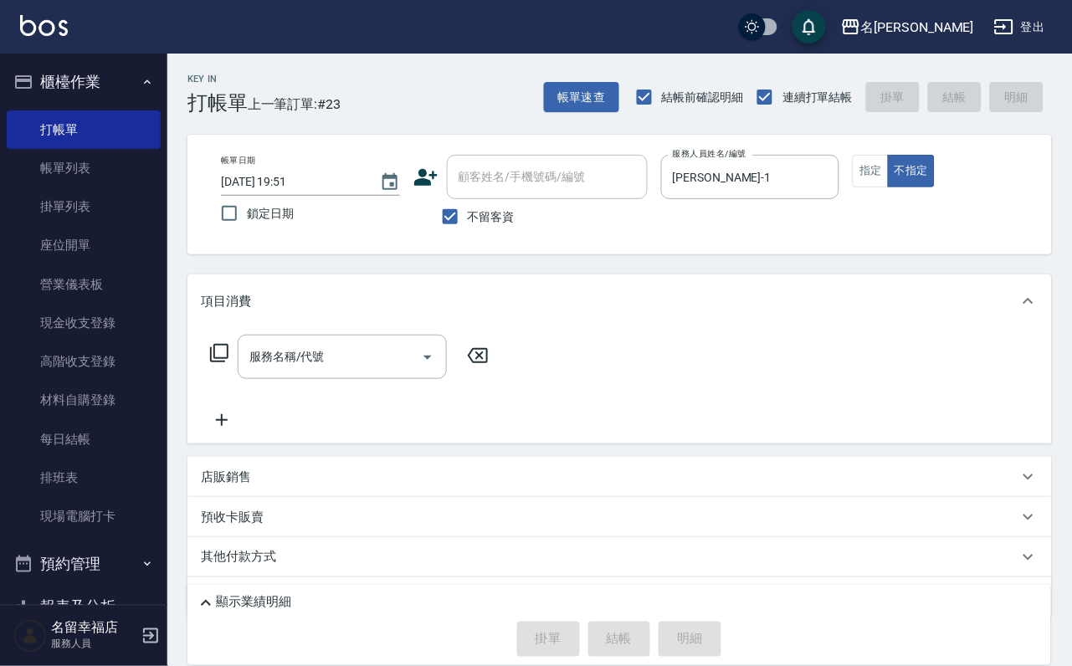
click at [229, 363] on icon at bounding box center [219, 353] width 20 height 20
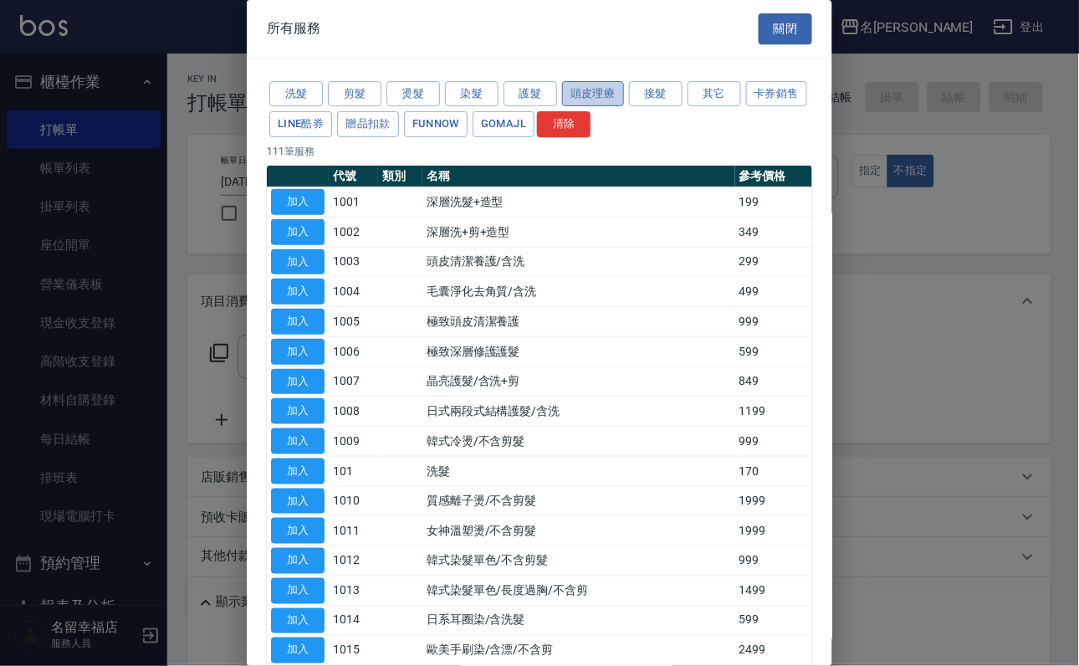
click at [599, 97] on button "頭皮理療" at bounding box center [593, 94] width 62 height 26
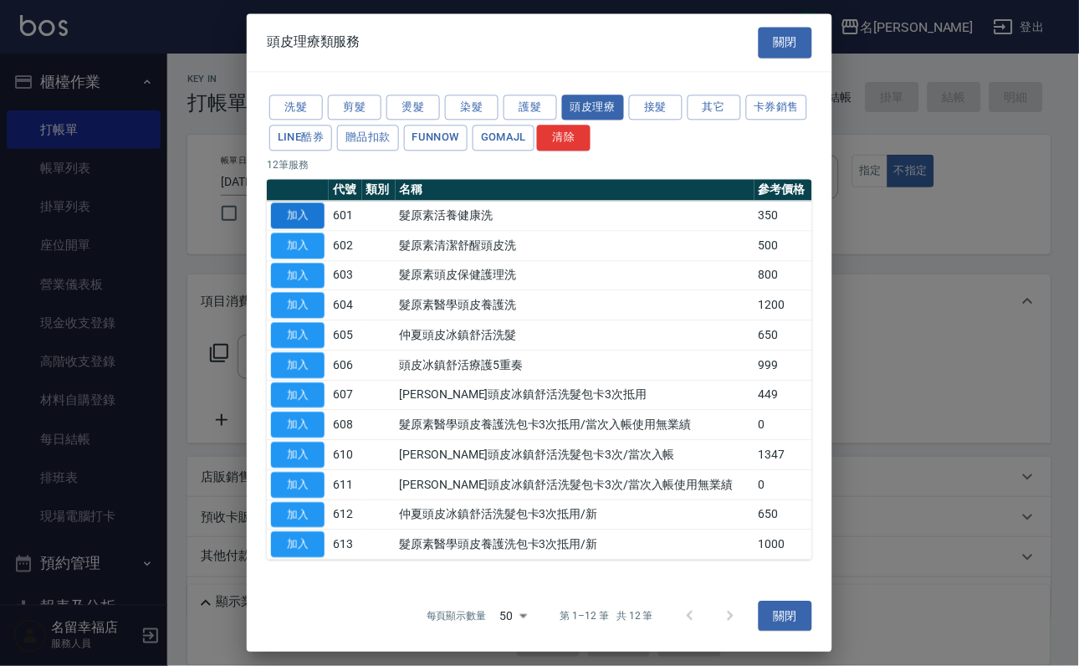
click at [293, 228] on button "加入" at bounding box center [298, 216] width 54 height 26
type input "髮原素活養健康洗(601)"
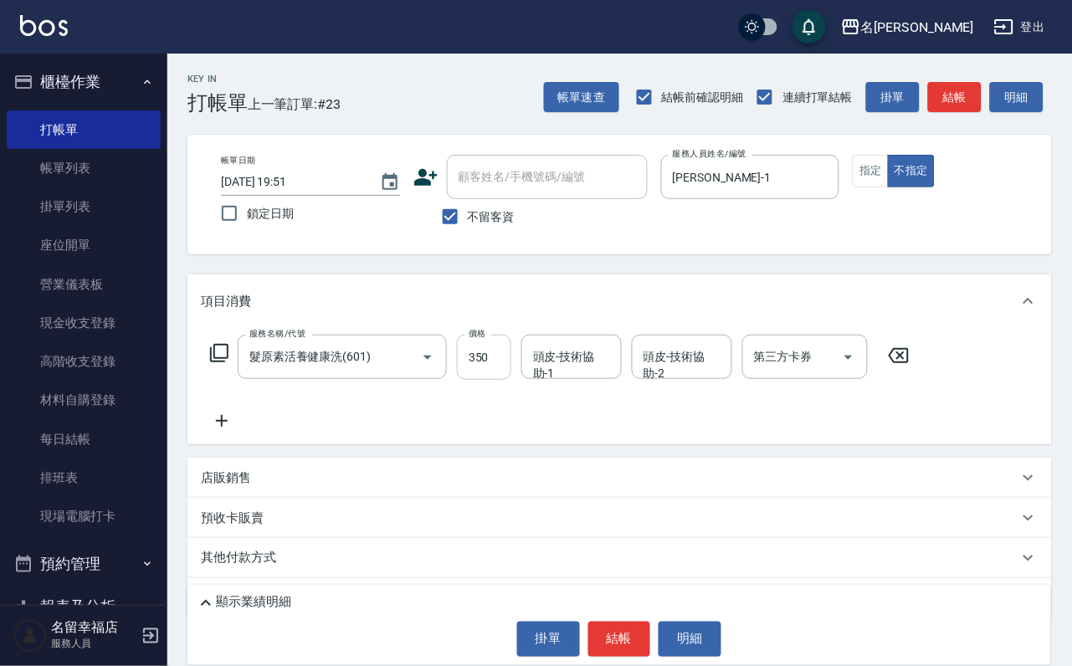
click at [479, 356] on input "350" at bounding box center [484, 357] width 54 height 45
type input "400"
type input "惠文-17"
click at [626, 623] on button "結帳" at bounding box center [619, 639] width 63 height 35
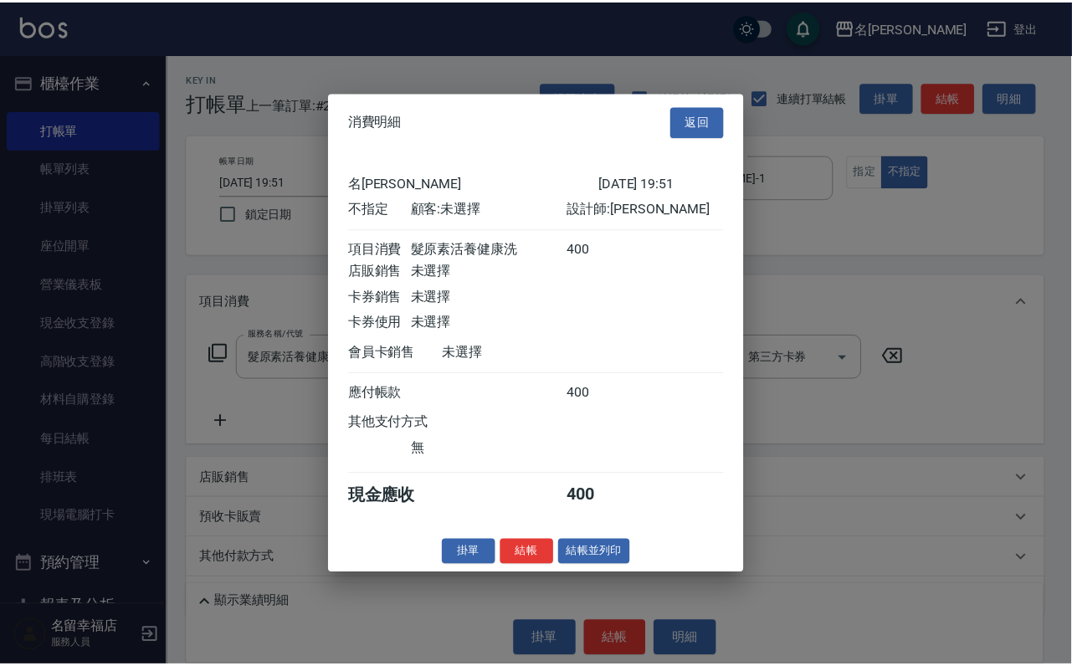
scroll to position [238, 0]
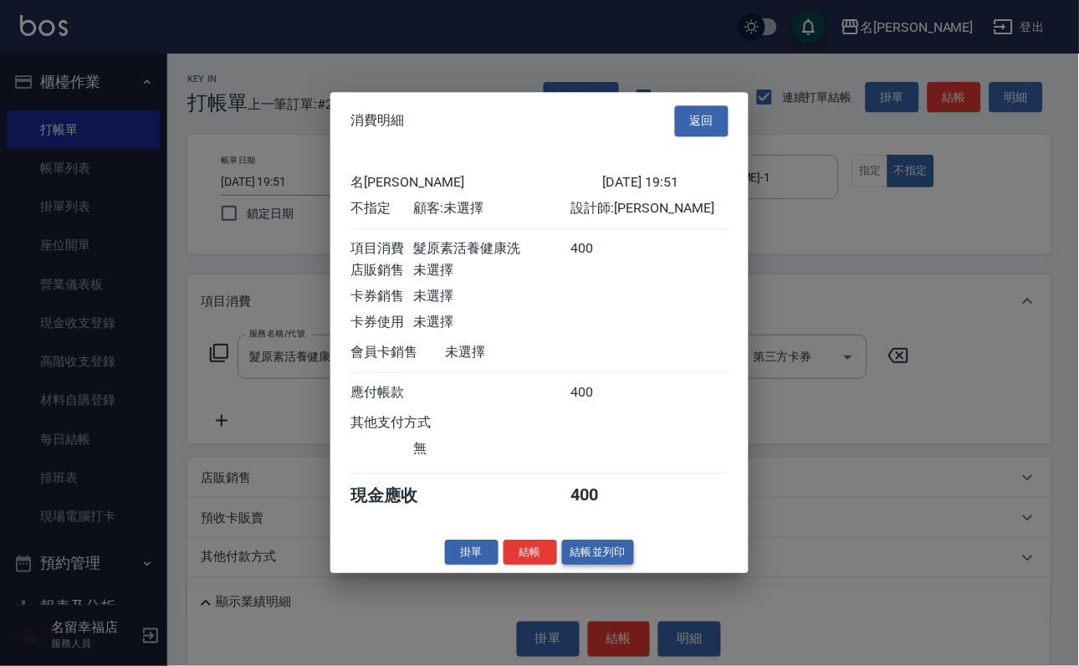
click at [585, 566] on button "結帳並列印" at bounding box center [598, 553] width 73 height 26
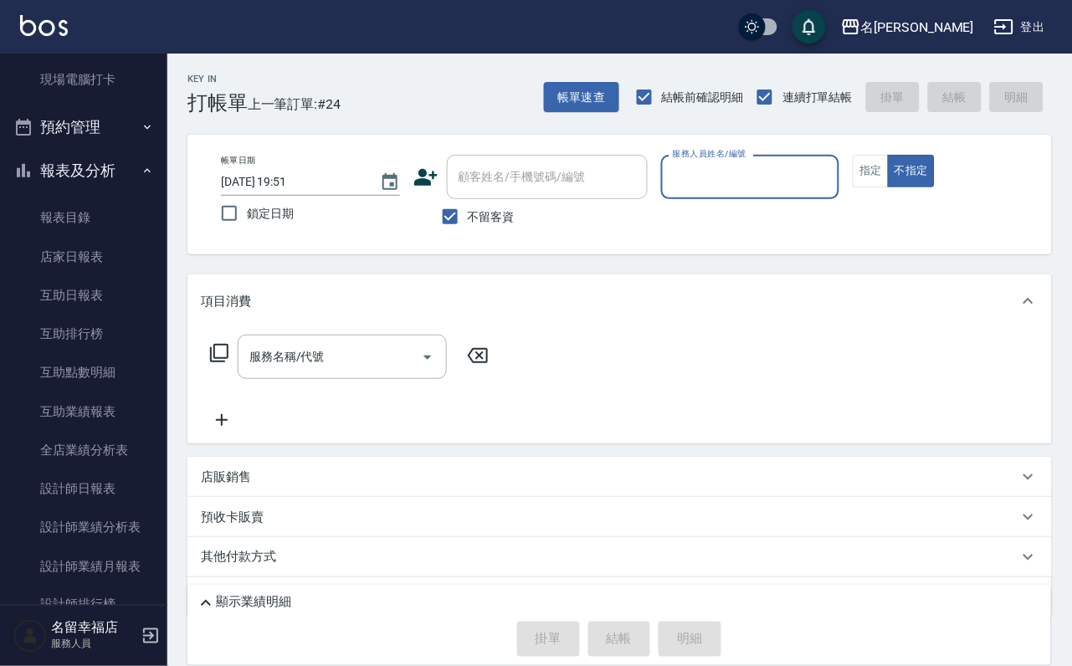
scroll to position [251, 0]
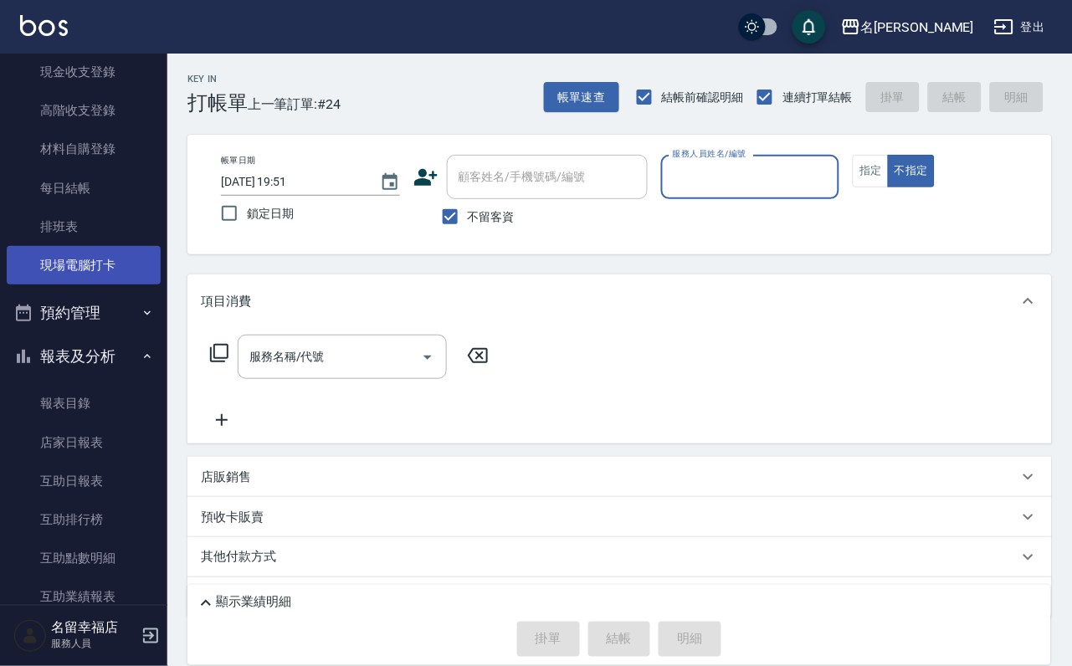
click at [123, 285] on link "現場電腦打卡" at bounding box center [84, 265] width 154 height 38
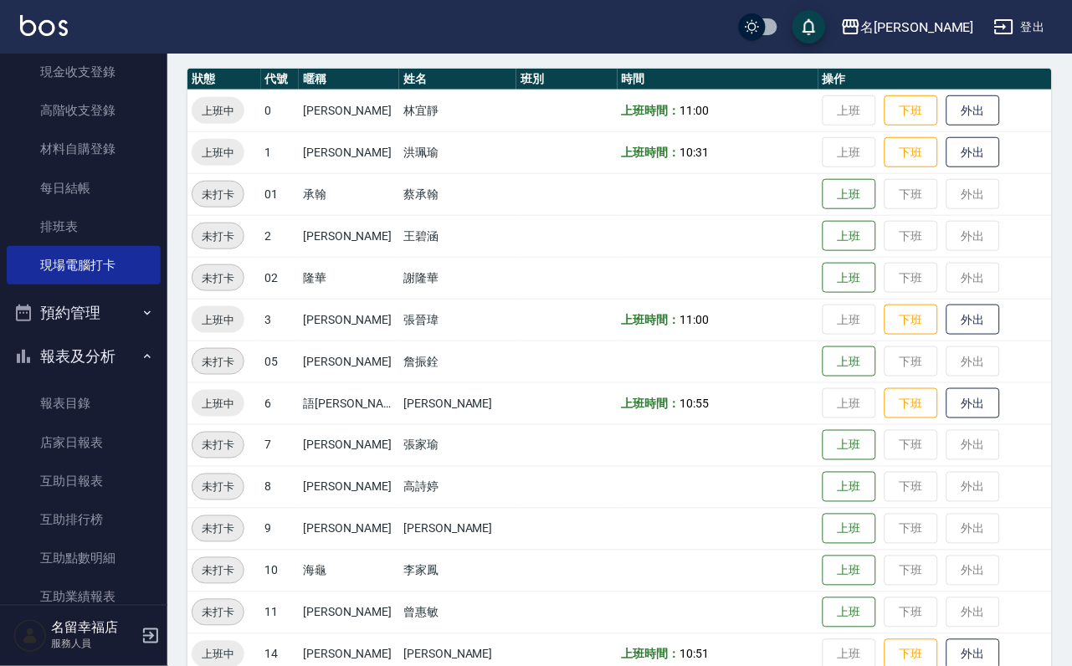
scroll to position [251, 0]
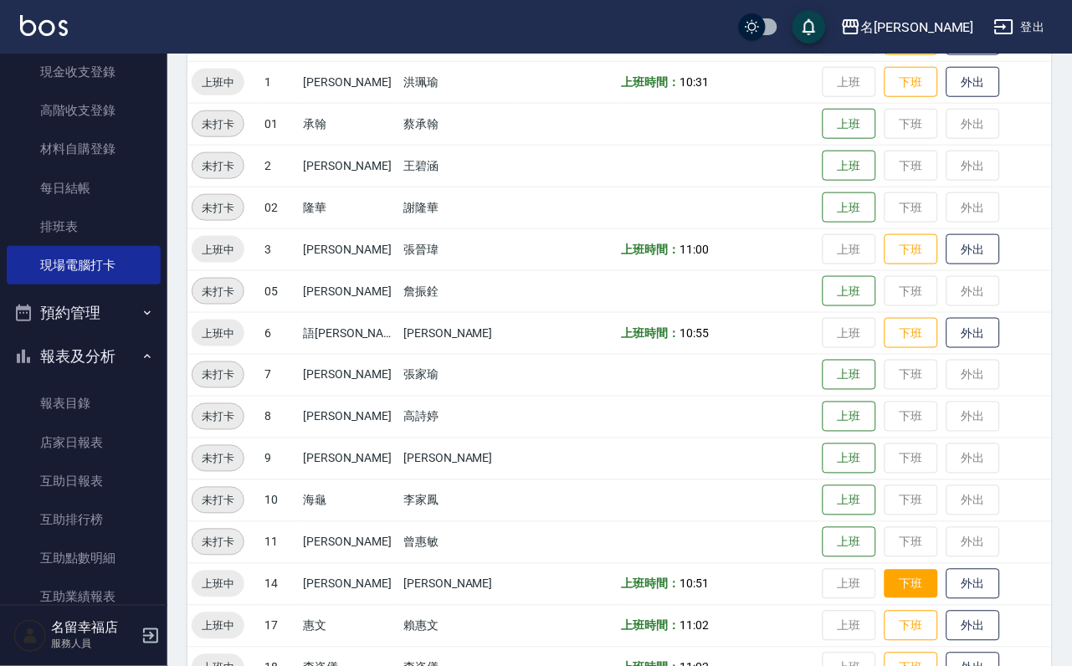
click at [914, 579] on button "下班" at bounding box center [911, 584] width 54 height 29
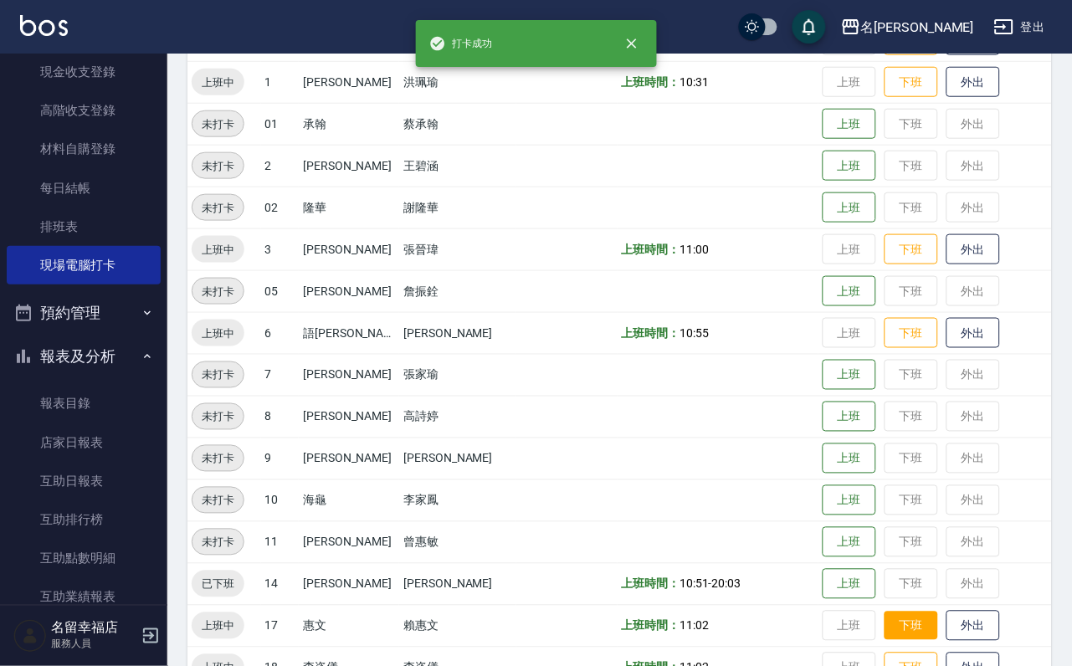
click at [915, 613] on button "下班" at bounding box center [911, 626] width 54 height 29
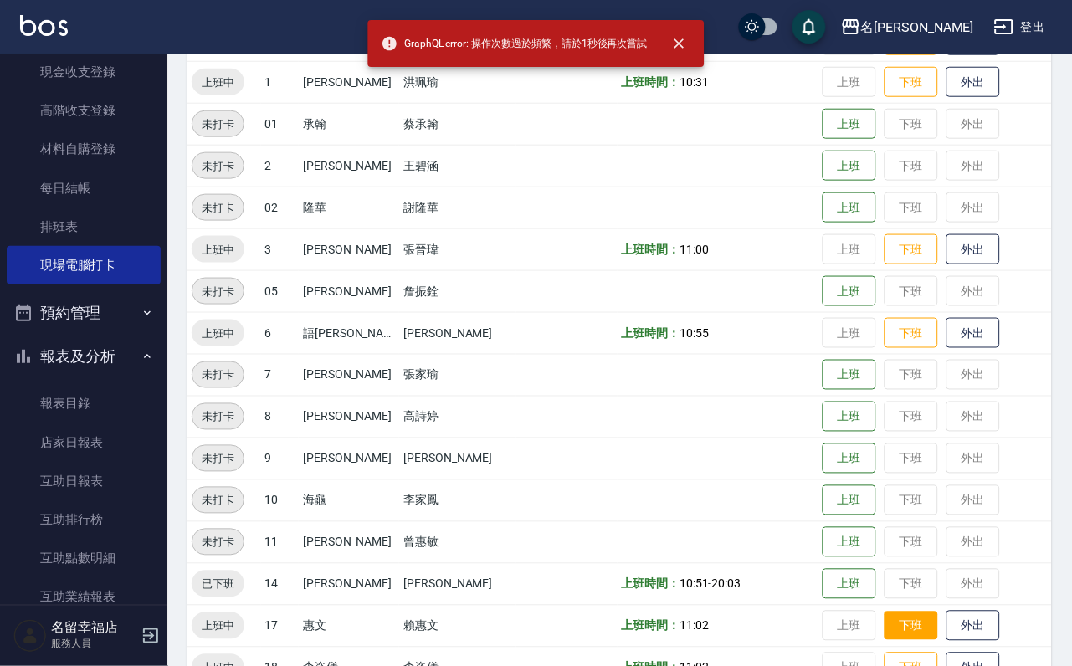
click at [915, 613] on button "下班" at bounding box center [911, 626] width 54 height 29
click at [910, 615] on button "下班" at bounding box center [911, 626] width 54 height 29
click at [901, 628] on button "下班" at bounding box center [911, 626] width 54 height 29
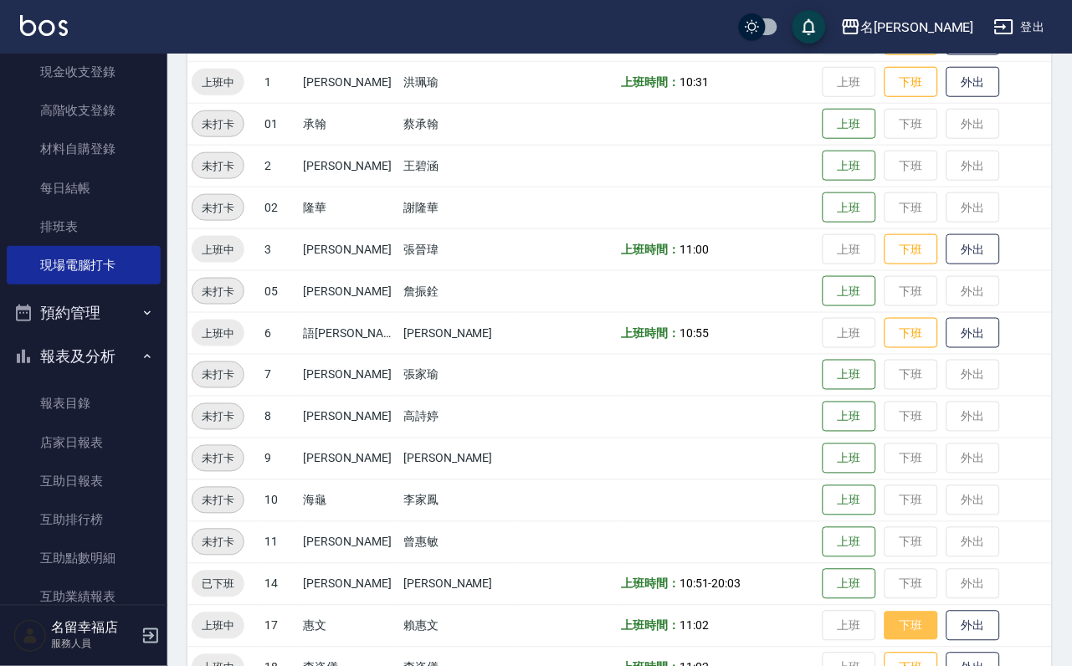
click at [888, 633] on button "下班" at bounding box center [911, 626] width 54 height 29
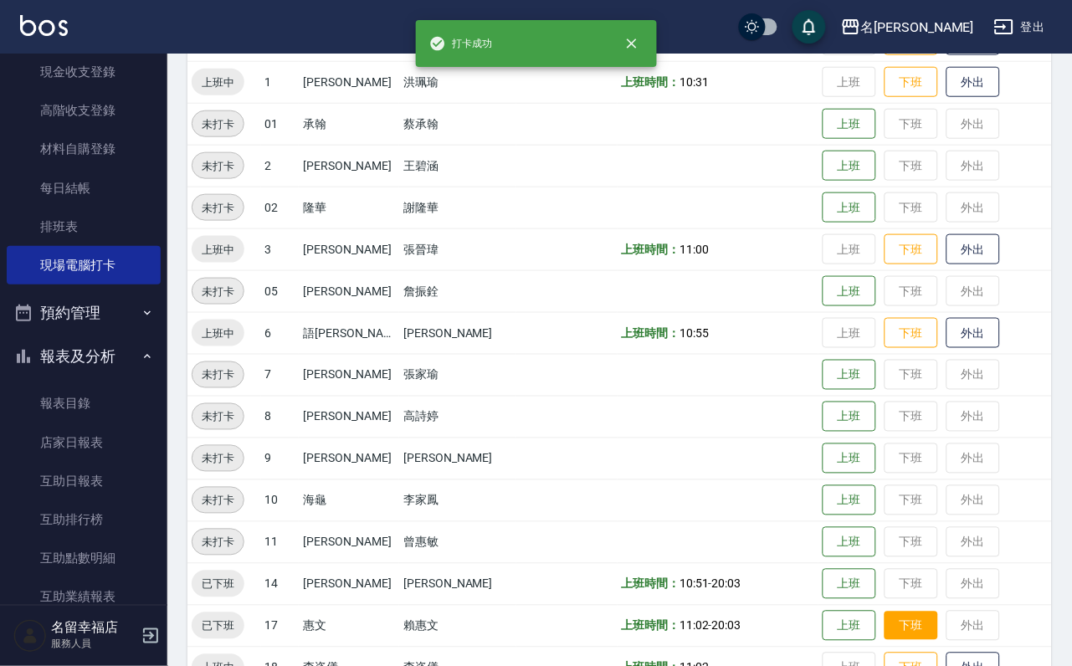
click at [888, 633] on td "上班 下班 外出" at bounding box center [934, 626] width 233 height 42
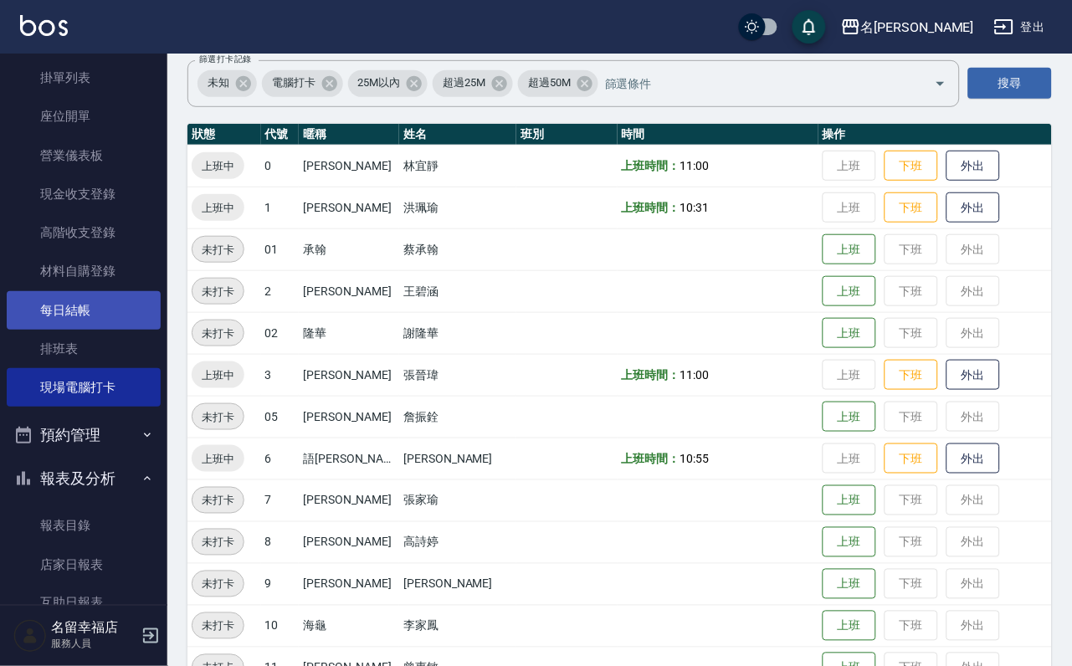
scroll to position [0, 0]
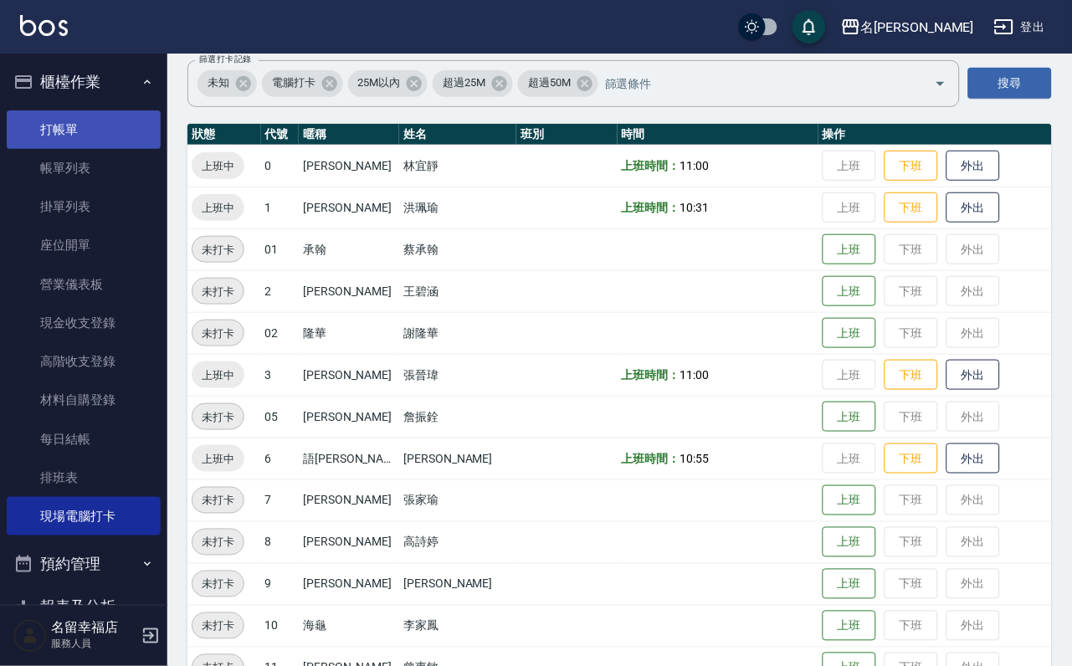
click at [95, 127] on link "打帳單" at bounding box center [84, 129] width 154 height 38
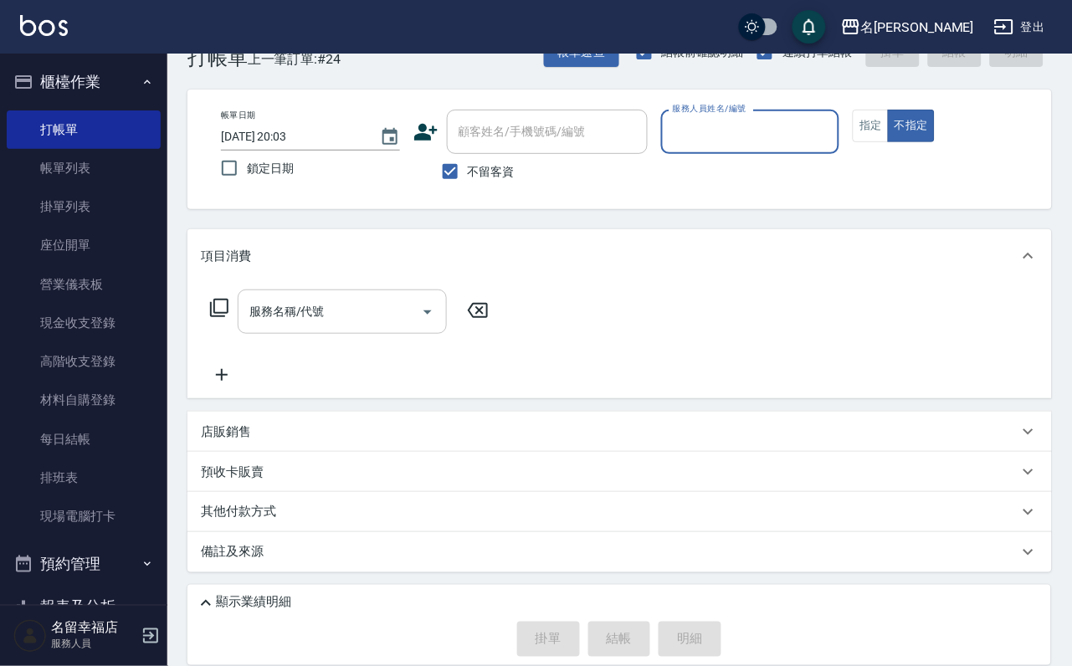
scroll to position [100, 0]
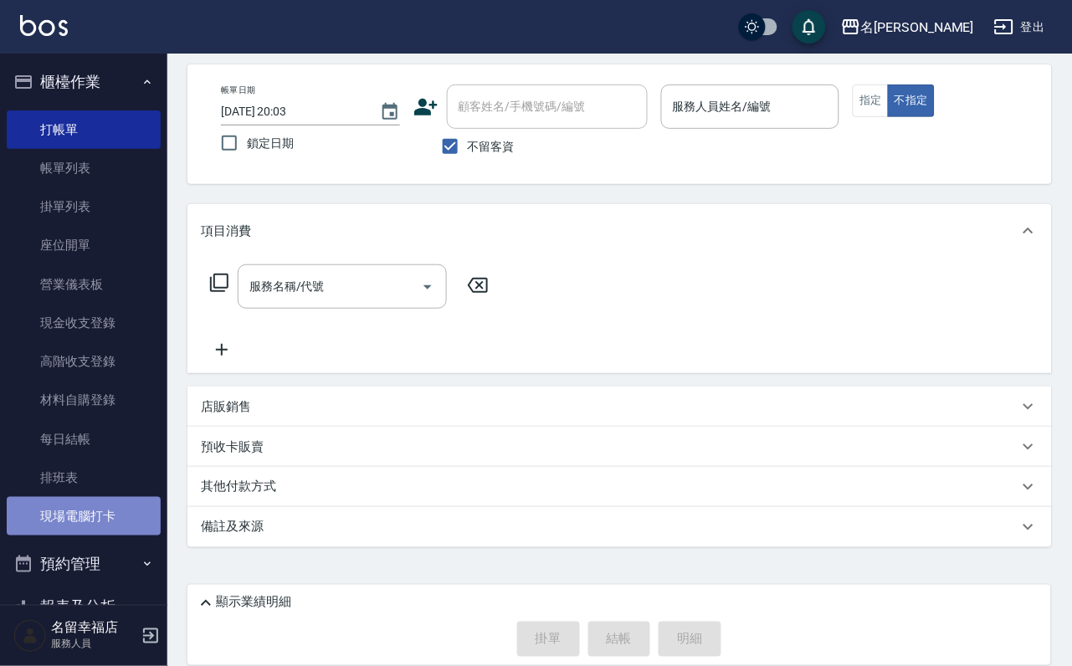
click at [88, 536] on link "現場電腦打卡" at bounding box center [84, 516] width 154 height 38
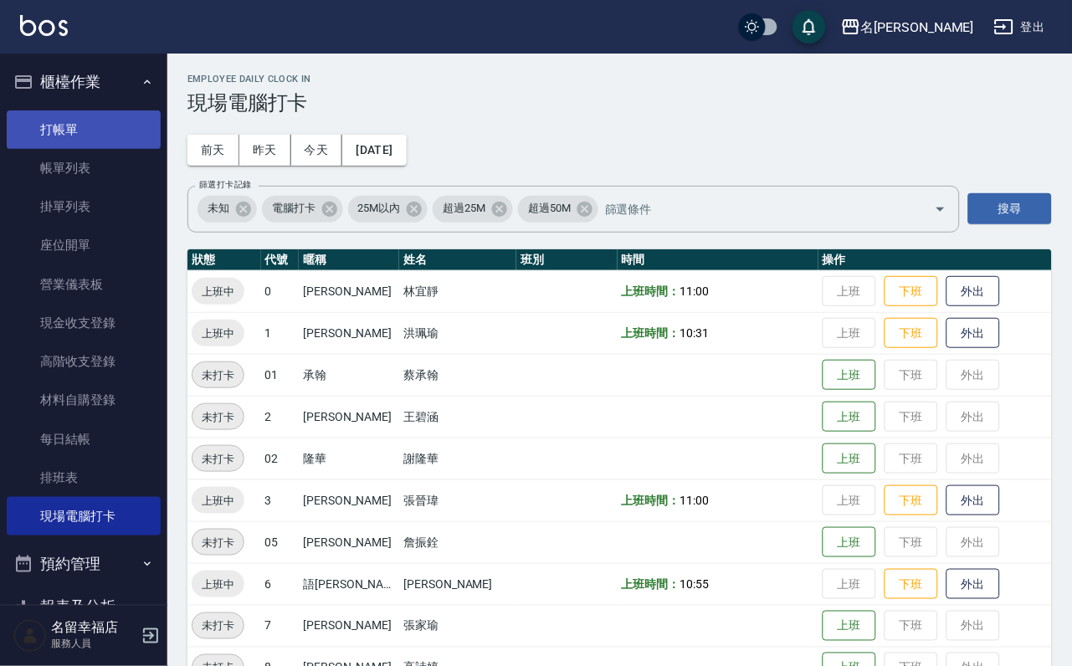
click at [113, 136] on link "打帳單" at bounding box center [84, 129] width 154 height 38
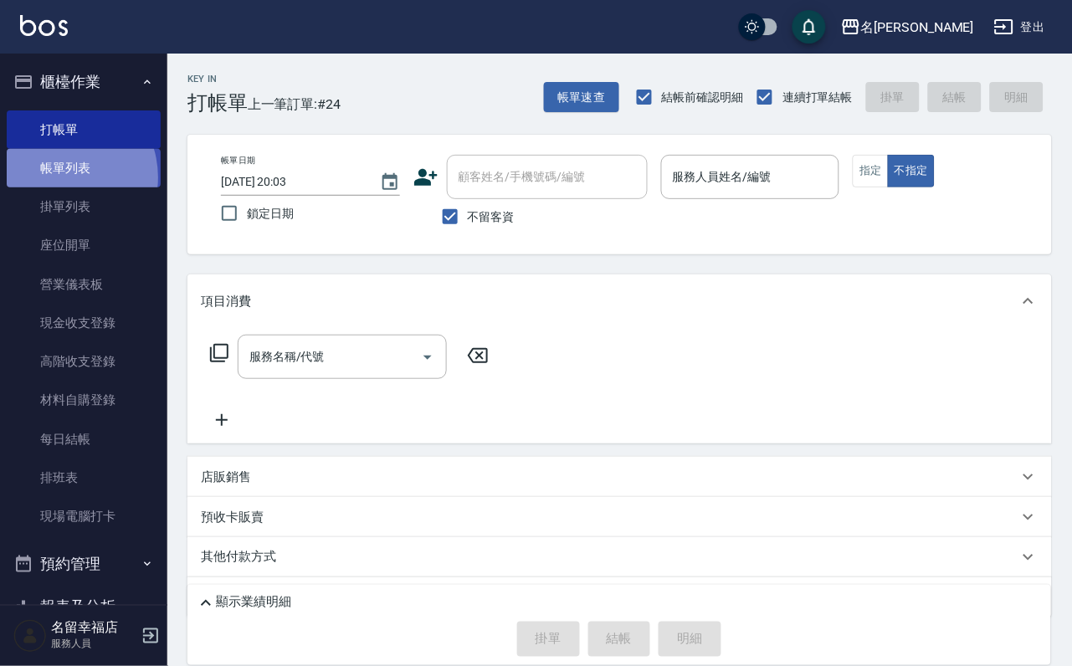
click at [58, 187] on link "帳單列表" at bounding box center [84, 168] width 154 height 38
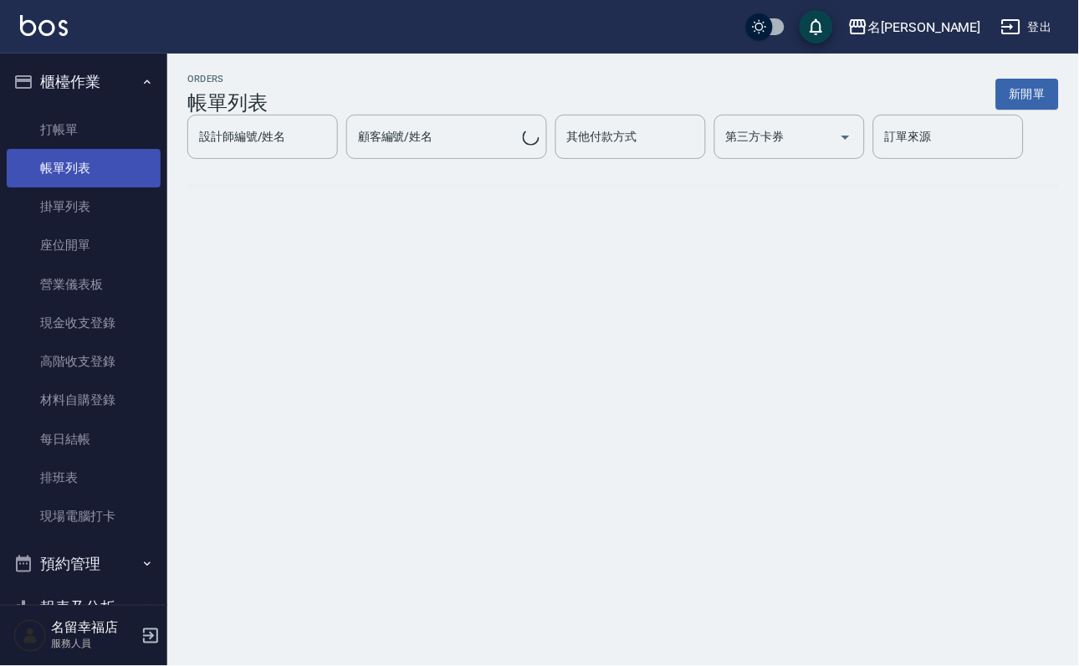
click at [58, 187] on link "帳單列表" at bounding box center [84, 168] width 154 height 38
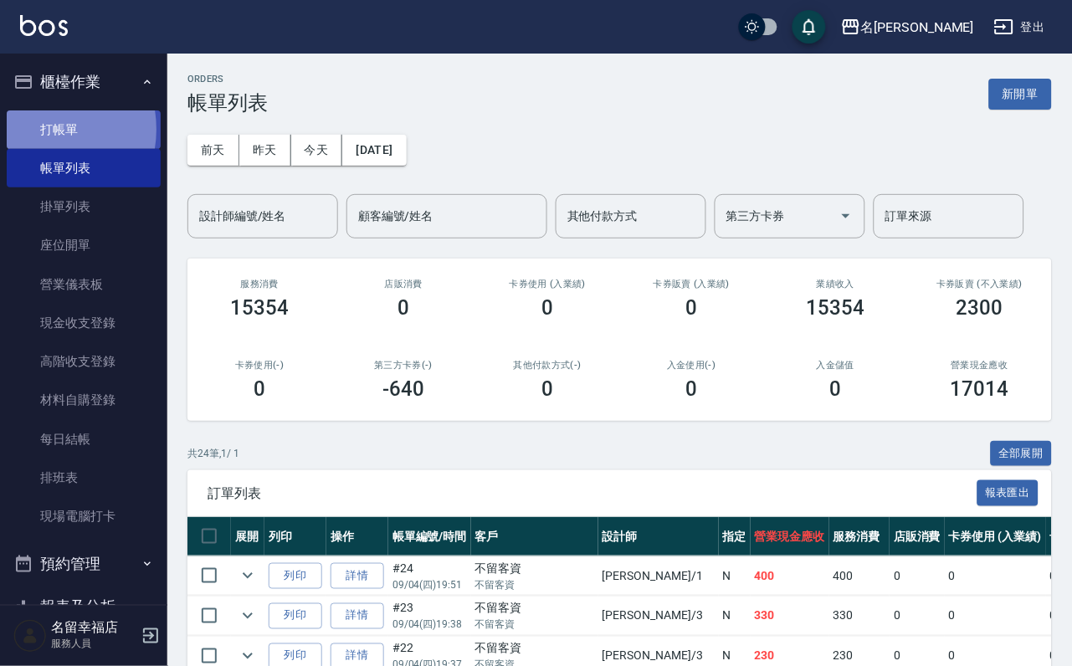
click at [33, 136] on link "打帳單" at bounding box center [84, 129] width 154 height 38
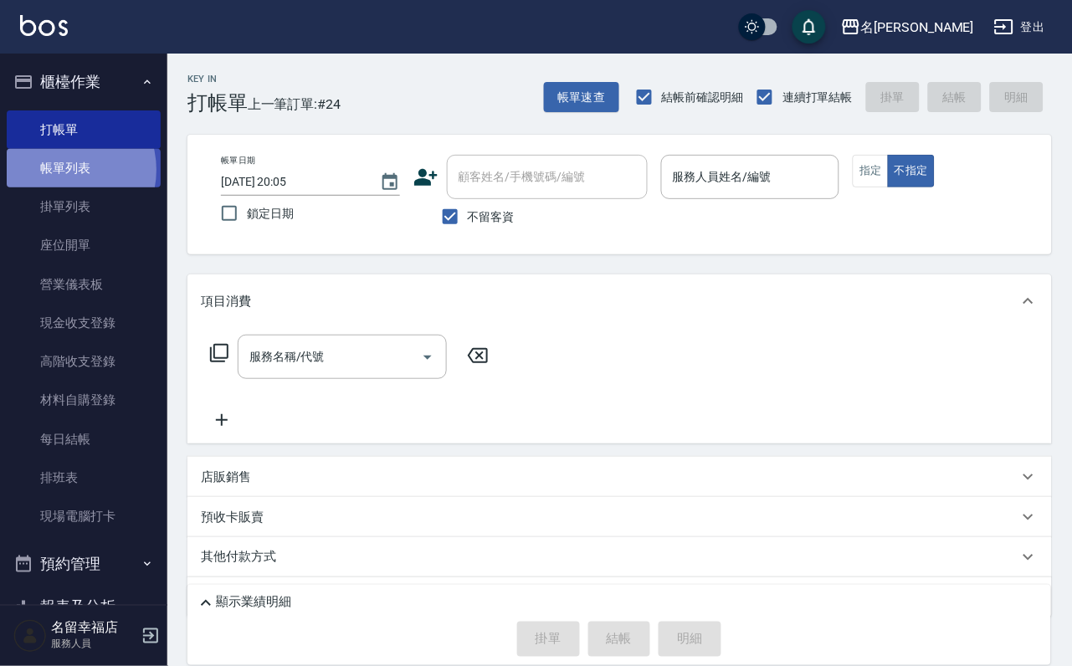
click at [60, 179] on link "帳單列表" at bounding box center [84, 168] width 154 height 38
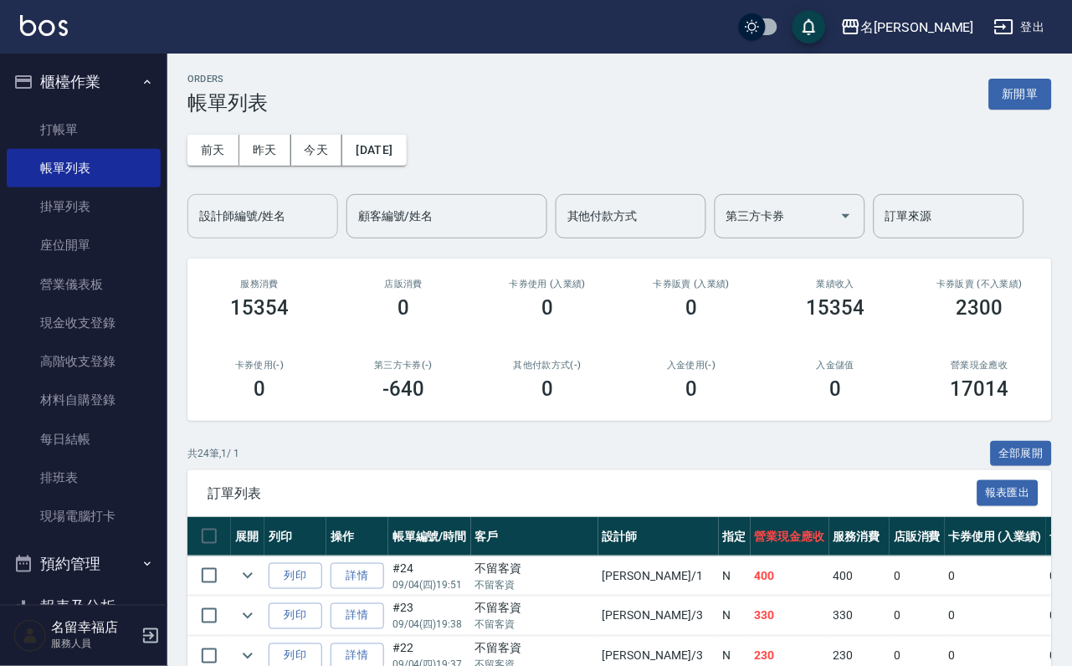
click at [274, 228] on input "設計師編號/姓名" at bounding box center [263, 216] width 136 height 29
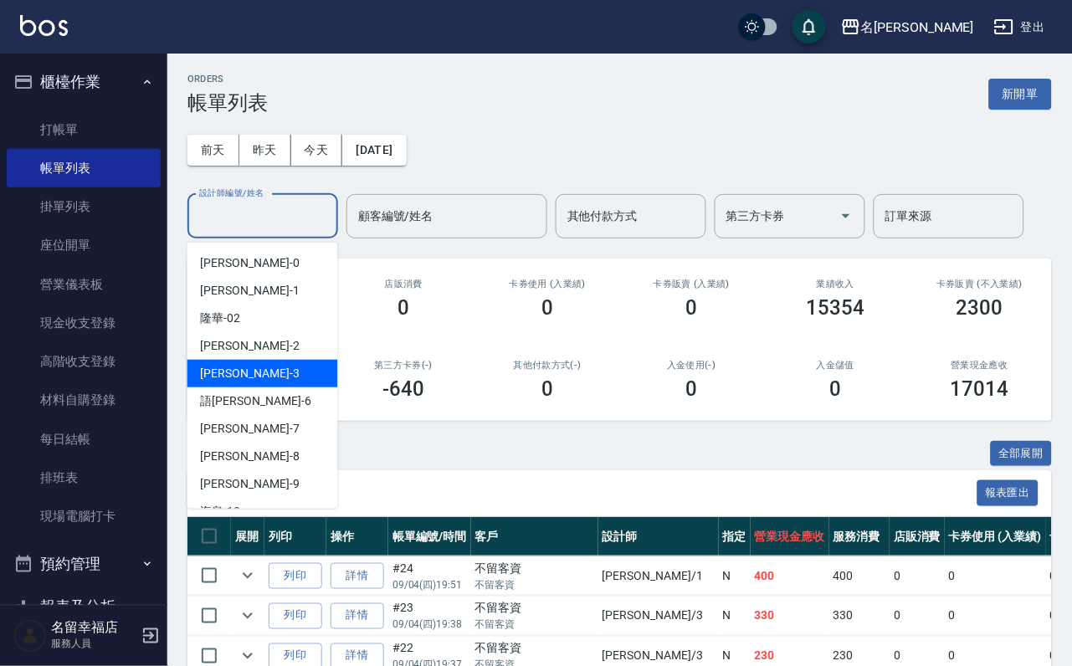
click at [251, 368] on div "[PERSON_NAME] -3" at bounding box center [262, 374] width 151 height 28
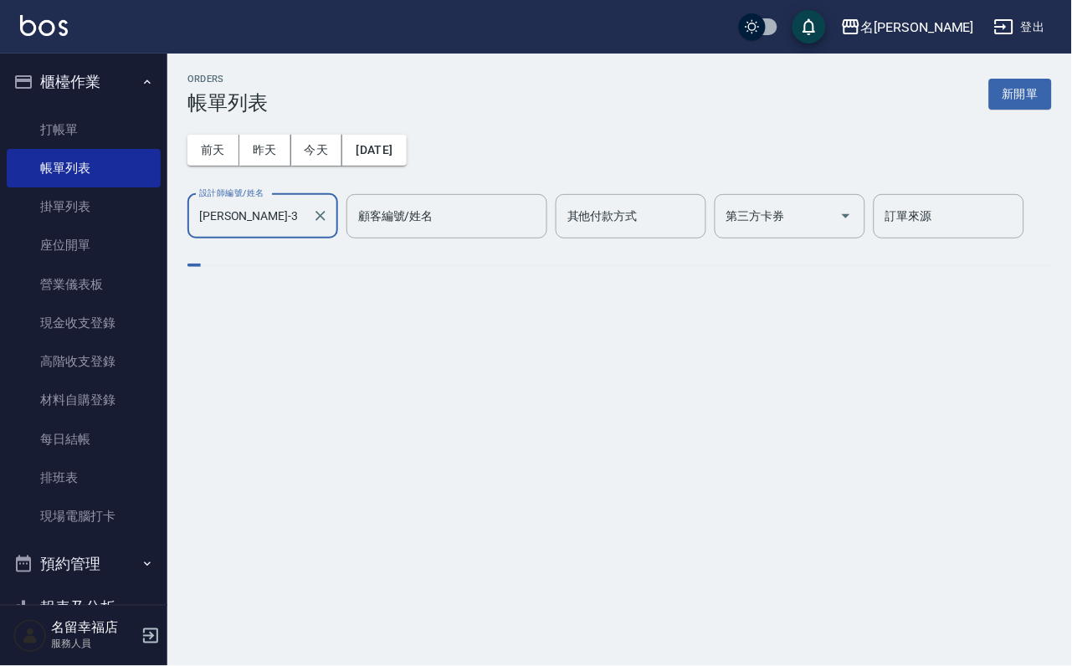
type input "[PERSON_NAME]-3"
